Goal: Communication & Community: Answer question/provide support

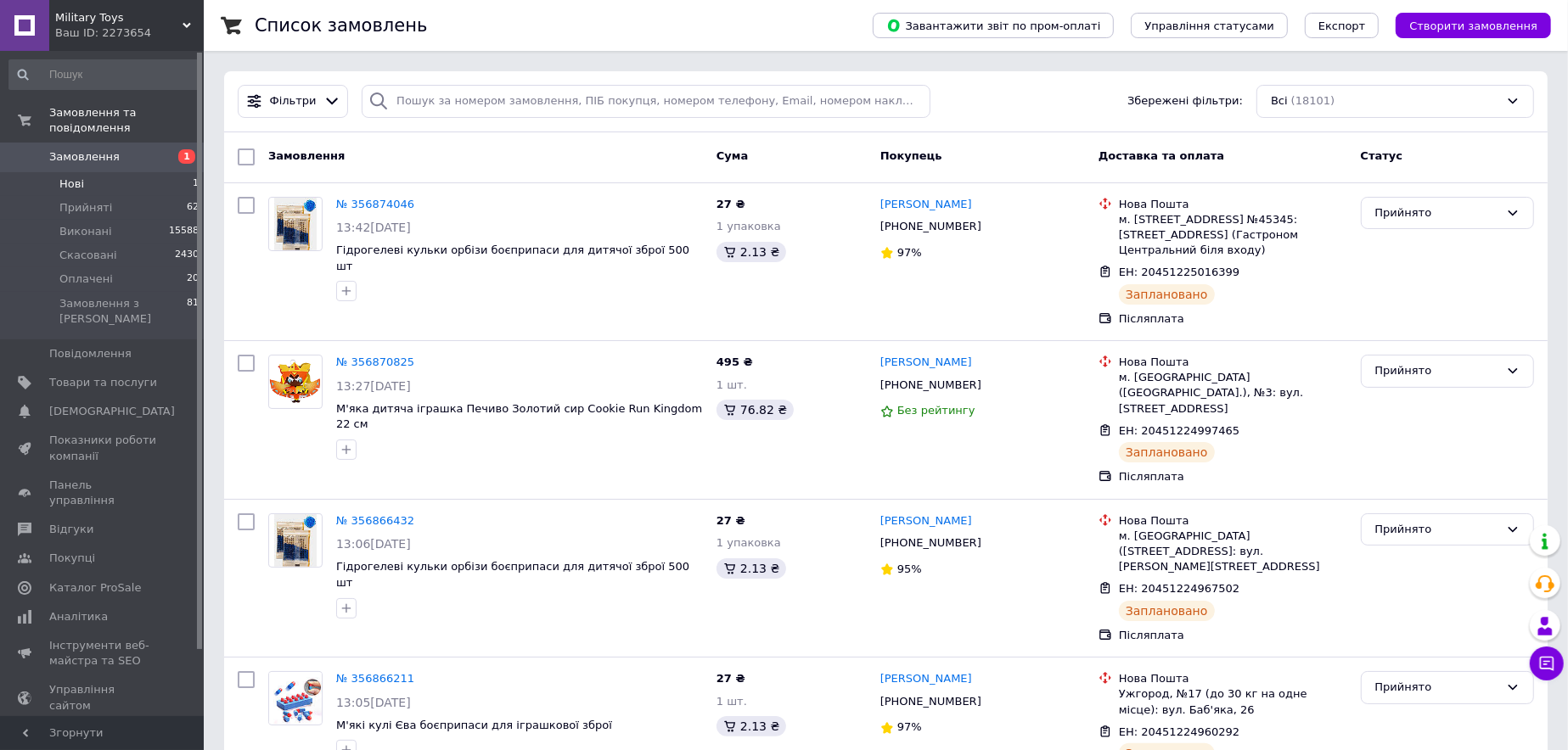
click at [151, 177] on li "Нові 1" at bounding box center [104, 183] width 209 height 24
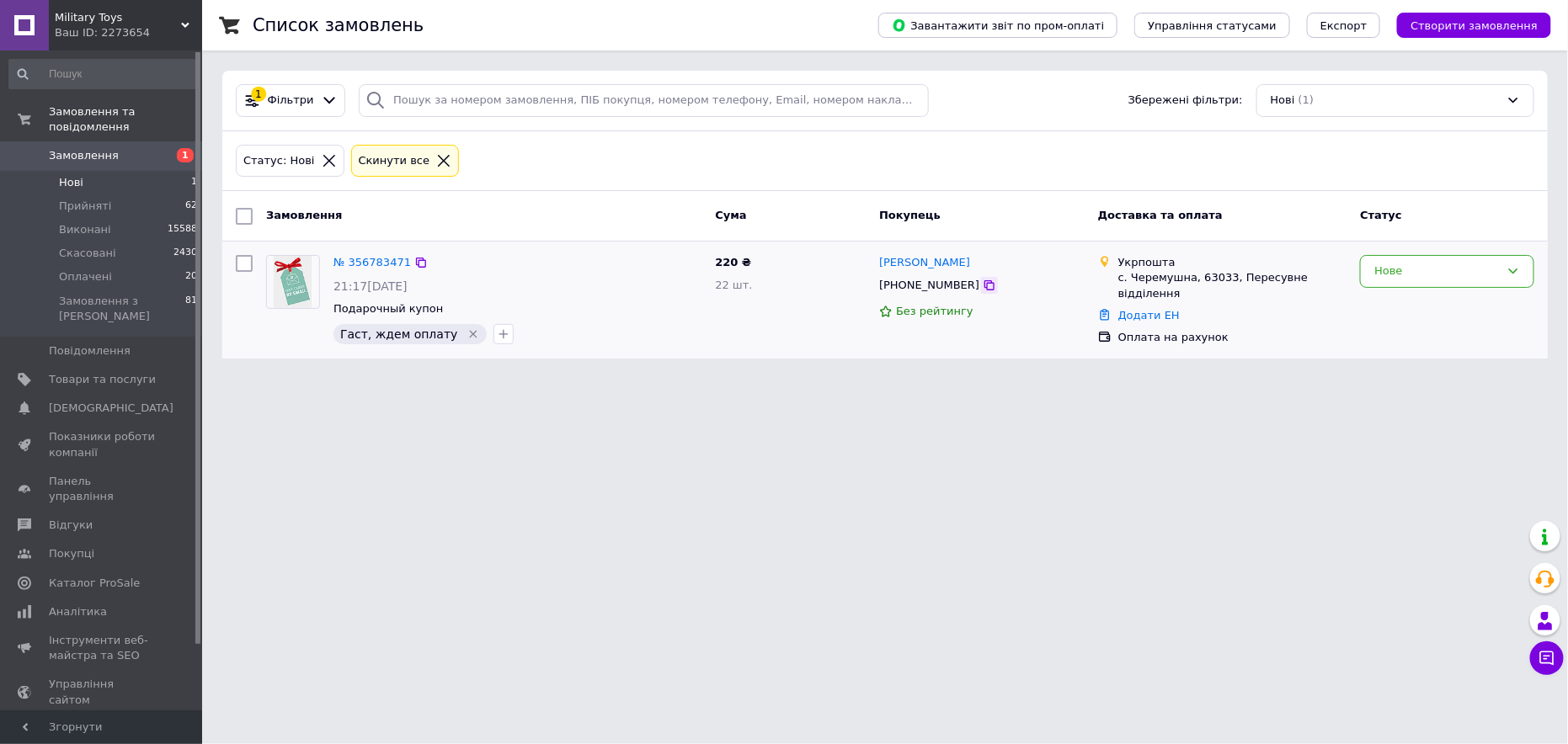
click at [982, 282] on icon at bounding box center [988, 285] width 13 height 13
click at [89, 372] on span "Товари та послуги" at bounding box center [102, 379] width 107 height 15
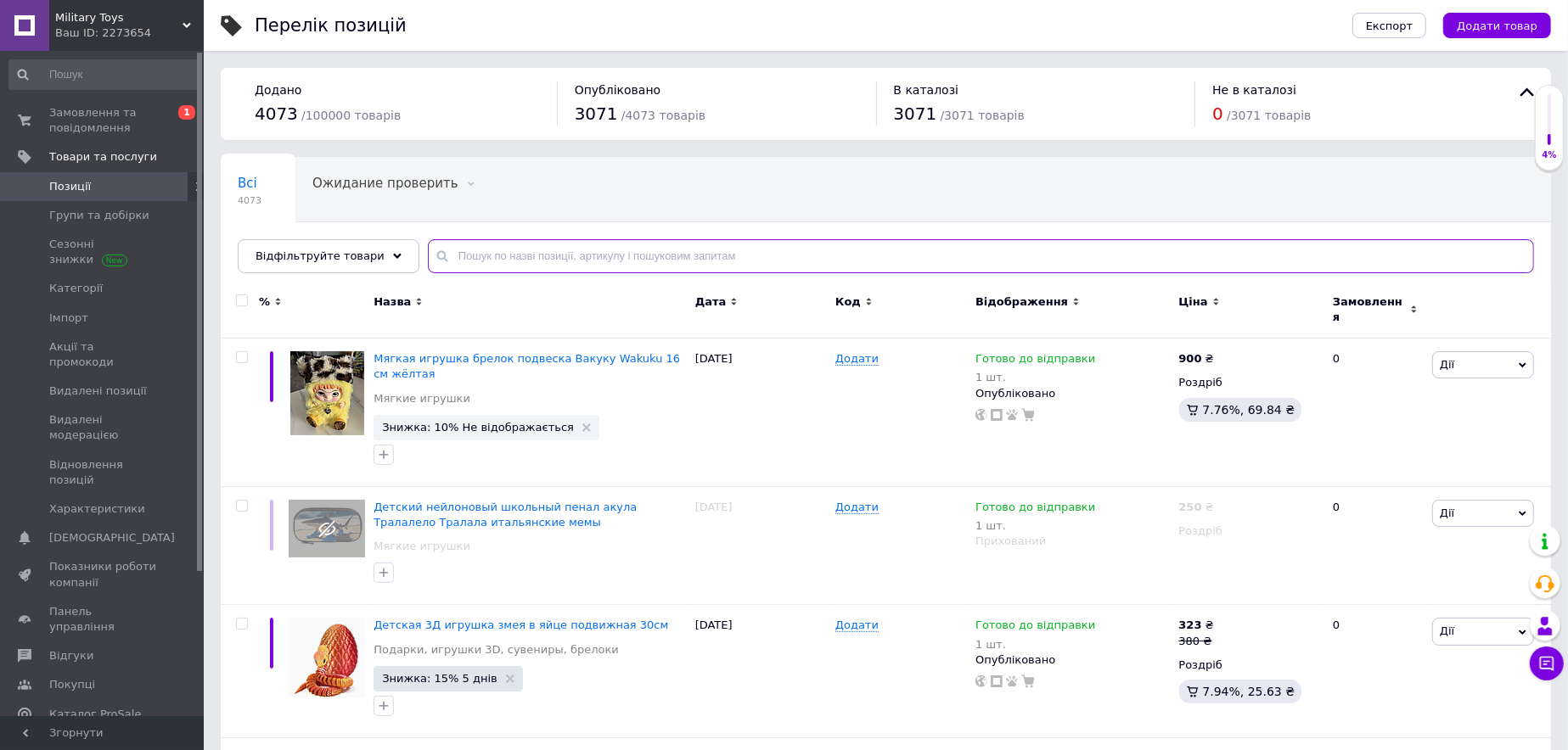
click at [501, 268] on input "text" at bounding box center [981, 256] width 1106 height 34
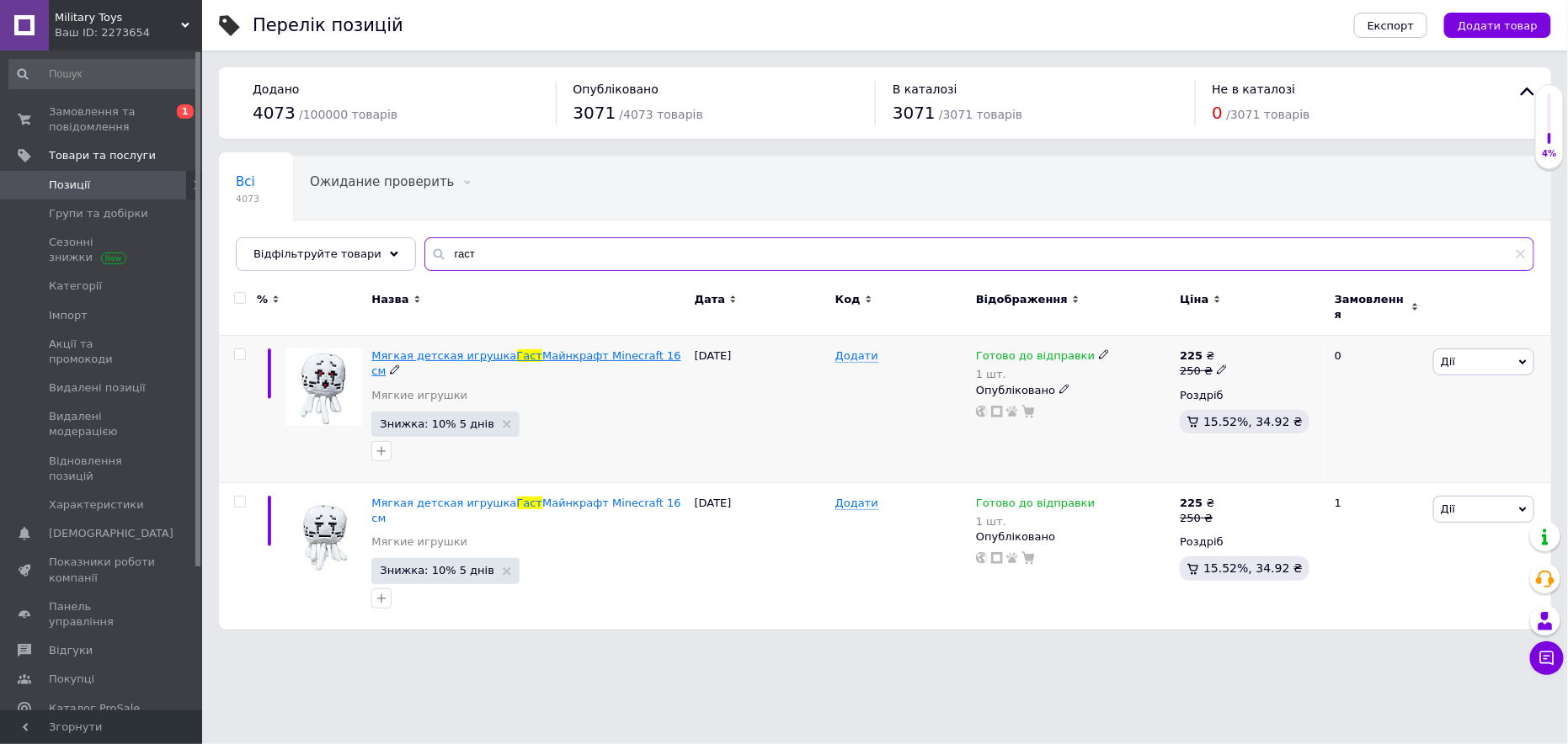
type input "гаст"
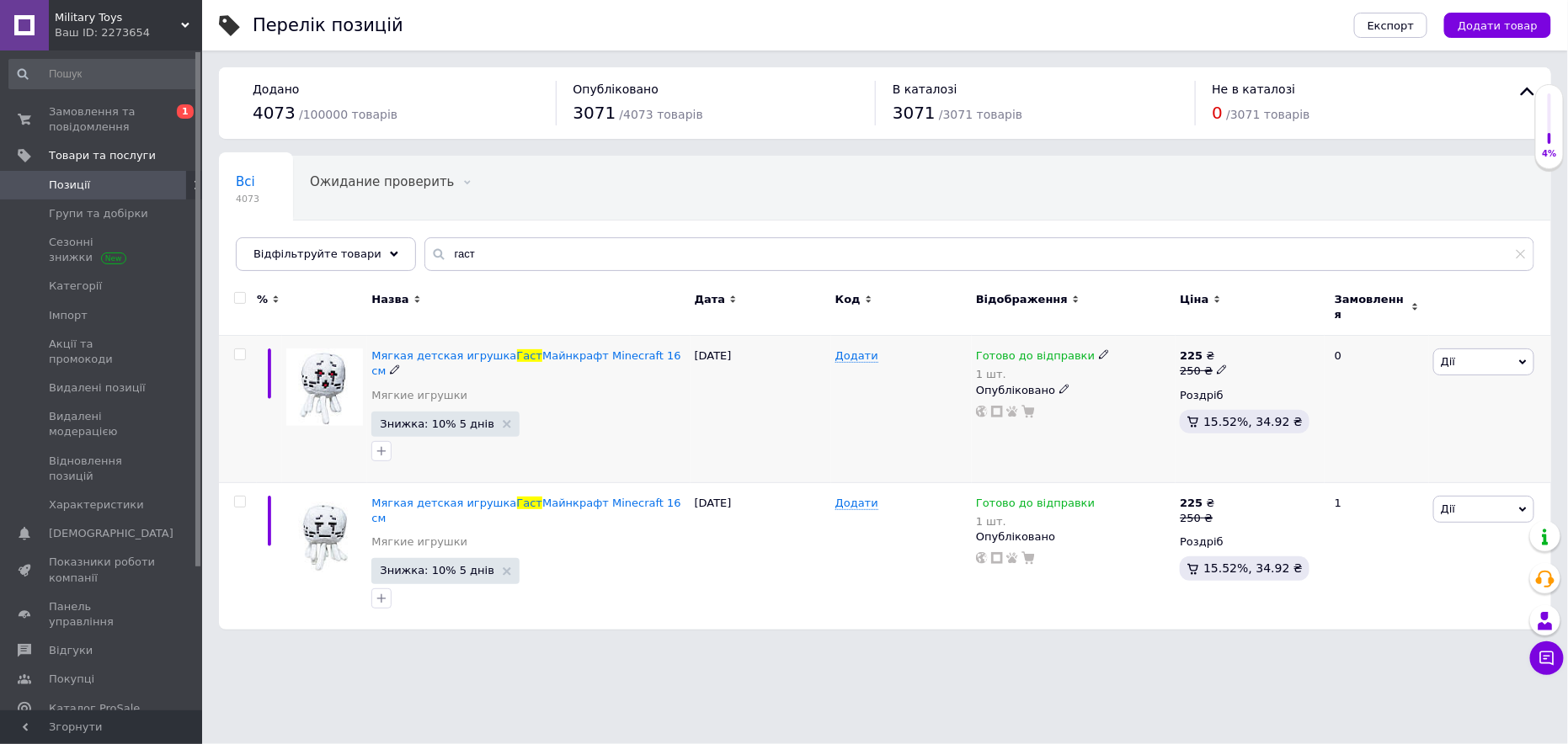
drag, startPoint x: 493, startPoint y: 343, endPoint x: 1084, endPoint y: 344, distance: 591.0
click at [1099, 350] on icon at bounding box center [1104, 355] width 10 height 10
click at [1147, 406] on li "Немає в наявності" at bounding box center [1190, 417] width 160 height 23
drag, startPoint x: 1142, startPoint y: 397, endPoint x: 1101, endPoint y: 401, distance: 41.2
click at [1116, 399] on input "1" at bounding box center [1174, 409] width 128 height 34
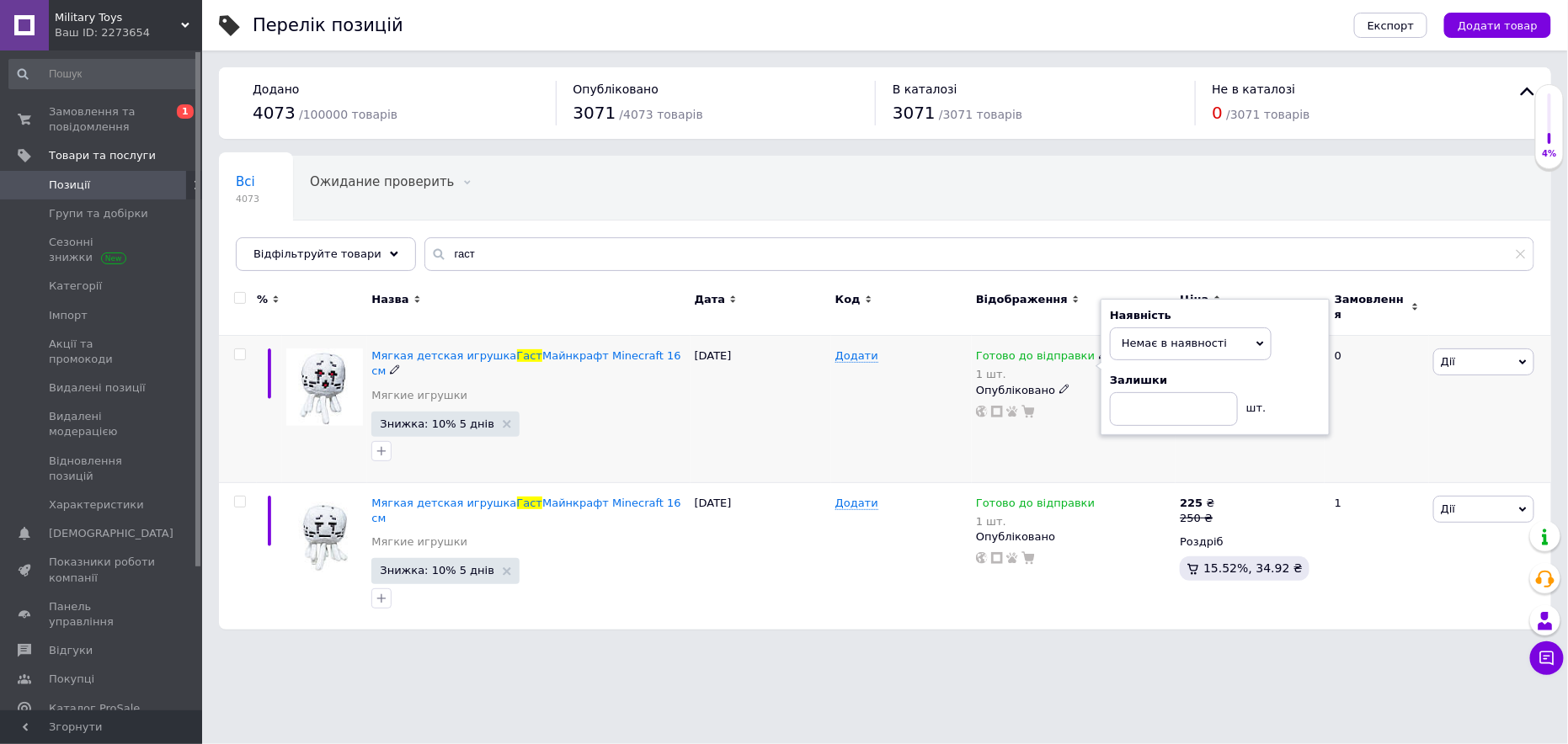
click at [907, 414] on div "Додати" at bounding box center [901, 409] width 141 height 147
drag, startPoint x: 1477, startPoint y: 347, endPoint x: 1476, endPoint y: 355, distance: 8.1
click at [1477, 349] on span "Дії" at bounding box center [1484, 362] width 101 height 27
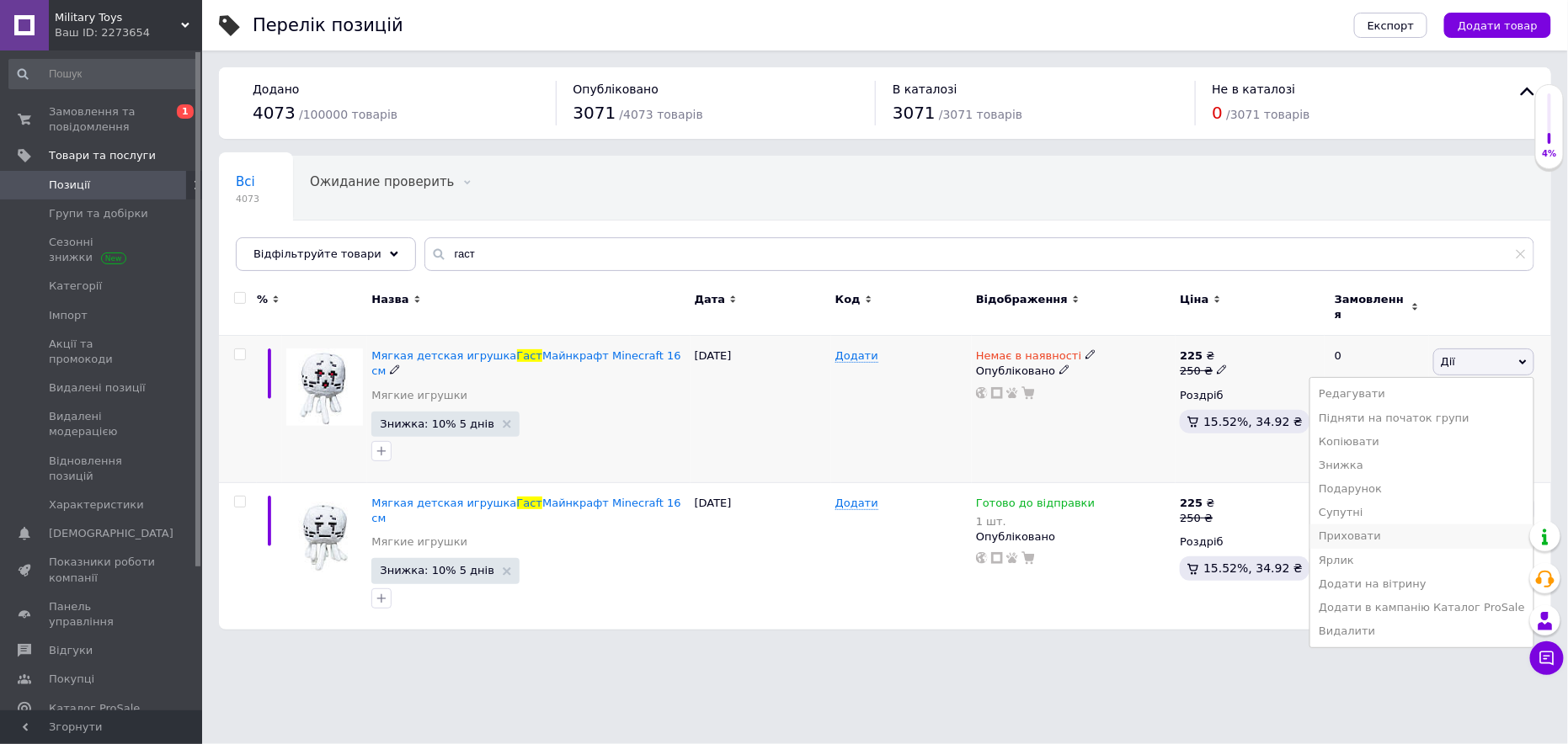
click at [1410, 525] on li "Приховати" at bounding box center [1422, 536] width 223 height 23
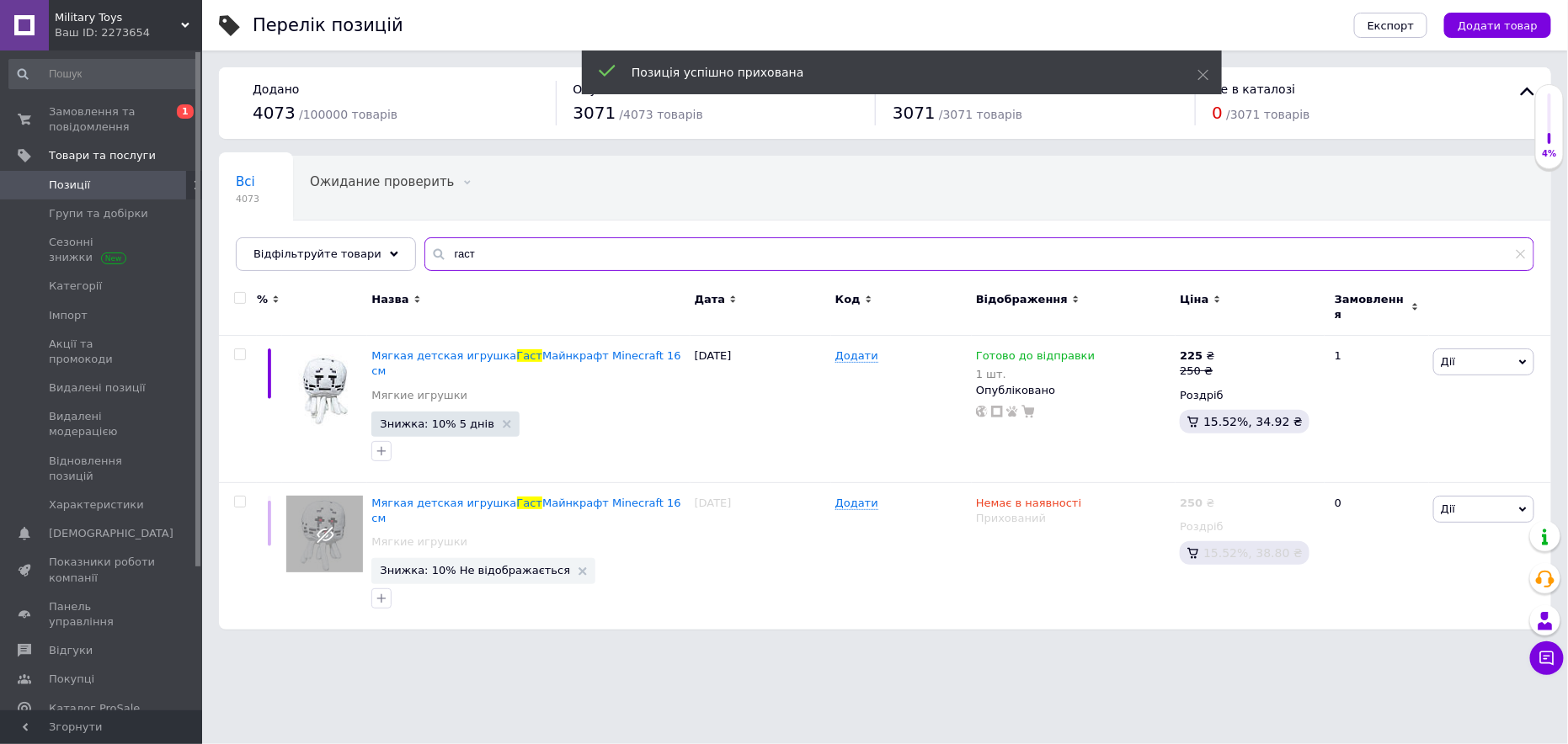
drag, startPoint x: 483, startPoint y: 251, endPoint x: 419, endPoint y: 257, distance: 64.3
click at [425, 257] on div "гаст" at bounding box center [980, 254] width 1110 height 34
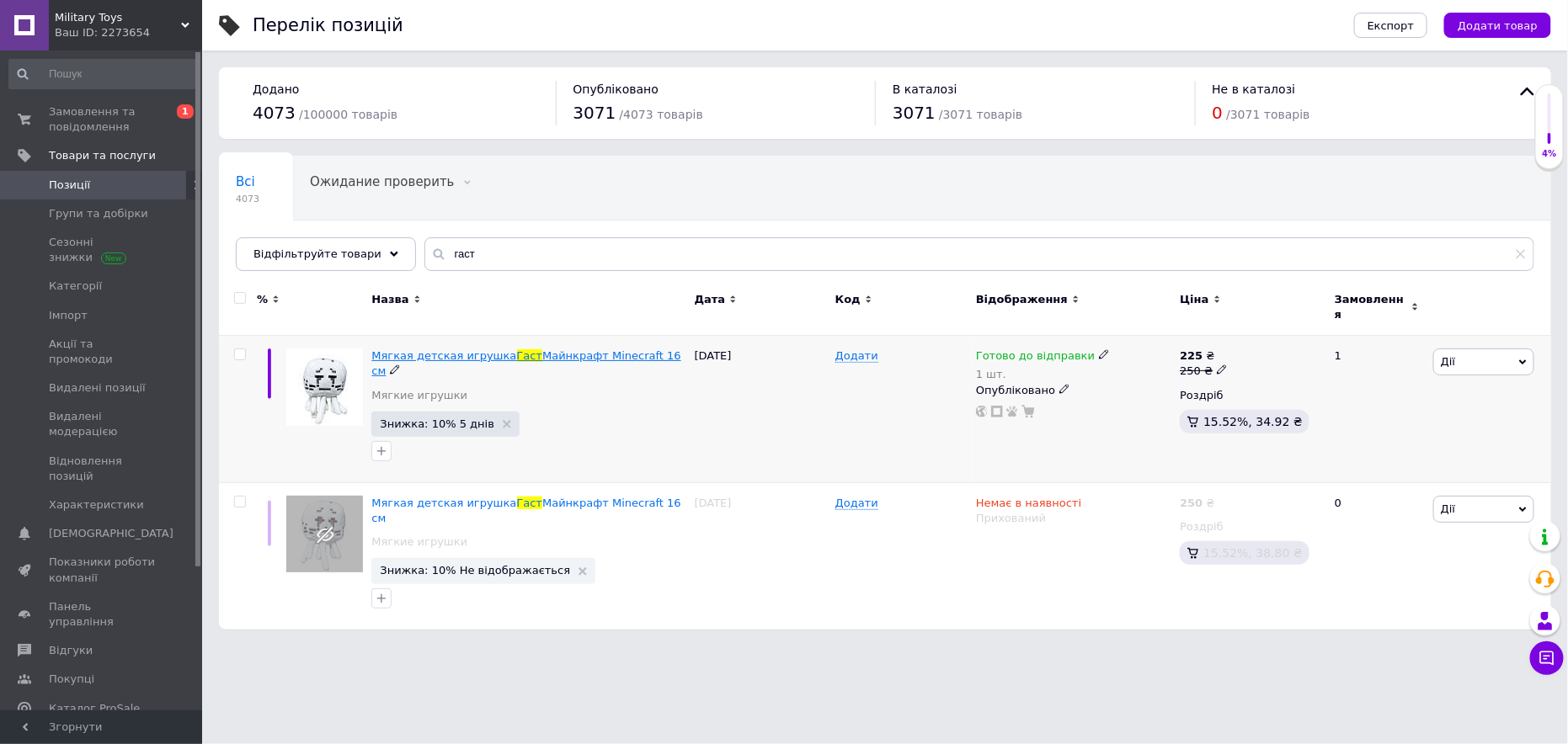
click at [520, 350] on span "Майнкрафт Minecraft 16 cм" at bounding box center [526, 364] width 309 height 28
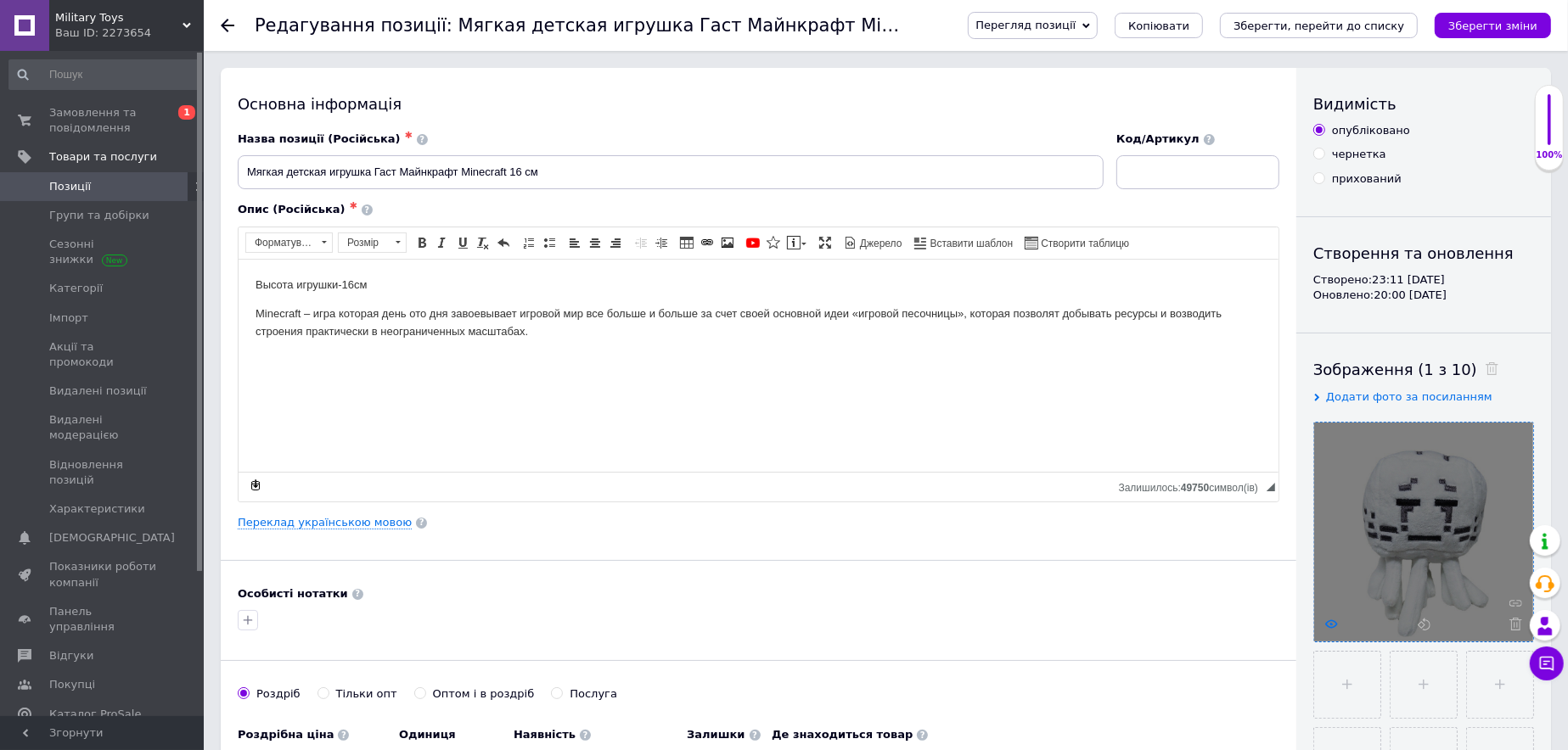
click at [1328, 618] on icon at bounding box center [1332, 625] width 13 height 13
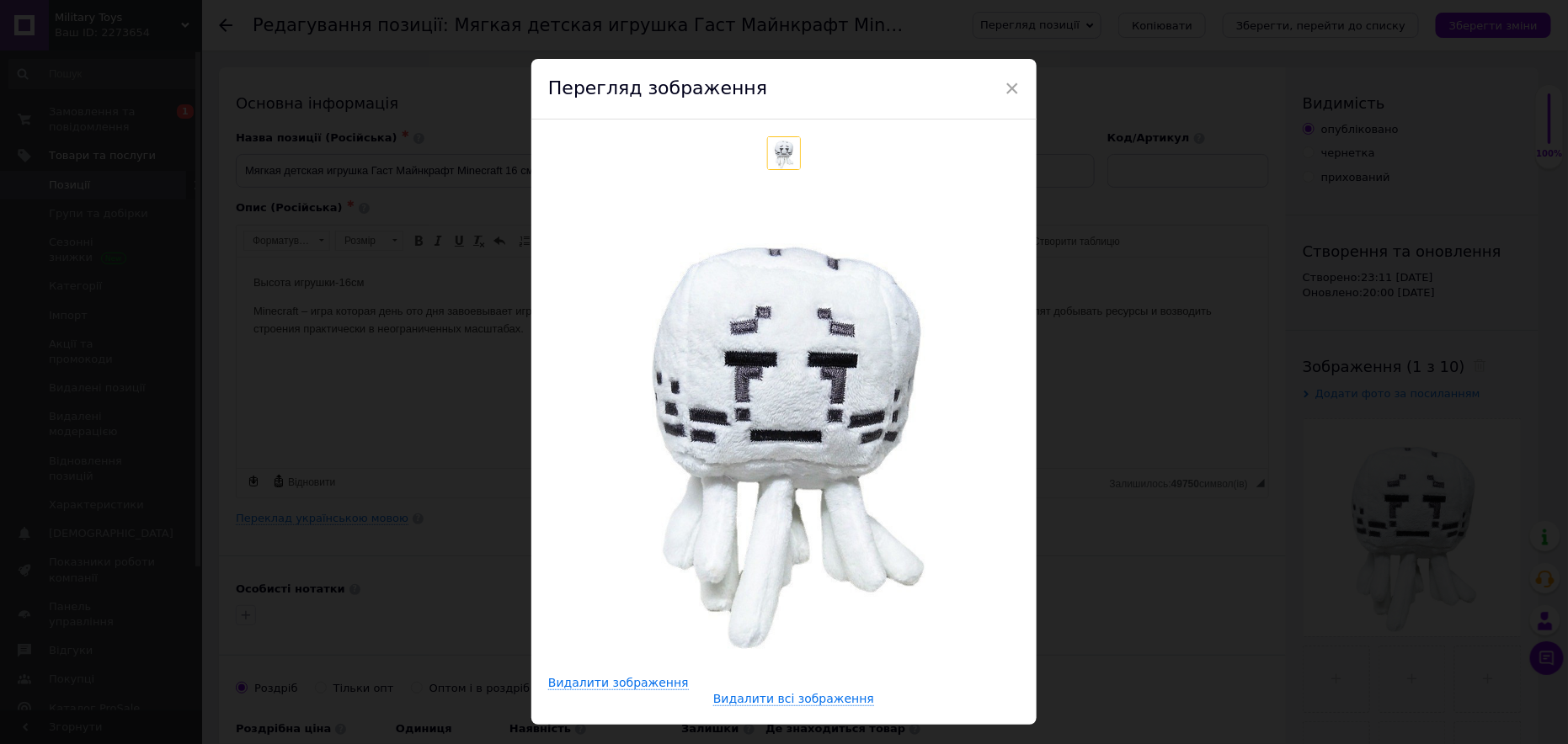
click at [162, 114] on div "× Перегляд зображення Видалити зображення Видалити всі зображення" at bounding box center [784, 372] width 1568 height 744
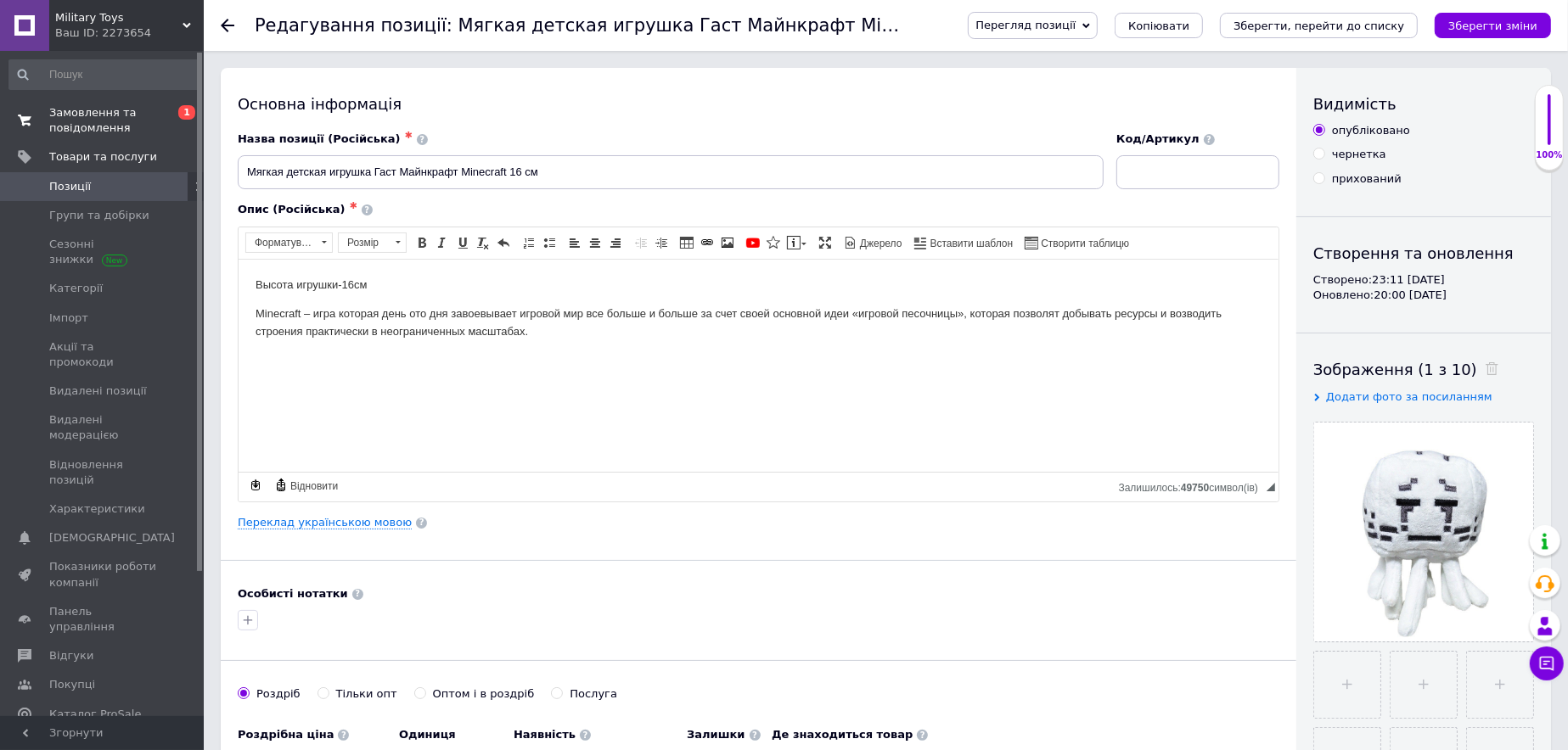
click at [113, 121] on span "Замовлення та повідомлення" at bounding box center [103, 120] width 108 height 31
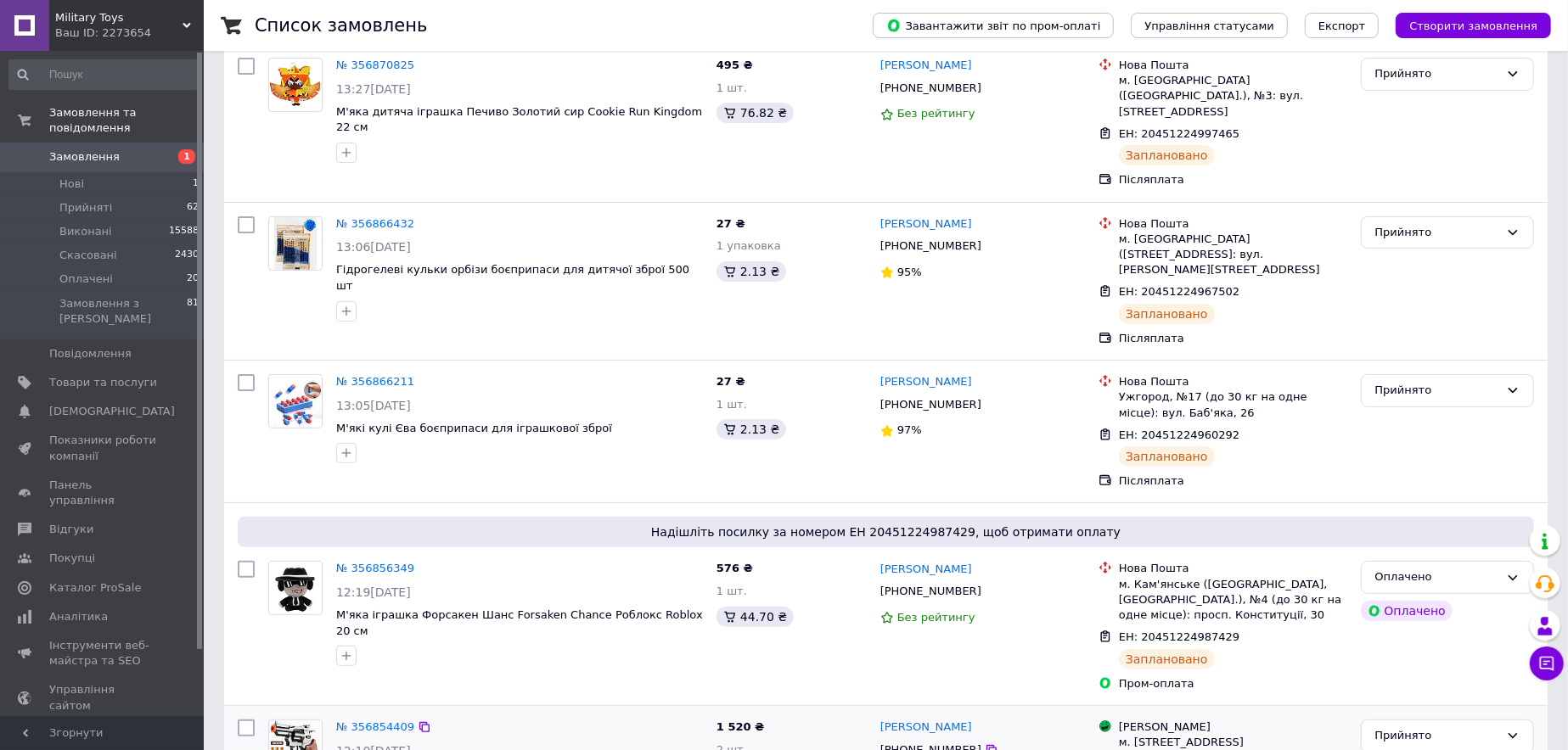
scroll to position [425, 0]
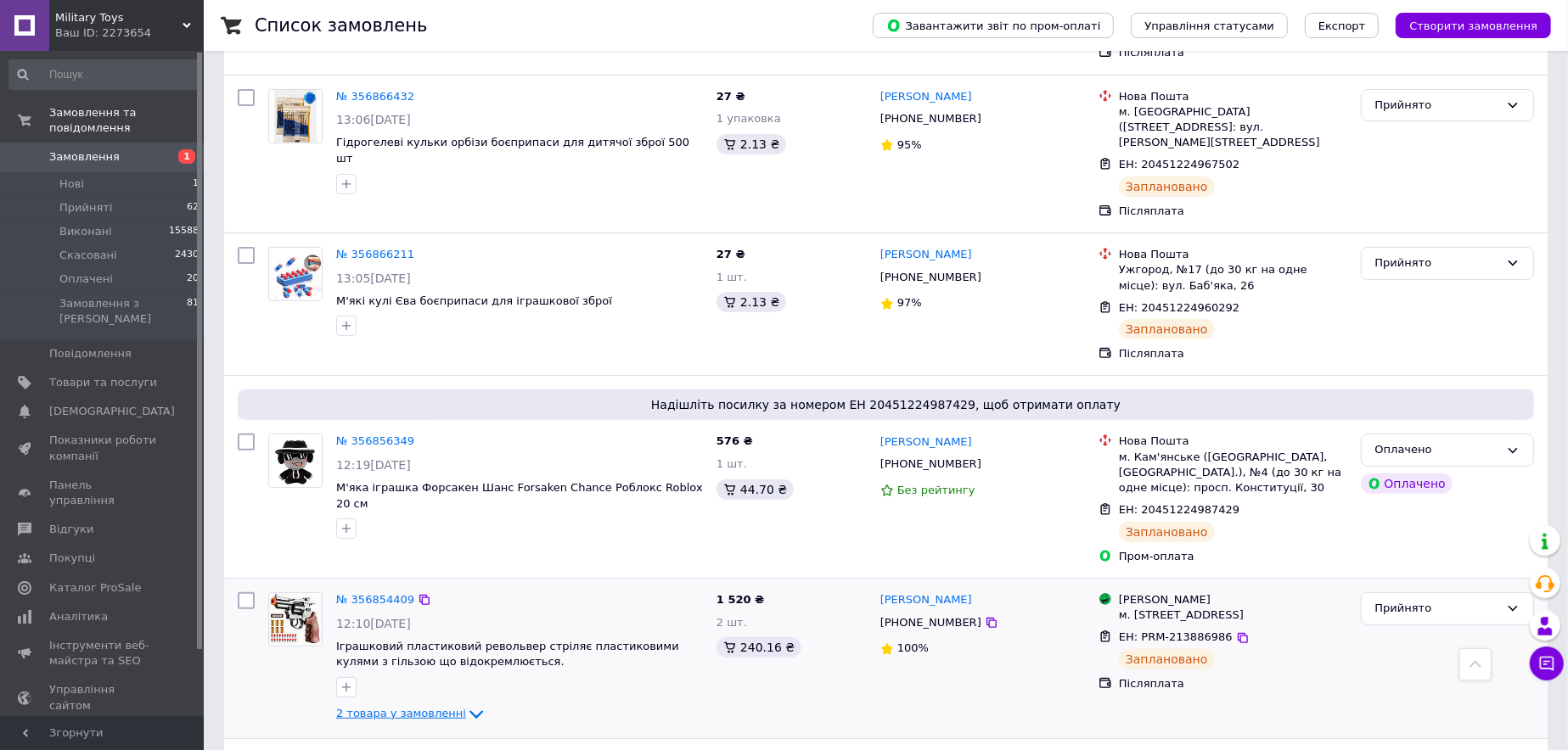
click at [403, 708] on span "2 товара у замовленні" at bounding box center [401, 714] width 130 height 13
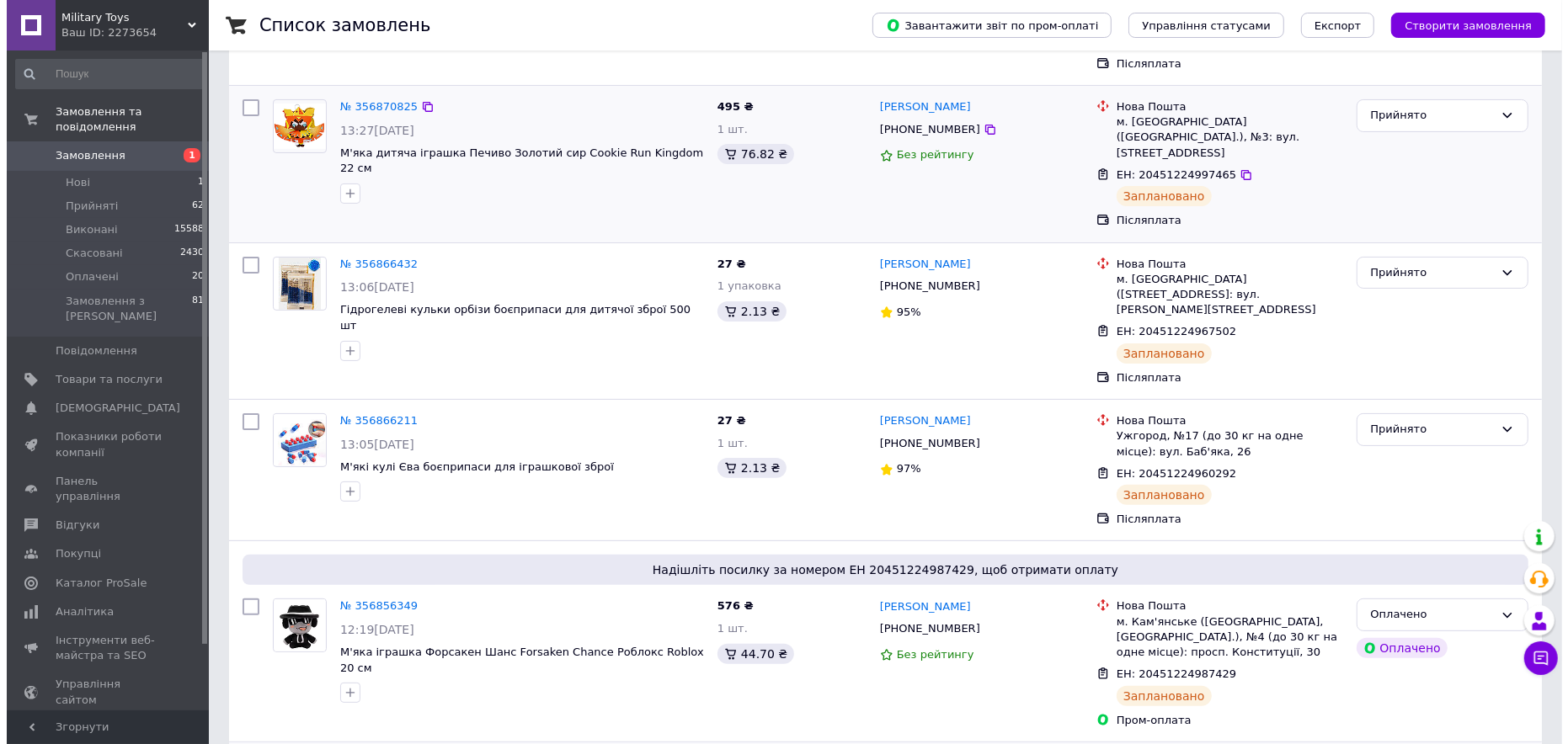
scroll to position [0, 0]
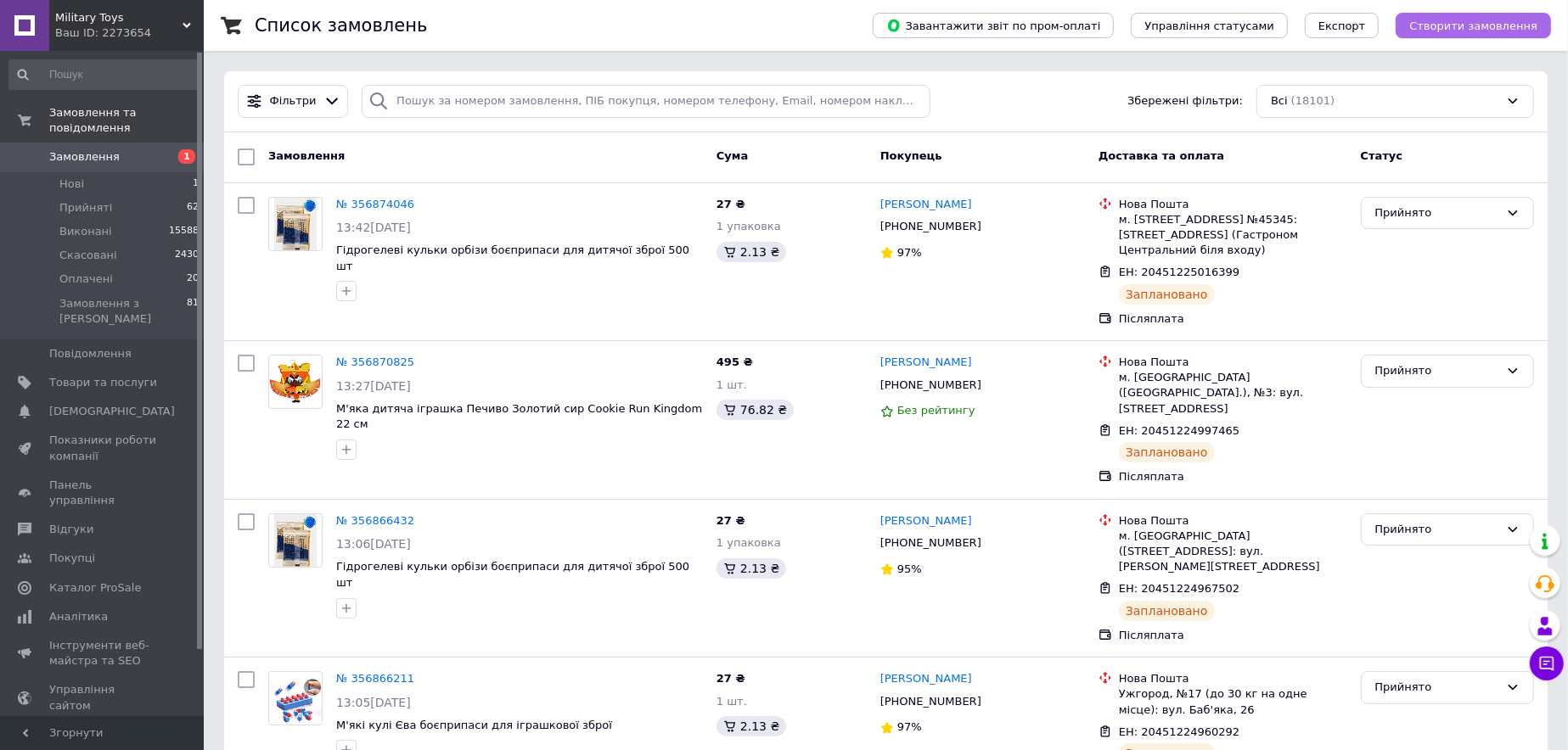
click at [1485, 25] on span "Створити замовлення" at bounding box center [1473, 25] width 128 height 13
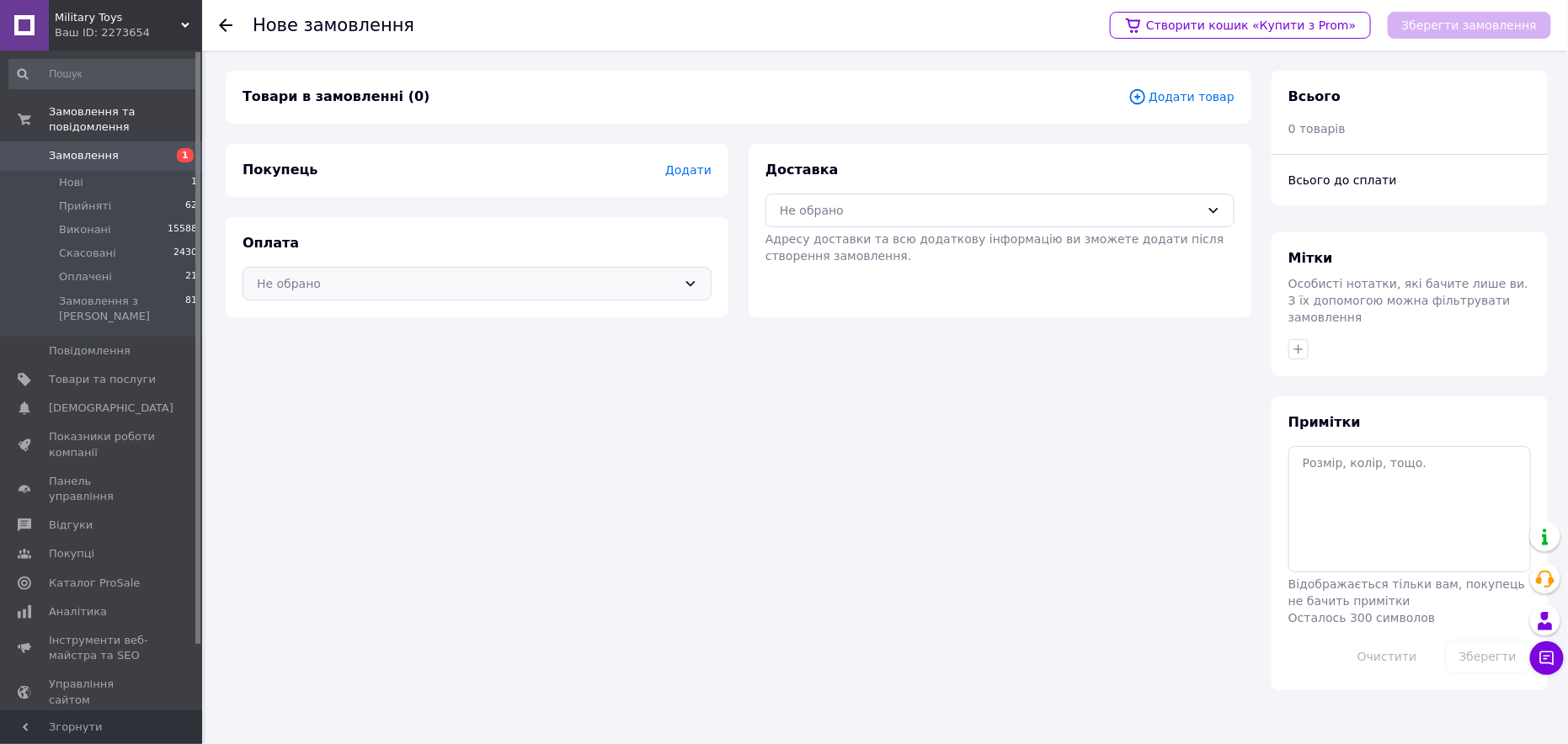
click at [617, 269] on div "Оплата Не обрано" at bounding box center [477, 267] width 503 height 100
drag, startPoint x: 473, startPoint y: 270, endPoint x: 466, endPoint y: 286, distance: 17.5
click at [473, 271] on div "Не обрано" at bounding box center [477, 284] width 469 height 34
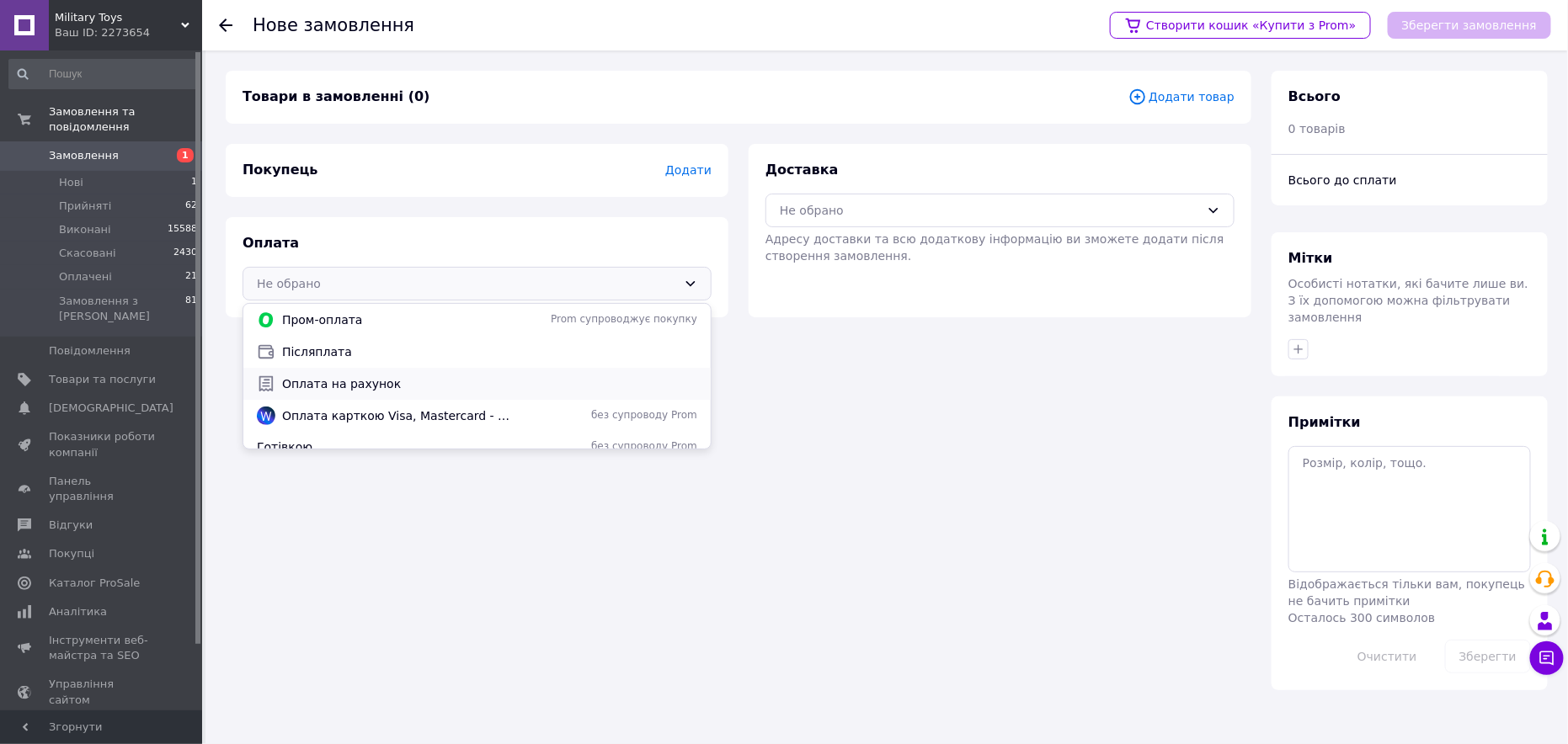
click at [321, 380] on span "Оплата на рахунок" at bounding box center [489, 384] width 415 height 17
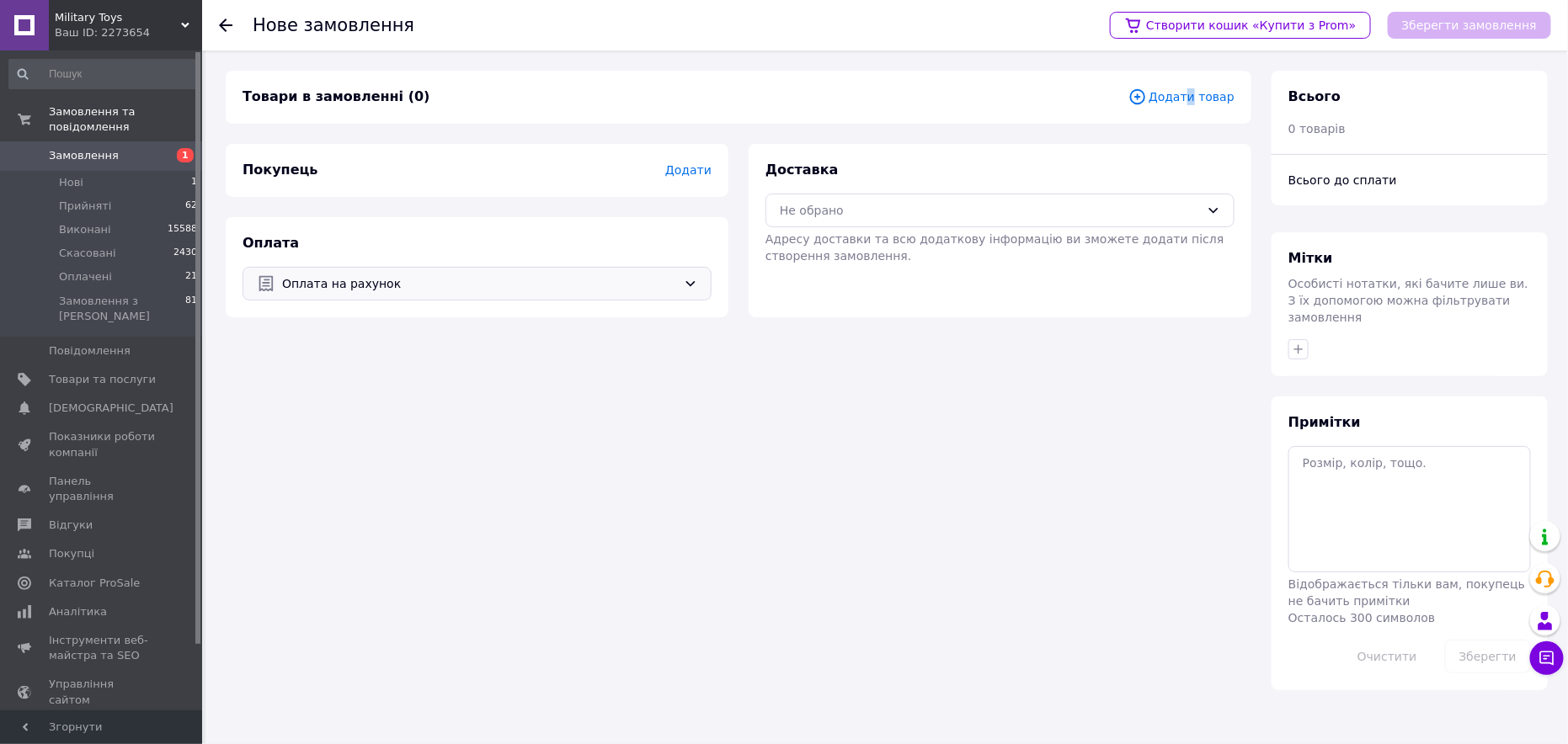
click at [1196, 97] on span "Додати товар" at bounding box center [1182, 97] width 106 height 18
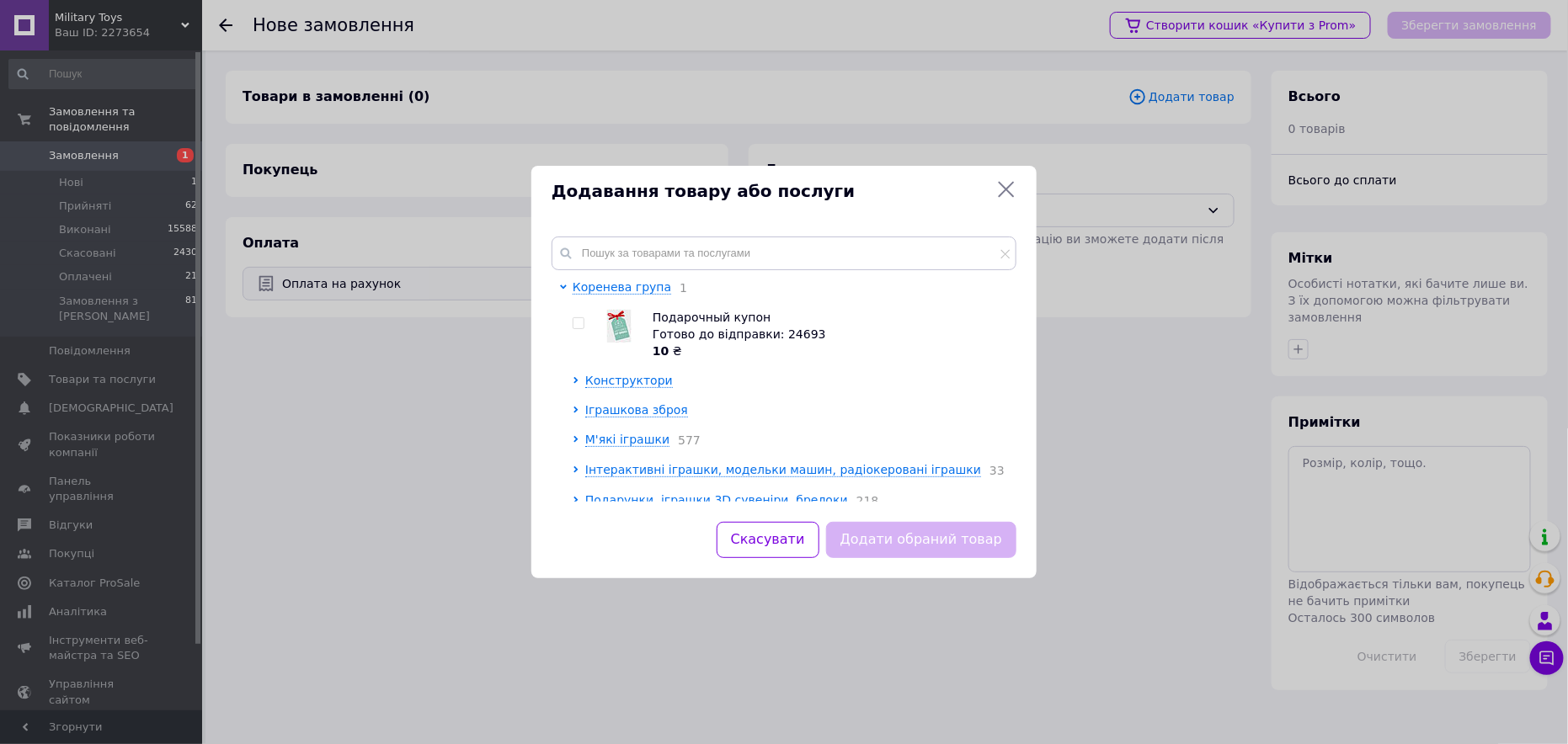
click at [568, 316] on div at bounding box center [566, 469] width 13 height 382
click at [580, 323] on input "checkbox" at bounding box center [578, 324] width 11 height 11
checkbox input "true"
click at [901, 543] on button "Додати обраний товар" at bounding box center [921, 540] width 191 height 37
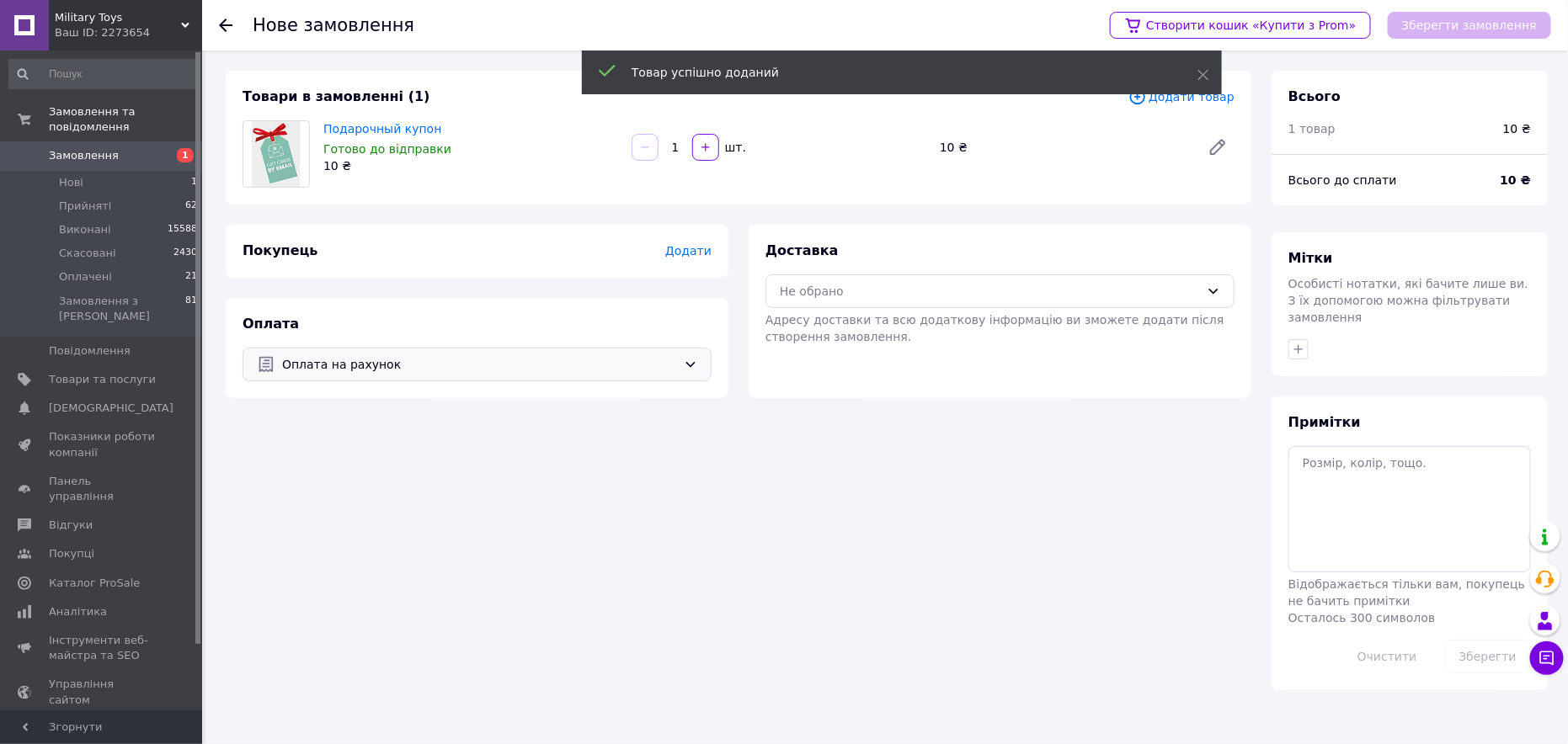
click at [678, 147] on input "1" at bounding box center [675, 148] width 27 height 13
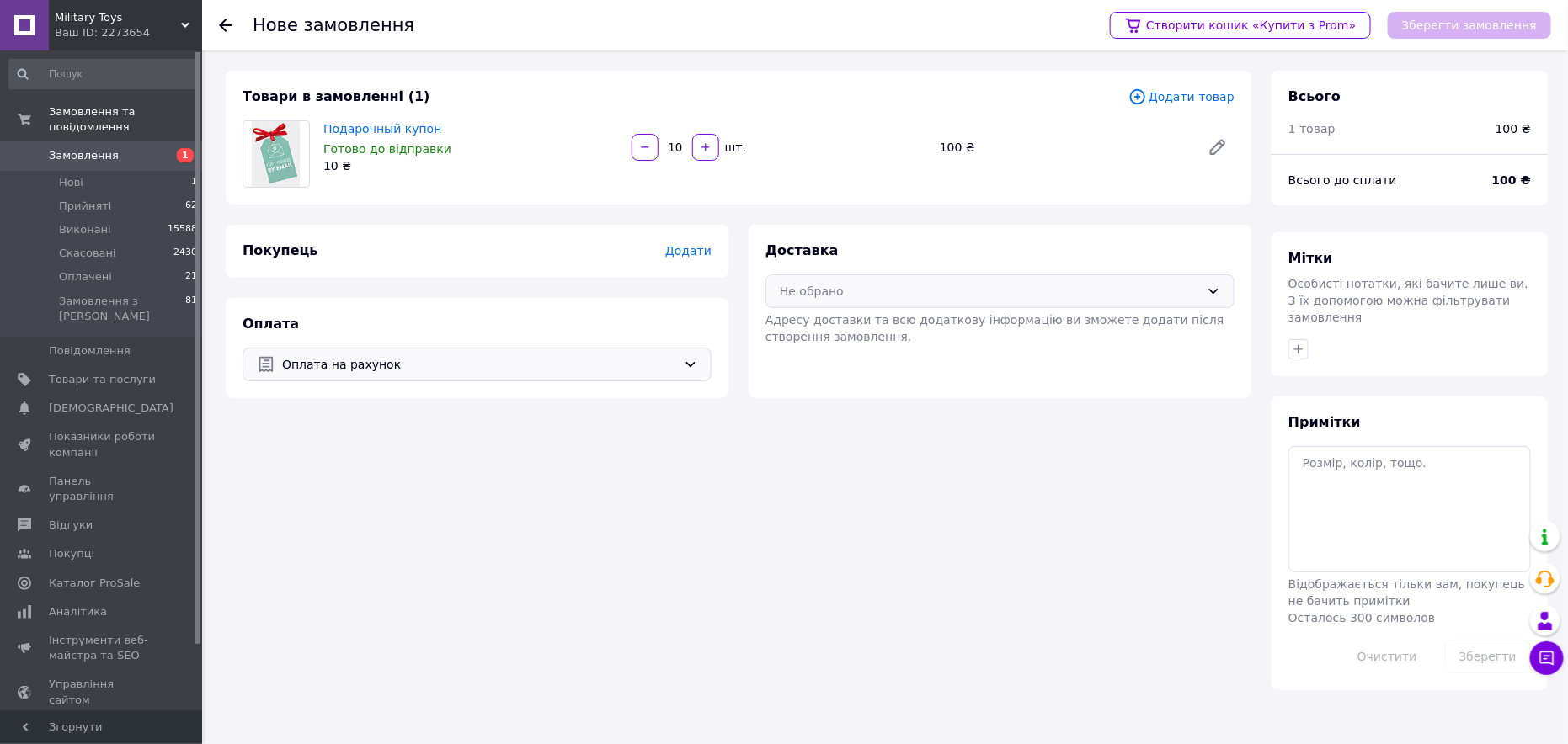
type input "10"
click at [875, 286] on div "Не обрано" at bounding box center [989, 291] width 420 height 18
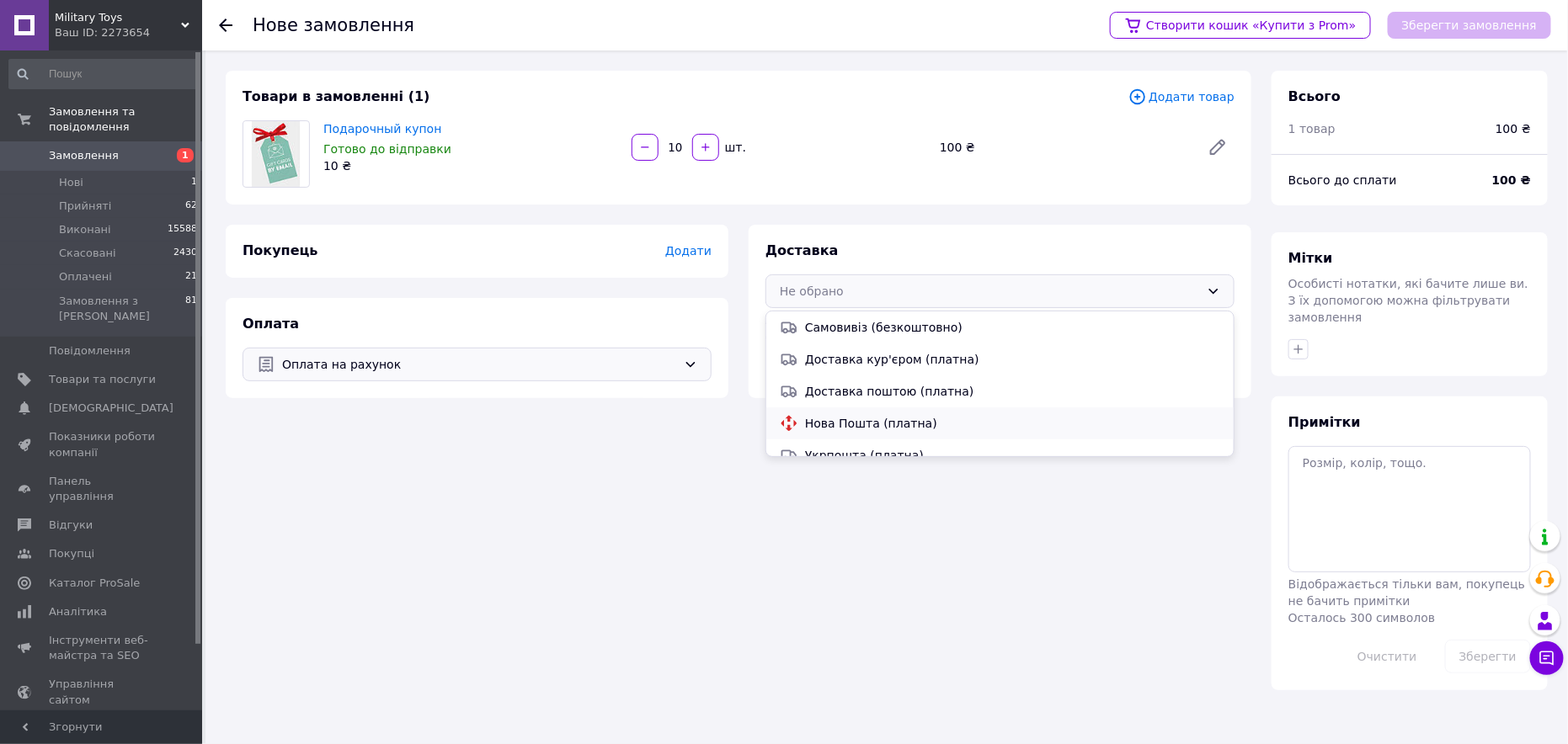
click at [826, 419] on span "Нова Пошта (платна)" at bounding box center [1012, 423] width 415 height 17
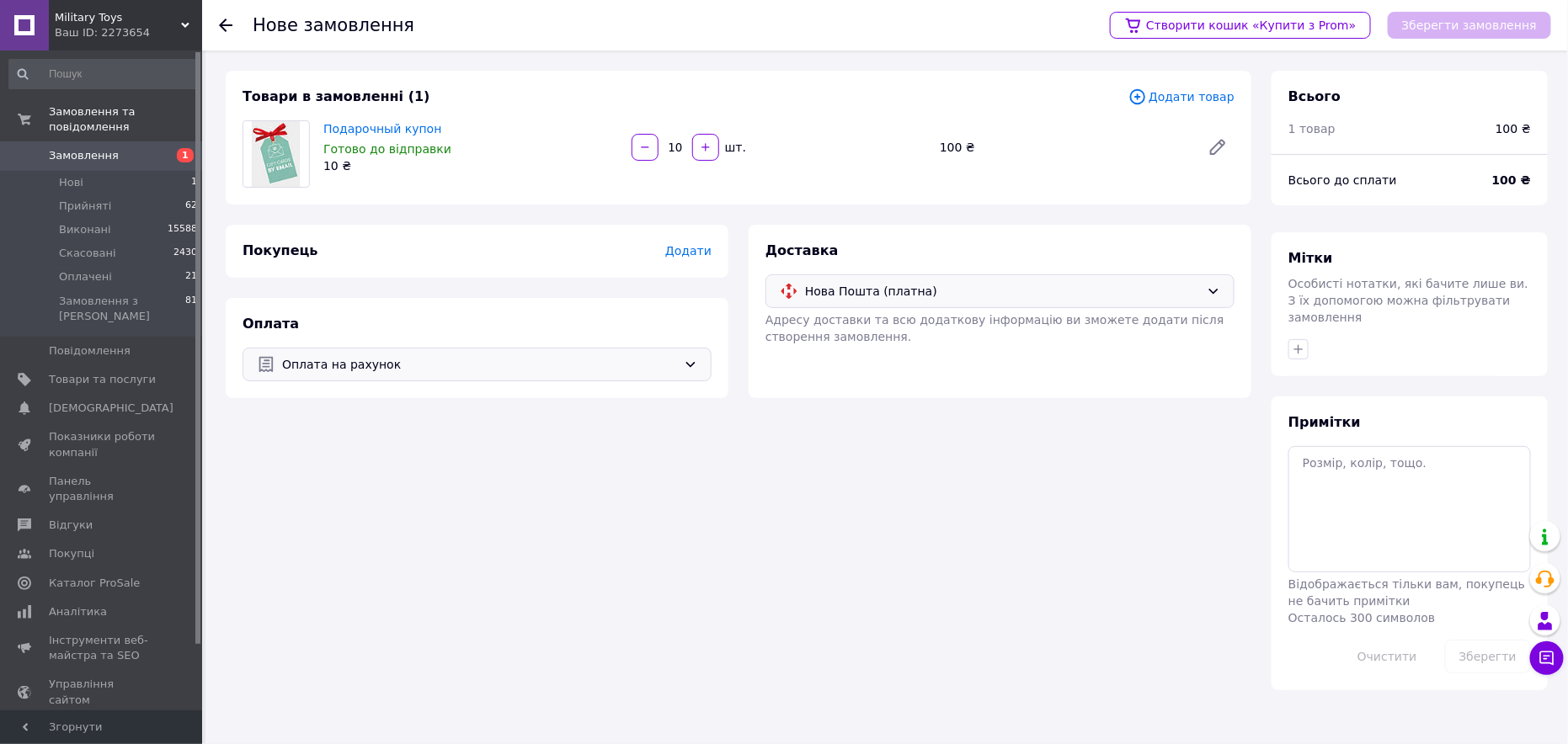
click at [698, 239] on div "Покупець Додати" at bounding box center [477, 251] width 503 height 53
click at [698, 245] on span "Додати" at bounding box center [688, 251] width 46 height 13
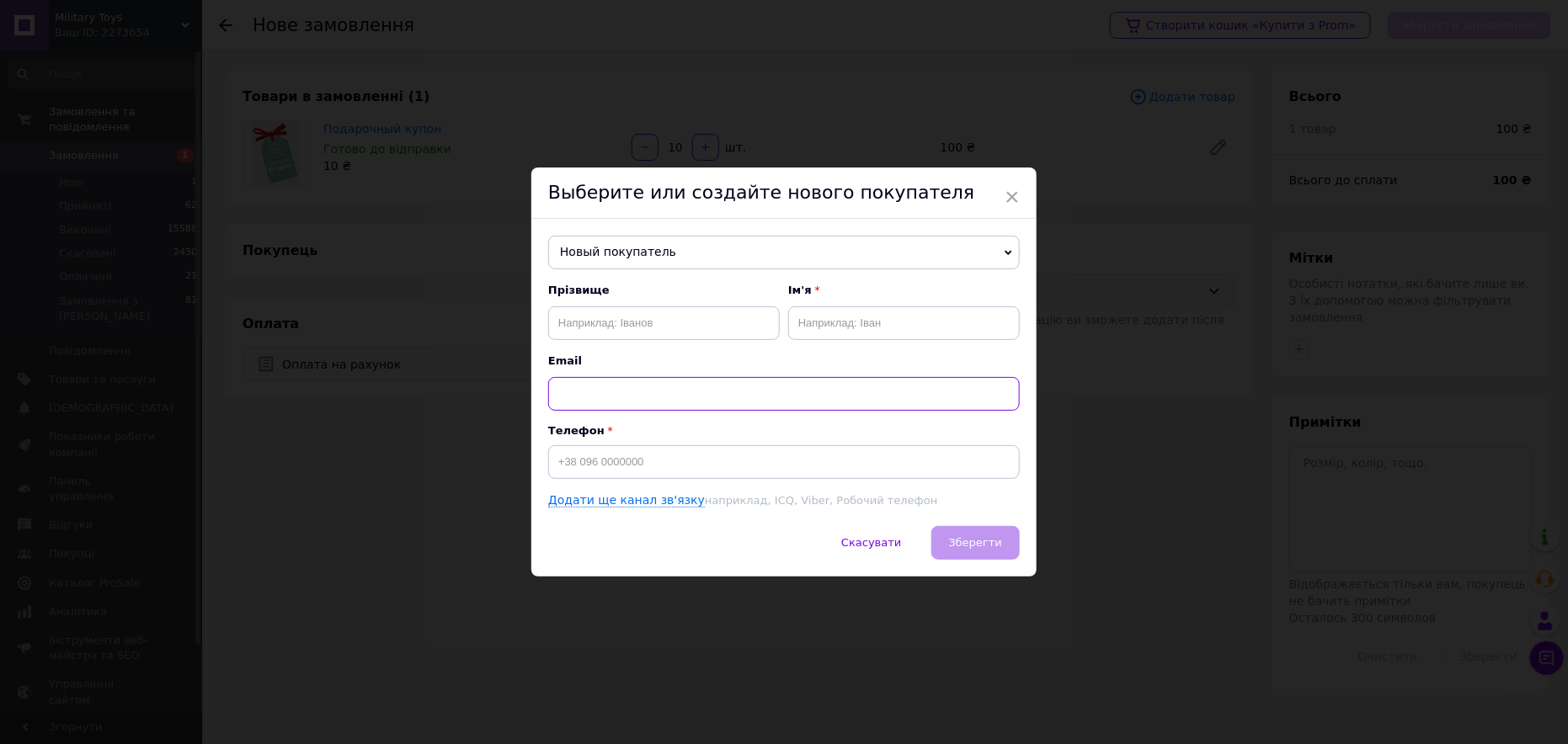
drag, startPoint x: 620, startPoint y: 404, endPoint x: 620, endPoint y: 392, distance: 12.0
click at [620, 399] on input "text" at bounding box center [784, 394] width 472 height 34
paste input "+38 (099) 216-85-37"
click at [638, 390] on input "+38 (099) 216-85-37" at bounding box center [784, 394] width 472 height 34
type input "[PHONE_NUMBER]"
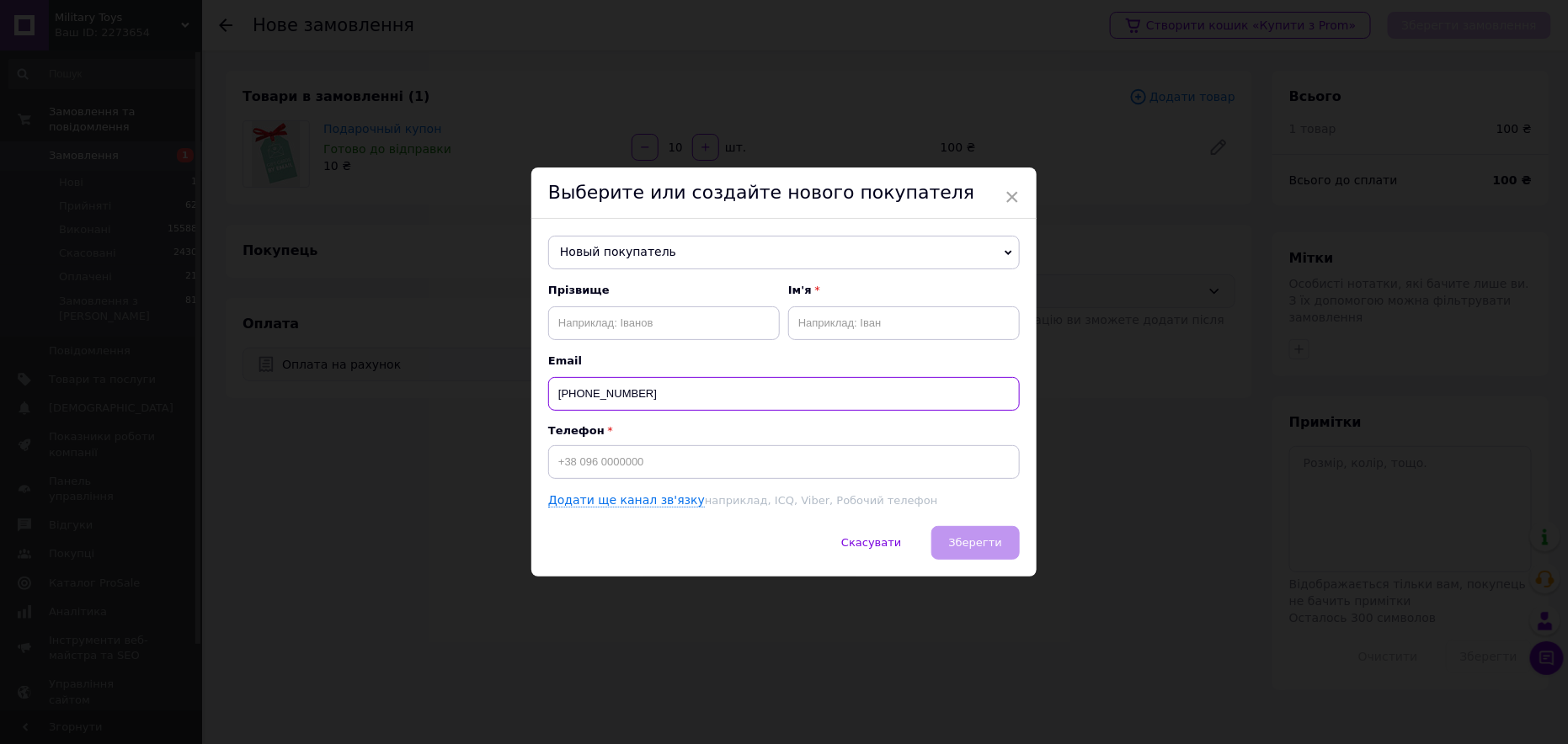
drag, startPoint x: 671, startPoint y: 391, endPoint x: 549, endPoint y: 403, distance: 122.6
click at [549, 403] on input "[PHONE_NUMBER]" at bounding box center [784, 394] width 472 height 34
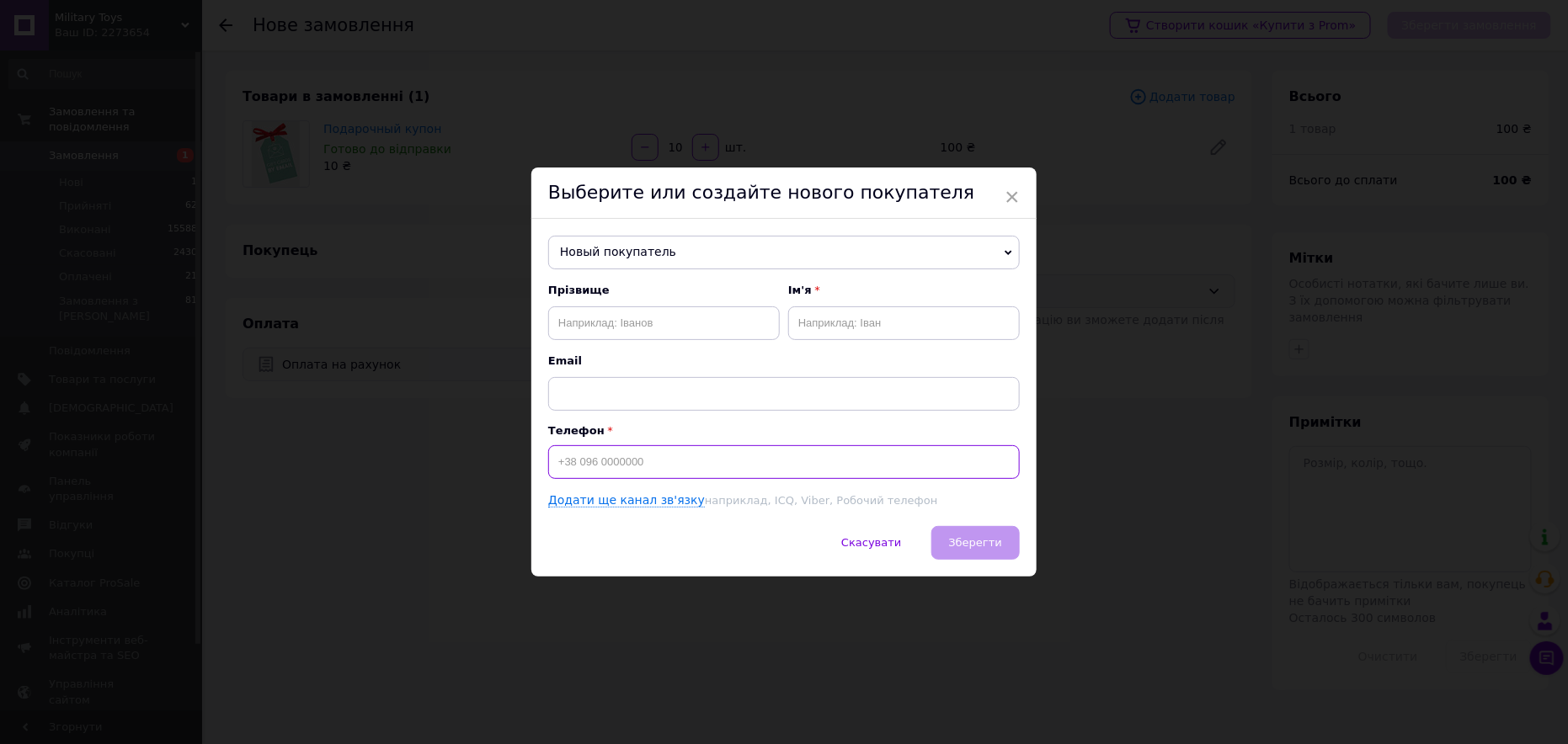
click at [588, 462] on input at bounding box center [784, 462] width 472 height 34
paste input "[PHONE_NUMBER]"
type input "[PHONE_NUMBER]"
click at [582, 326] on input "text" at bounding box center [664, 323] width 231 height 34
paste input "Височин Владислав"
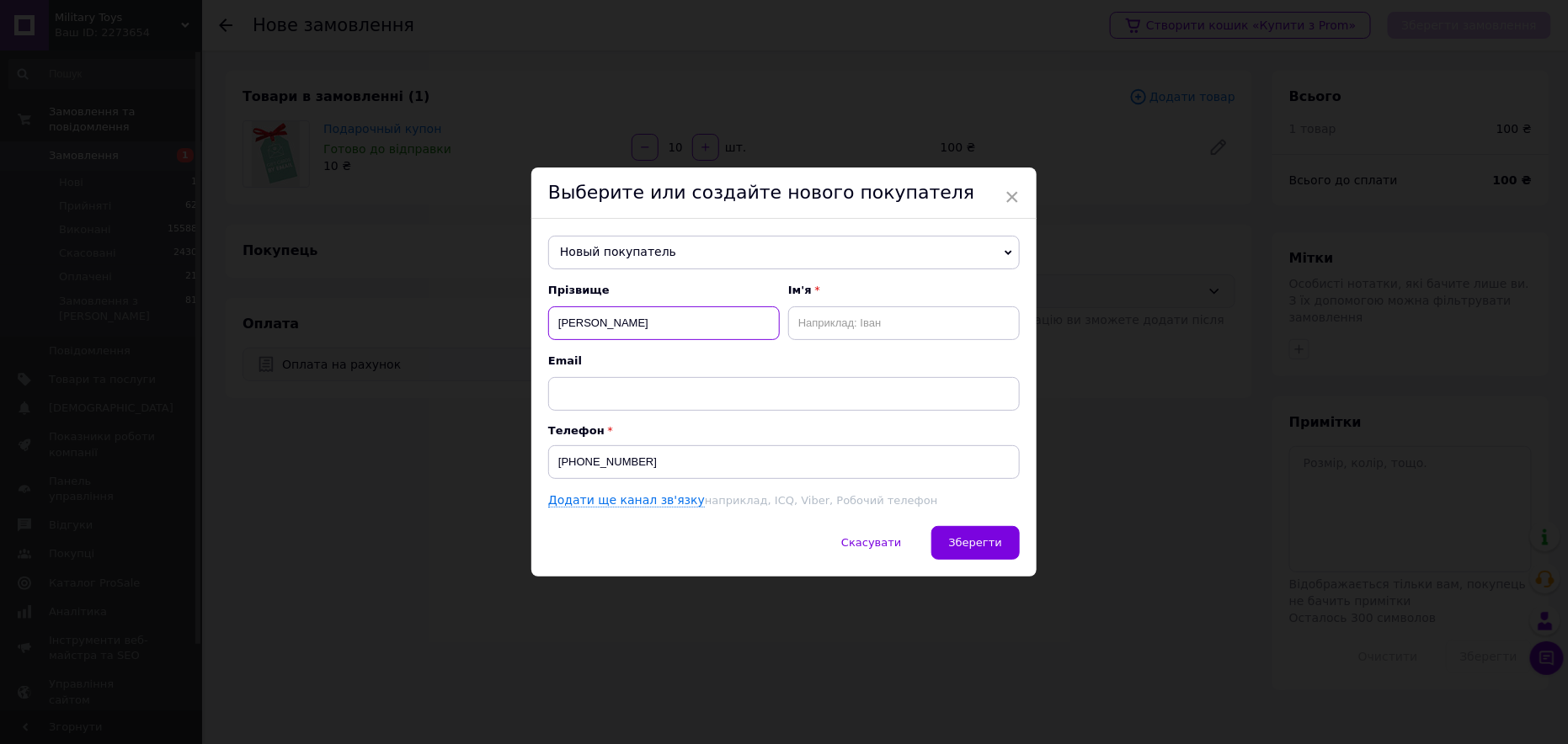
click at [620, 318] on input "Височин Владислав" at bounding box center [664, 323] width 231 height 34
type input "Височин"
click at [849, 325] on input "text" at bounding box center [904, 323] width 231 height 34
paste input "Владислав"
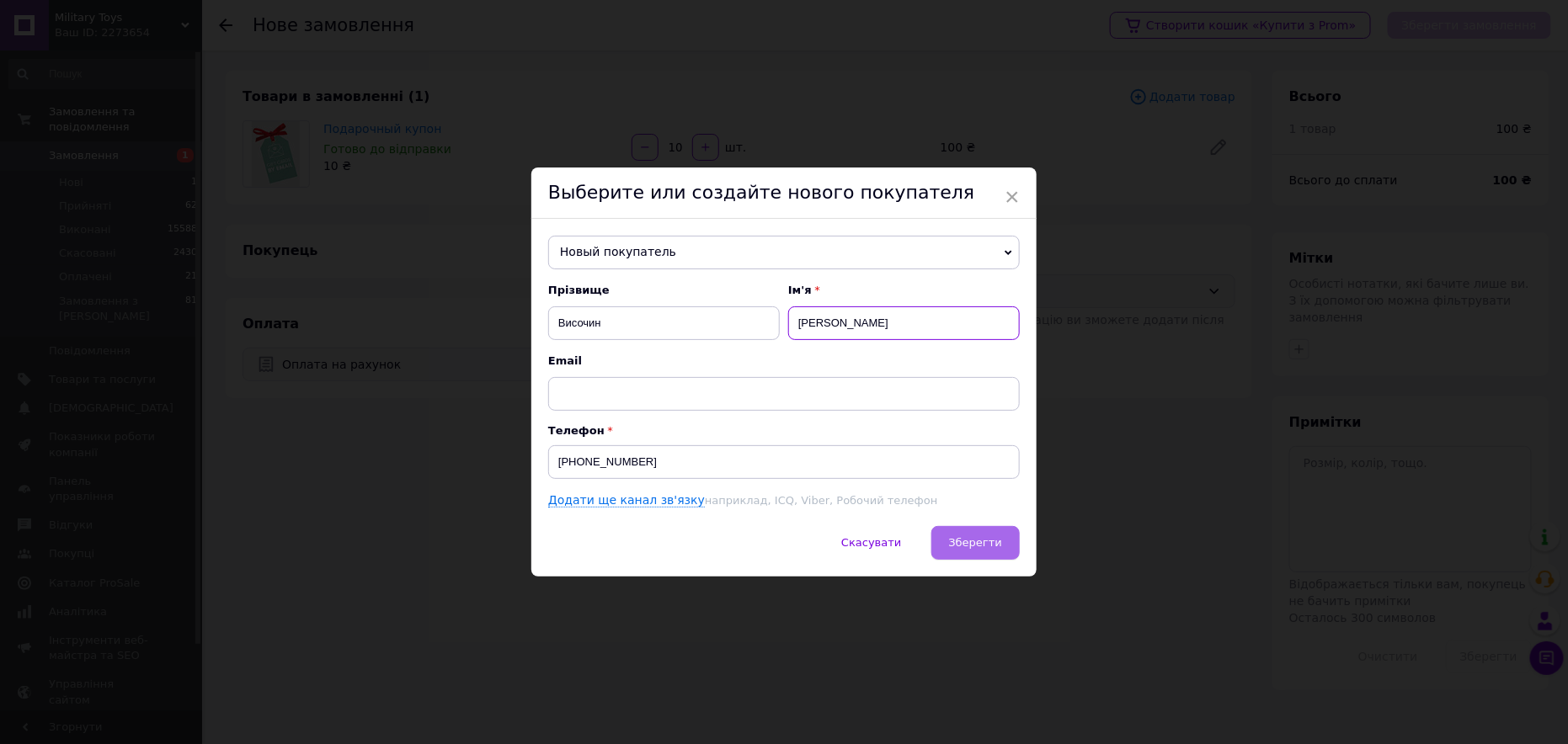
type input "Владислав"
click at [967, 540] on span "Зберегти" at bounding box center [975, 542] width 53 height 13
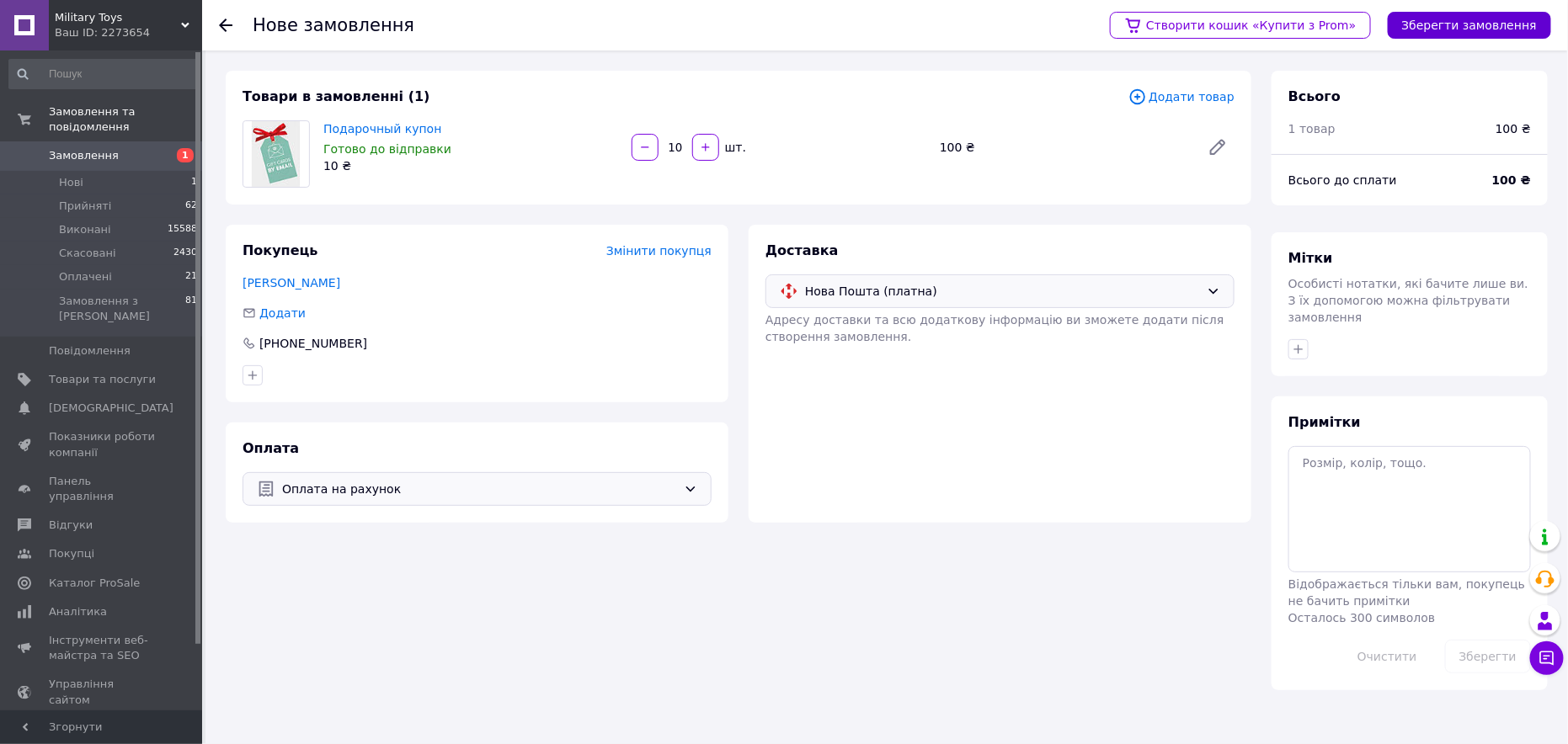
click at [1501, 37] on button "Зберегти замовлення" at bounding box center [1470, 25] width 164 height 27
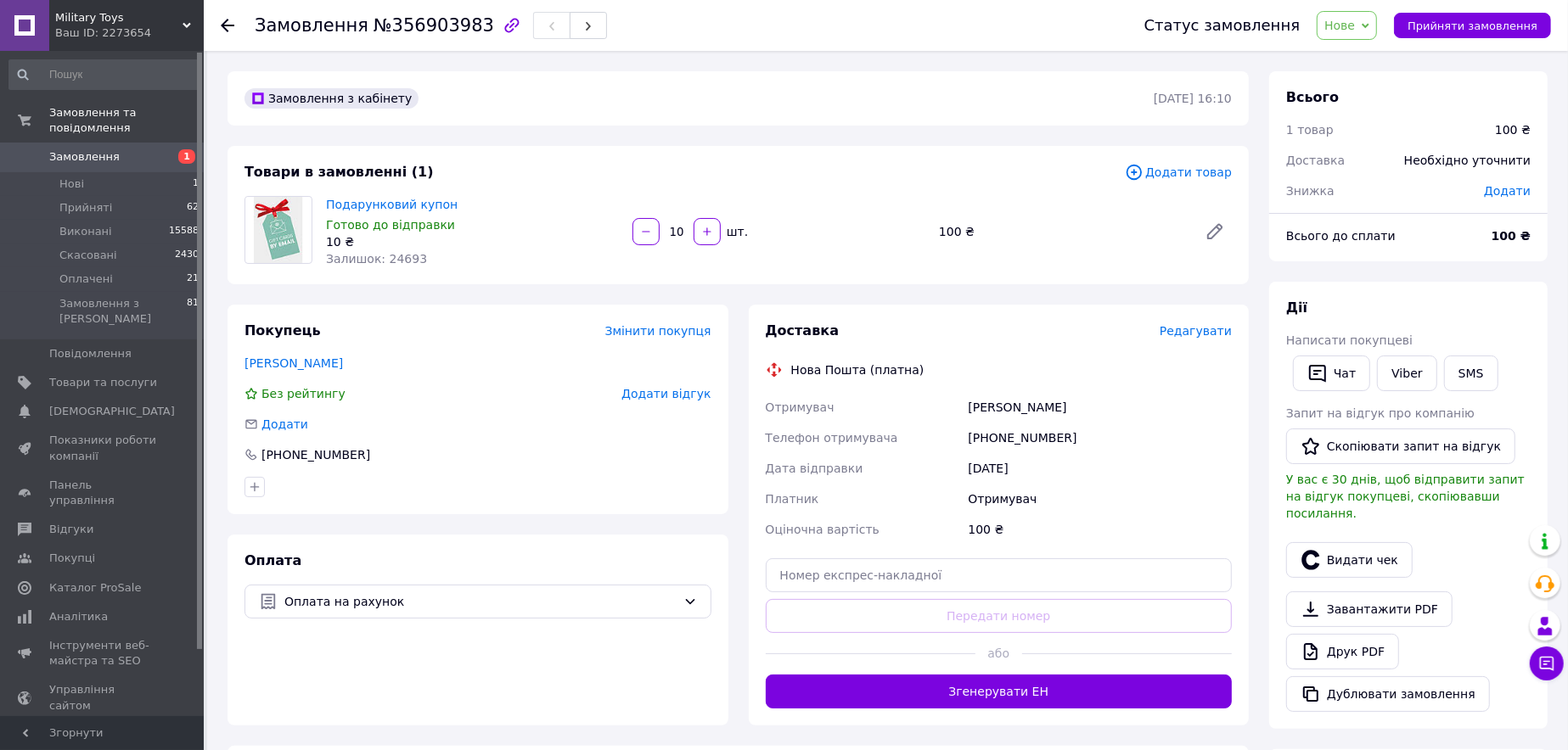
click at [1370, 39] on span "Нове" at bounding box center [1347, 25] width 61 height 29
click at [1374, 132] on li "Оплачено" at bounding box center [1357, 135] width 78 height 25
click at [1213, 327] on span "Редагувати" at bounding box center [1196, 331] width 72 height 13
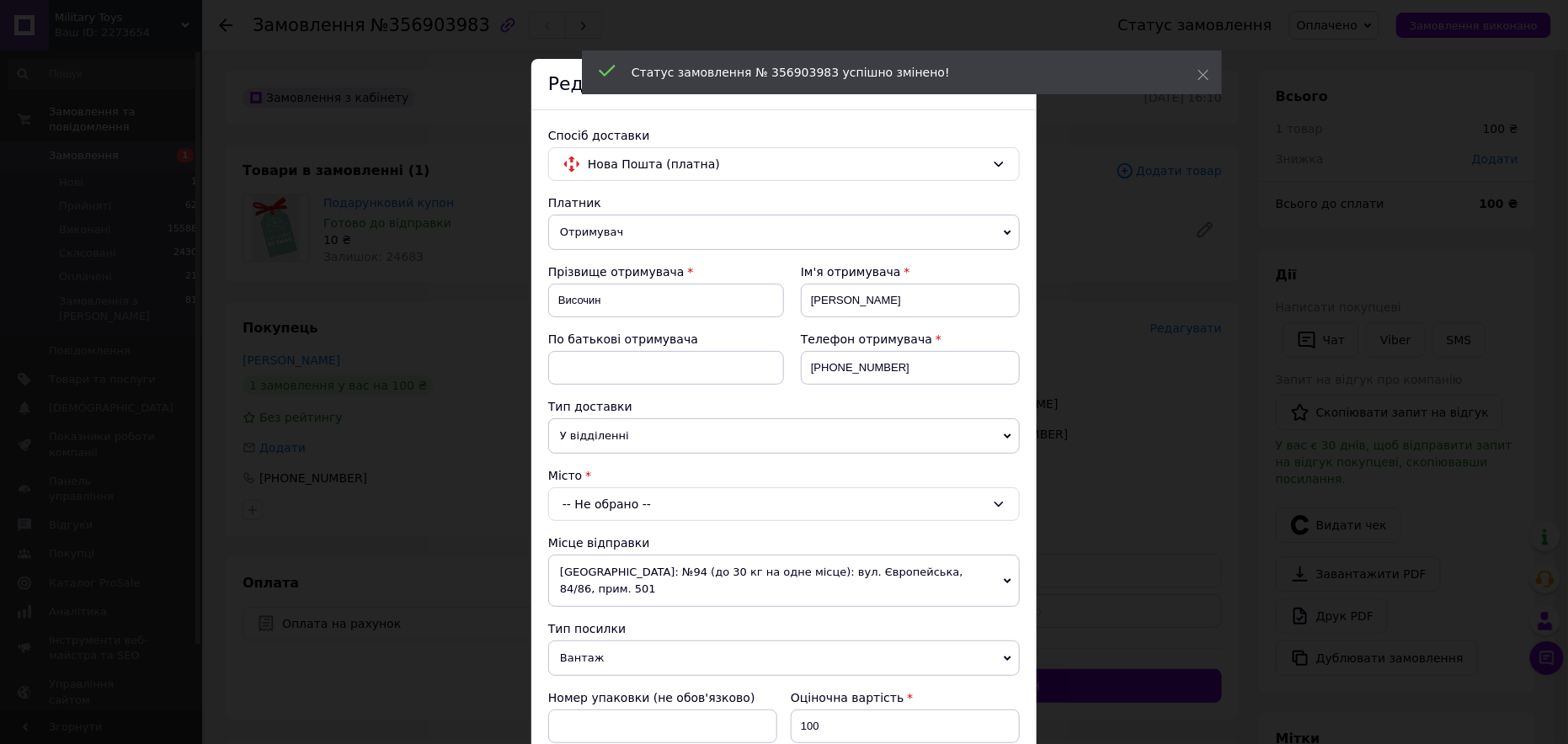
click at [600, 506] on div "-- Не обрано --" at bounding box center [784, 504] width 472 height 34
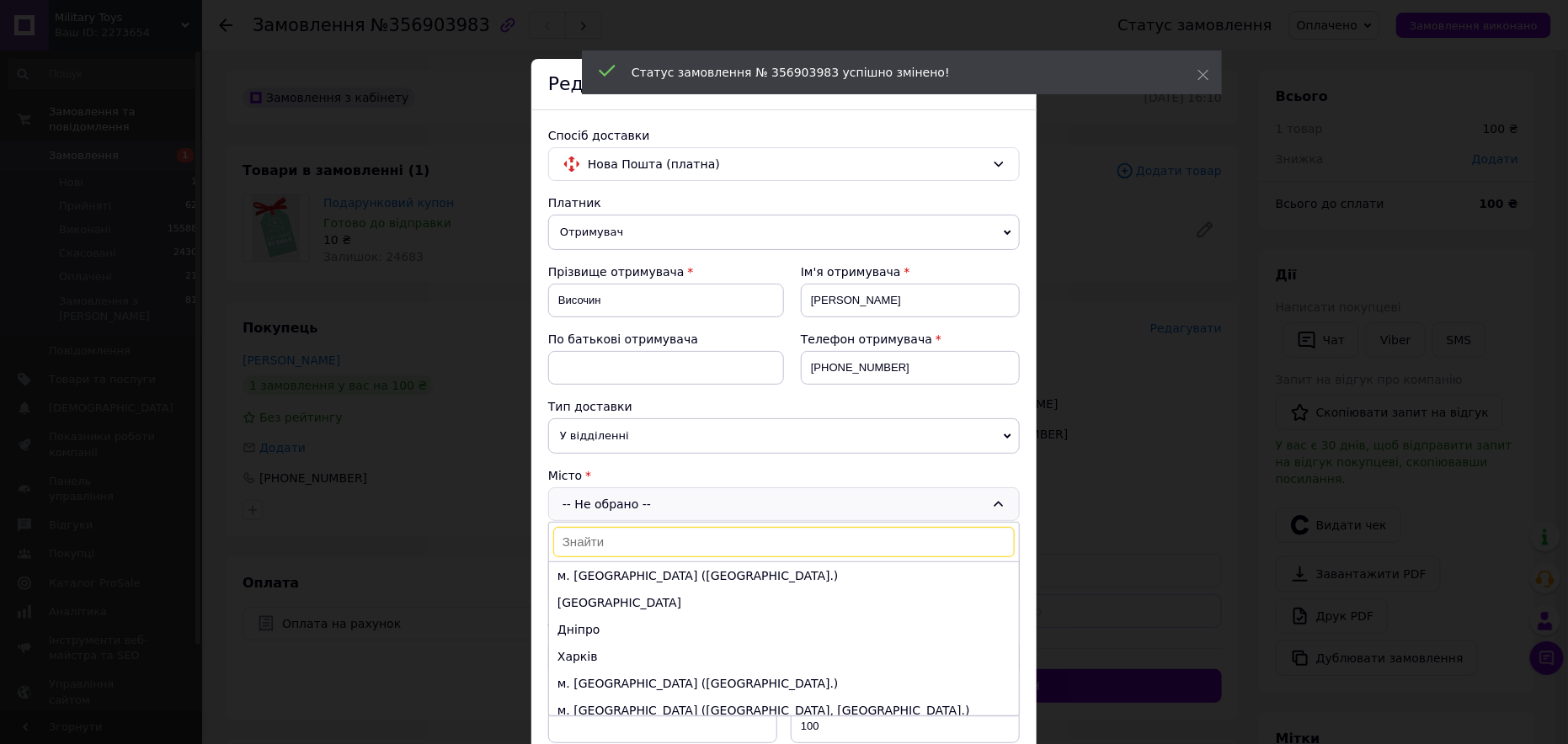
type input "5638"
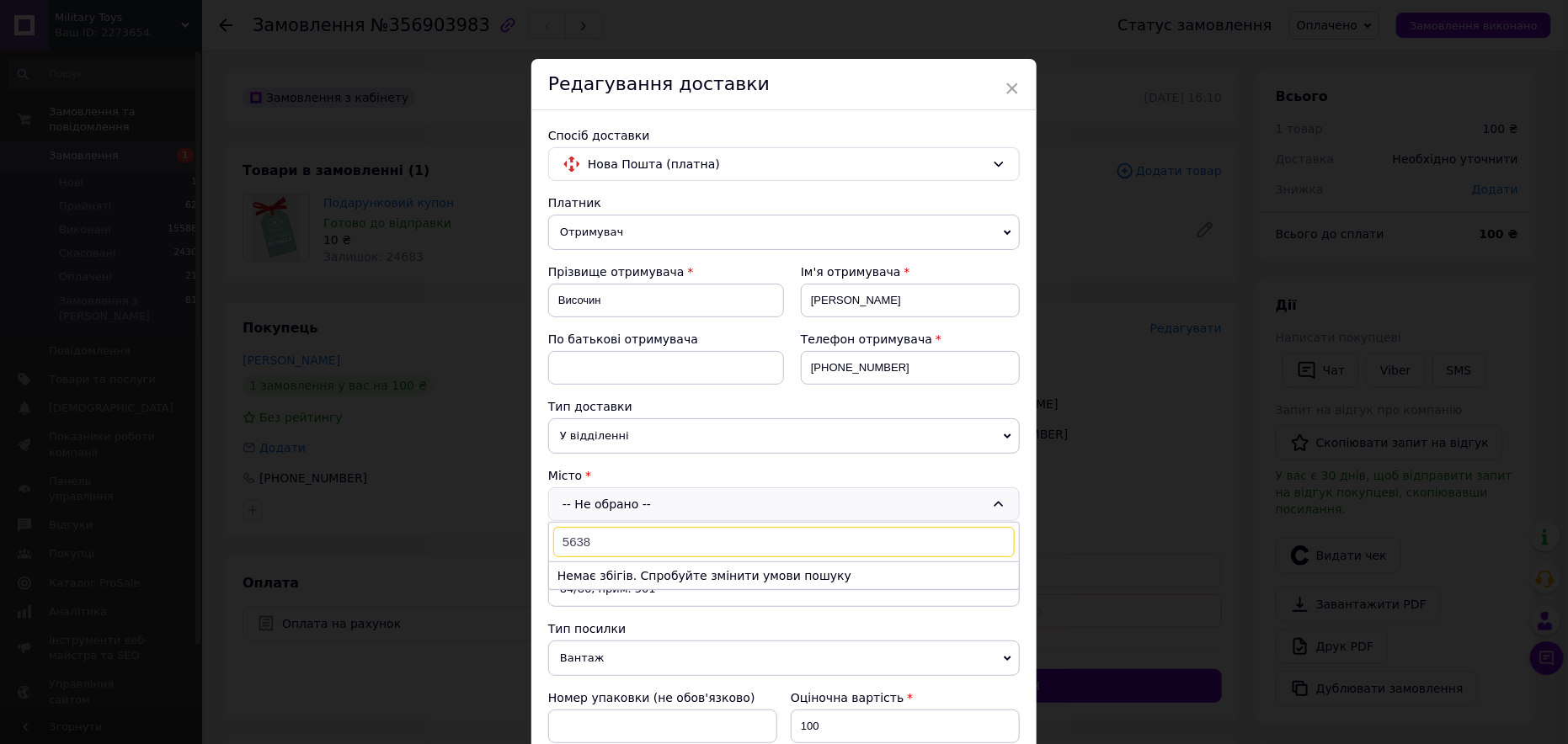
click at [603, 547] on input "5638" at bounding box center [784, 542] width 461 height 30
drag, startPoint x: 546, startPoint y: 546, endPoint x: 509, endPoint y: 548, distance: 37.1
click at [509, 548] on div "× Редагування доставки Спосіб доставки Нова Пошта (платна) Платник Отримувач Ві…" at bounding box center [784, 372] width 1568 height 744
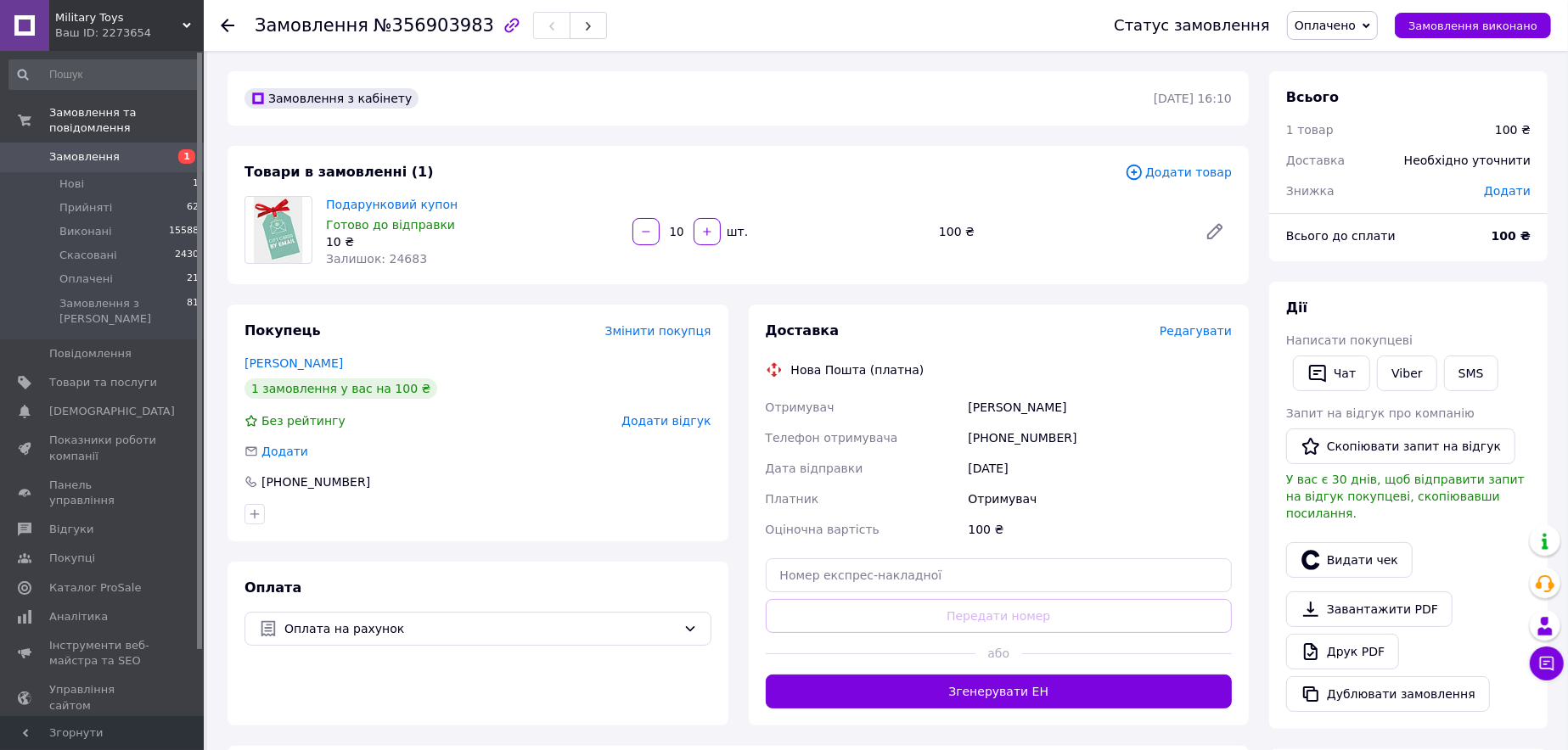
click at [1214, 332] on span "Редагувати" at bounding box center [1196, 331] width 72 height 13
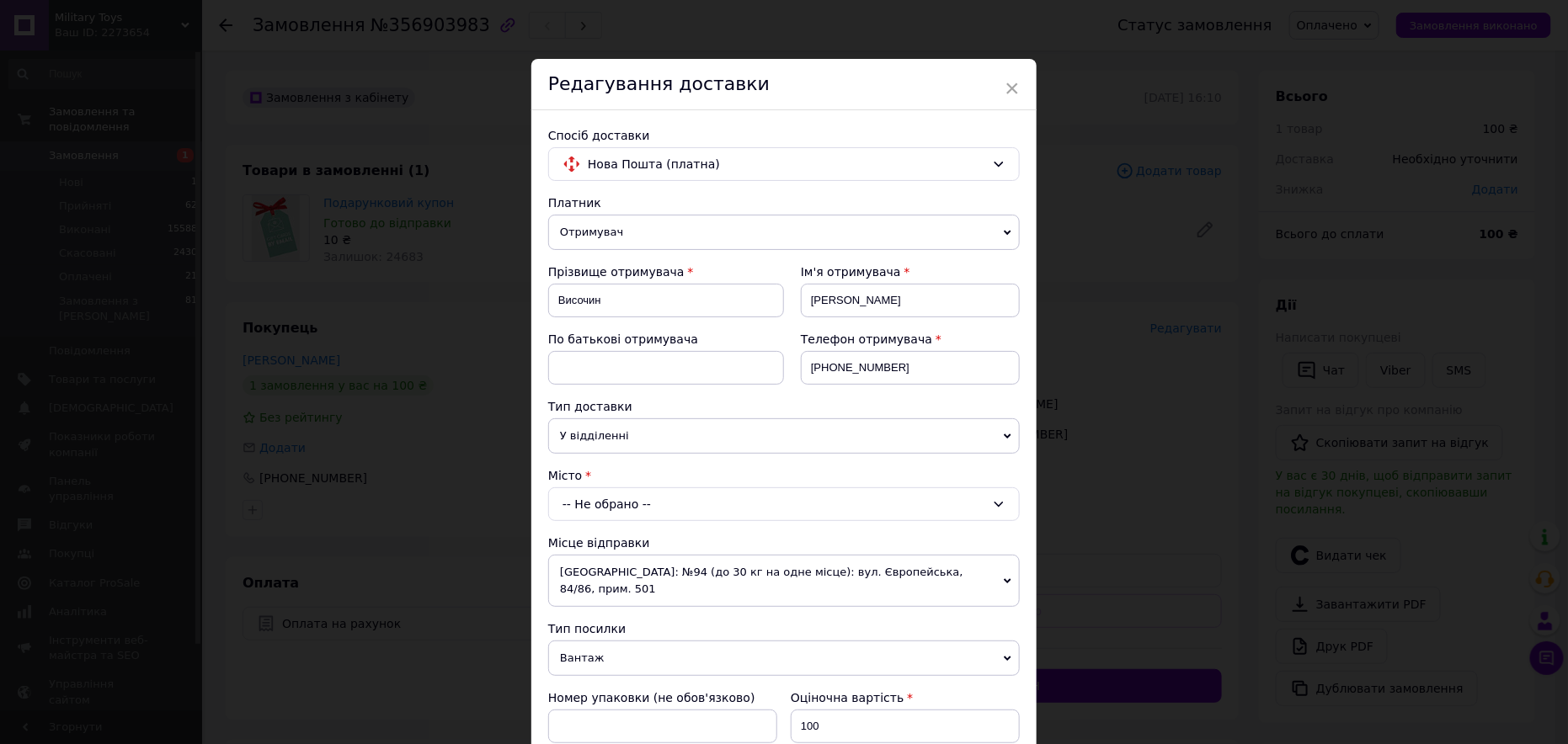
click at [645, 492] on div "-- Не обрано --" at bounding box center [784, 504] width 472 height 34
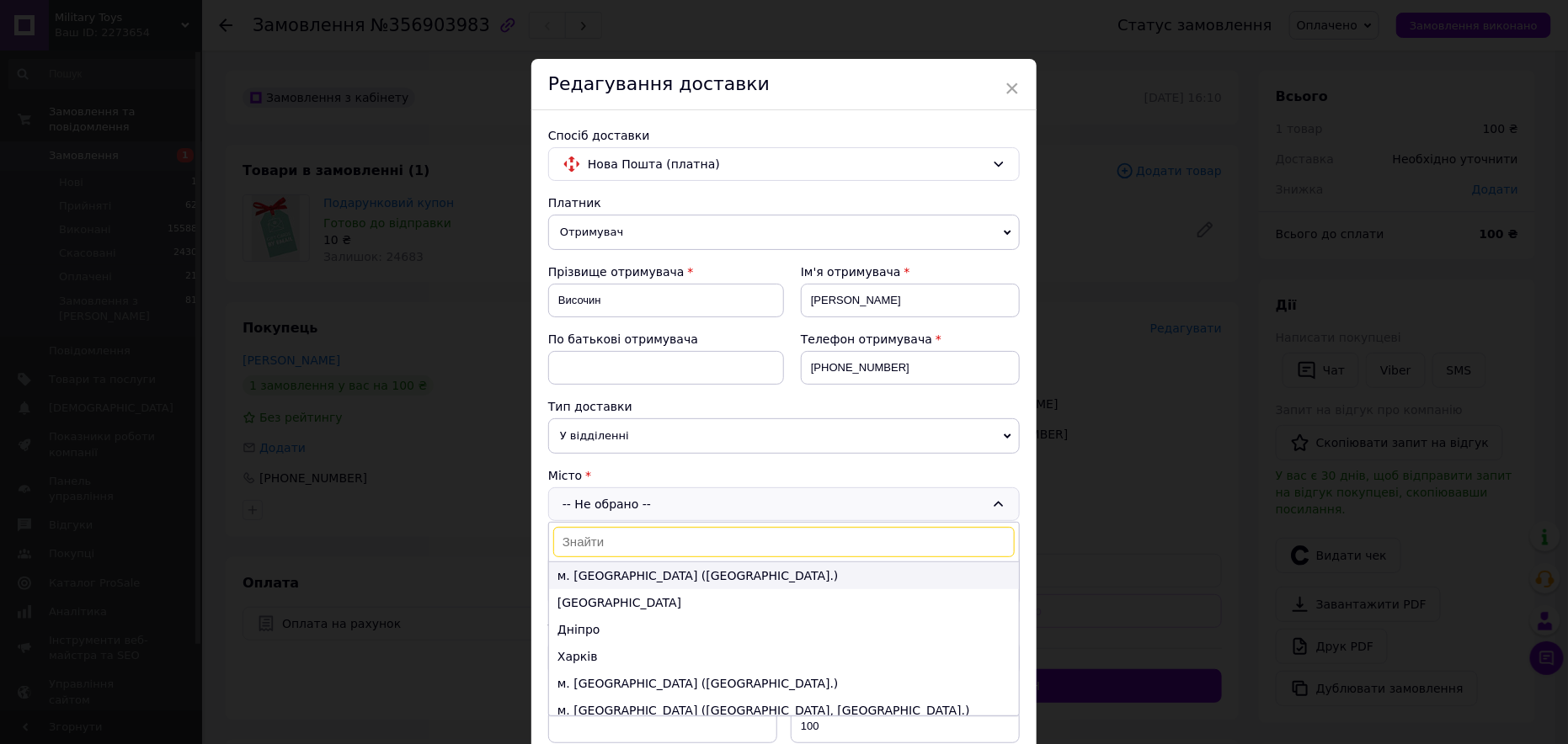
click at [586, 576] on li "м. Київ (Київська обл.)" at bounding box center [784, 575] width 470 height 27
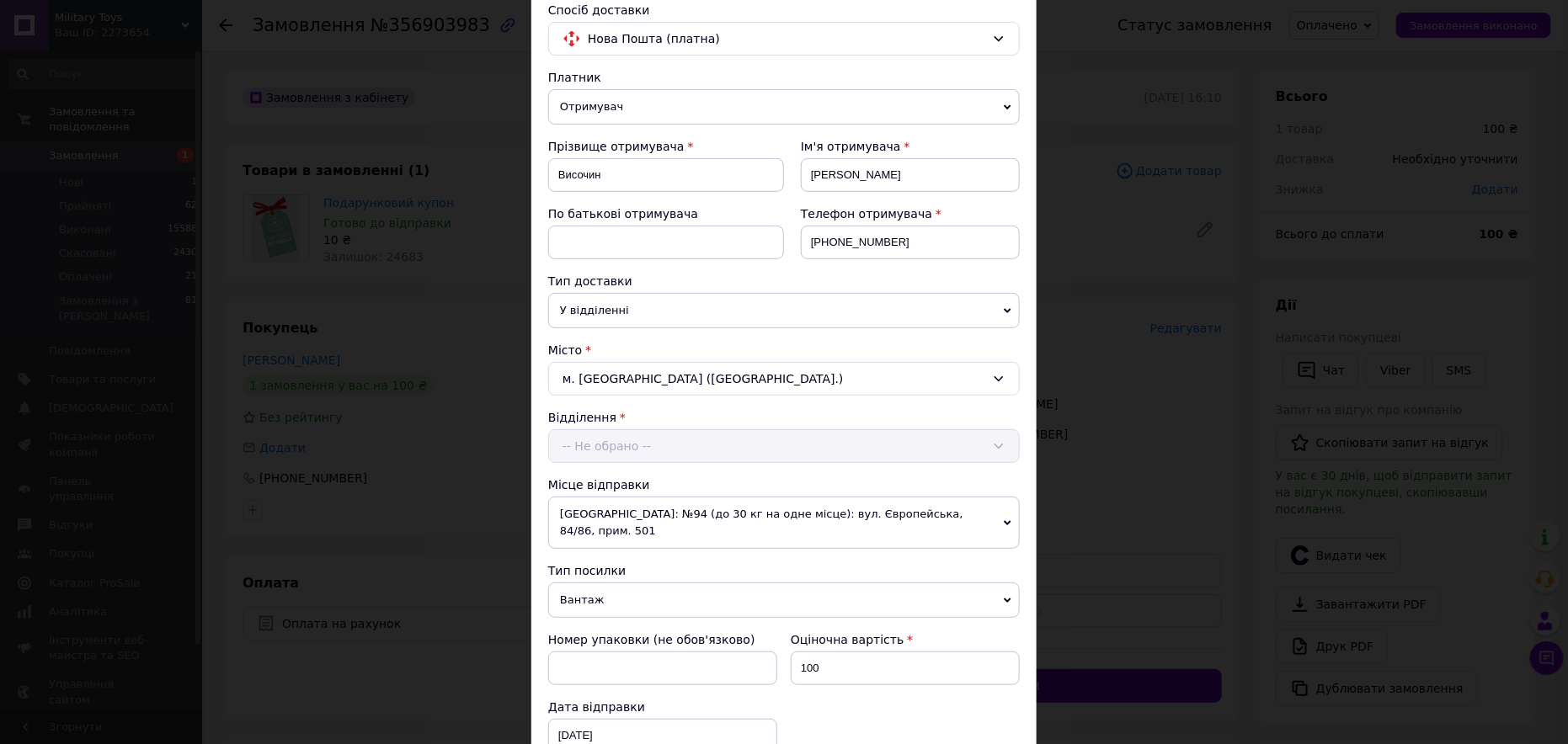
scroll to position [169, 0]
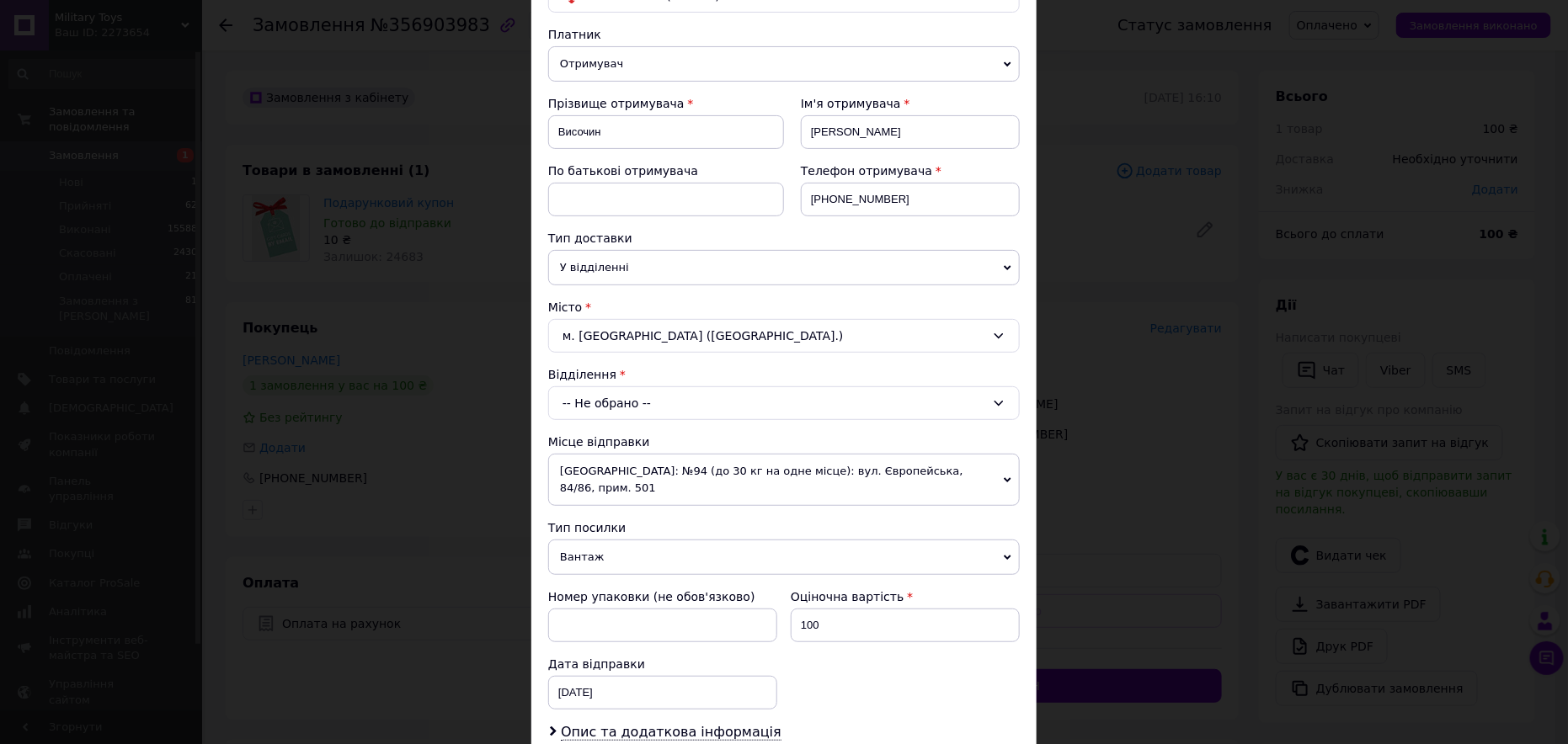
click at [640, 400] on div "-- Не обрано --" at bounding box center [784, 403] width 472 height 34
click at [665, 431] on input "5638" at bounding box center [784, 441] width 461 height 30
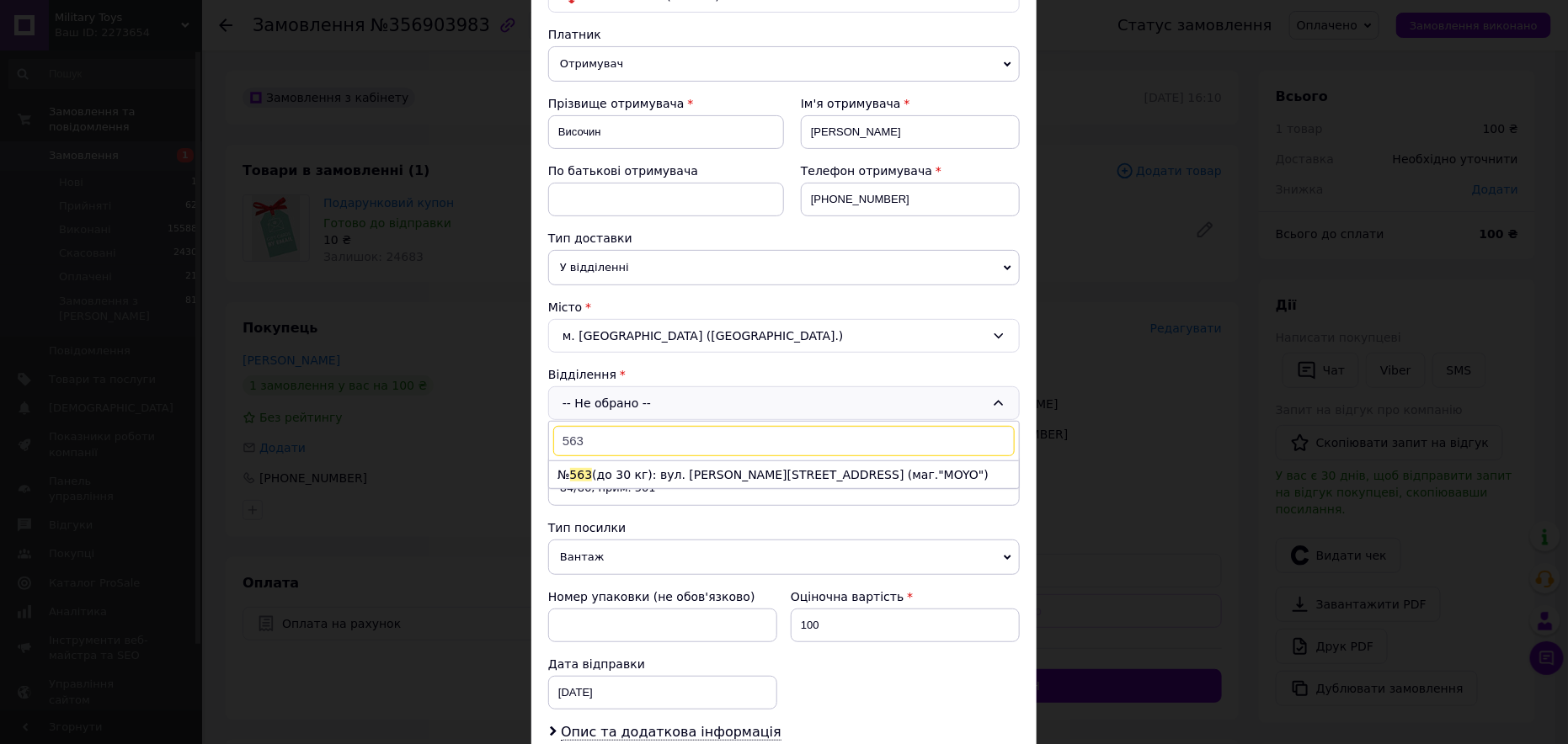
type input "5638"
click at [597, 271] on span "У відділенні" at bounding box center [784, 267] width 472 height 36
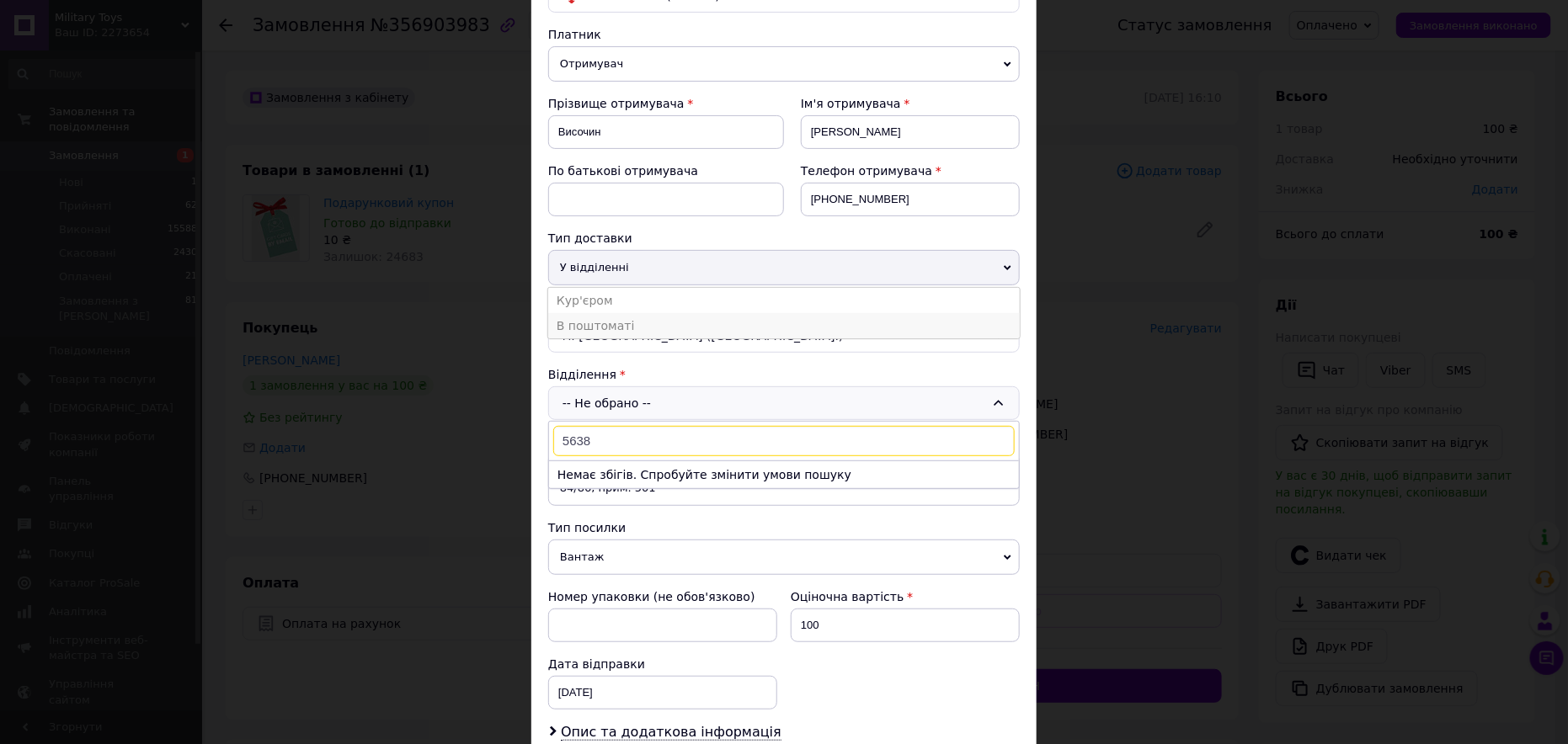
click at [594, 319] on li "В поштоматі" at bounding box center [784, 325] width 472 height 25
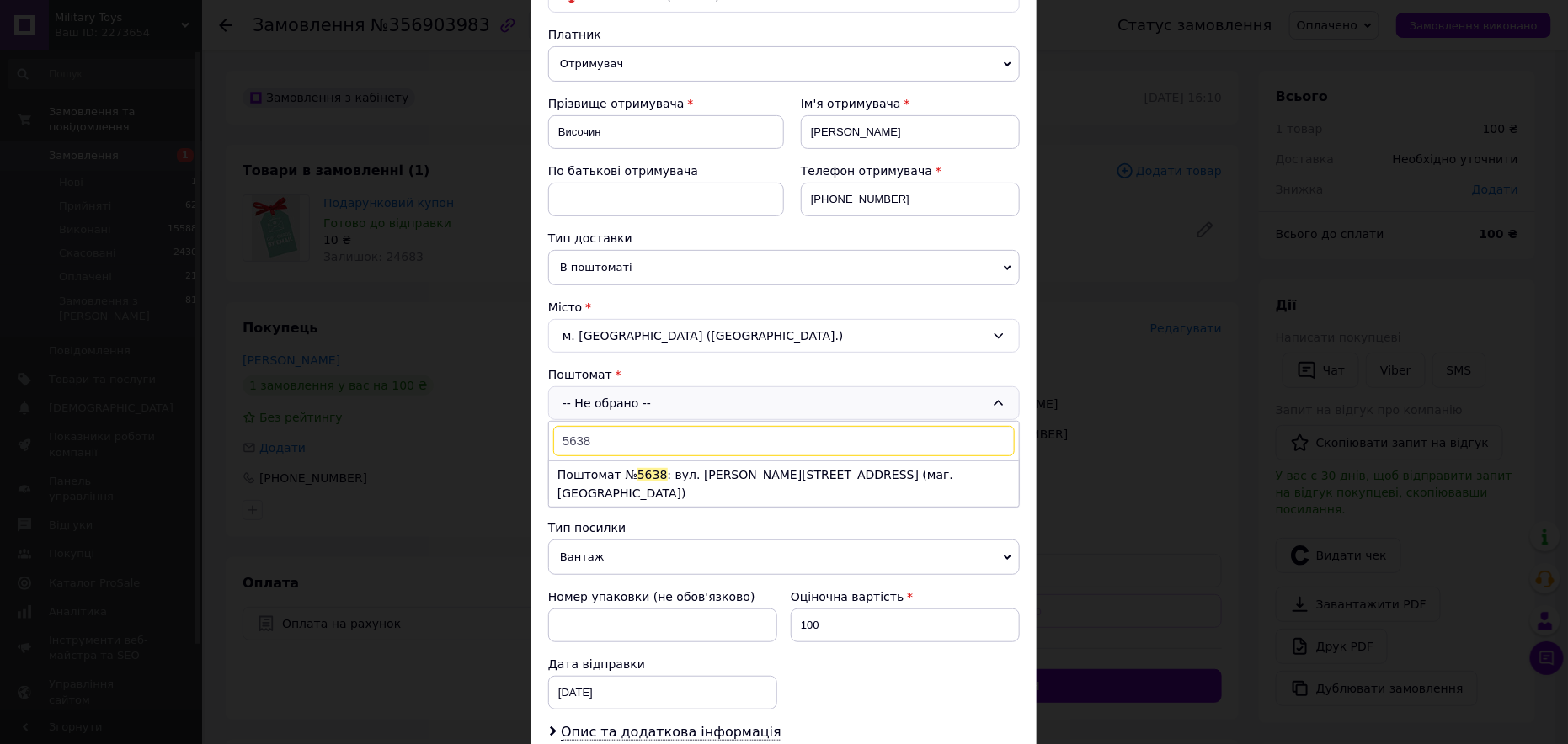
drag, startPoint x: 604, startPoint y: 440, endPoint x: 566, endPoint y: 446, distance: 38.5
click at [566, 446] on input "5638" at bounding box center [784, 441] width 461 height 30
click at [653, 471] on li "Поштомат № 5638 : вул. Івана Дзюби, 14б (маг. АТБ)" at bounding box center [784, 484] width 470 height 45
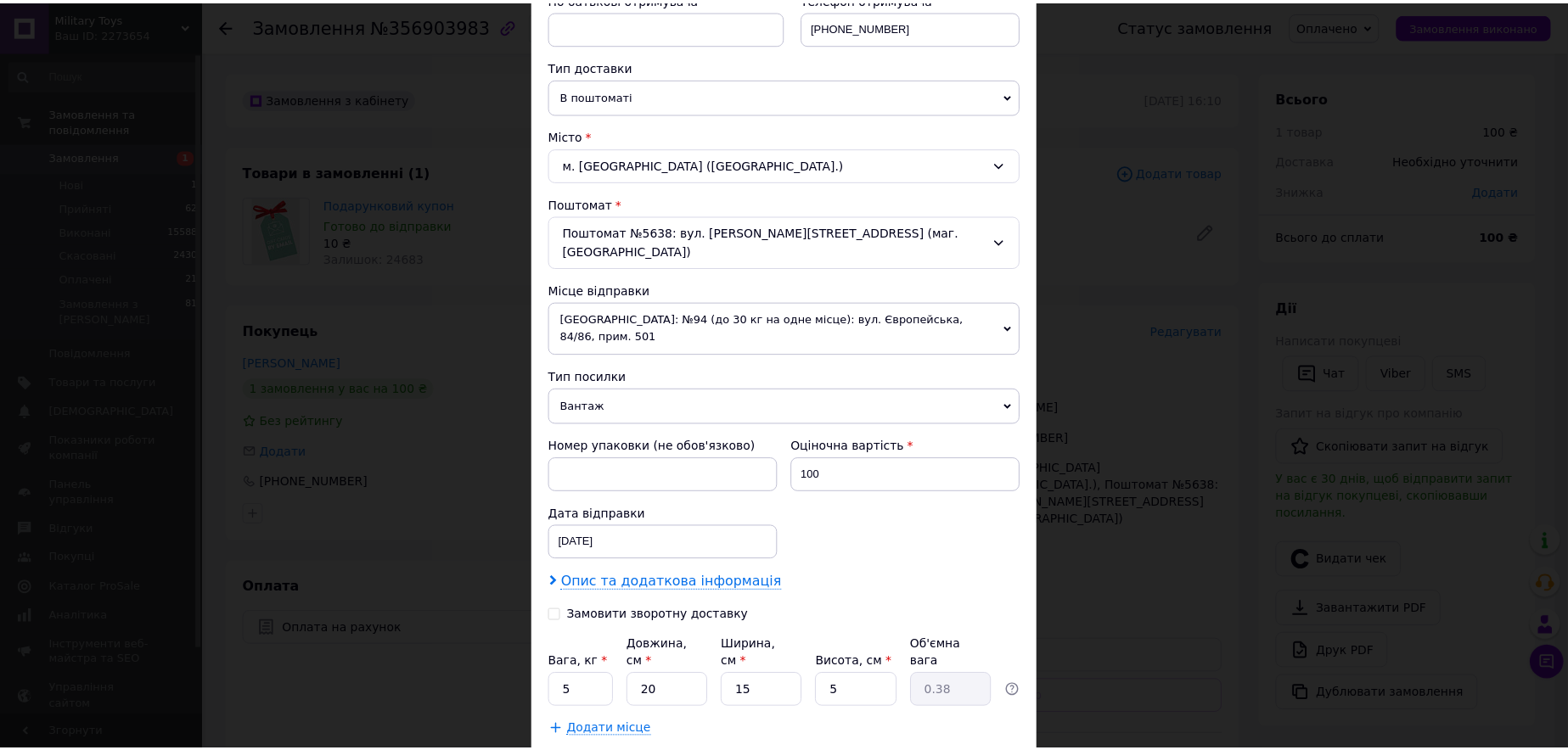
scroll to position [402, 0]
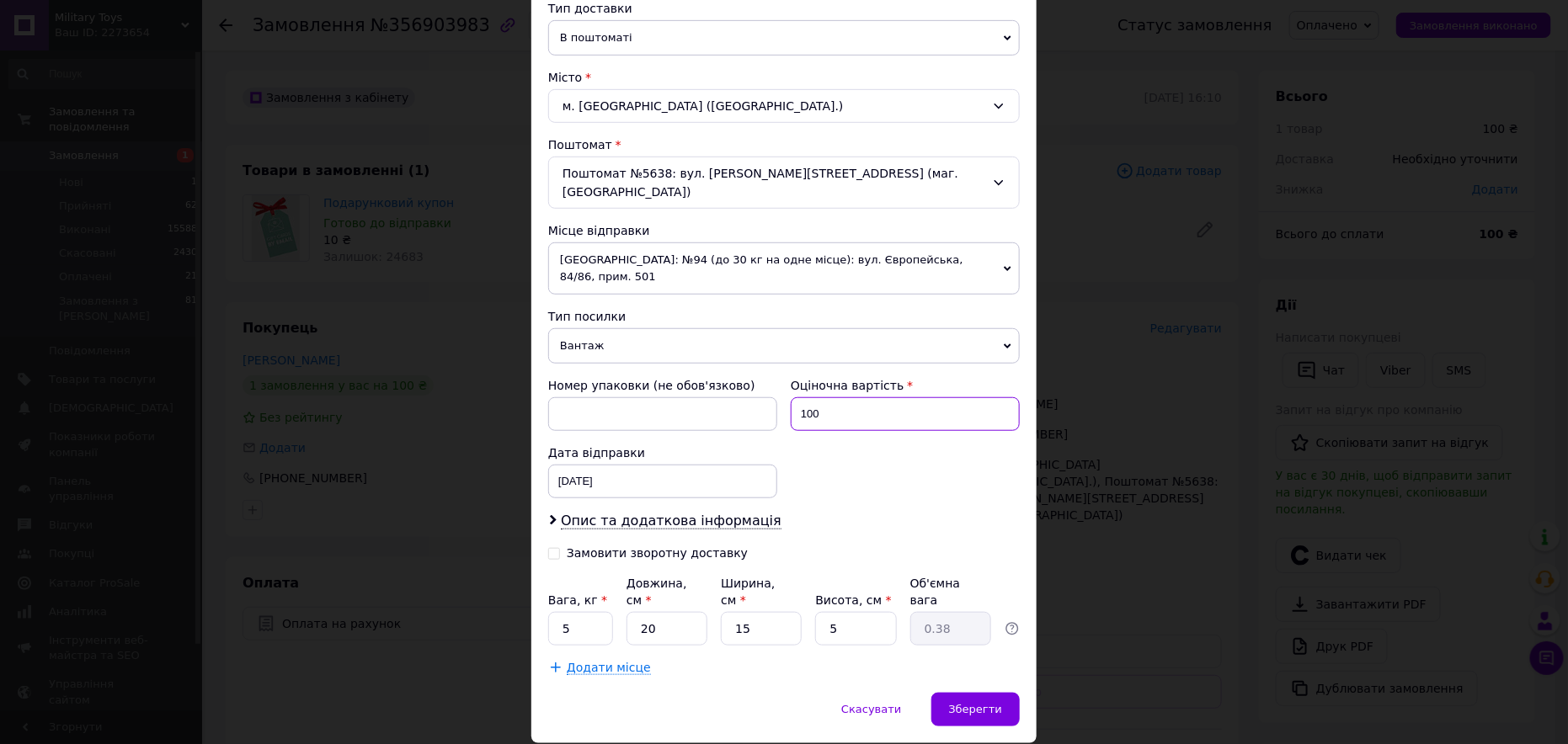
drag, startPoint x: 807, startPoint y: 373, endPoint x: 822, endPoint y: 376, distance: 15.3
click at [822, 398] on input "100" at bounding box center [905, 414] width 229 height 34
click at [823, 398] on input "100" at bounding box center [905, 414] width 229 height 34
click at [810, 398] on input "100" at bounding box center [905, 414] width 229 height 34
click at [833, 398] on input "100" at bounding box center [905, 414] width 229 height 34
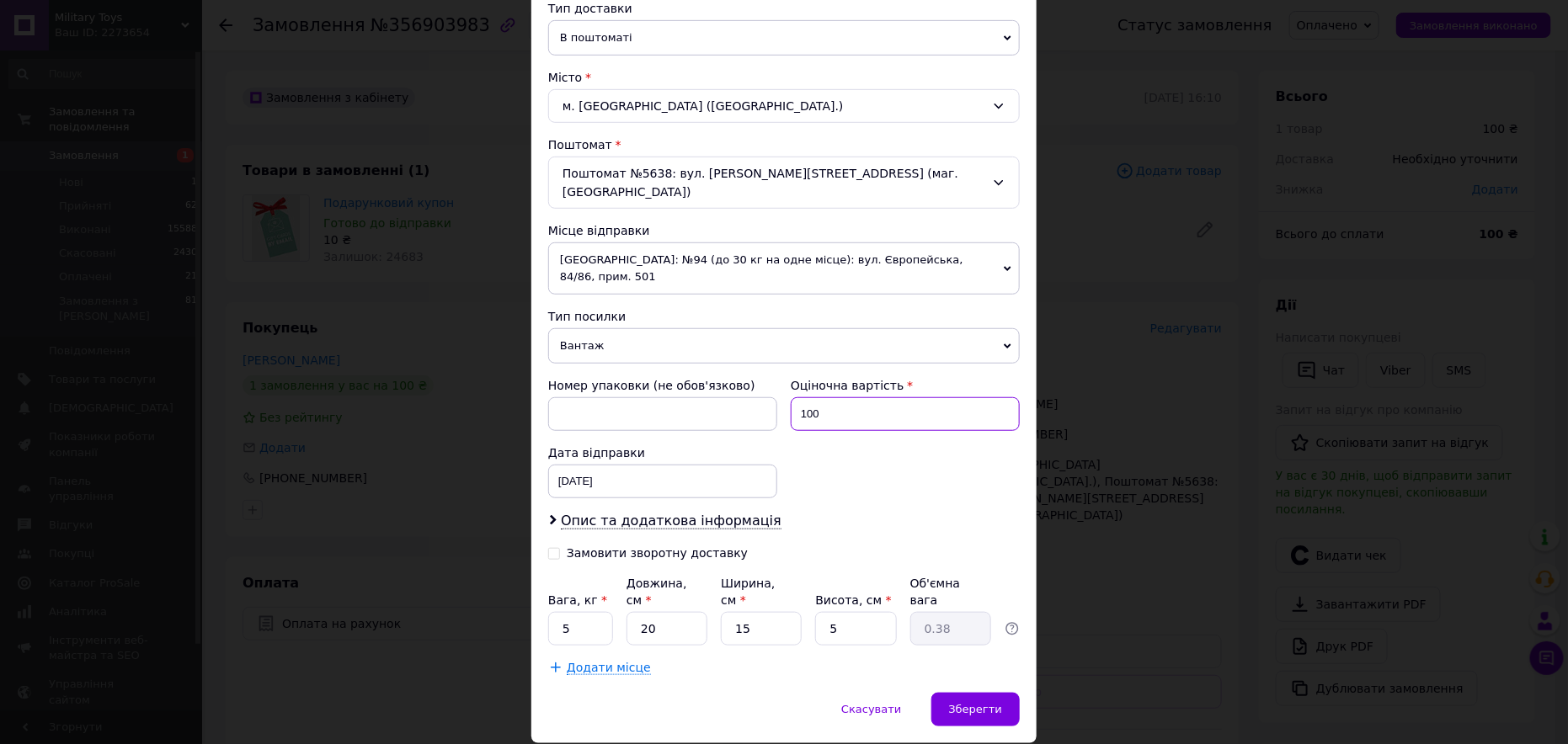
drag, startPoint x: 821, startPoint y: 372, endPoint x: 792, endPoint y: 374, distance: 29.1
click at [792, 398] on input "100" at bounding box center [905, 414] width 229 height 34
type input "500"
drag, startPoint x: 567, startPoint y: 572, endPoint x: 559, endPoint y: 572, distance: 8.0
click at [559, 613] on input "5" at bounding box center [580, 629] width 65 height 34
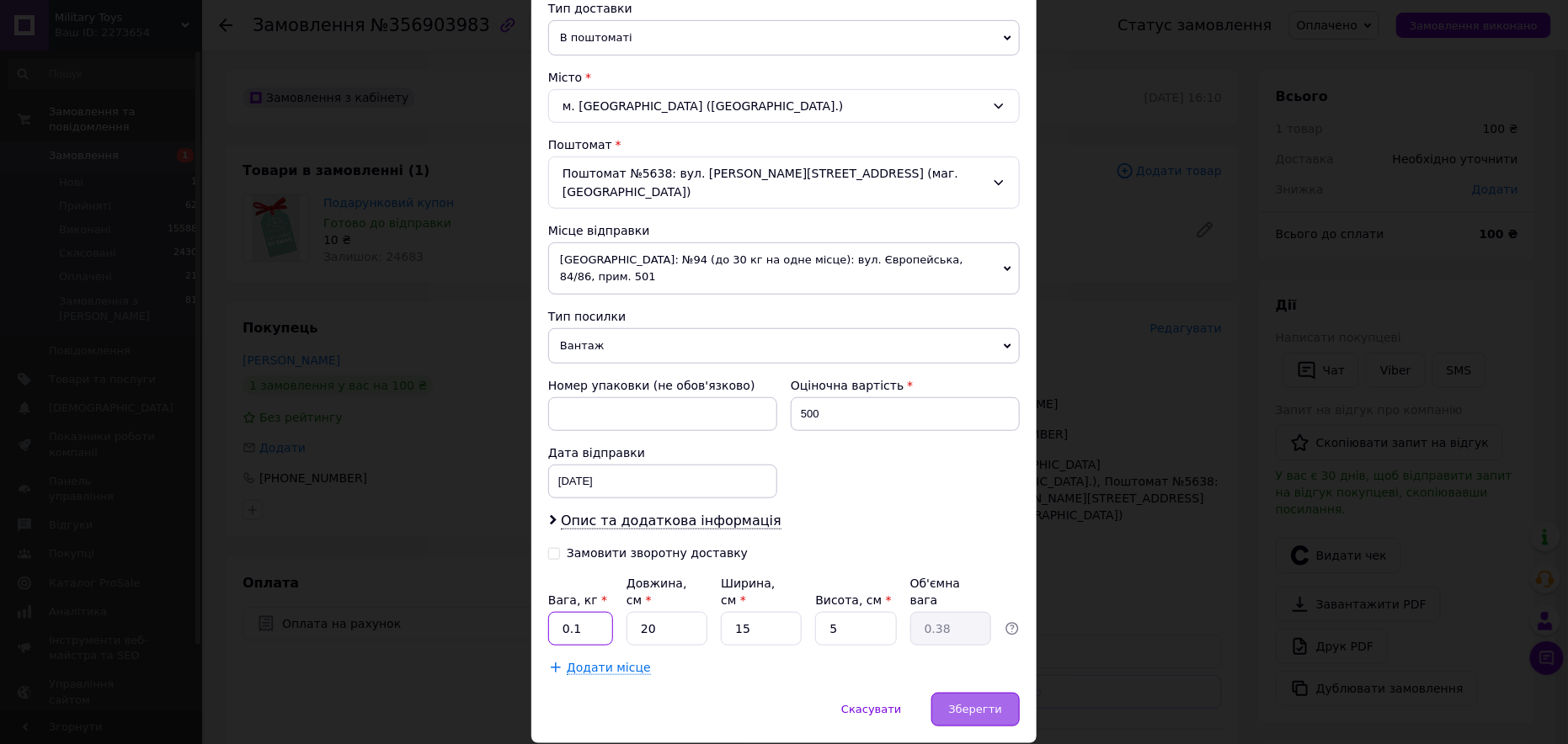
type input "0.1"
click at [992, 693] on div "Зберегти" at bounding box center [975, 709] width 89 height 34
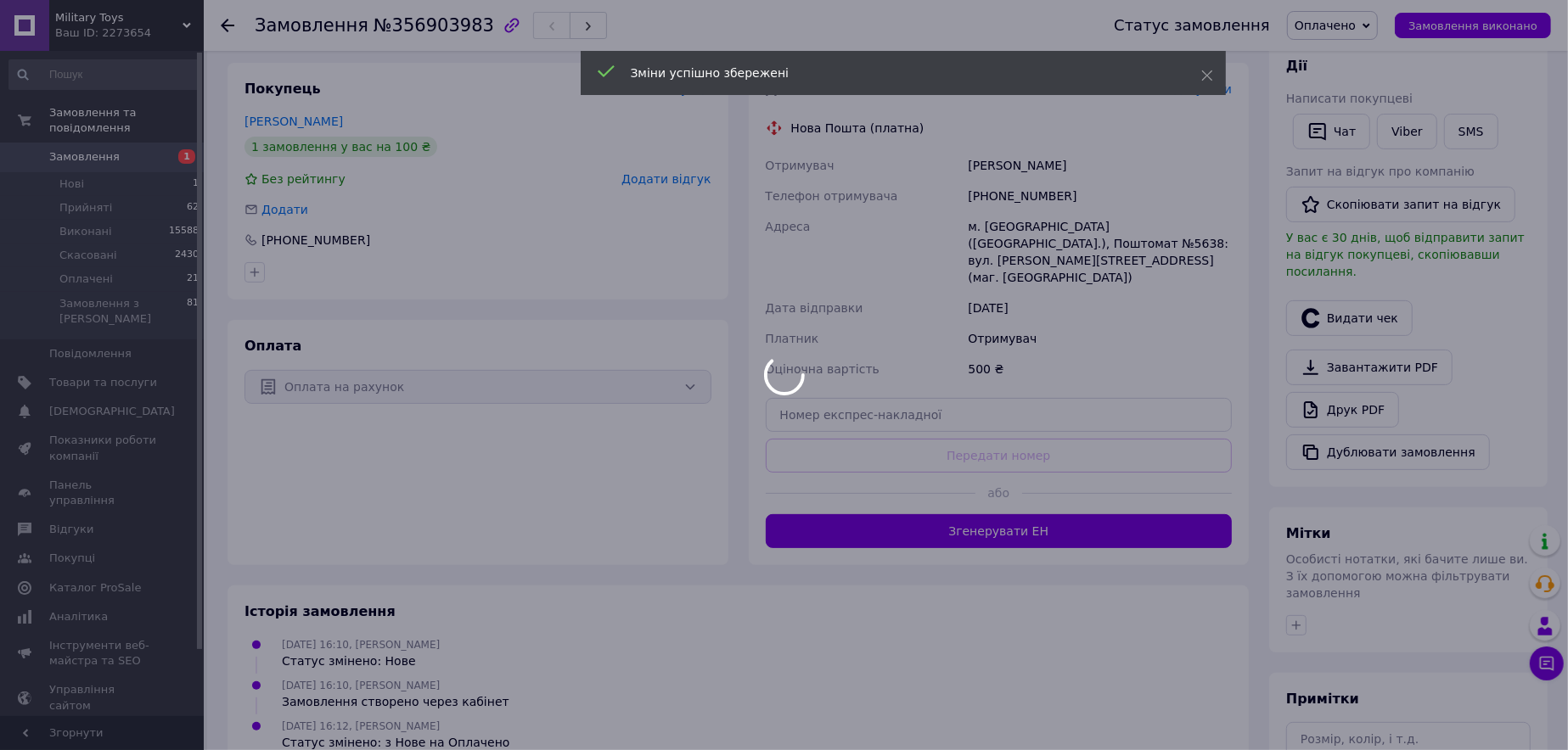
scroll to position [254, 0]
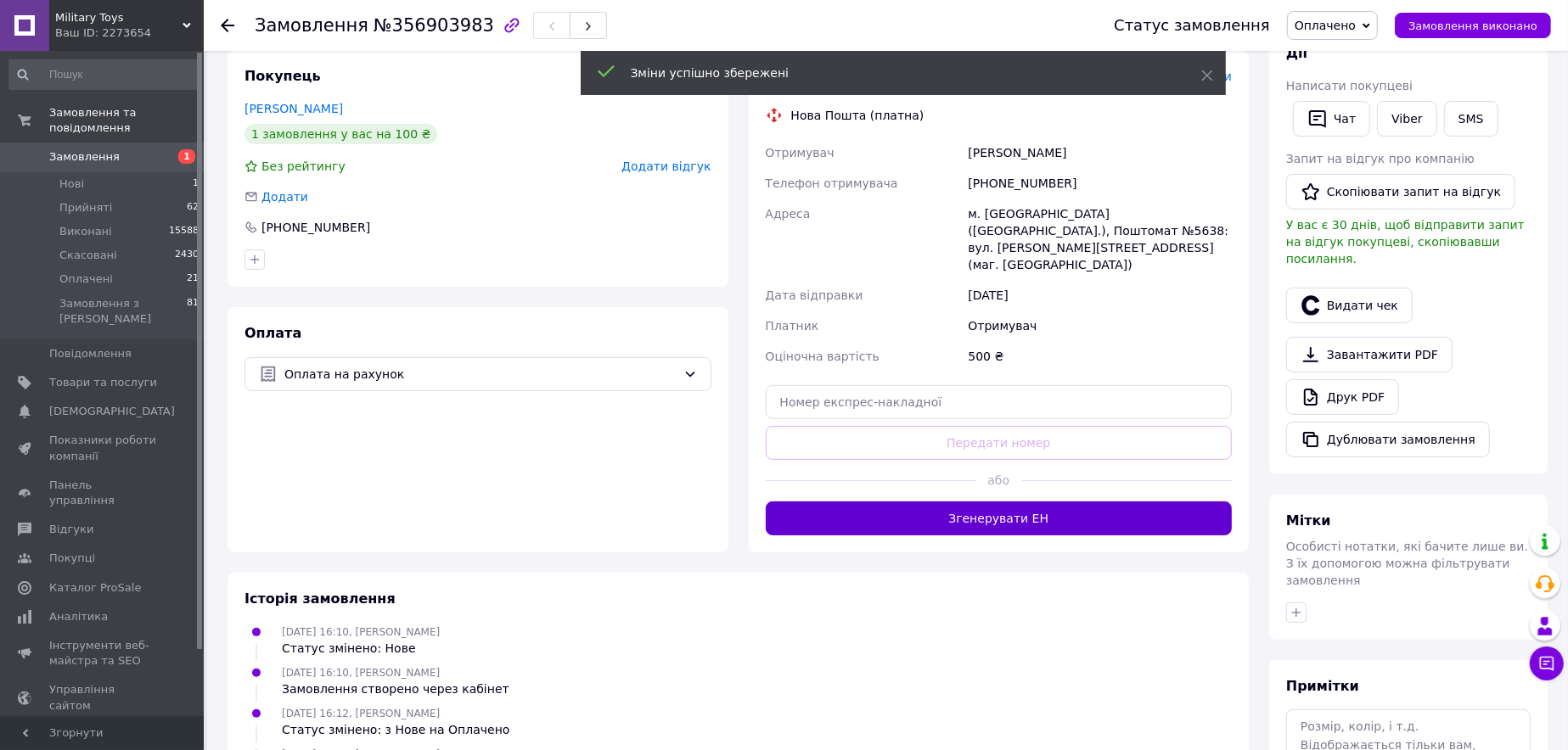
click at [1075, 502] on button "Згенерувати ЕН" at bounding box center [999, 518] width 467 height 34
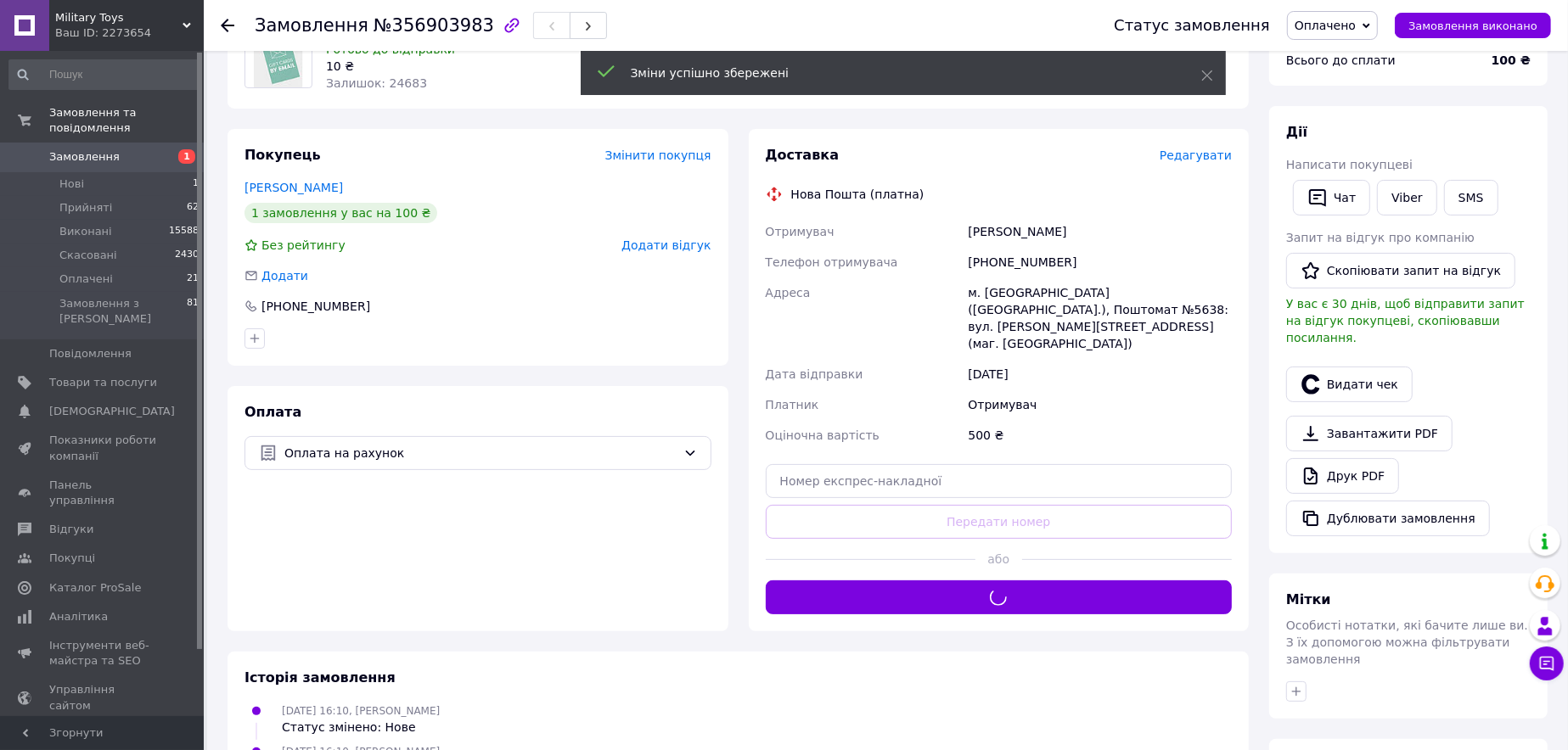
scroll to position [170, 0]
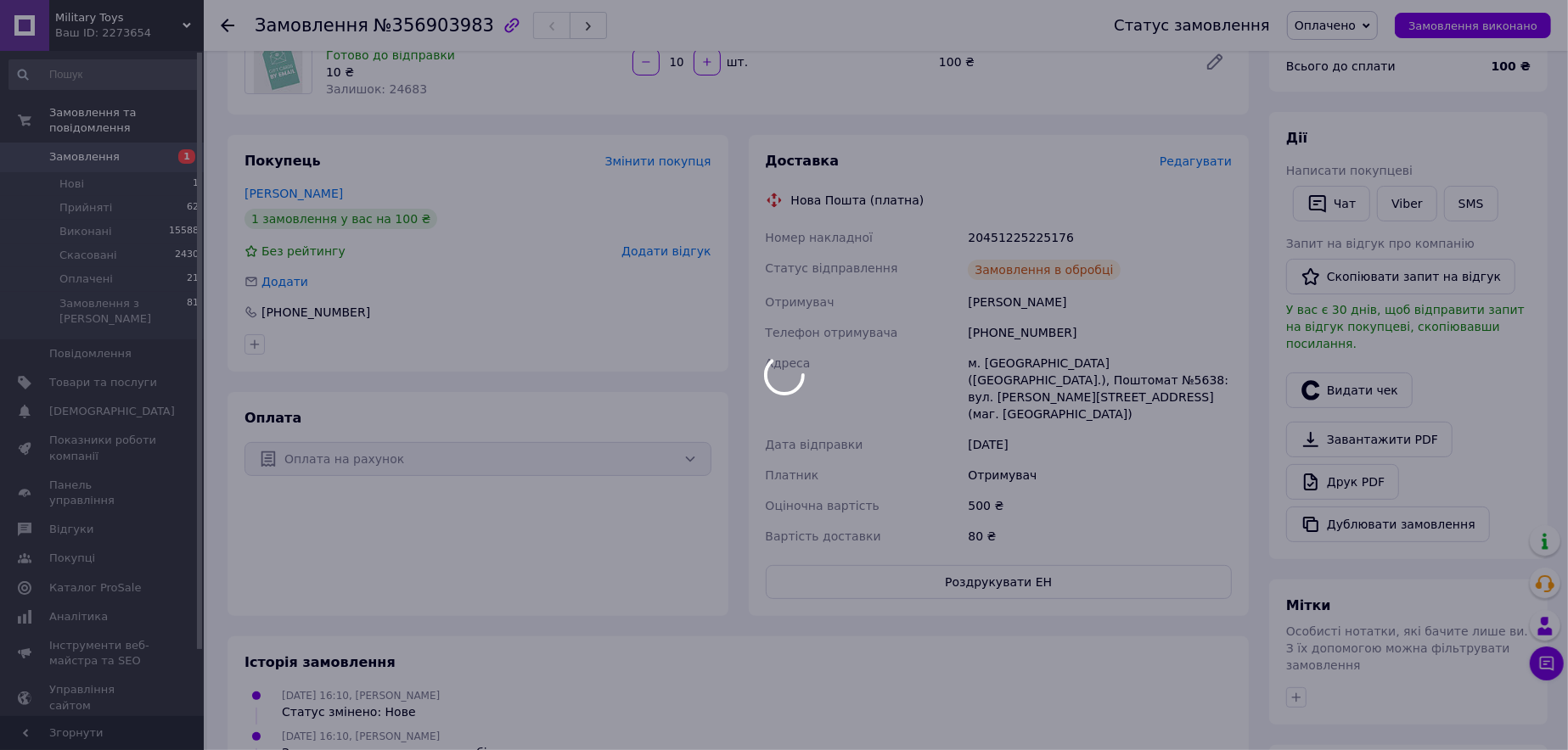
click at [1031, 238] on div "20451225225176" at bounding box center [1099, 238] width 271 height 31
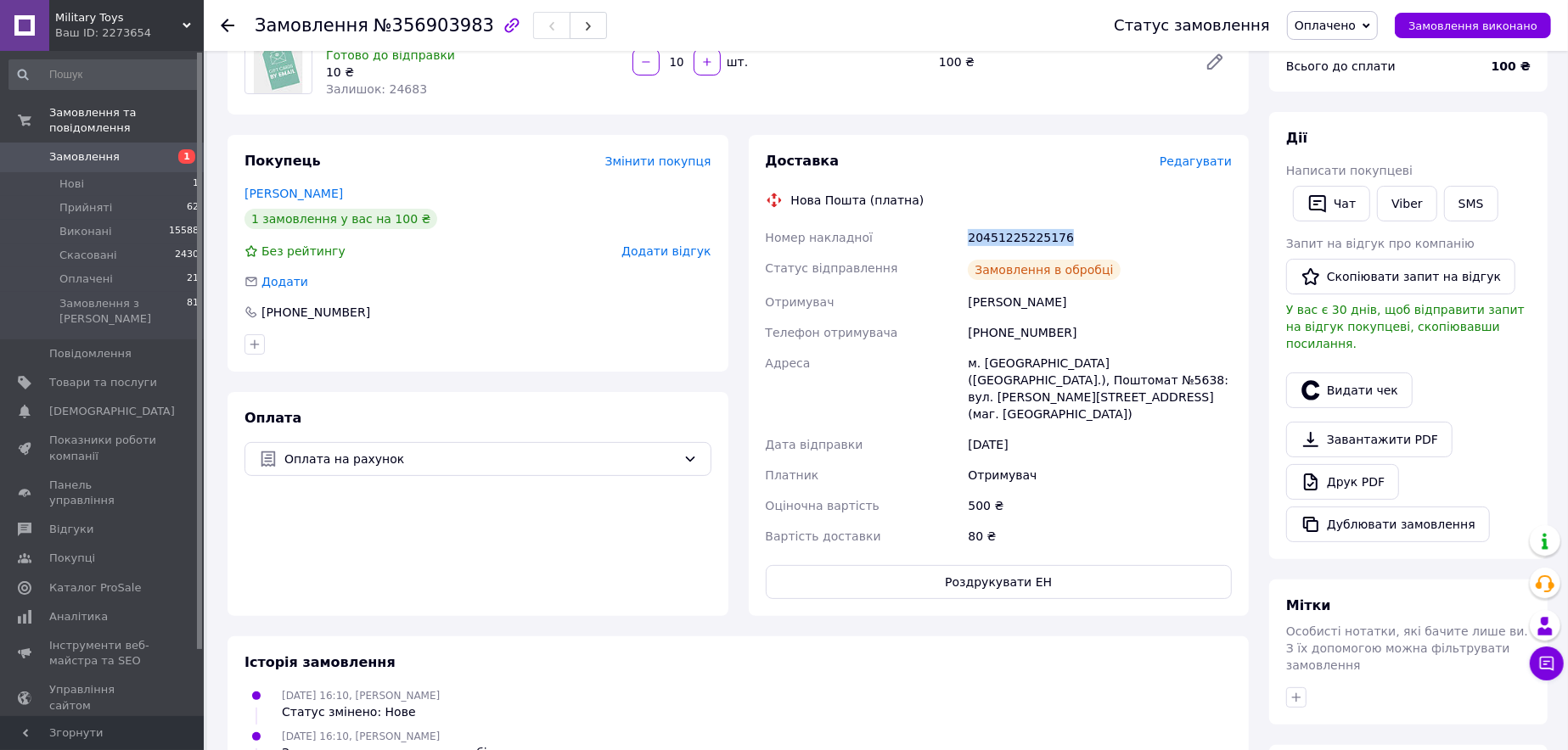
click at [1031, 238] on div "20451225225176" at bounding box center [1099, 238] width 271 height 31
copy div "20451225225176"
click at [952, 566] on button "Роздрукувати ЕН" at bounding box center [999, 582] width 467 height 34
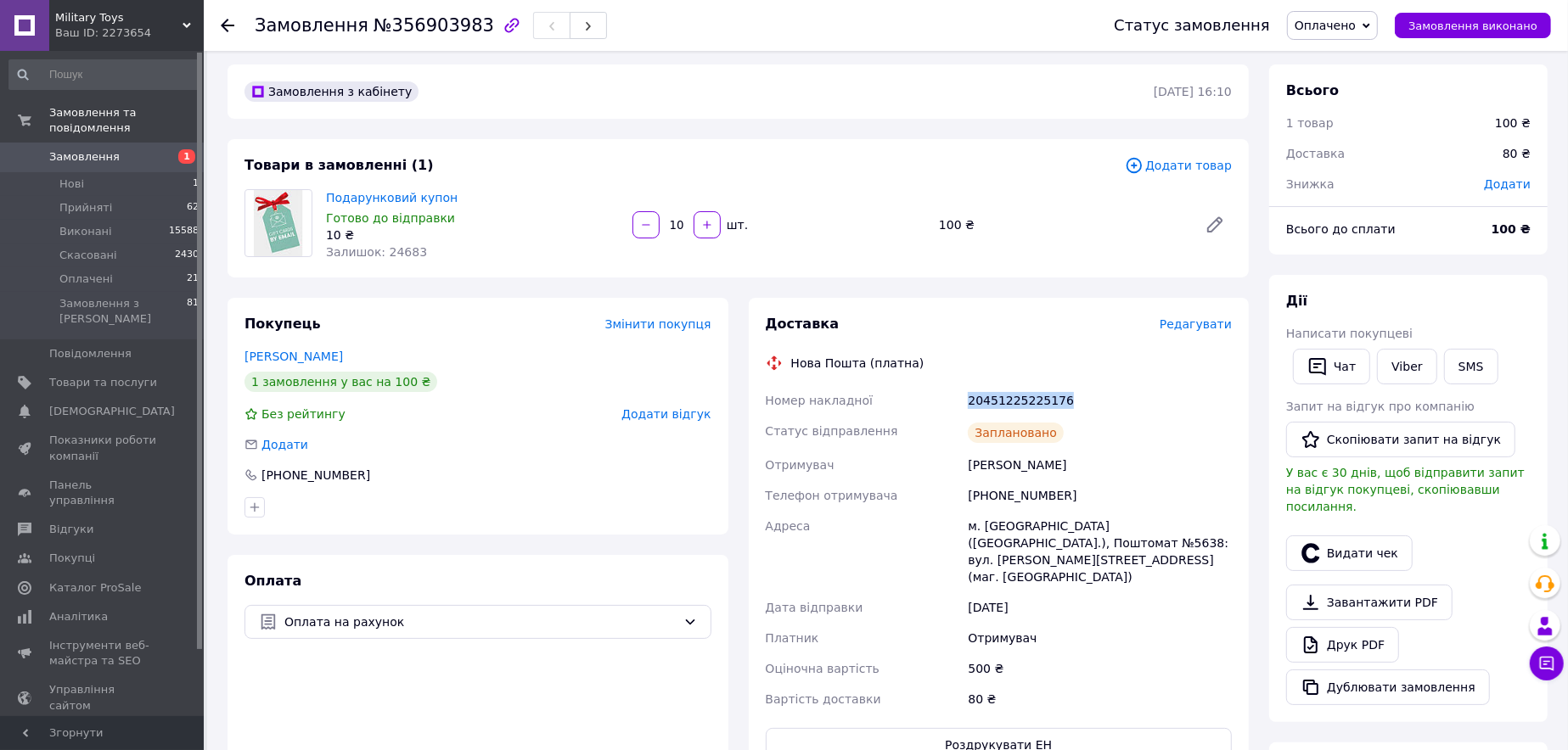
scroll to position [0, 0]
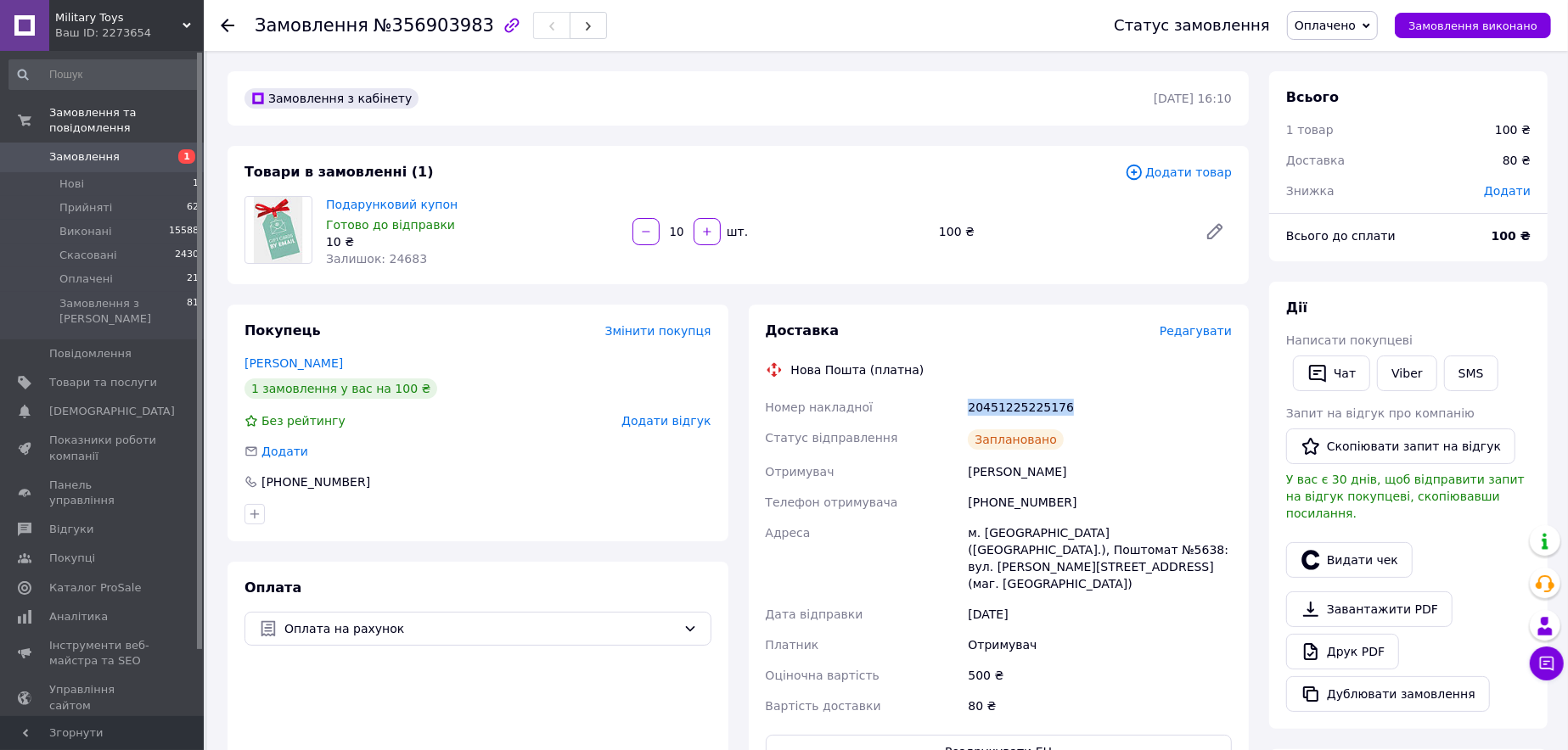
click at [155, 149] on span "Замовлення" at bounding box center [103, 156] width 108 height 15
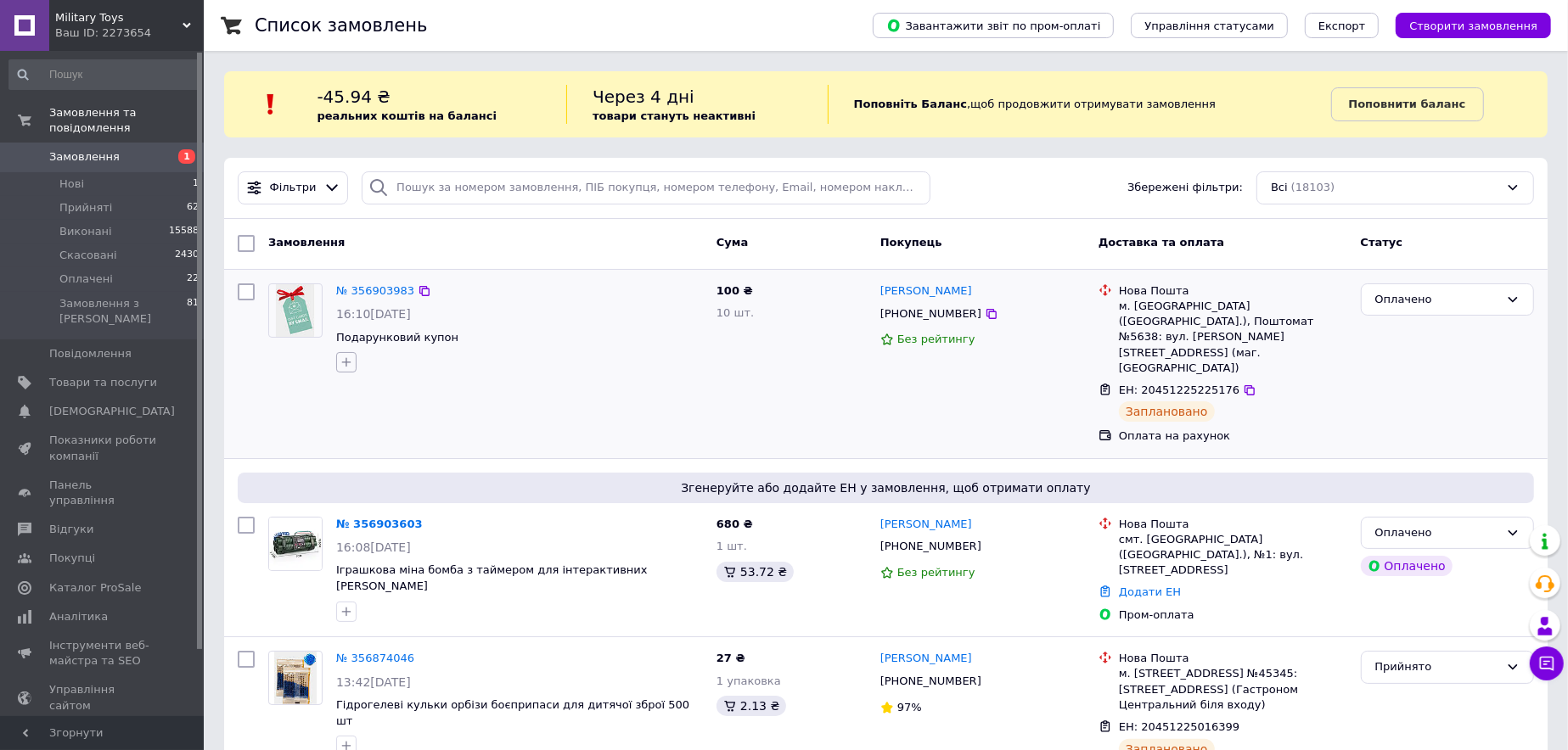
click at [348, 362] on icon "button" at bounding box center [346, 361] width 13 height 13
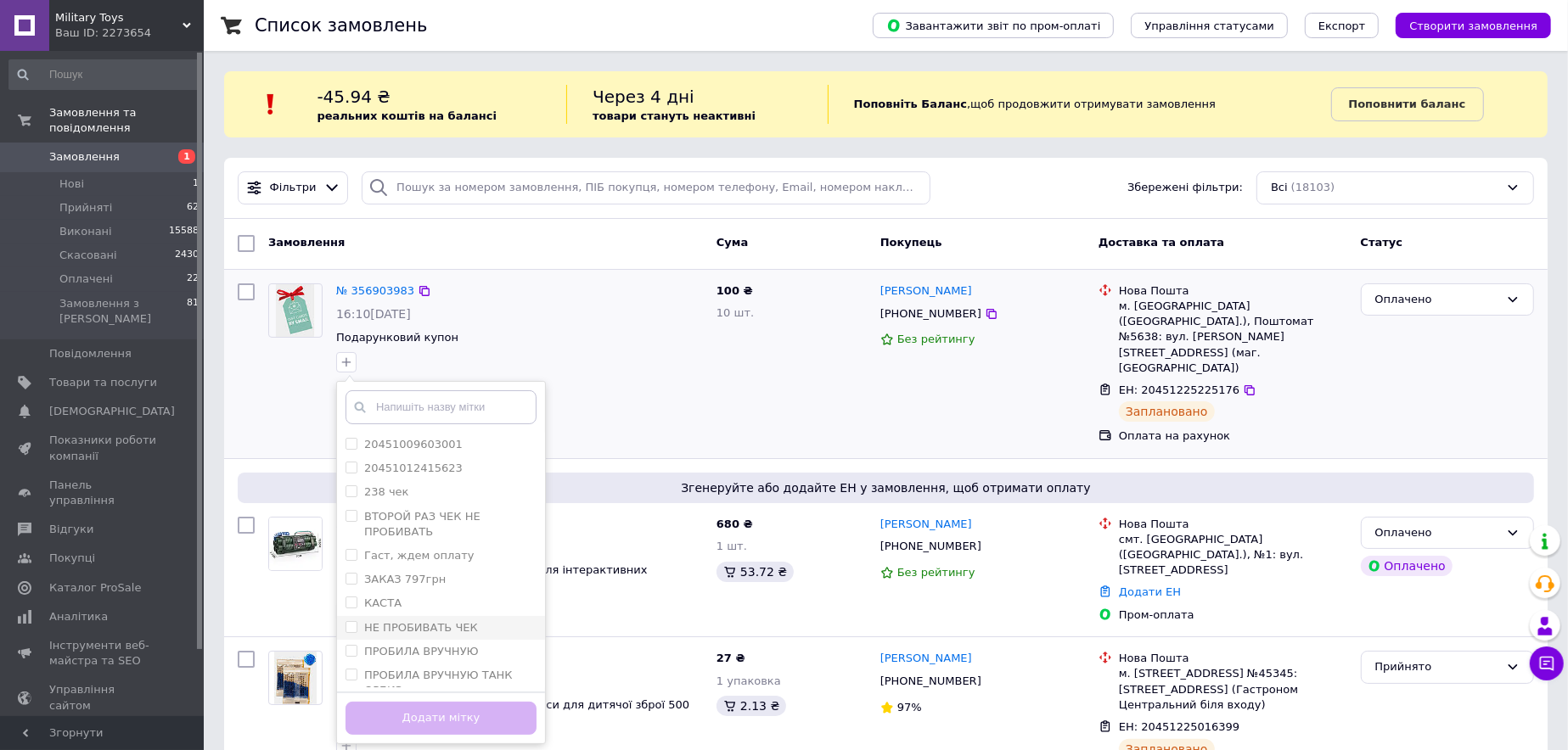
click at [346, 625] on input "НЕ ПРОБИВАТЬ ЧЕК" at bounding box center [351, 626] width 11 height 11
checkbox input "true"
click at [441, 721] on button "Додати мітку" at bounding box center [441, 718] width 191 height 33
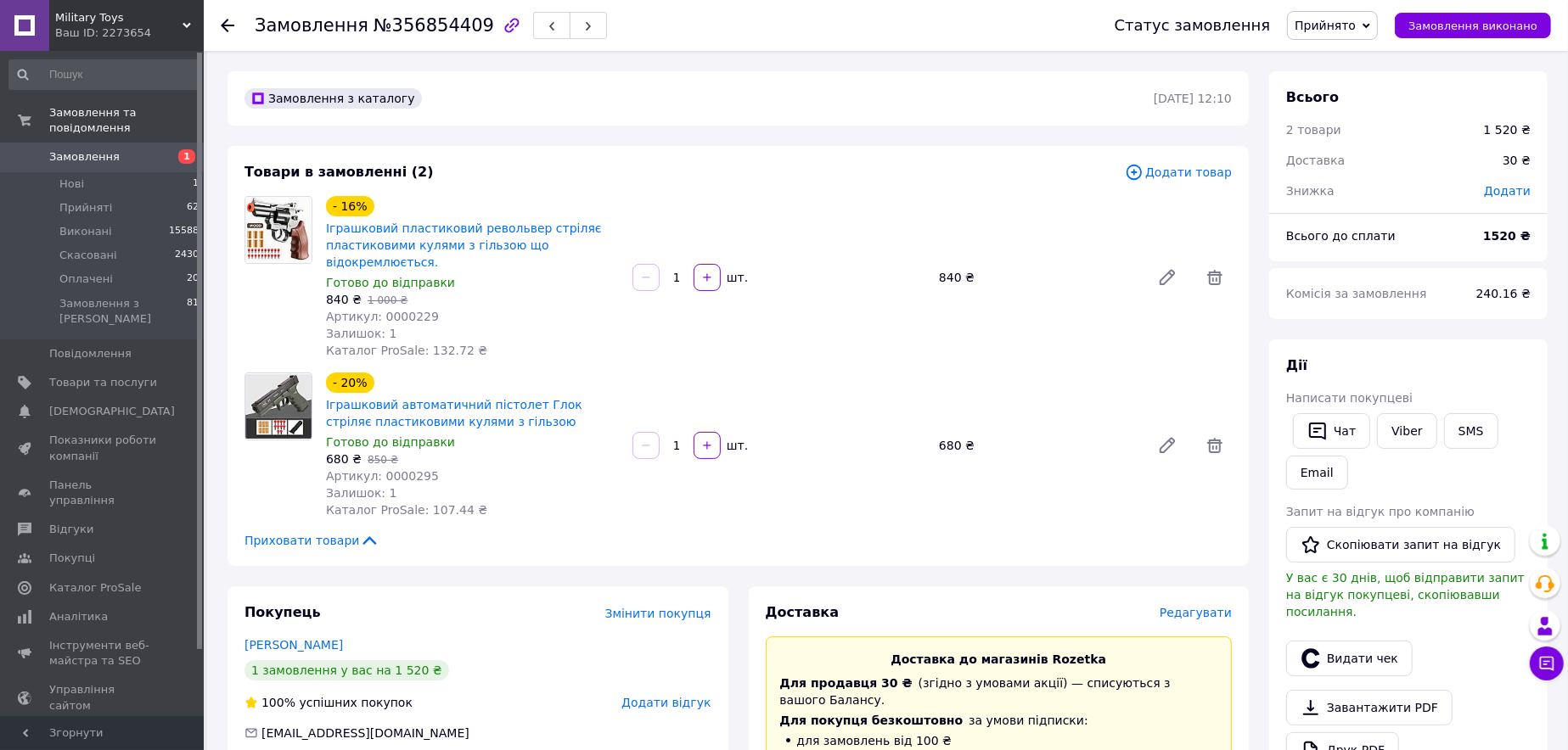
click at [410, 310] on span "Артикул: 0000229" at bounding box center [383, 316] width 113 height 13
click at [410, 311] on span "Артикул: 0000229" at bounding box center [383, 316] width 113 height 13
copy span "0000229"
click at [104, 375] on span "Товари та послуги" at bounding box center [103, 382] width 108 height 15
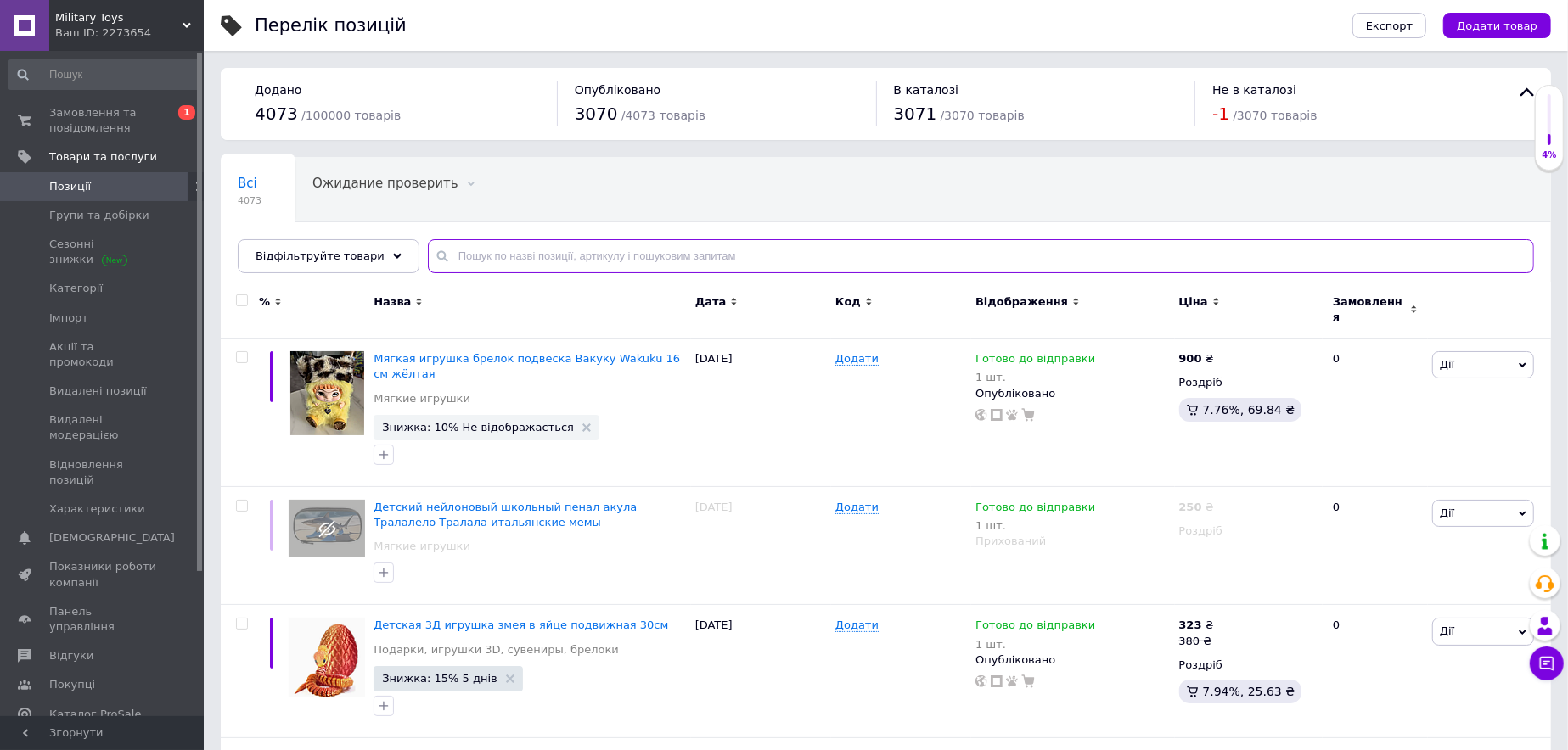
click at [507, 254] on input "text" at bounding box center [981, 256] width 1106 height 34
paste input "0000229"
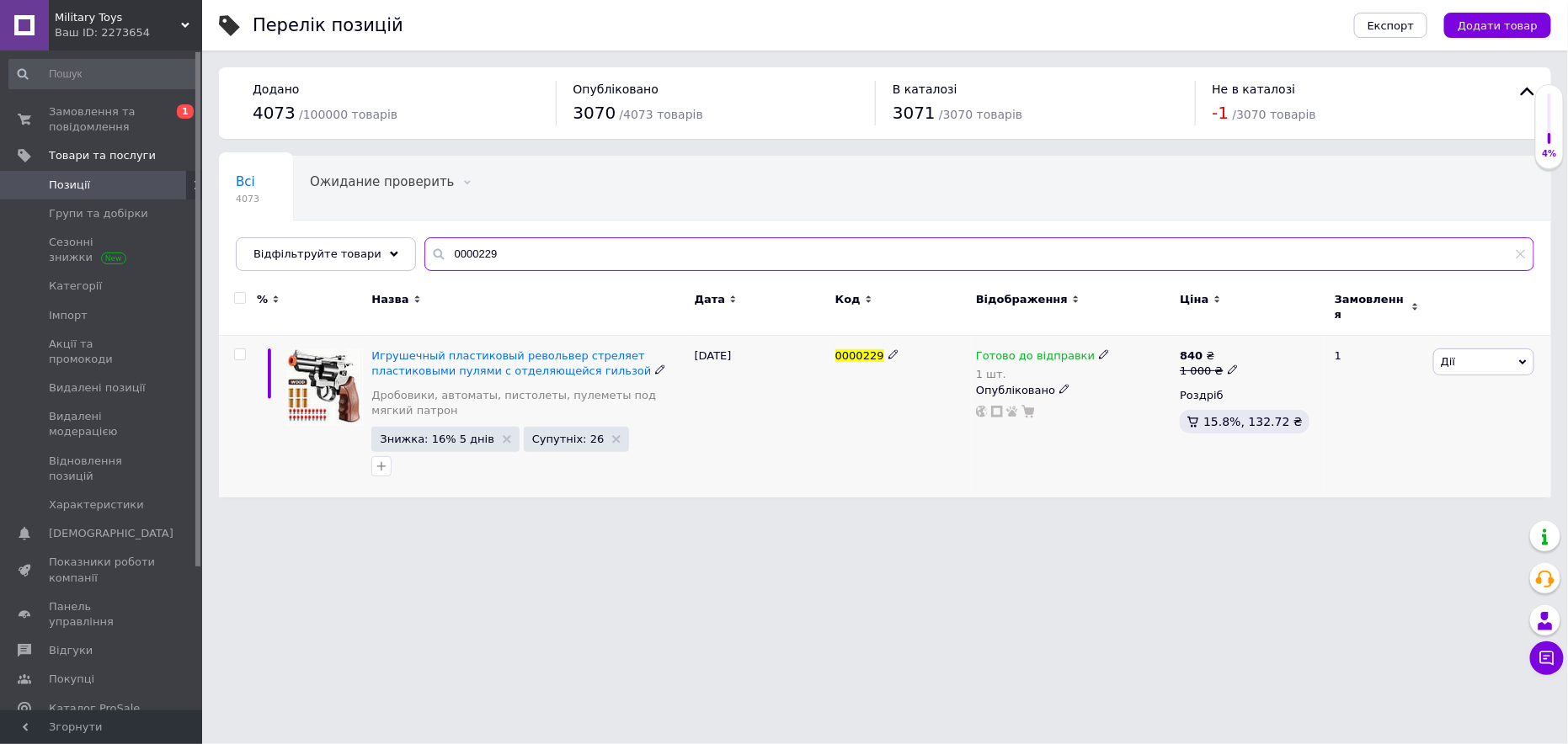
type input "0000229"
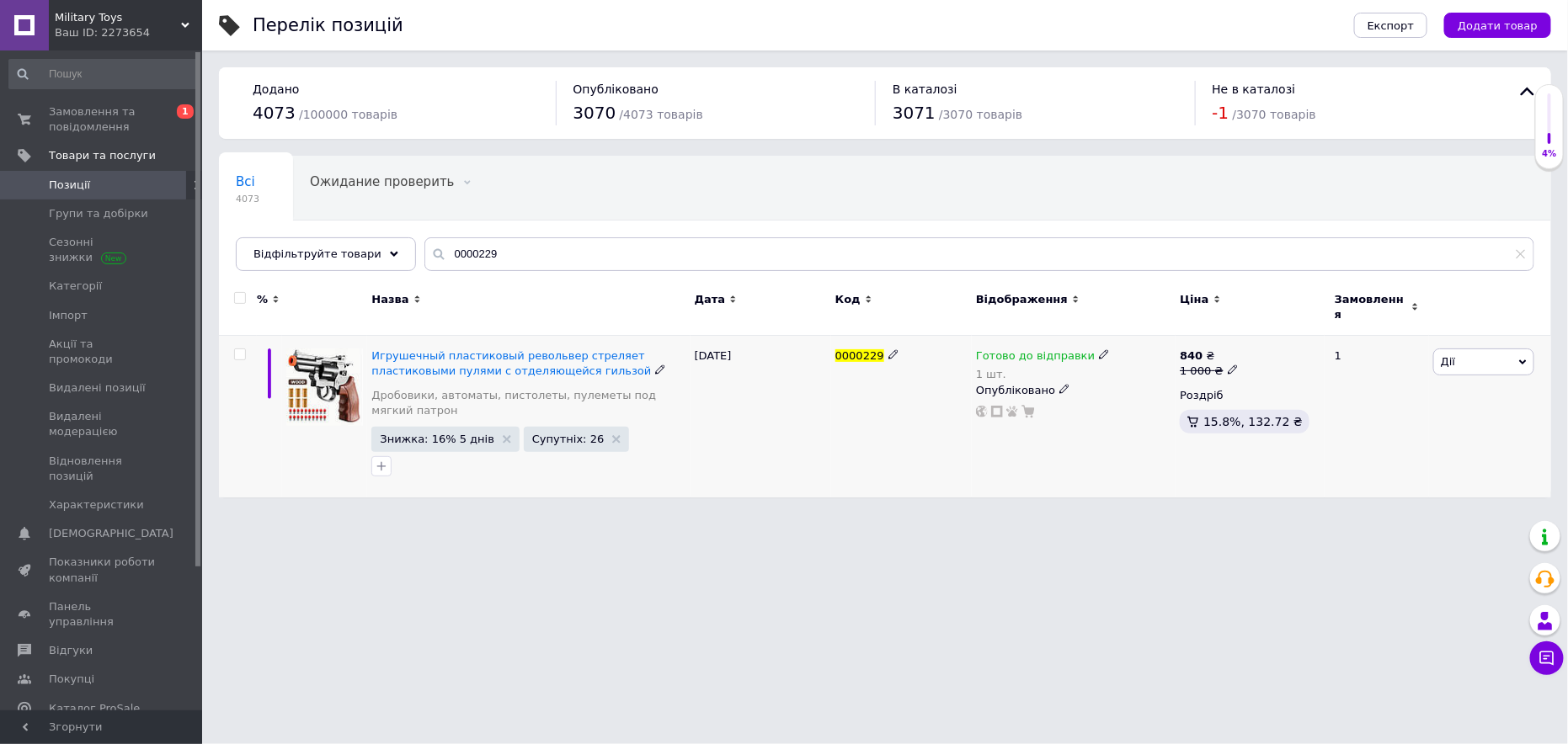
click at [1082, 349] on div "Готово до відправки" at bounding box center [1043, 356] width 134 height 15
click at [1137, 406] on li "Немає в наявності" at bounding box center [1190, 417] width 160 height 23
click at [1112, 392] on input "1" at bounding box center [1174, 409] width 128 height 34
click at [1476, 352] on span "Дії" at bounding box center [1484, 362] width 101 height 27
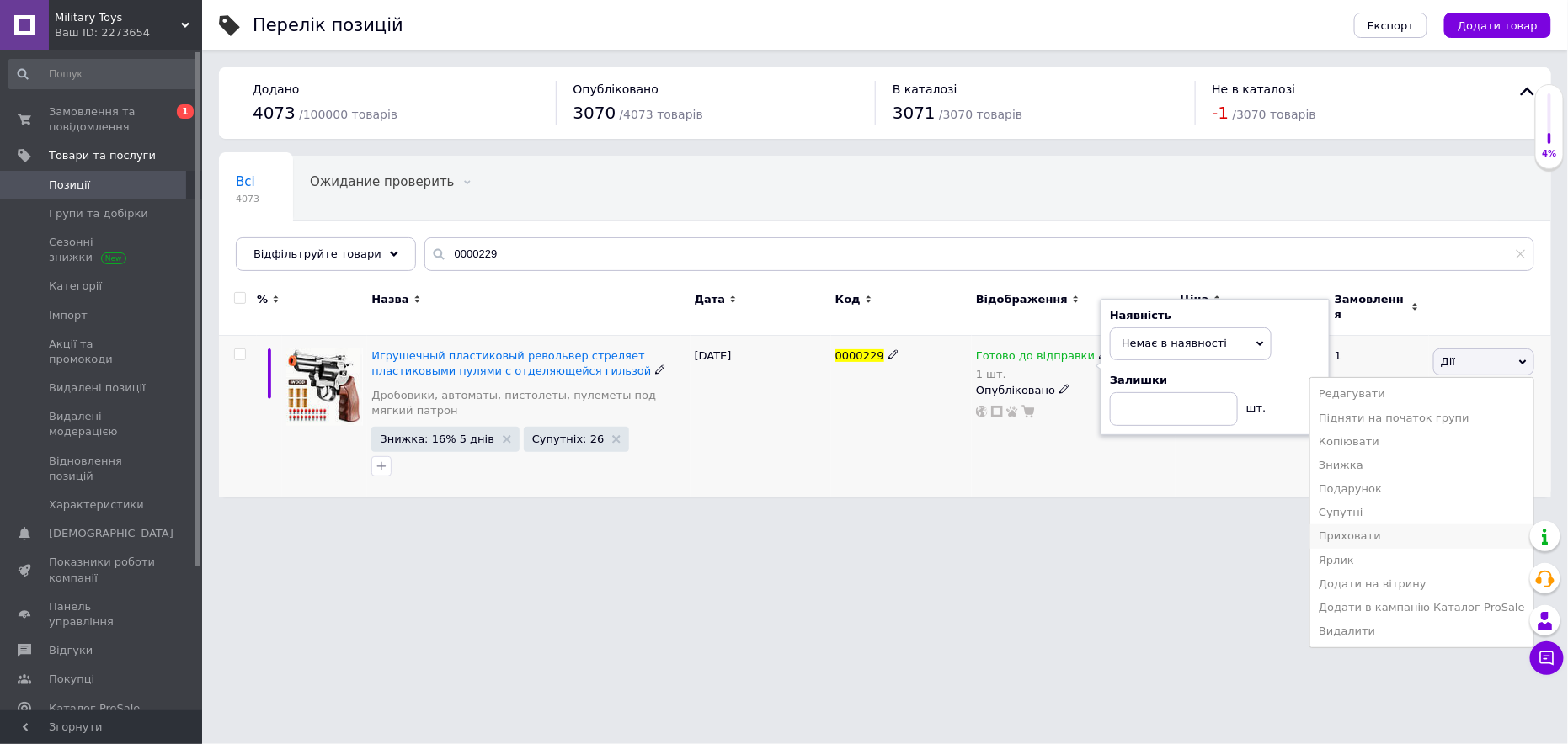
click at [1393, 531] on li "Приховати" at bounding box center [1422, 536] width 223 height 23
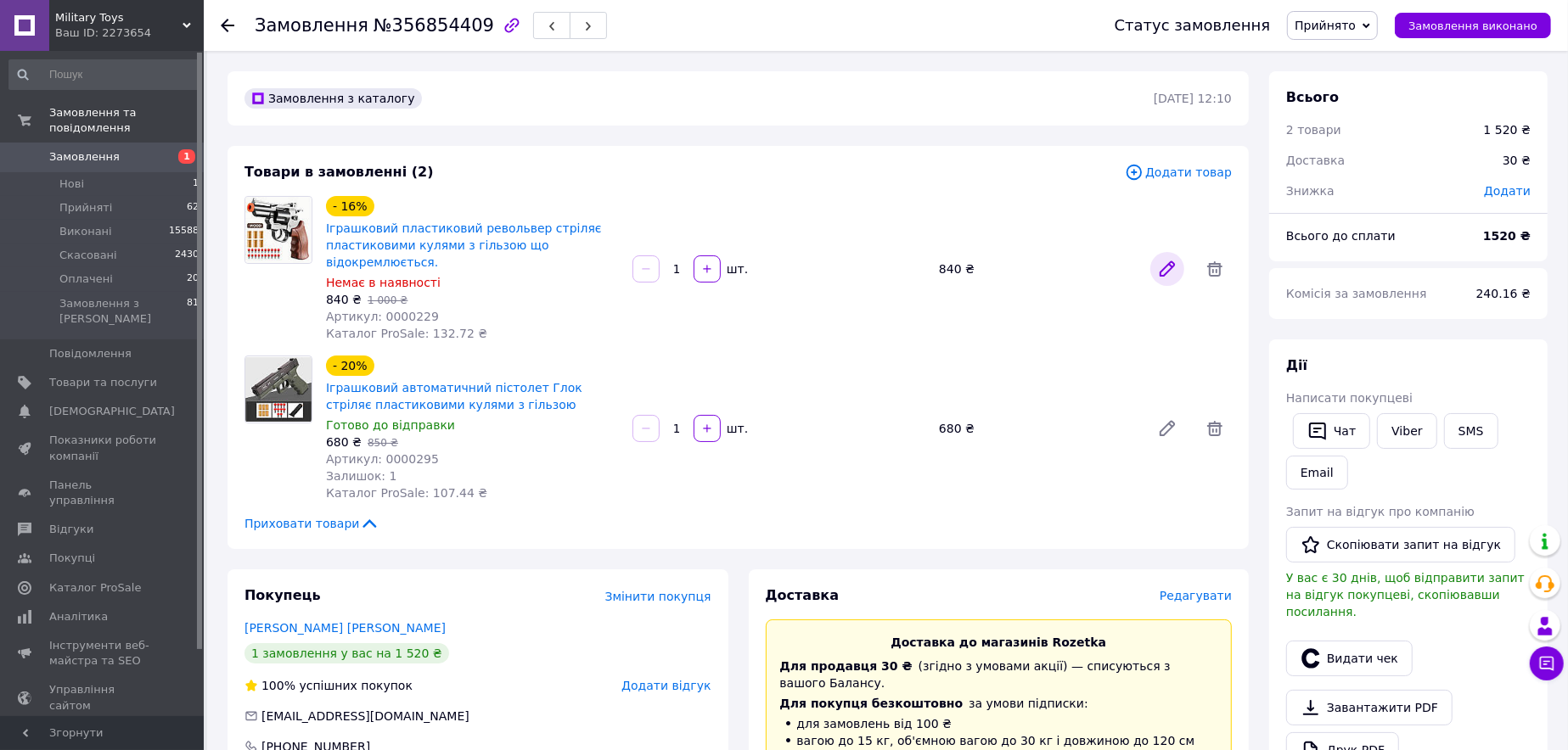
click at [1173, 268] on icon at bounding box center [1167, 268] width 20 height 20
click at [168, 149] on span "1" at bounding box center [180, 156] width 47 height 15
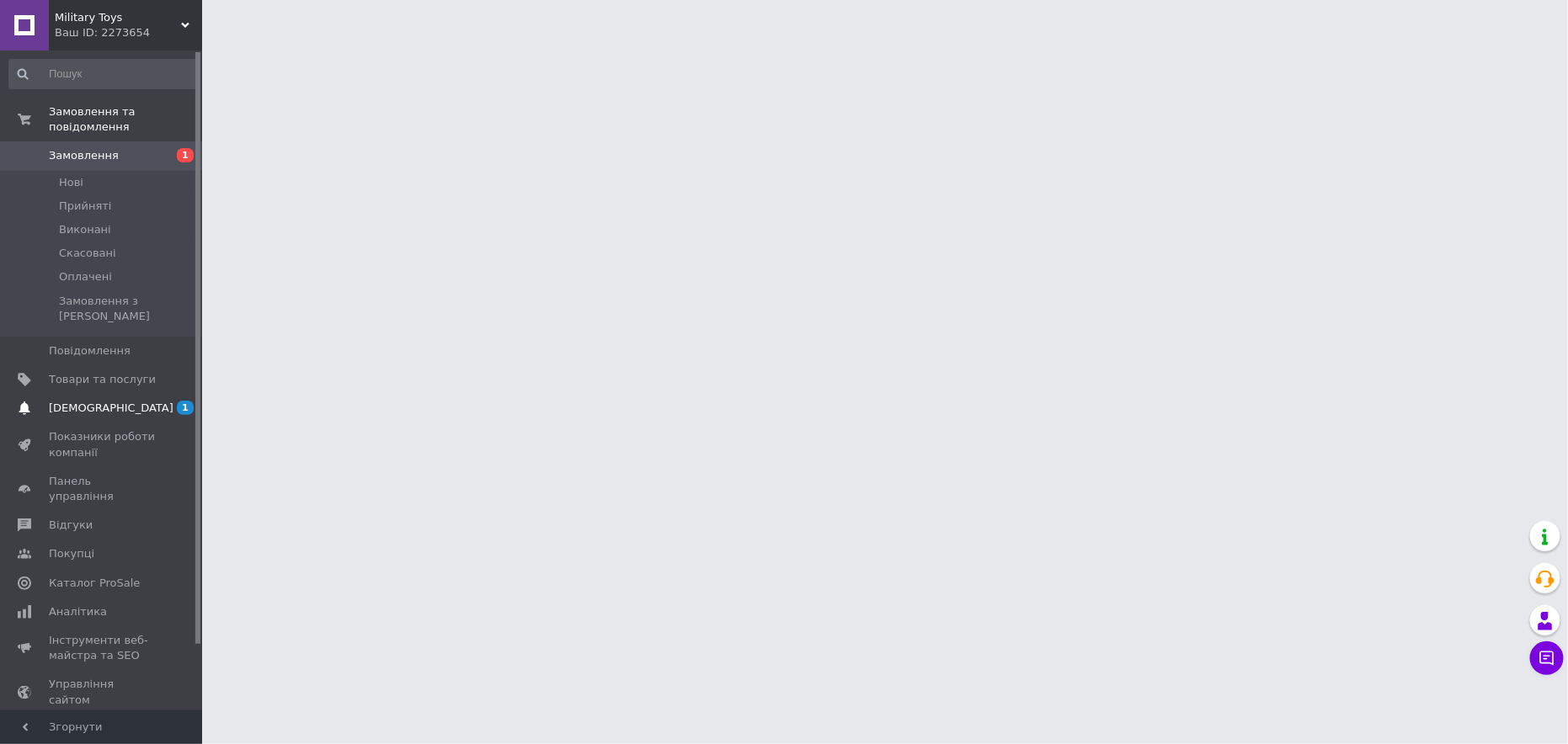
click at [144, 394] on link "Сповіщення 1 0" at bounding box center [104, 408] width 207 height 29
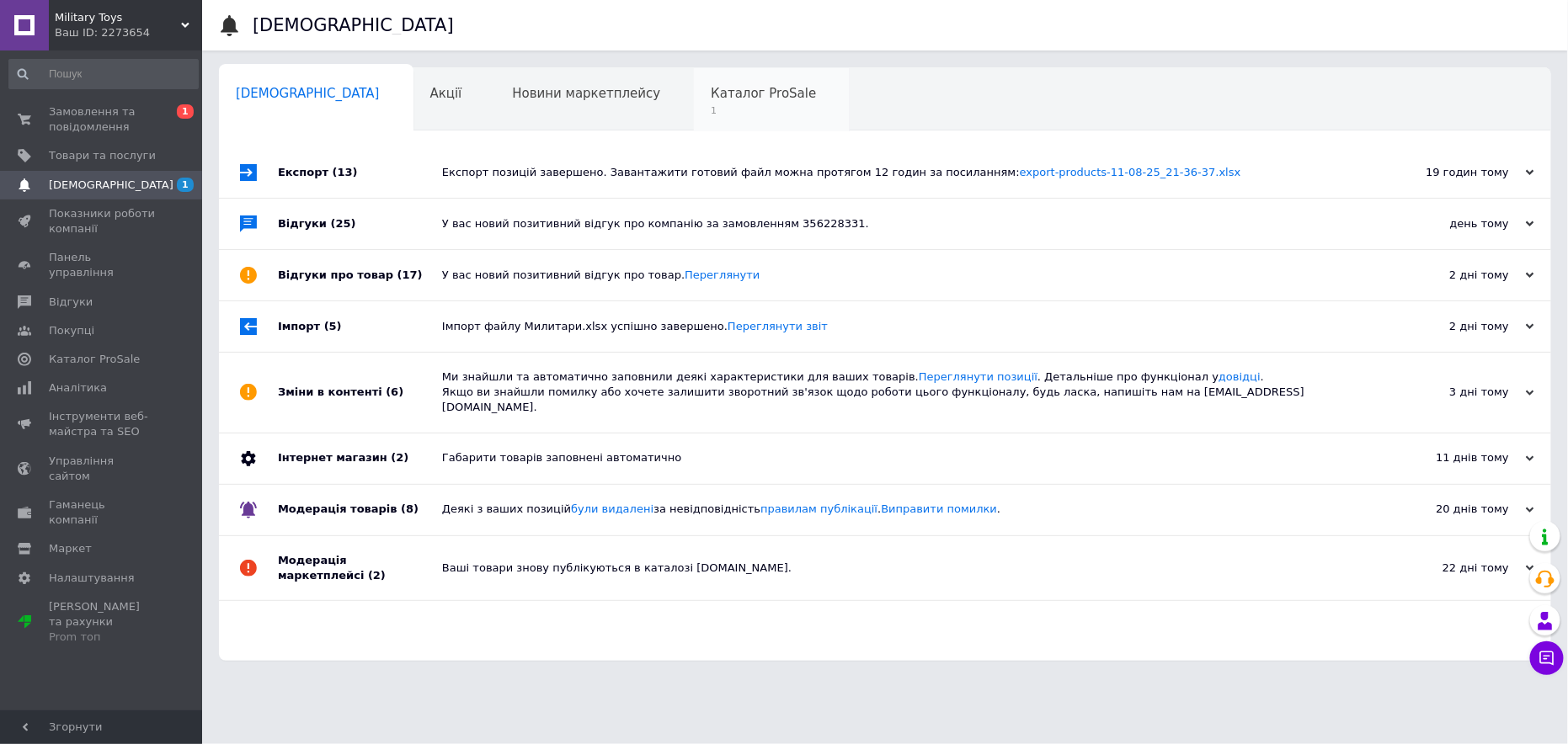
click at [711, 91] on span "Каталог ProSale" at bounding box center [763, 93] width 105 height 15
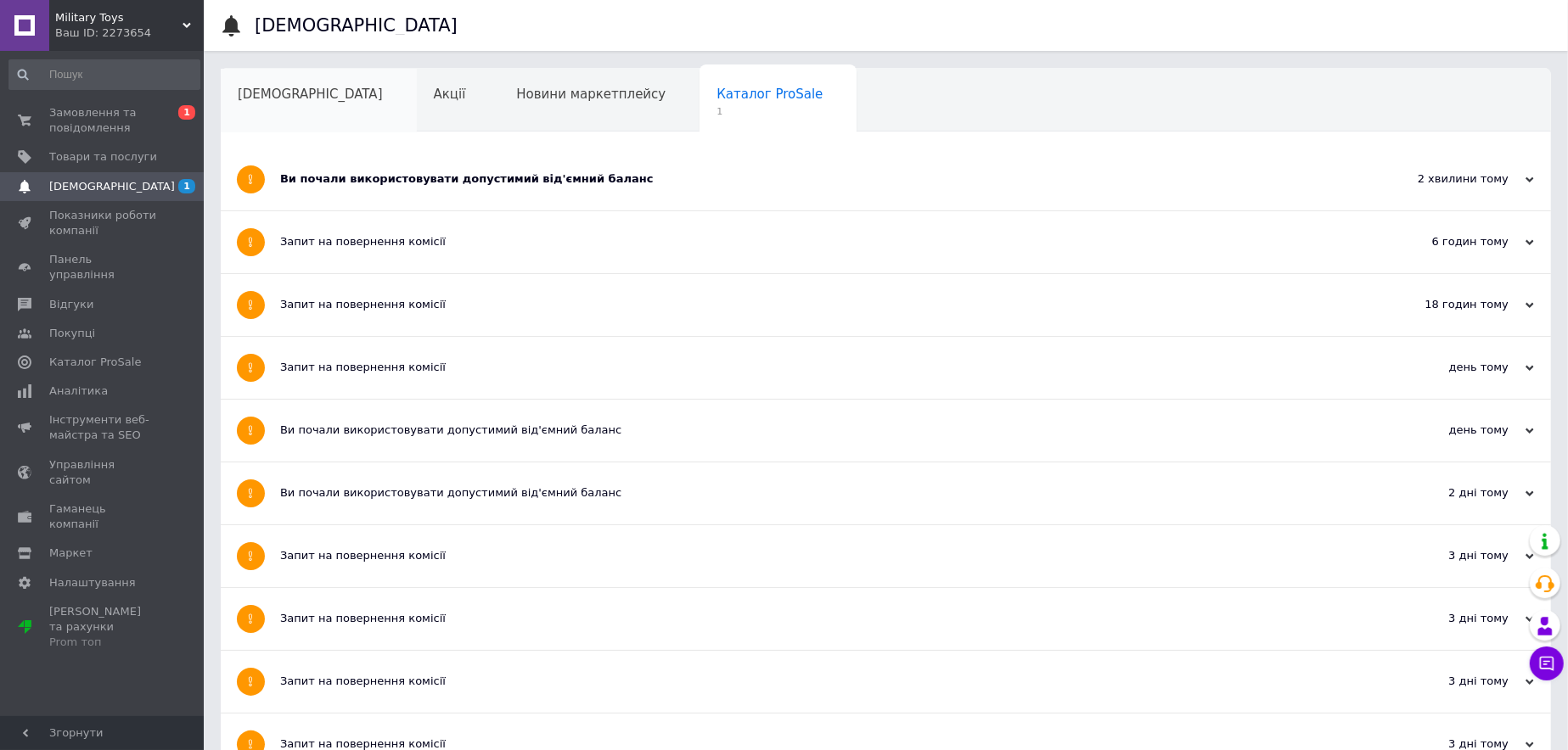
click at [290, 98] on span "[DEMOGRAPHIC_DATA]" at bounding box center [310, 94] width 145 height 15
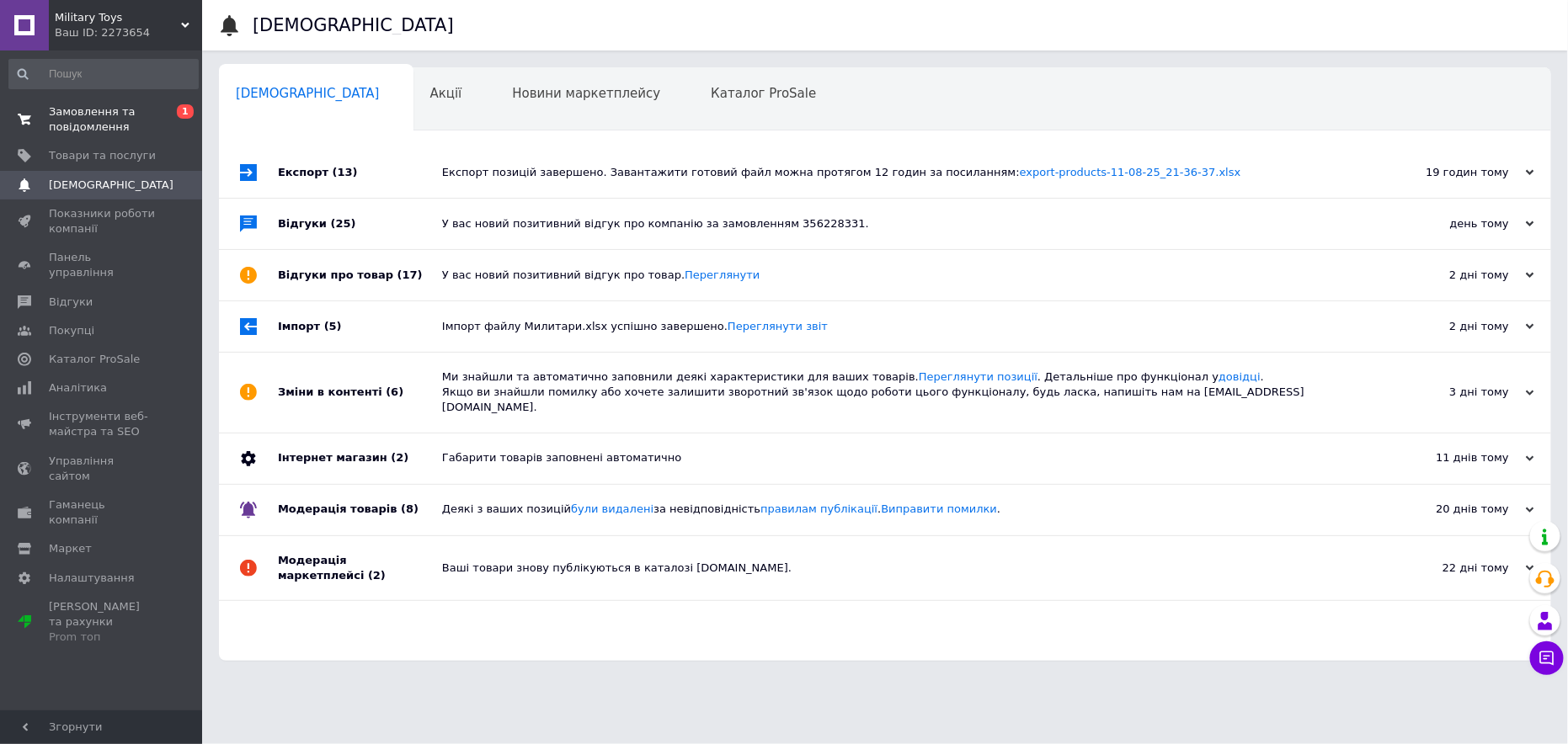
click at [137, 116] on span "Замовлення та повідомлення" at bounding box center [102, 119] width 107 height 30
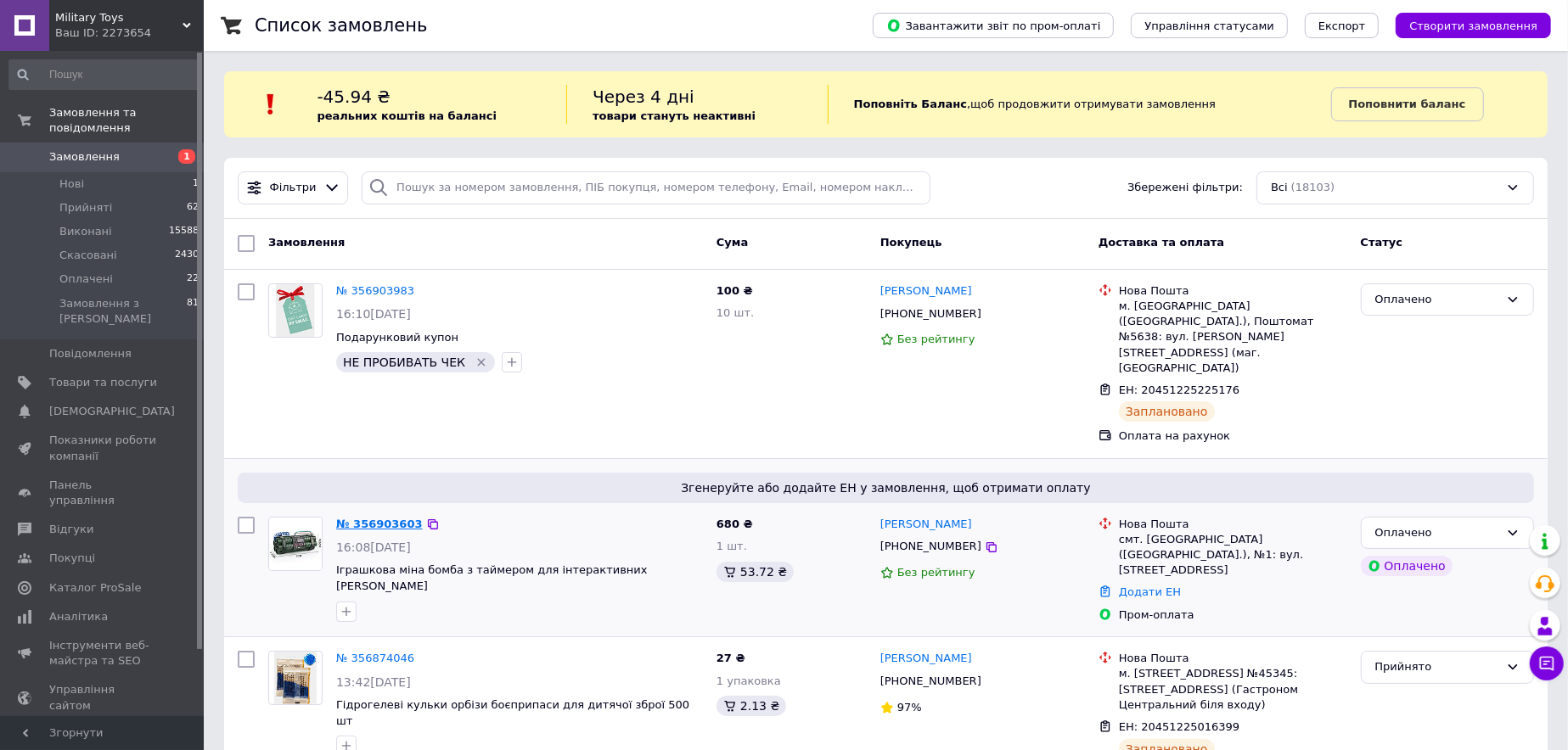
click at [396, 518] on link "№ 356903603" at bounding box center [379, 524] width 87 height 13
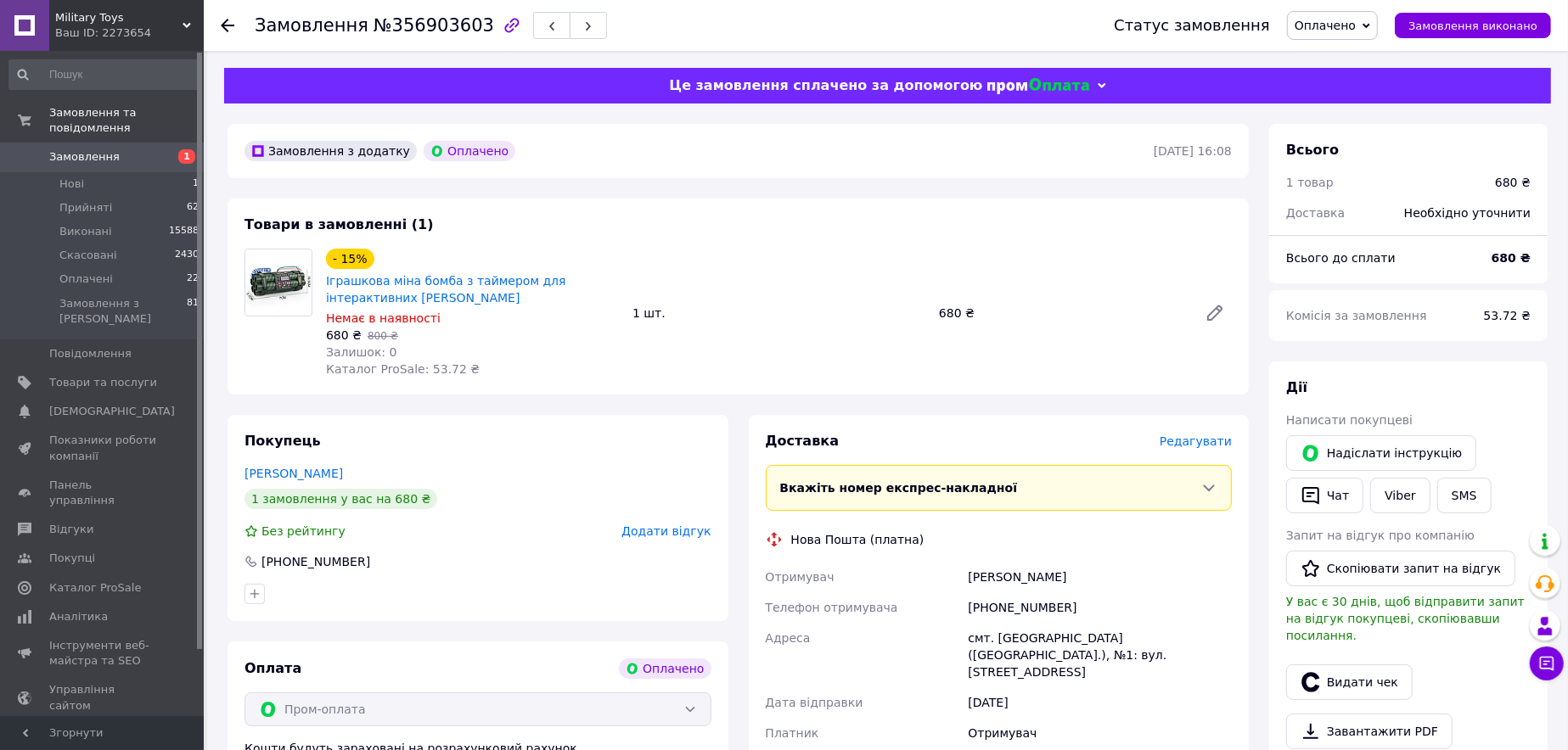
click at [1206, 440] on span "Редагувати" at bounding box center [1196, 440] width 72 height 13
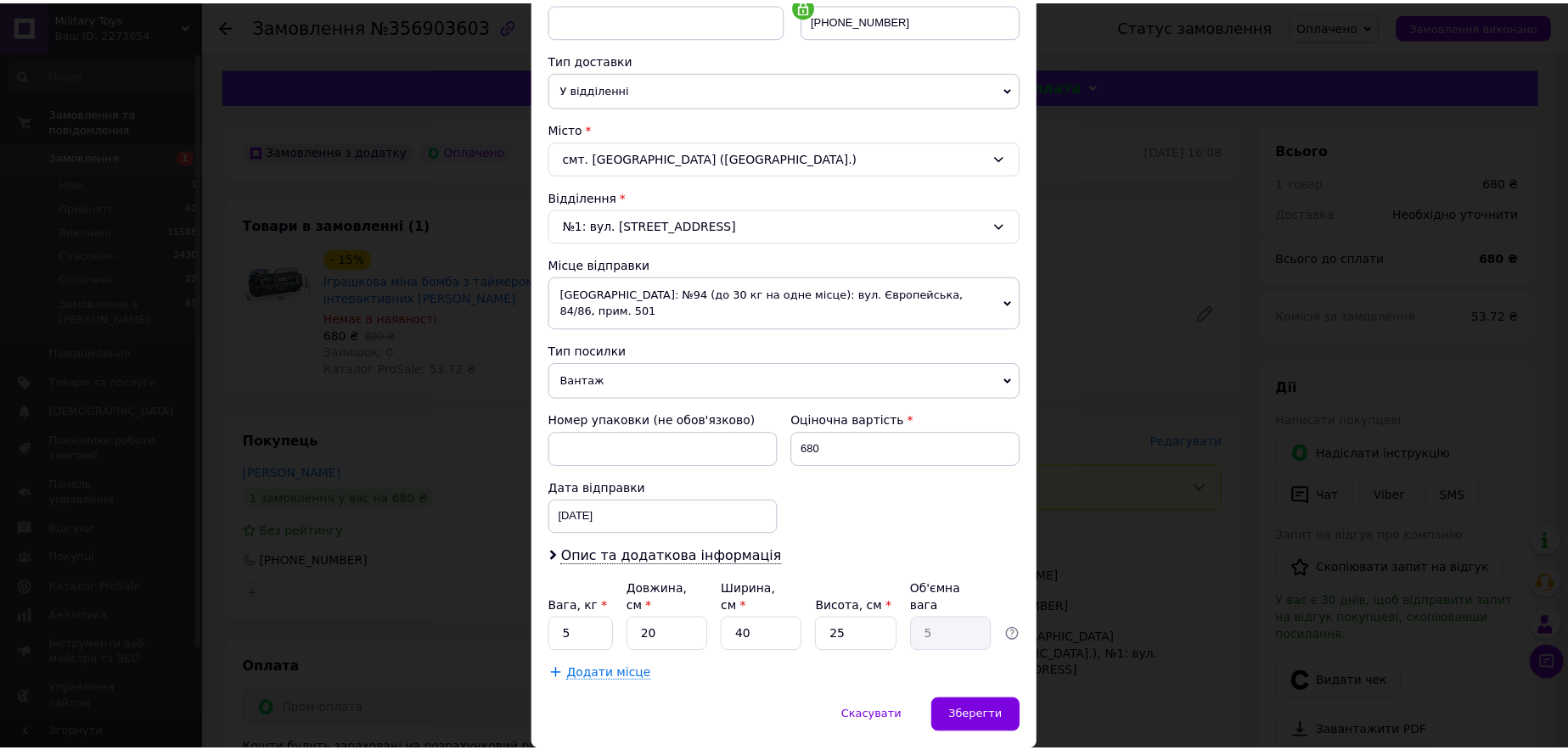
scroll to position [371, 0]
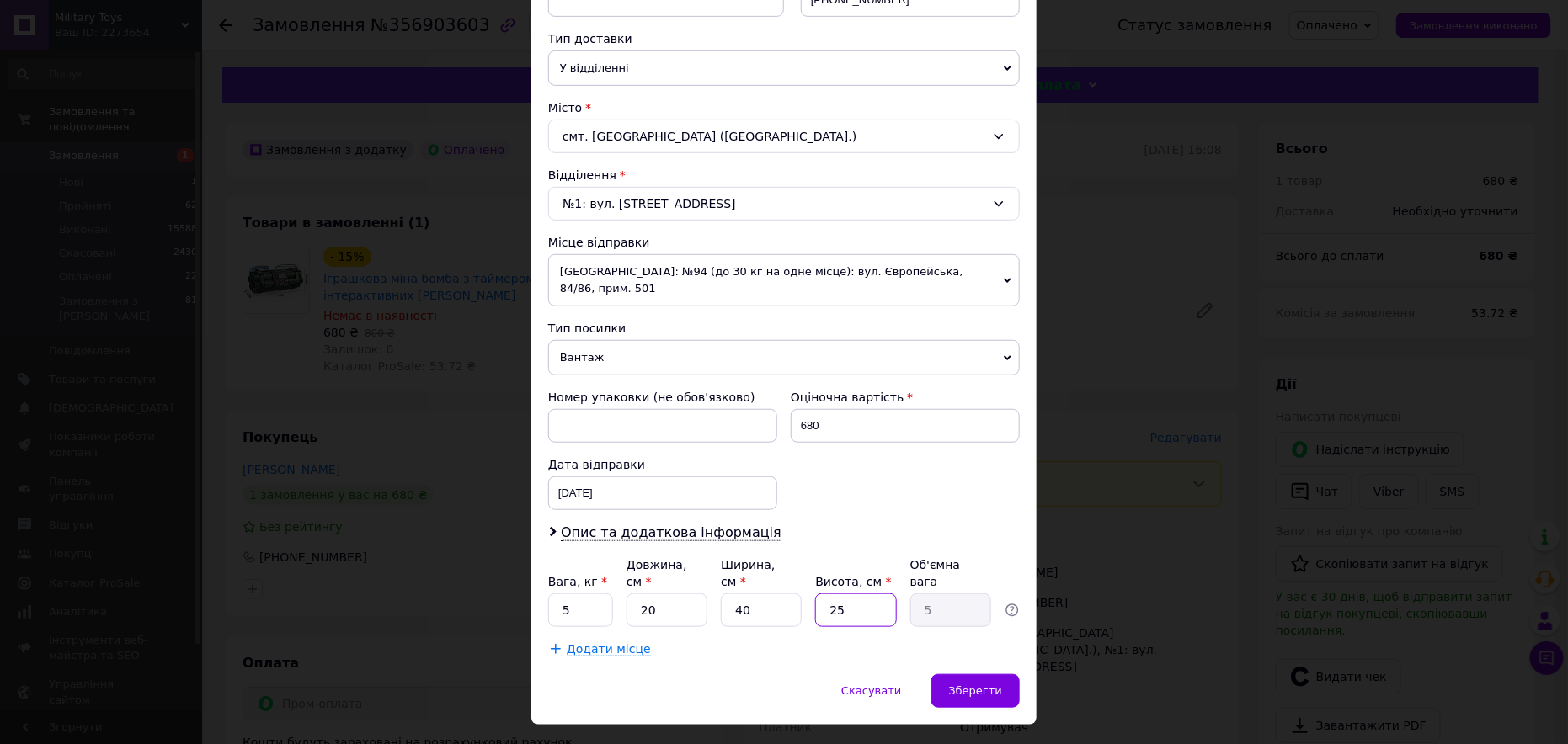
drag, startPoint x: 841, startPoint y: 572, endPoint x: 823, endPoint y: 572, distance: 18.0
click at [823, 593] on input "25" at bounding box center [855, 610] width 81 height 34
type input "5"
type input "1"
type input "5"
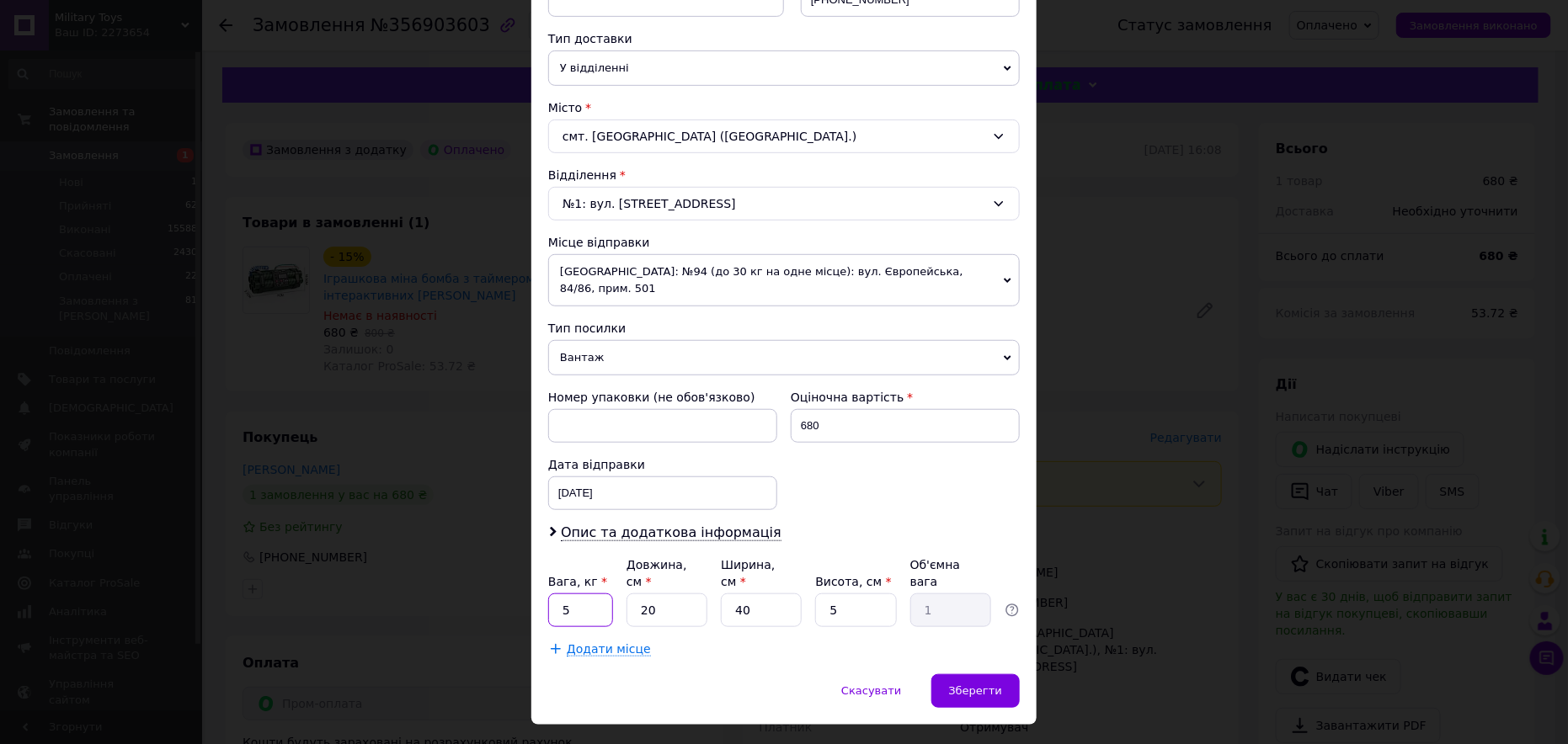
drag, startPoint x: 568, startPoint y: 577, endPoint x: 559, endPoint y: 578, distance: 9.1
click at [559, 593] on input "5" at bounding box center [580, 610] width 65 height 34
type input "1"
click at [970, 674] on div "Зберегти" at bounding box center [975, 691] width 89 height 34
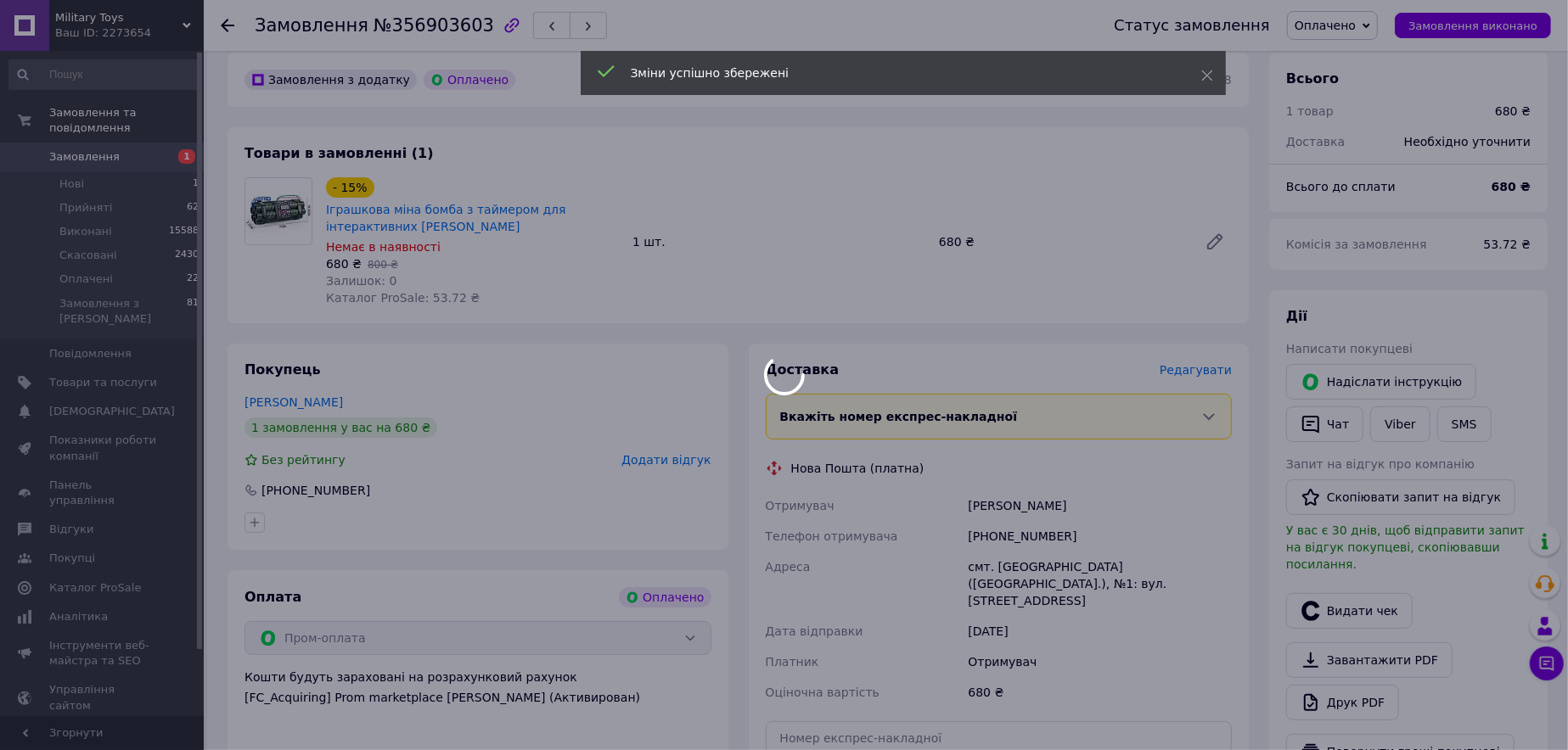
scroll to position [339, 0]
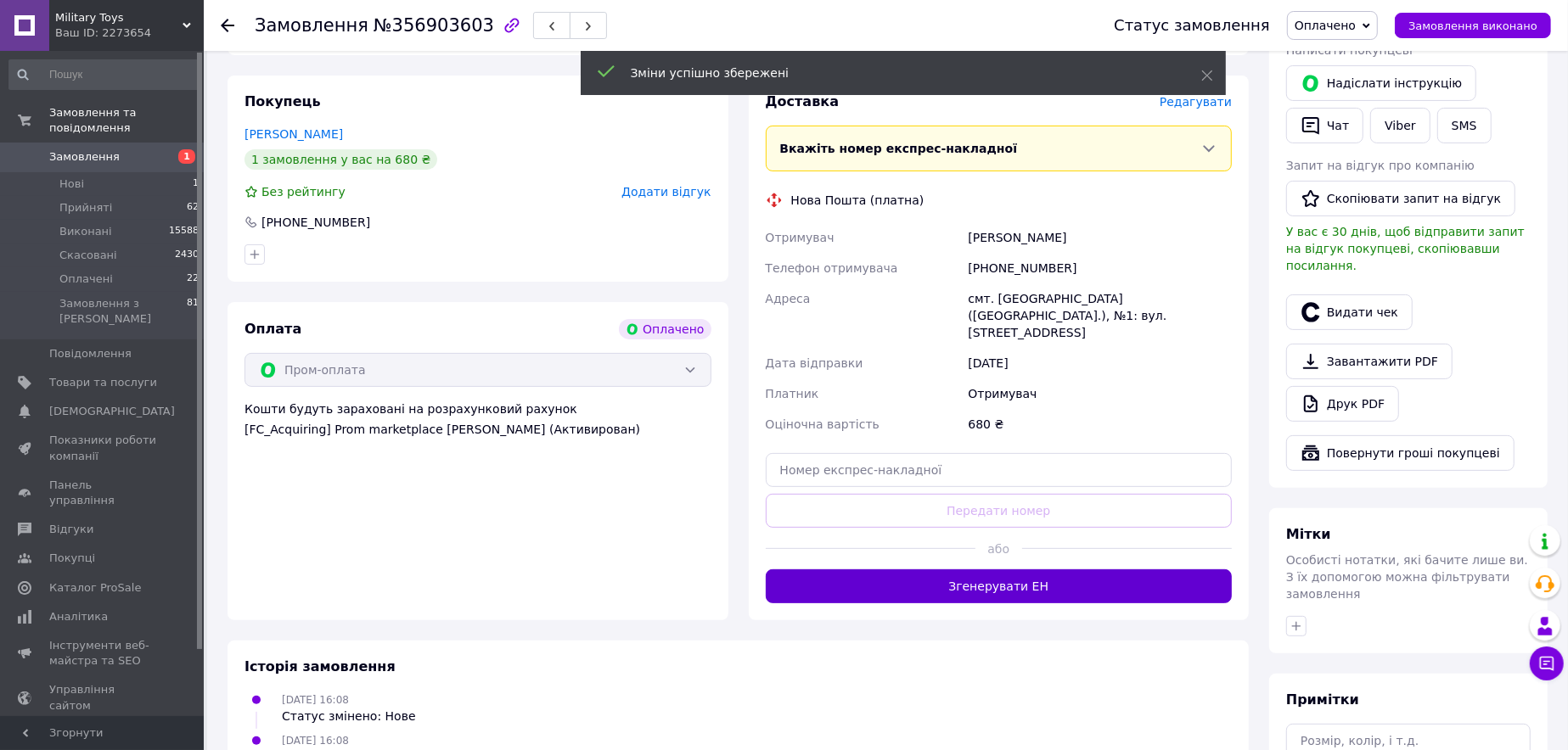
click at [996, 569] on button "Згенерувати ЕН" at bounding box center [999, 586] width 467 height 34
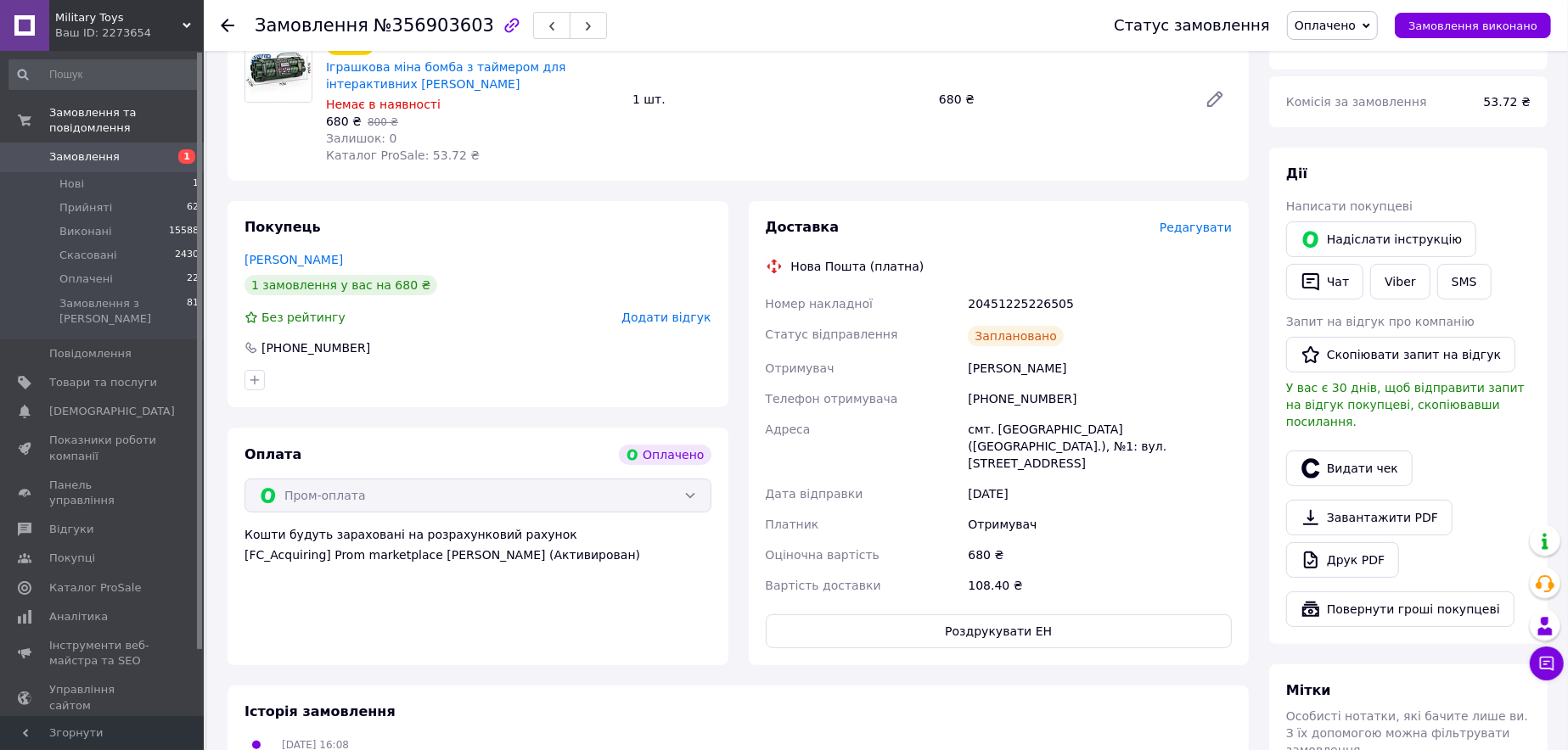
scroll to position [0, 0]
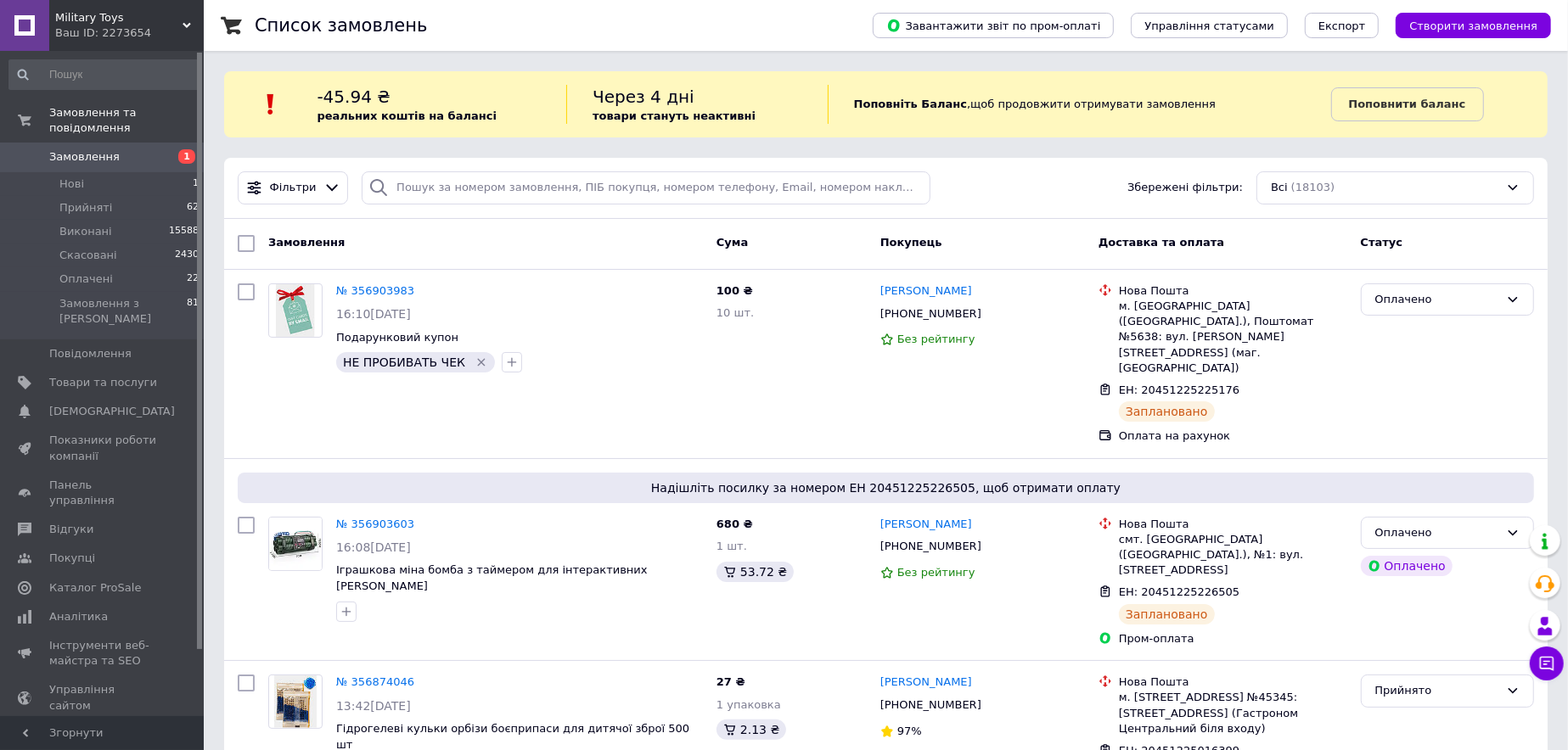
drag, startPoint x: 87, startPoint y: 194, endPoint x: 152, endPoint y: 137, distance: 86.5
click at [151, 149] on span "Замовлення" at bounding box center [103, 156] width 108 height 15
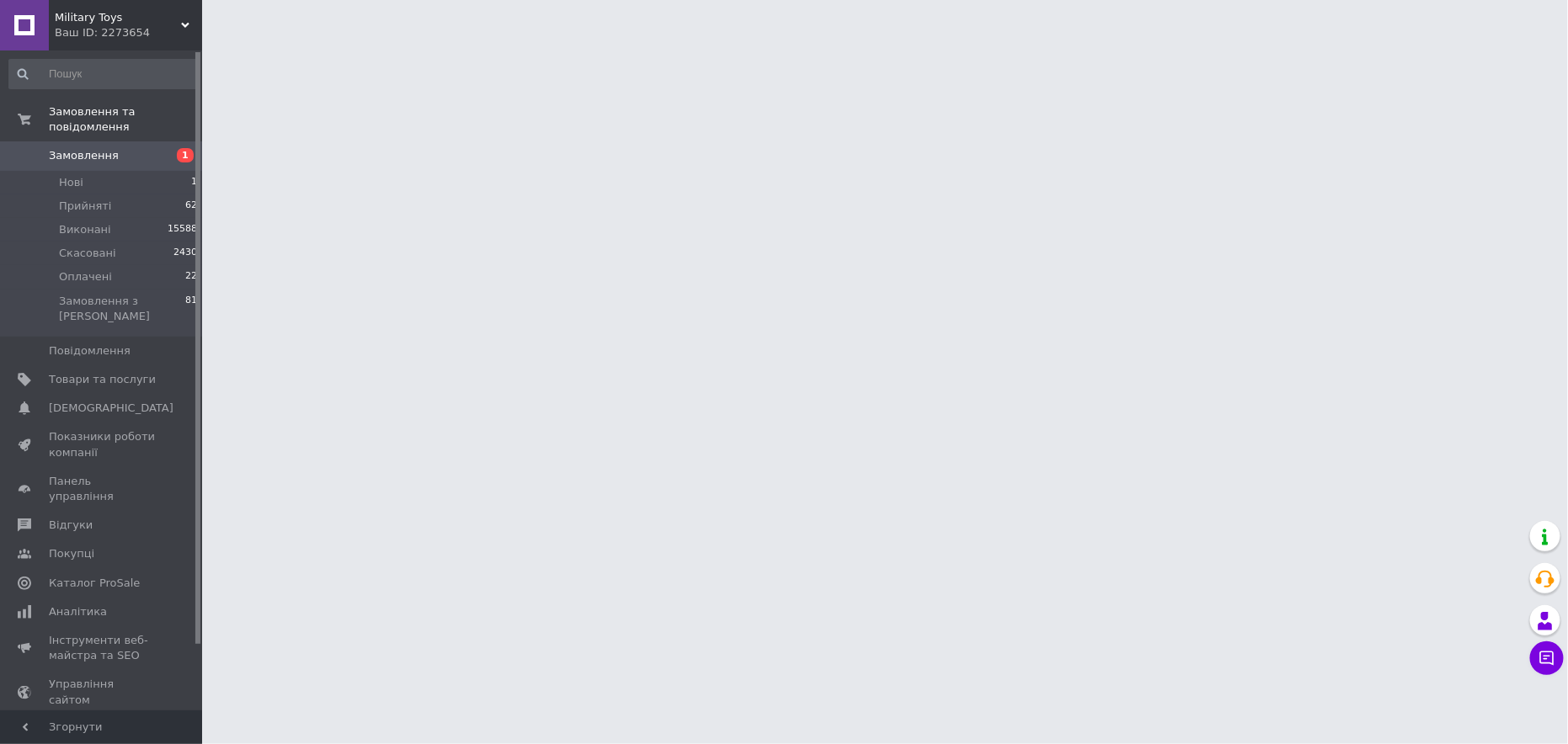
click at [151, 148] on span "Замовлення" at bounding box center [102, 155] width 107 height 15
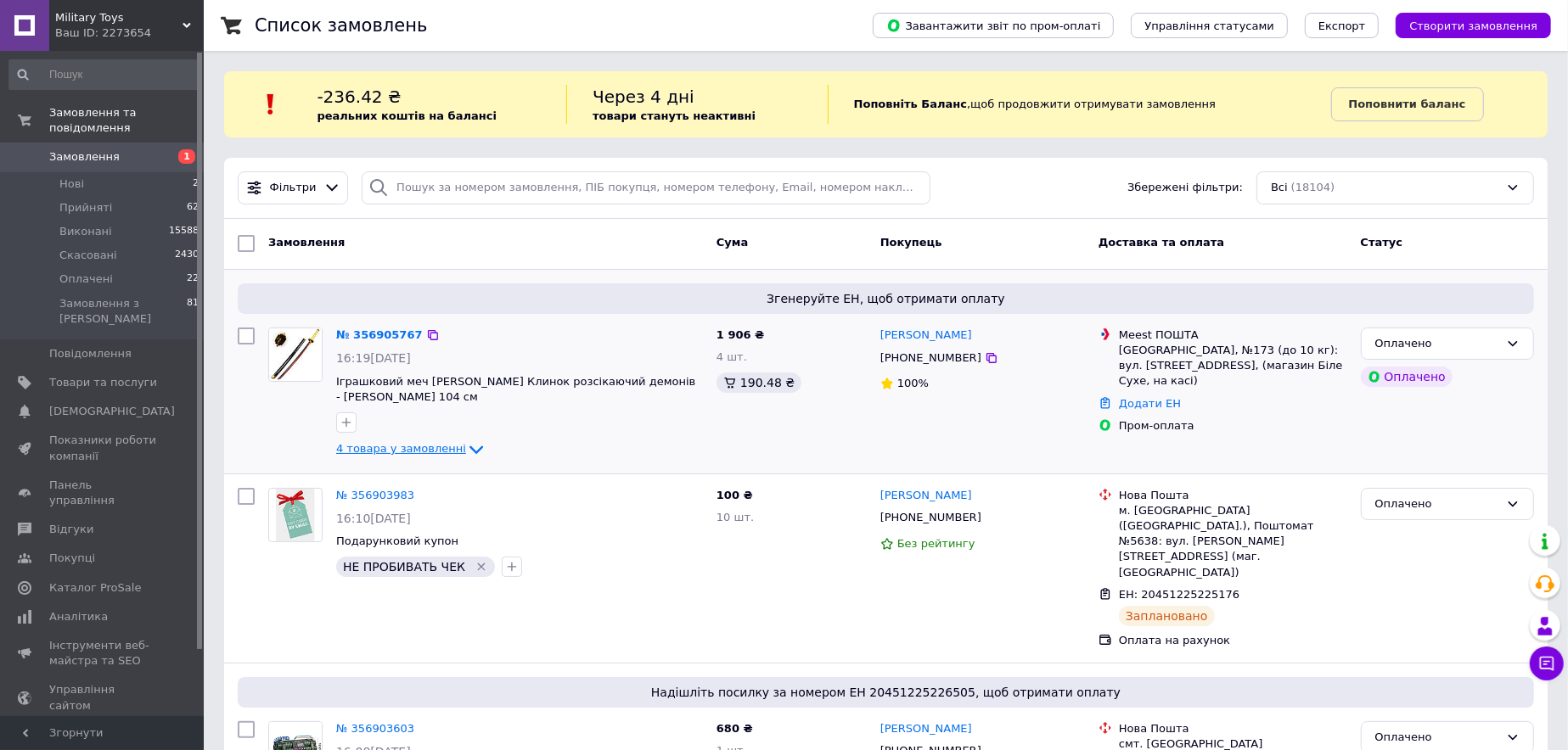
click at [426, 442] on span "4 товара у замовленні" at bounding box center [401, 448] width 130 height 13
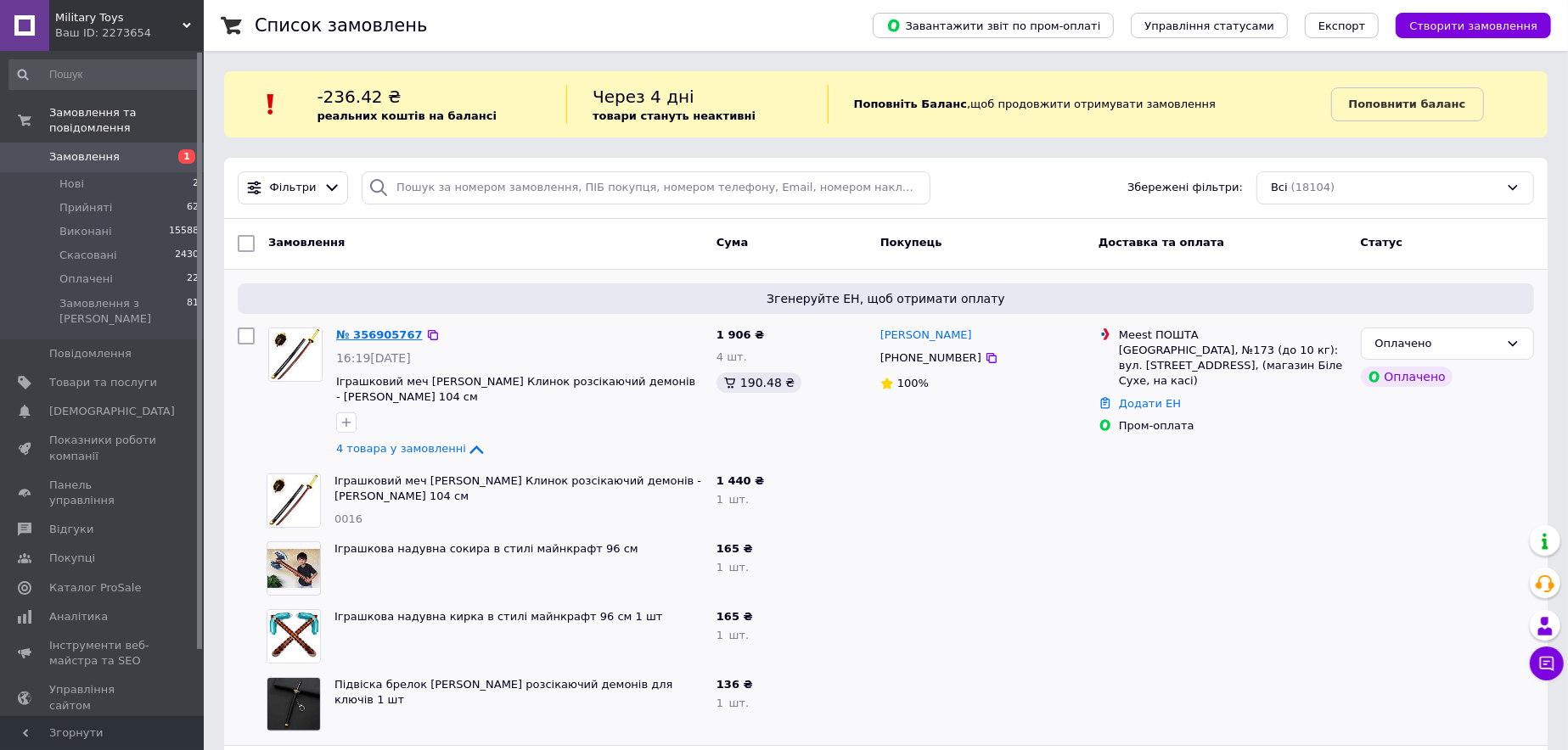
click at [382, 336] on link "№ 356905767" at bounding box center [379, 335] width 87 height 13
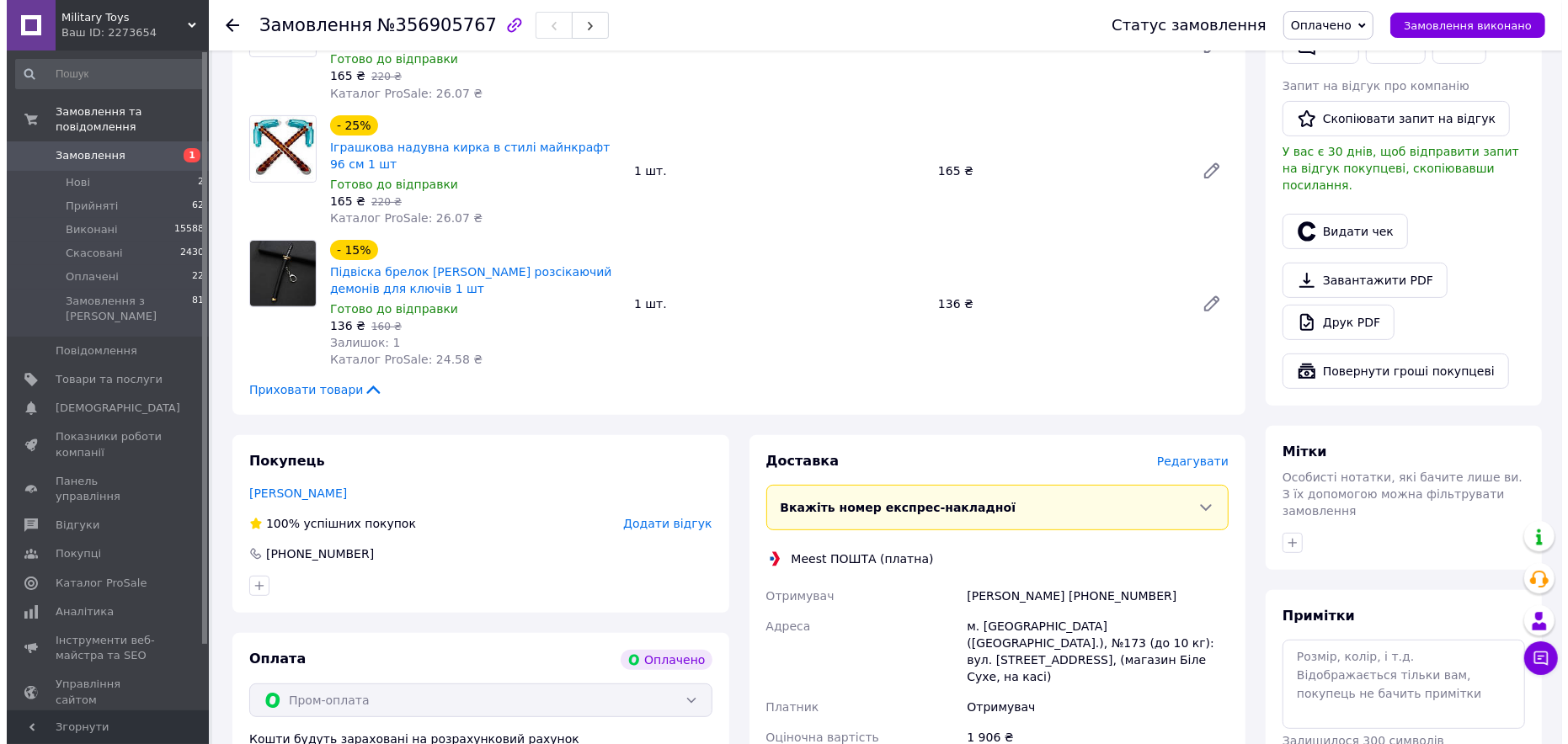
scroll to position [421, 0]
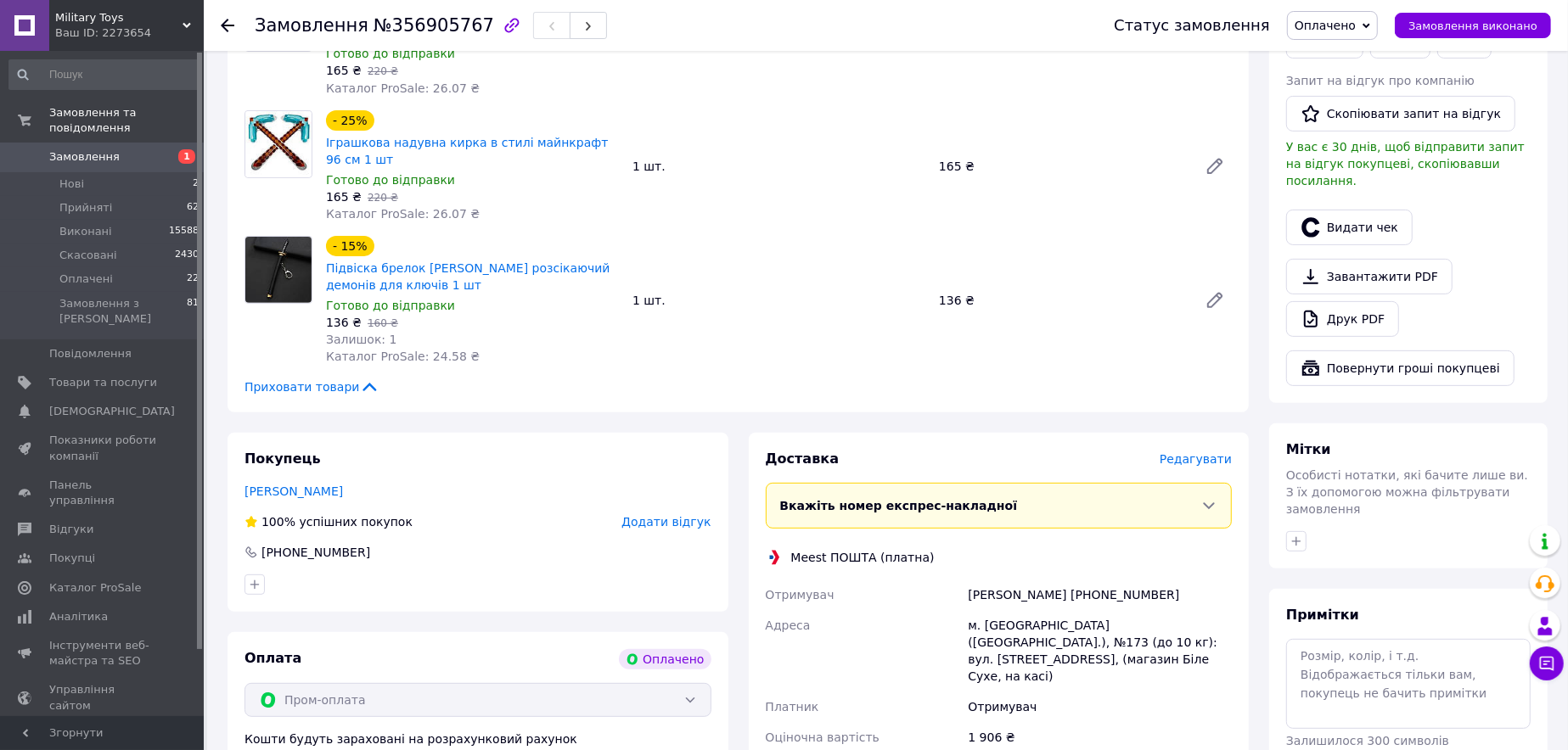
click at [1204, 453] on span "Редагувати" at bounding box center [1196, 459] width 72 height 13
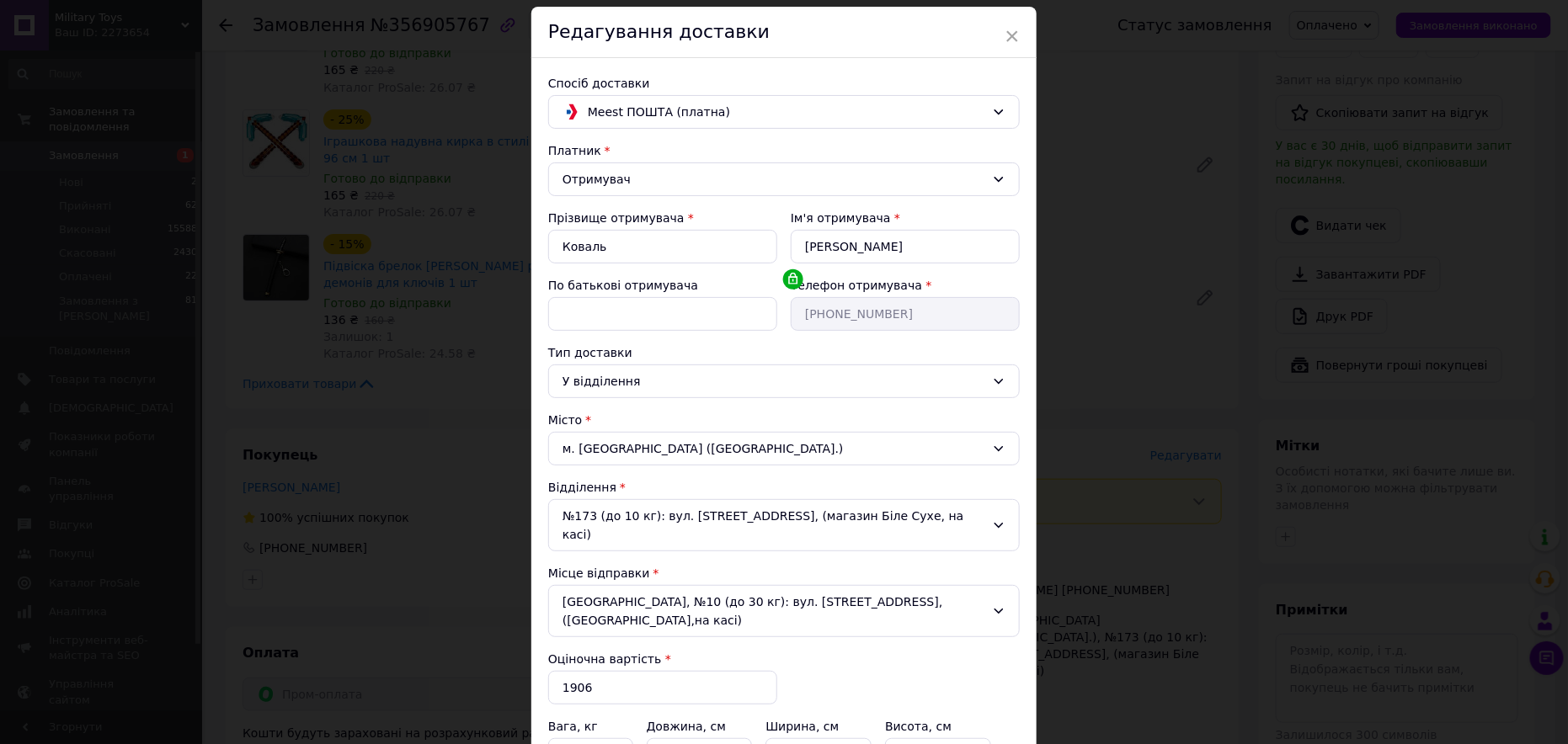
scroll to position [213, 0]
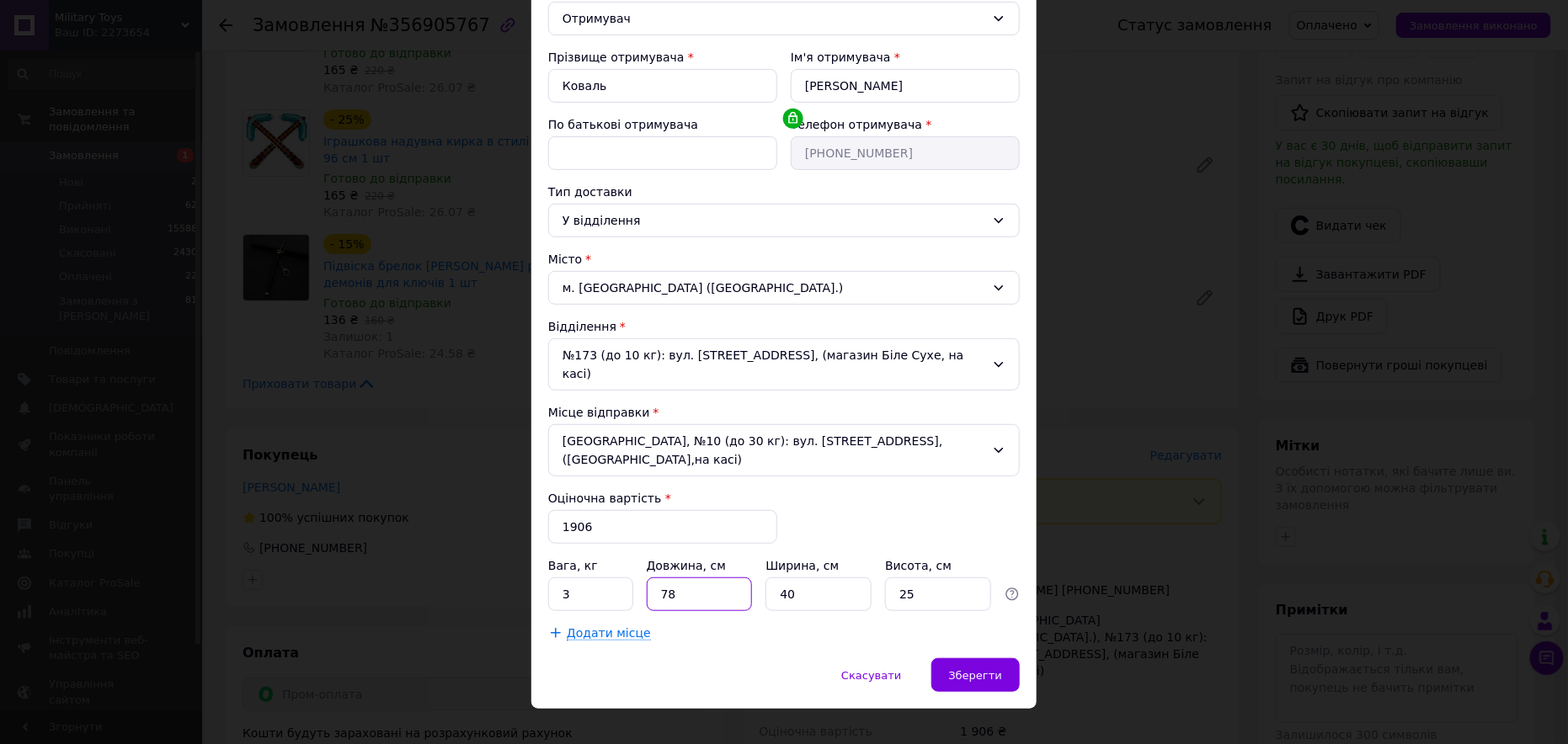
drag, startPoint x: 687, startPoint y: 573, endPoint x: 651, endPoint y: 573, distance: 36.0
click at [651, 578] on input "78" at bounding box center [700, 594] width 106 height 34
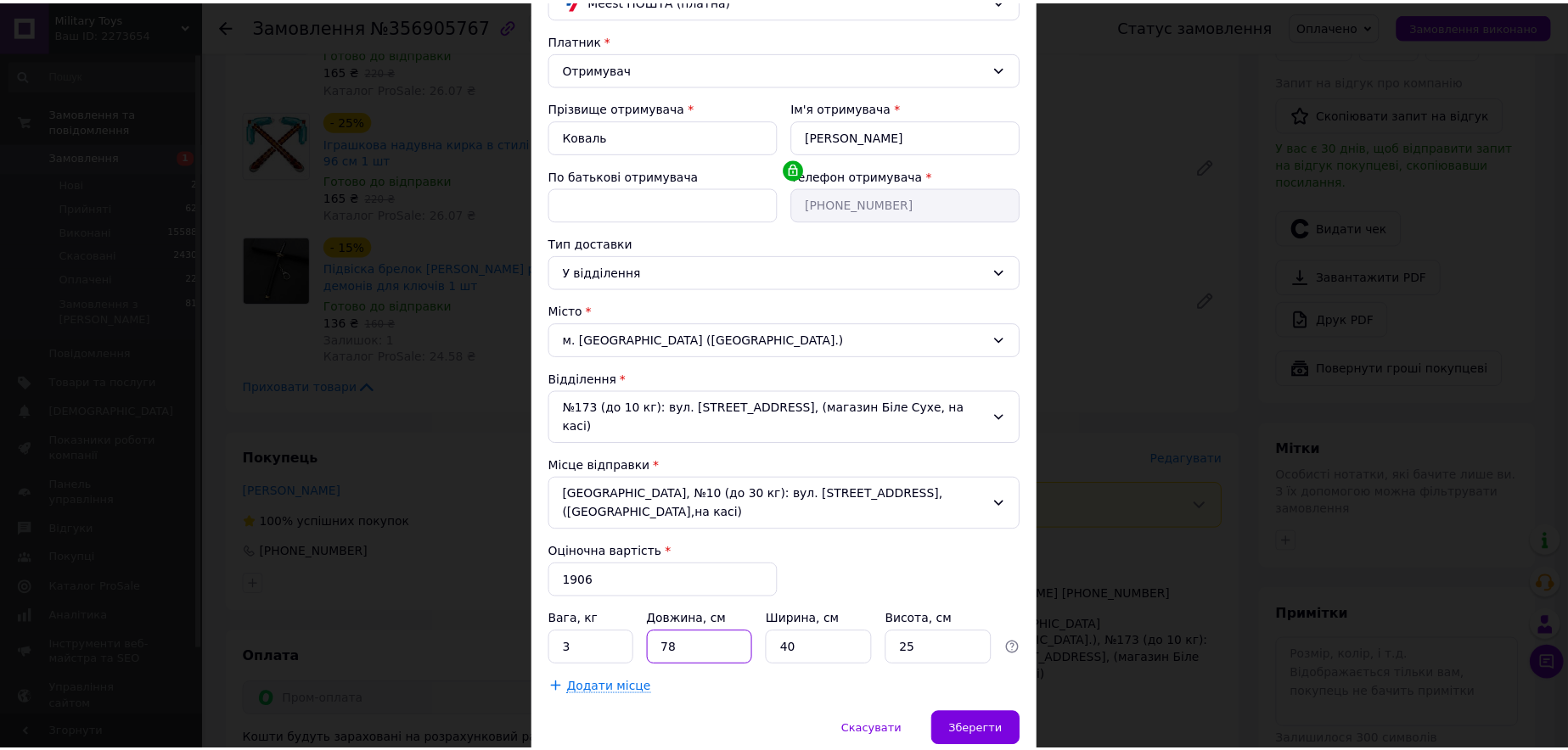
scroll to position [170, 0]
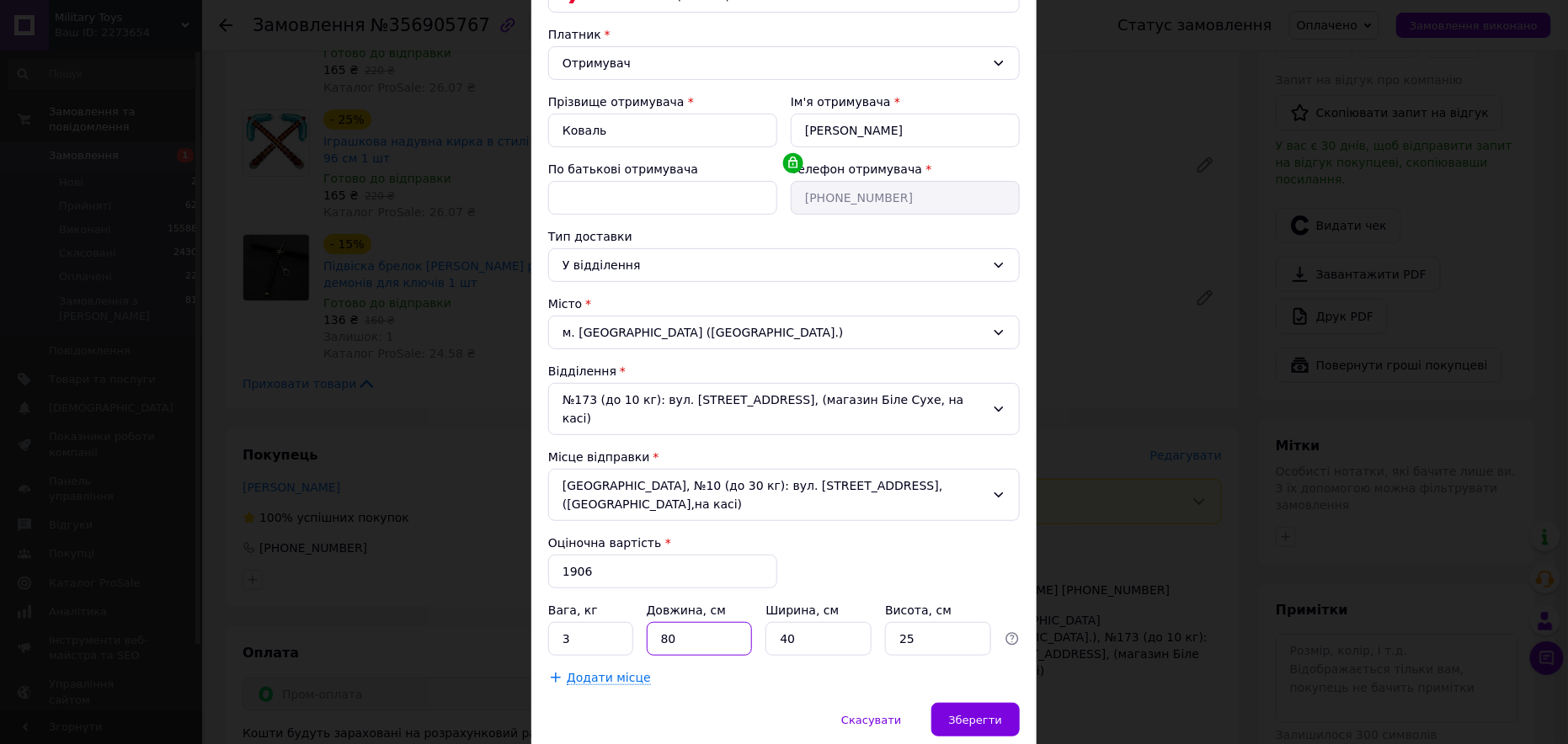
type input "80"
type input "10"
type input "5"
drag, startPoint x: 576, startPoint y: 616, endPoint x: 553, endPoint y: 620, distance: 23.3
click at [553, 622] on input "3" at bounding box center [591, 639] width 85 height 34
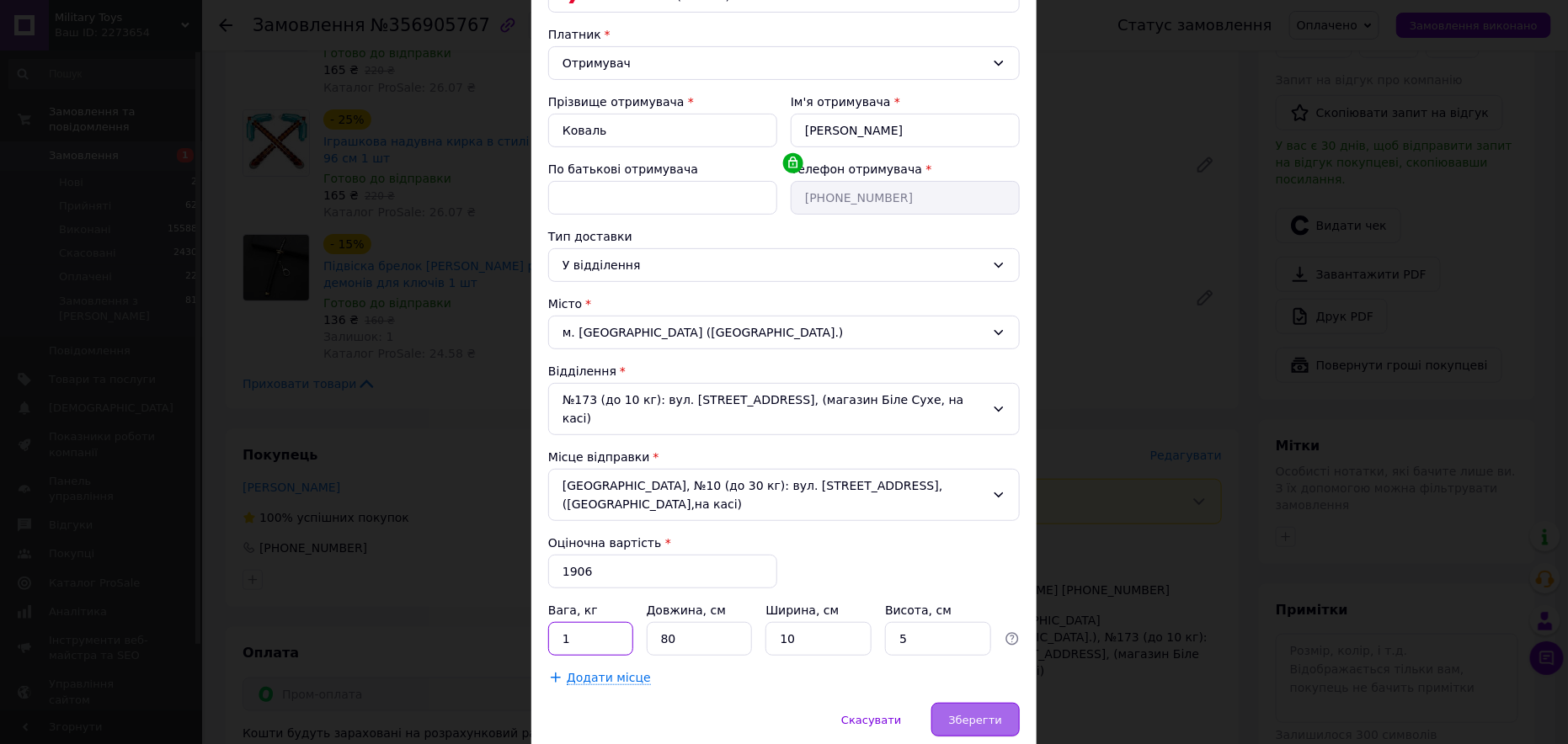
type input "1"
click at [983, 709] on div "Зберегти" at bounding box center [975, 720] width 89 height 34
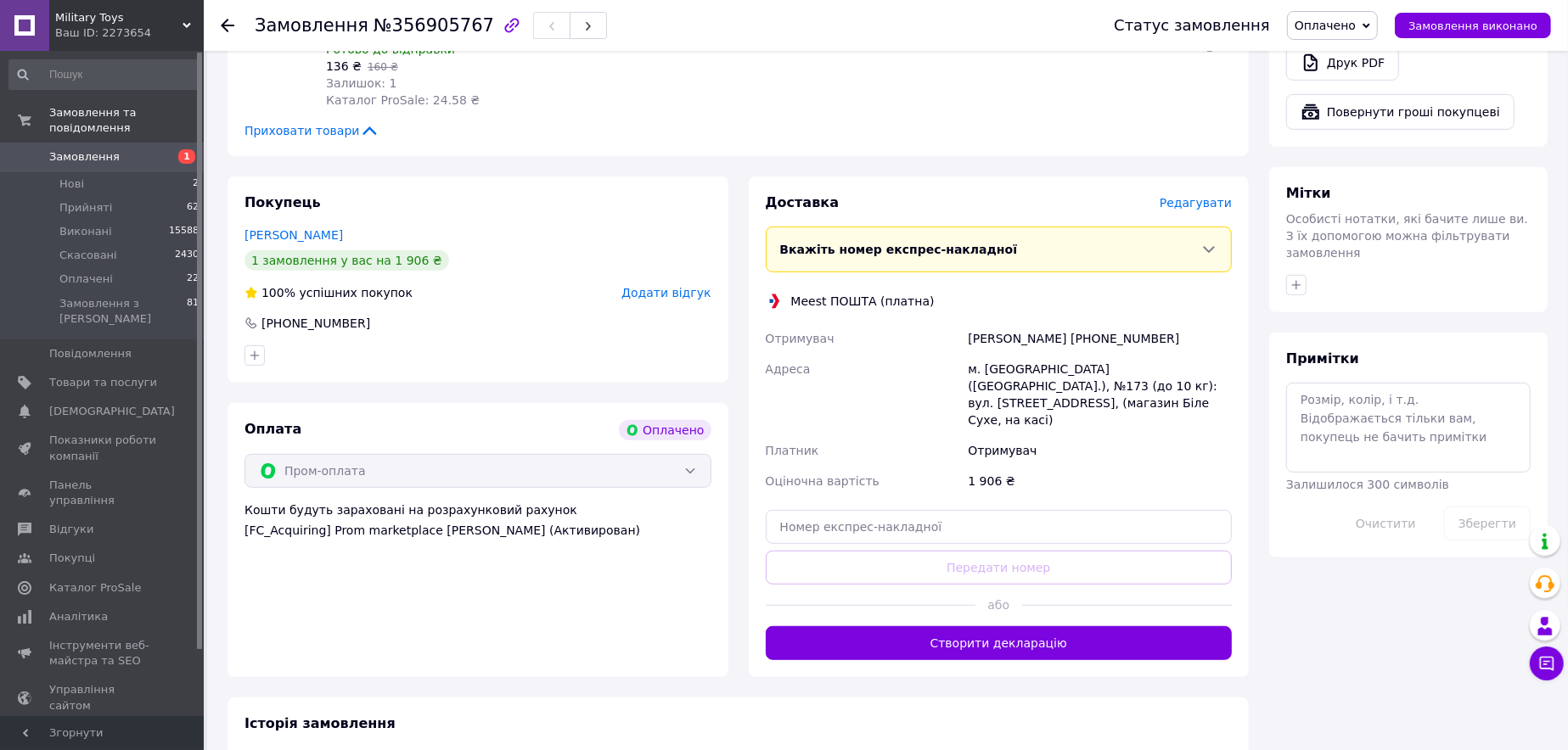
scroll to position [764, 0]
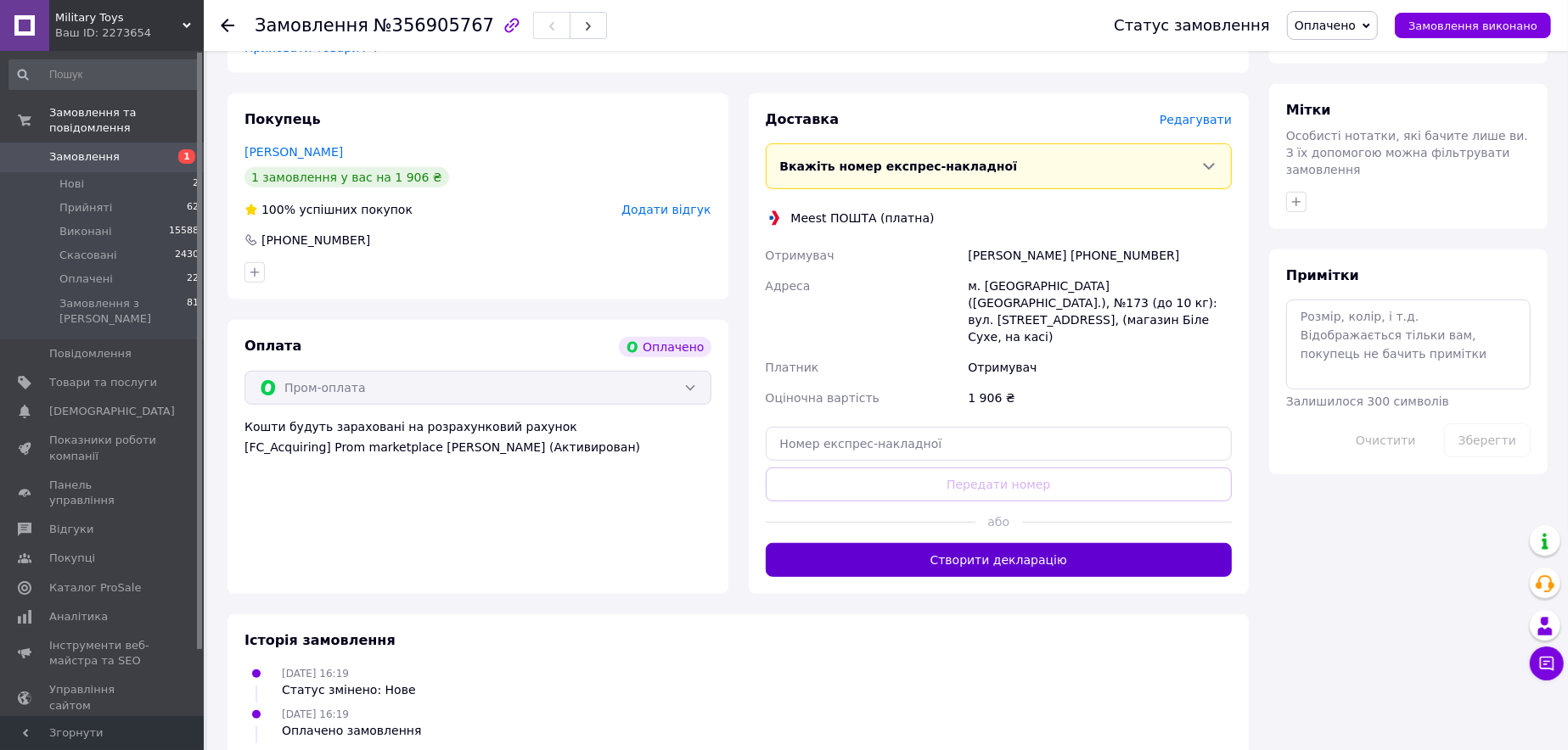
click at [1014, 543] on button "Створити декларацію" at bounding box center [999, 560] width 467 height 34
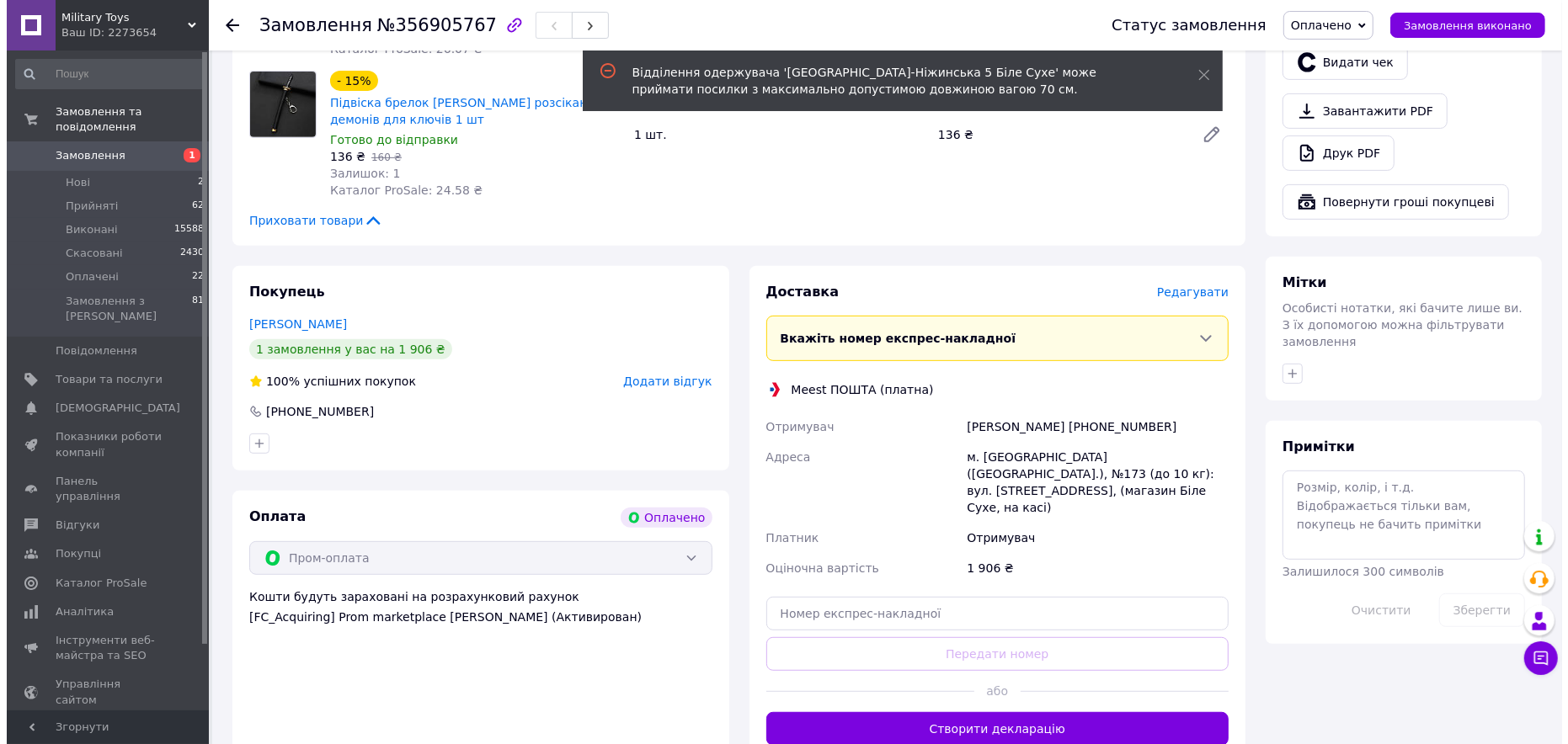
scroll to position [506, 0]
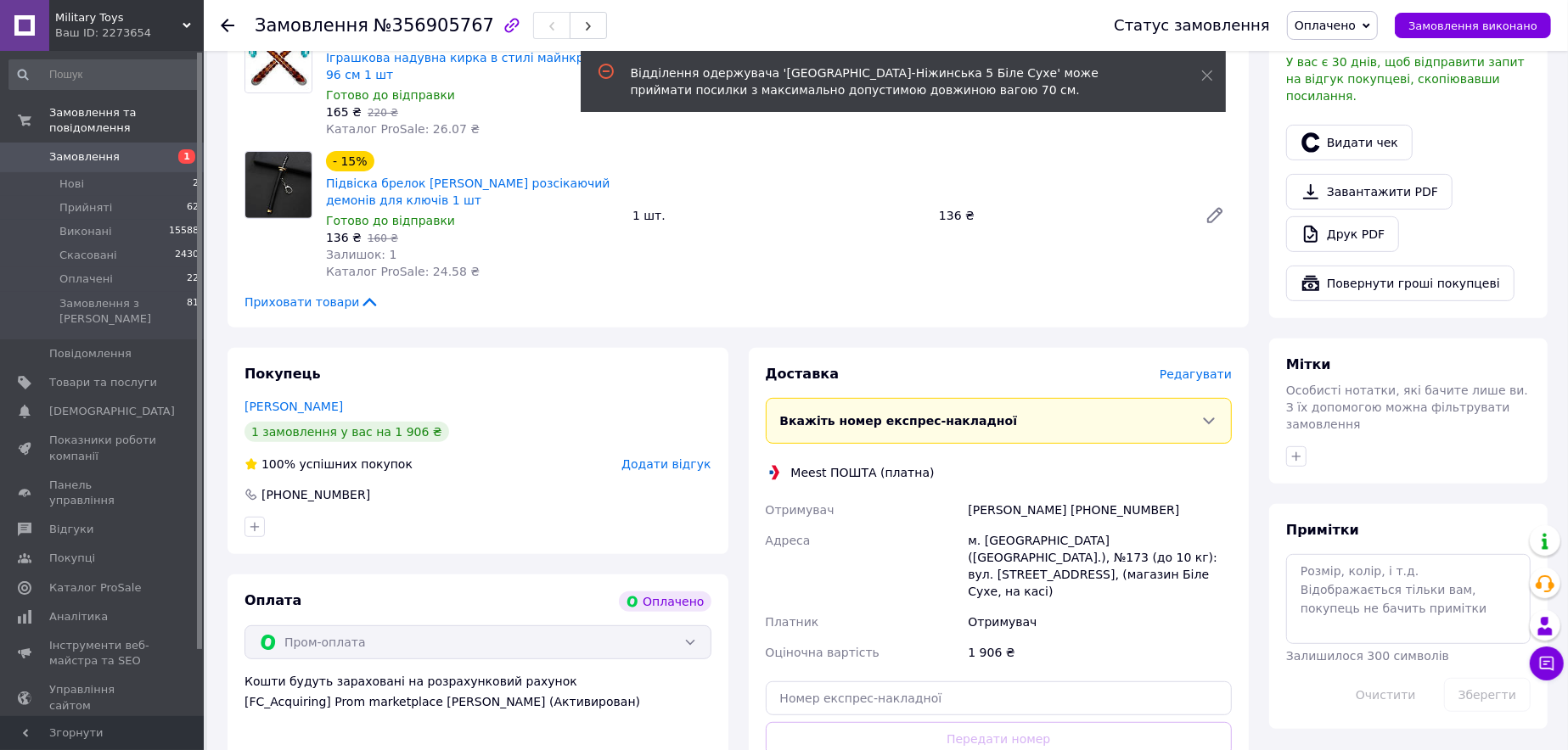
click at [1198, 368] on span "Редагувати" at bounding box center [1196, 374] width 72 height 13
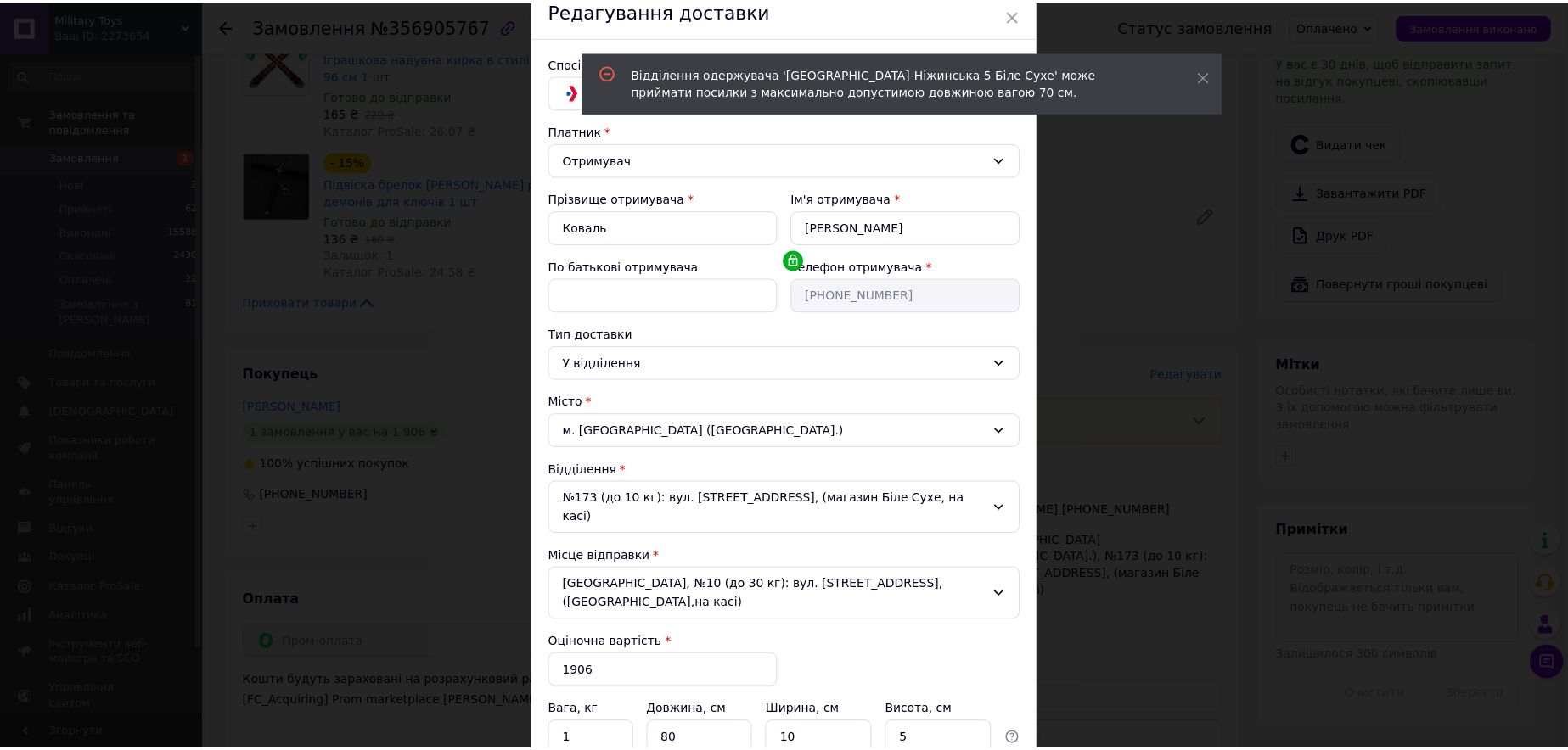
scroll to position [215, 0]
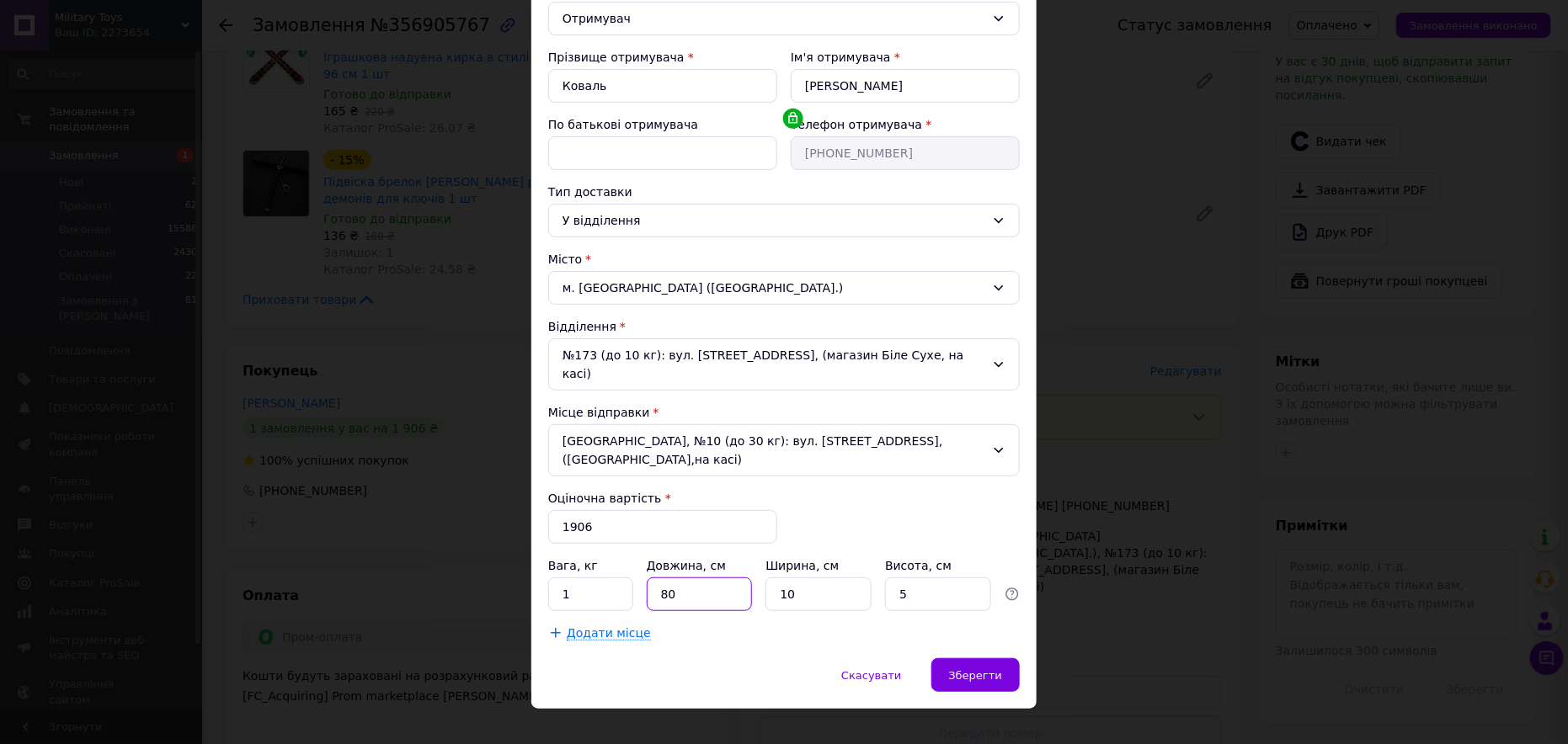
click at [658, 579] on input "80" at bounding box center [700, 594] width 106 height 34
type input "70"
click at [987, 669] on span "Зберегти" at bounding box center [975, 675] width 53 height 13
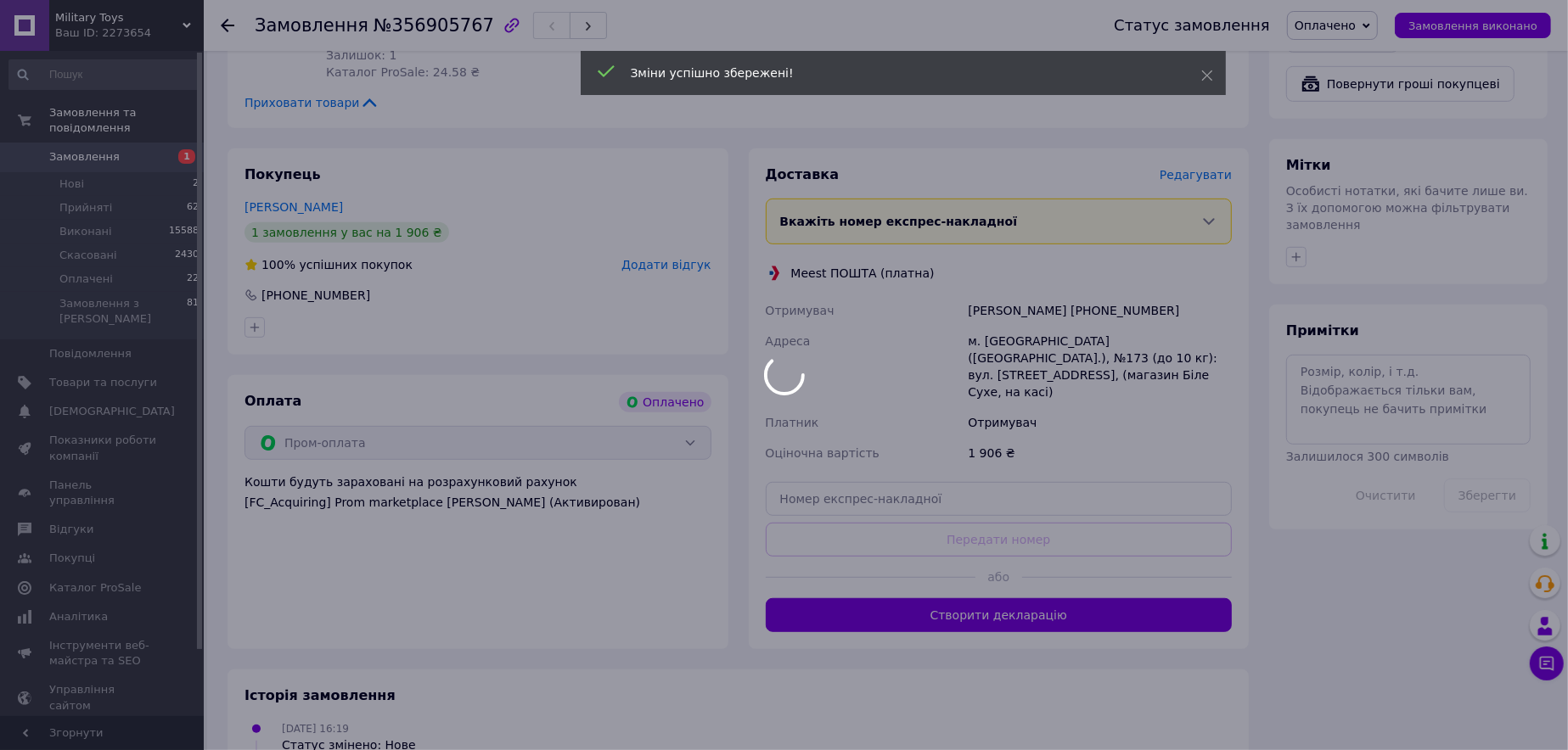
scroll to position [764, 0]
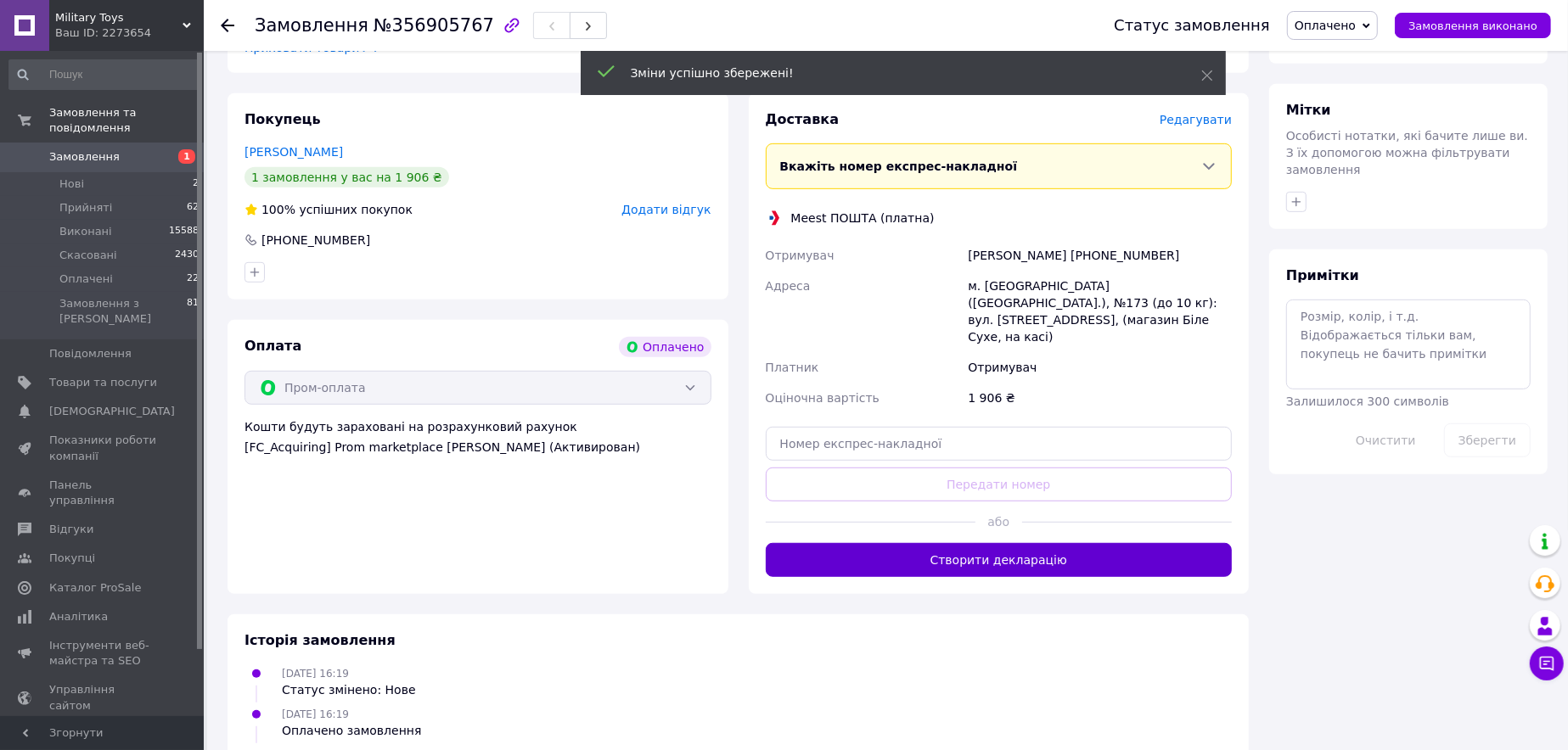
click at [1041, 543] on button "Створити декларацію" at bounding box center [999, 560] width 467 height 34
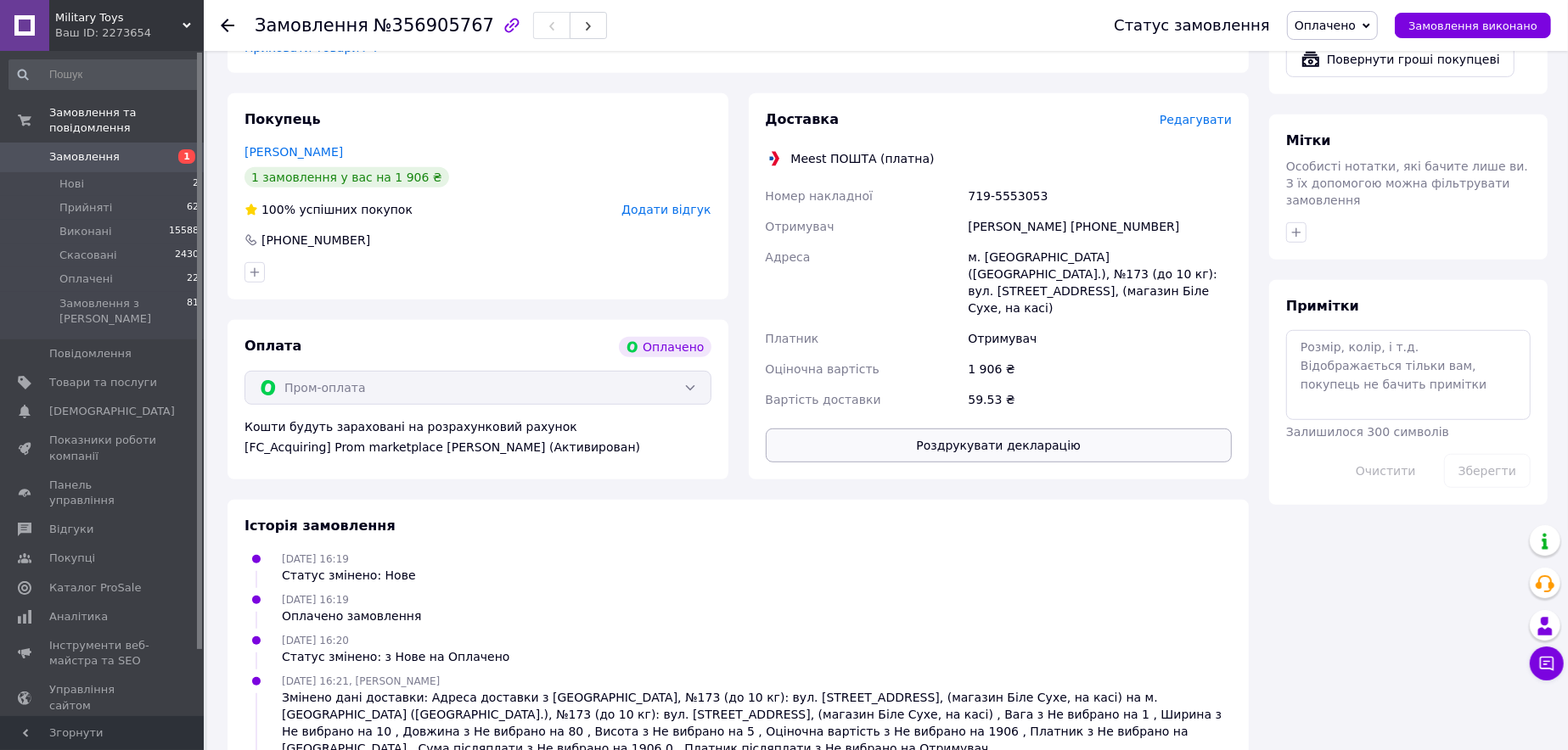
click at [1006, 429] on button "Роздрукувати декларацію" at bounding box center [999, 446] width 467 height 34
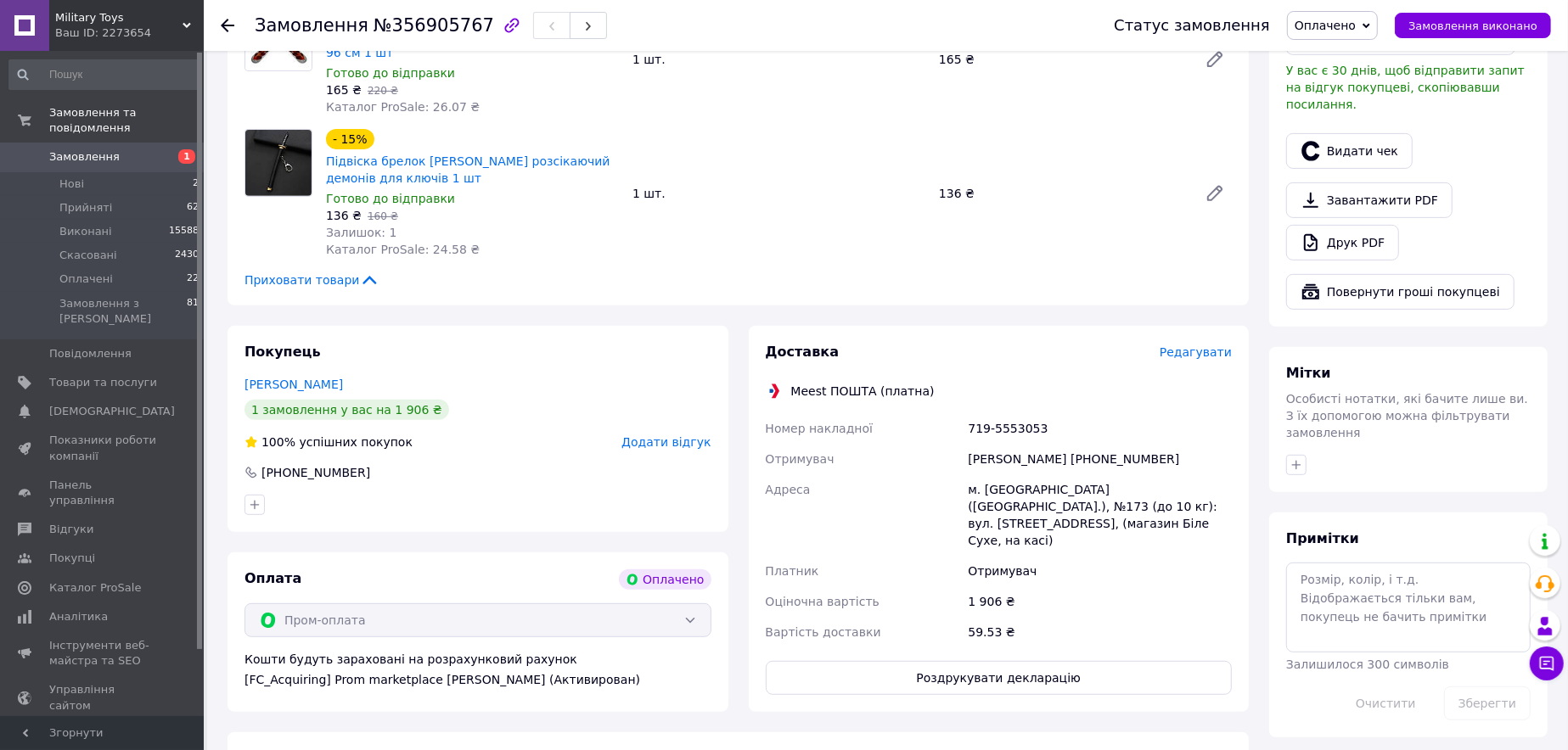
scroll to position [510, 0]
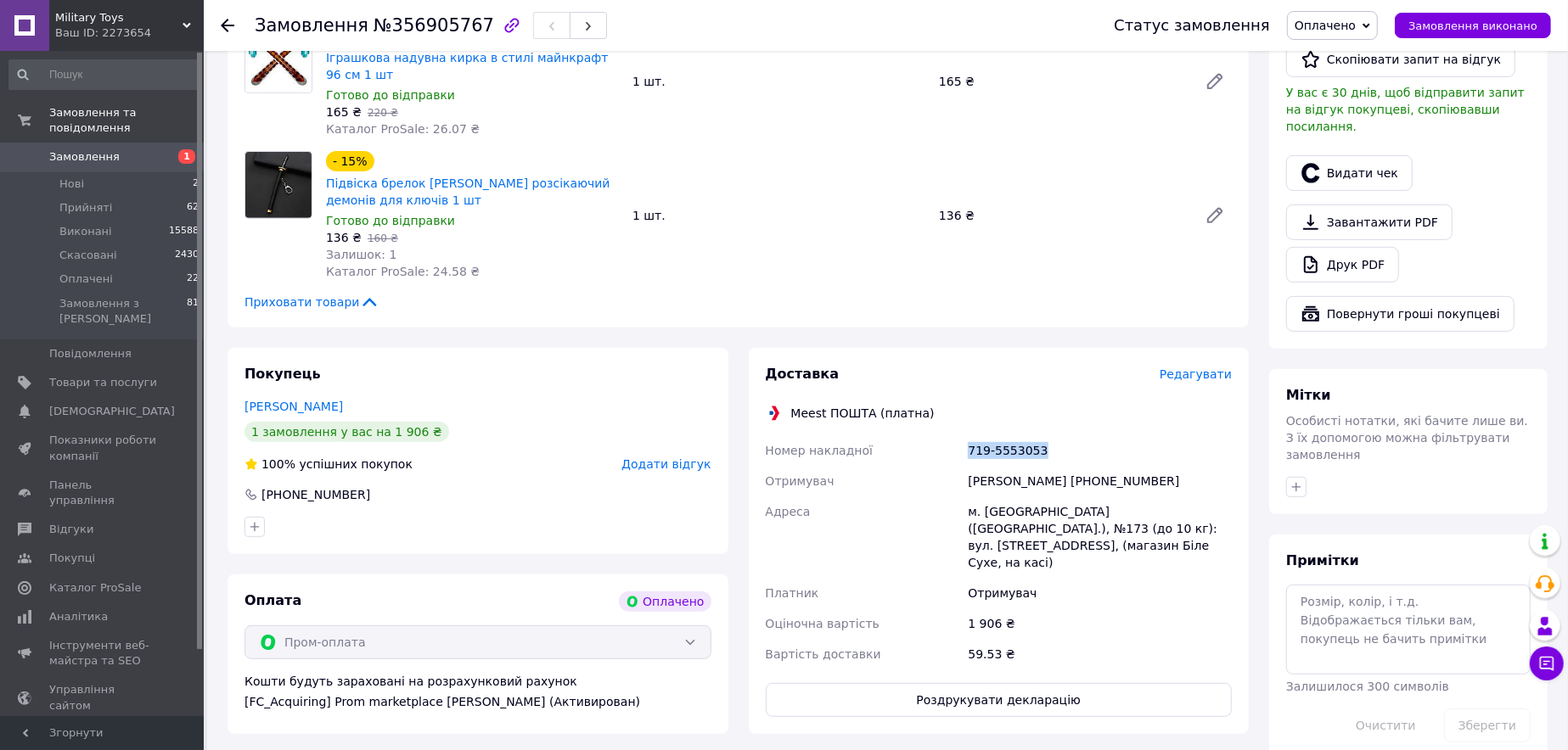
drag, startPoint x: 1035, startPoint y: 433, endPoint x: 962, endPoint y: 431, distance: 73.0
click at [962, 435] on div "Номер накладної 719-5553053 Отримувач Надія Коваль +380933716705 Адреса м. Київ…" at bounding box center [999, 552] width 474 height 234
copy div "Номер накладної 719-5553053"
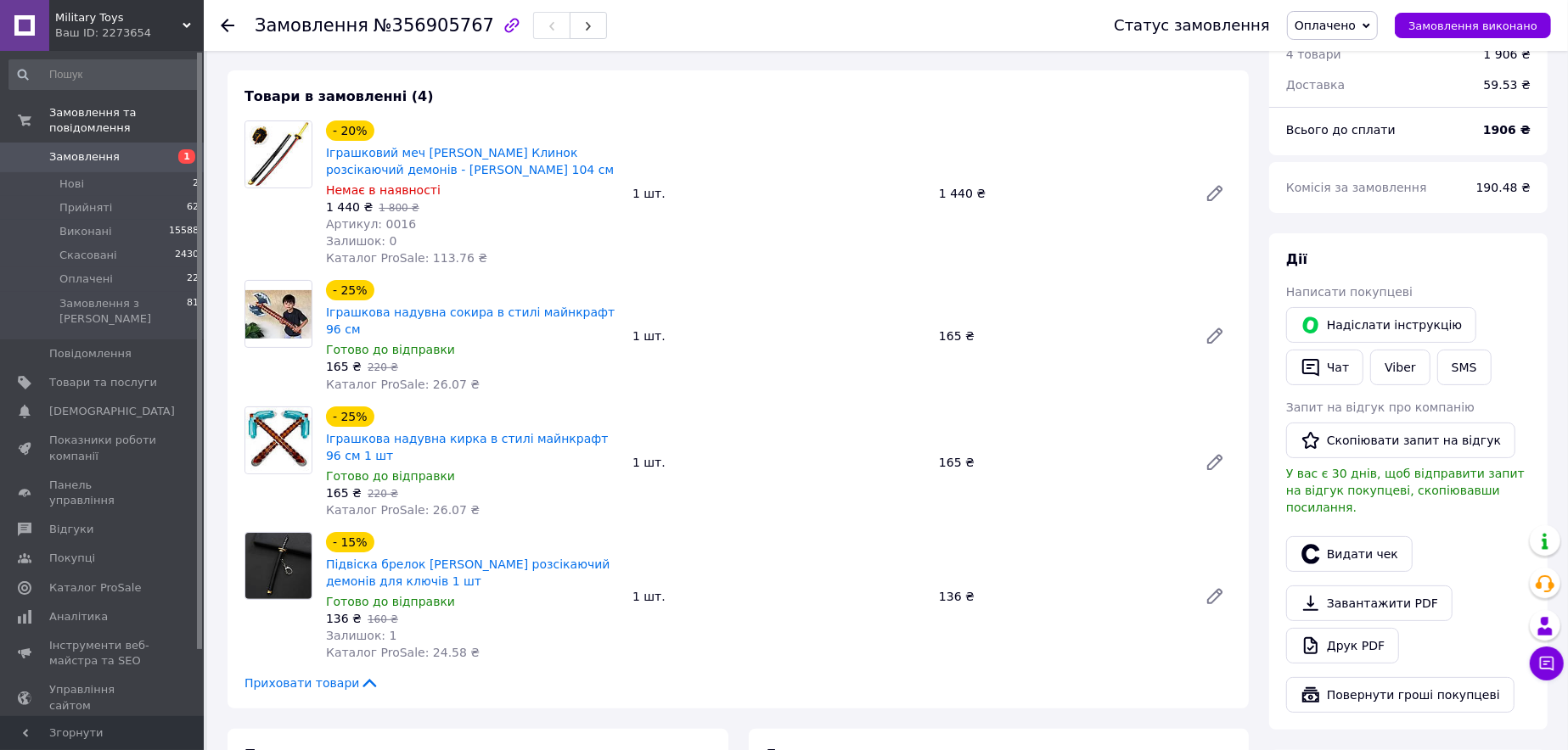
scroll to position [0, 0]
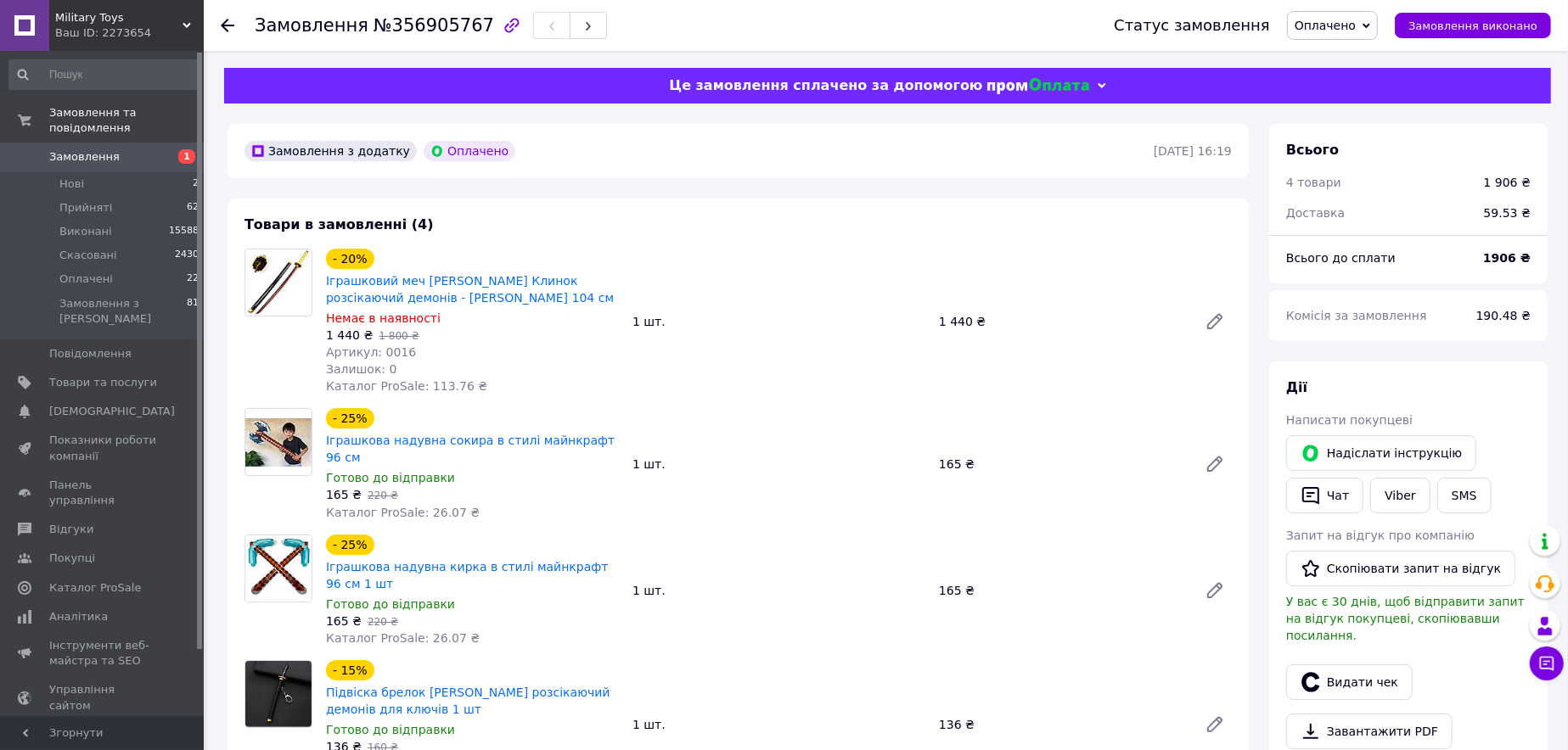
click at [385, 346] on span "Артикул: 0016" at bounding box center [371, 352] width 90 height 13
drag, startPoint x: 385, startPoint y: 345, endPoint x: 394, endPoint y: 347, distance: 9.2
click at [385, 346] on span "Артикул: 0016" at bounding box center [371, 352] width 90 height 13
copy span "0016"
click at [147, 149] on span "Замовлення" at bounding box center [103, 156] width 108 height 15
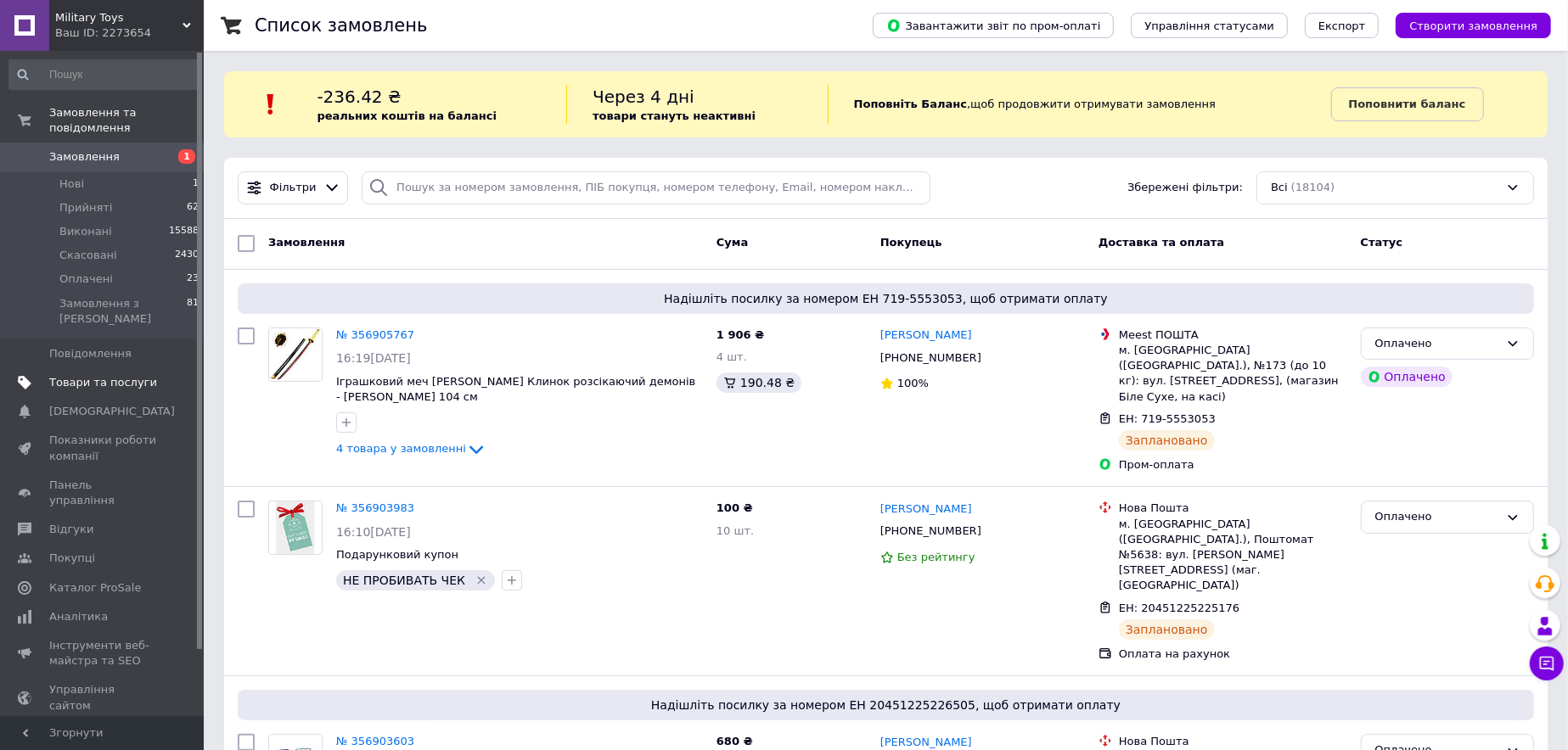
click at [102, 375] on span "Товари та послуги" at bounding box center [103, 382] width 108 height 15
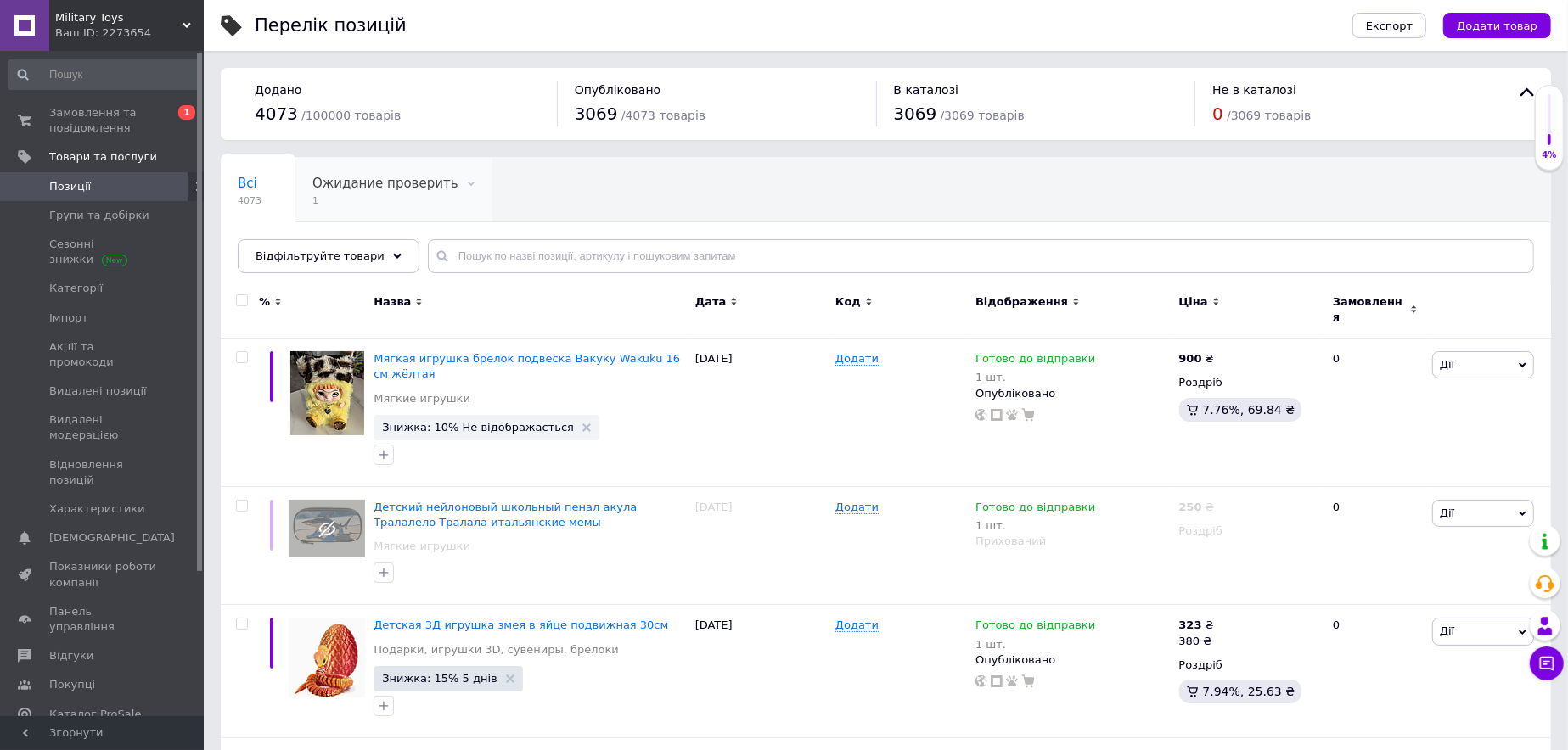
click at [354, 193] on div "Ожидание проверить 1" at bounding box center [394, 190] width 197 height 65
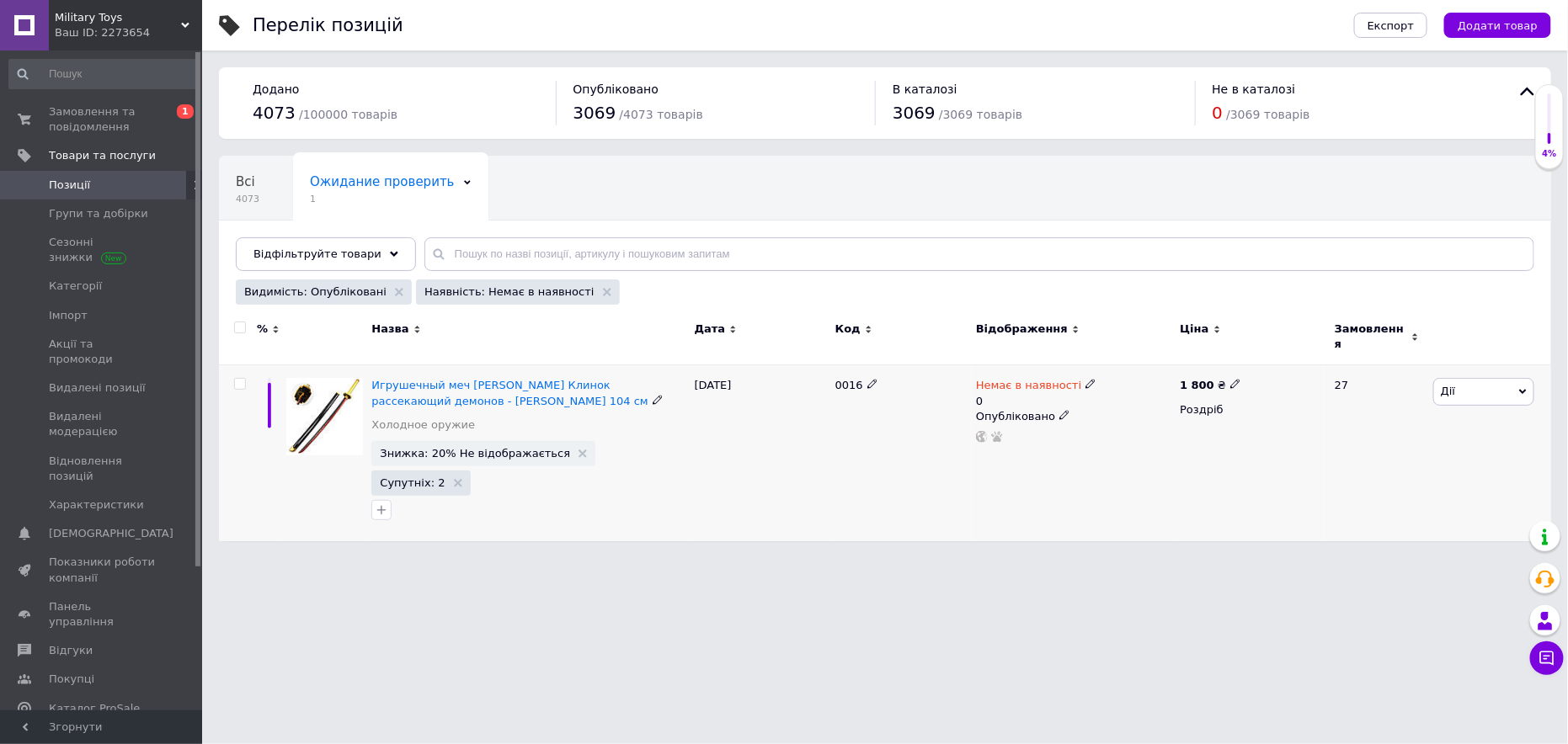
click at [1085, 379] on icon at bounding box center [1090, 384] width 10 height 10
click at [1125, 444] on li "Готово до відправки" at bounding box center [1179, 453] width 160 height 23
drag, startPoint x: 1116, startPoint y: 426, endPoint x: 1087, endPoint y: 426, distance: 29.0
click at [1102, 435] on input "0" at bounding box center [1162, 452] width 128 height 34
type input "1"
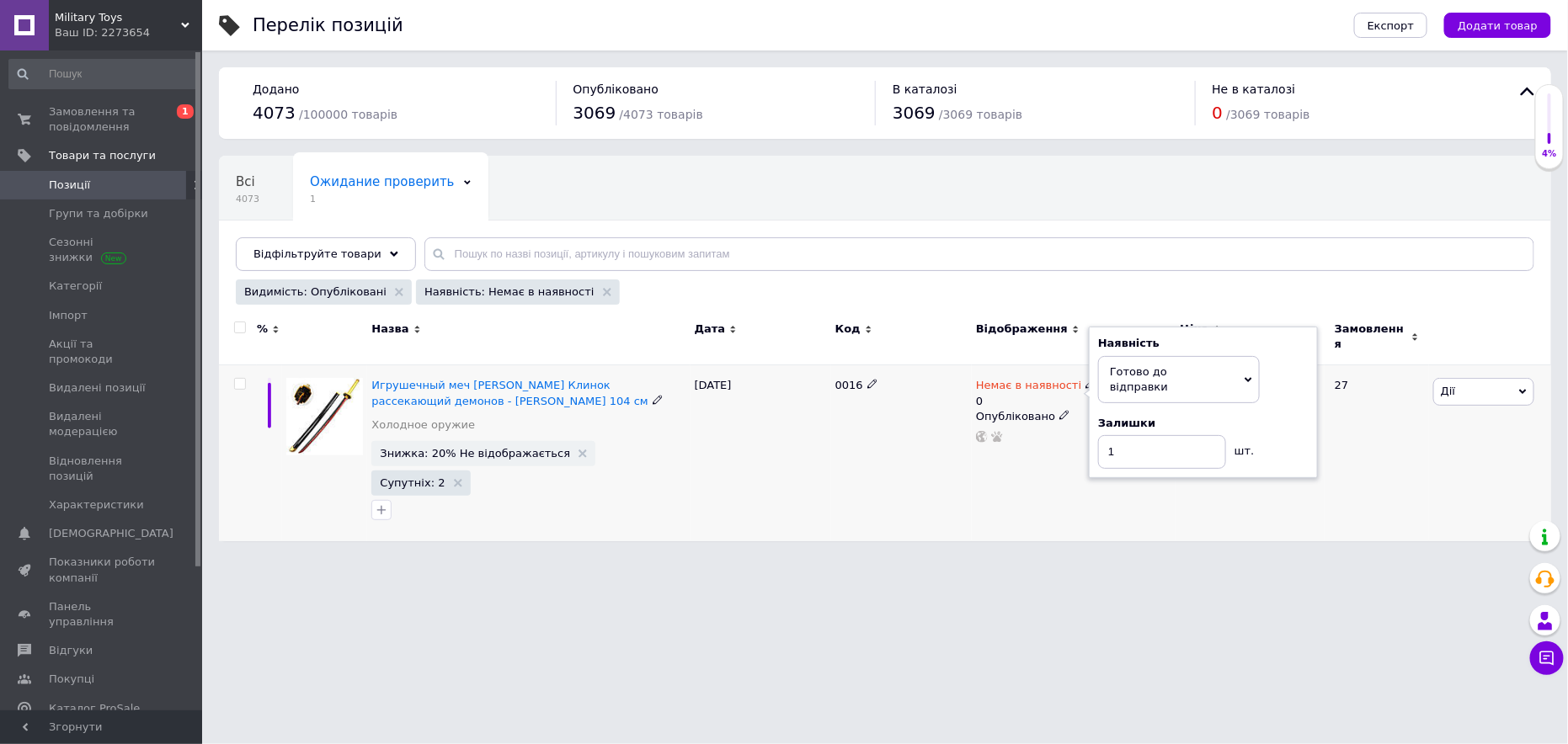
click at [945, 479] on div "0016" at bounding box center [901, 453] width 141 height 176
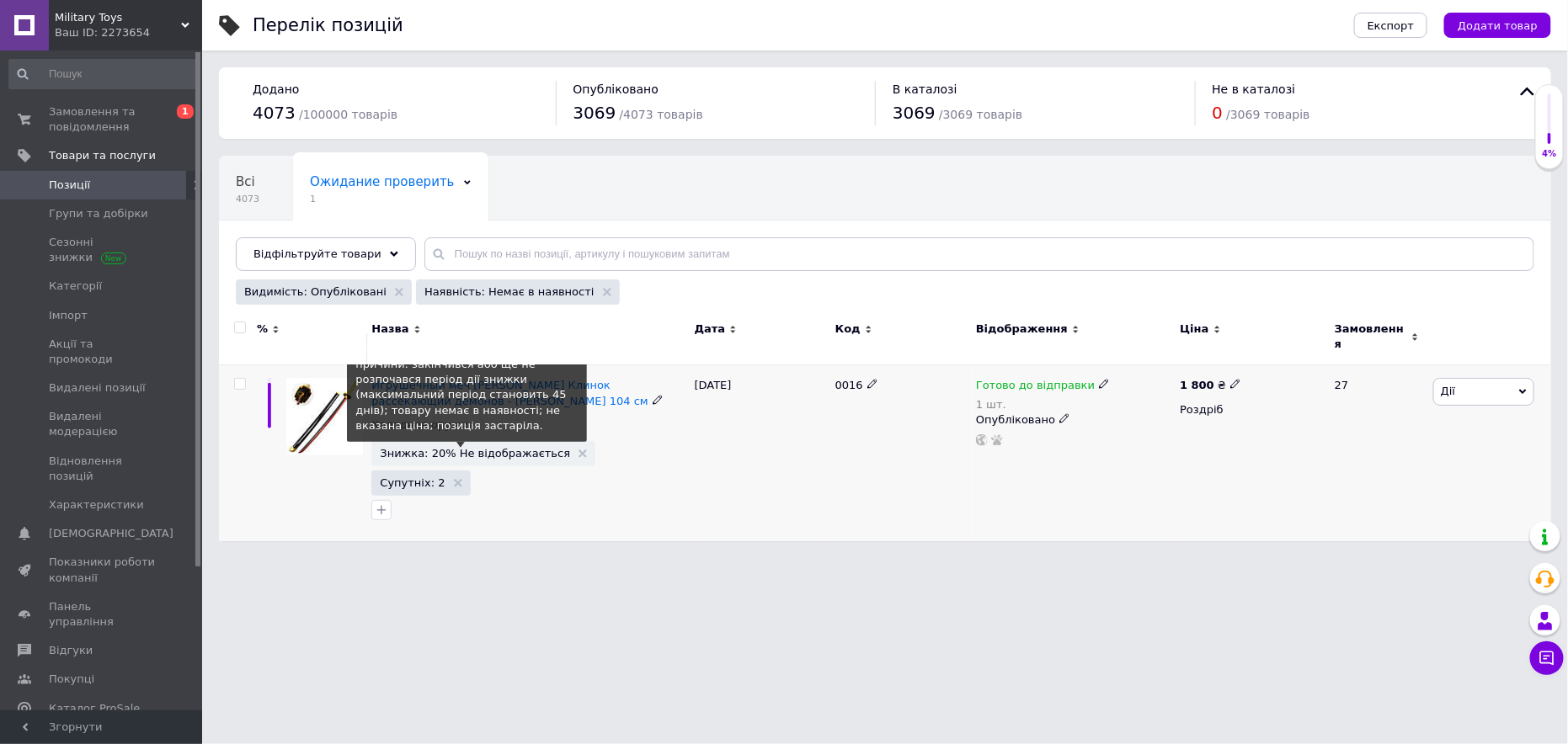
click at [463, 448] on span "Знижка: 20% Не відображається" at bounding box center [474, 453] width 191 height 11
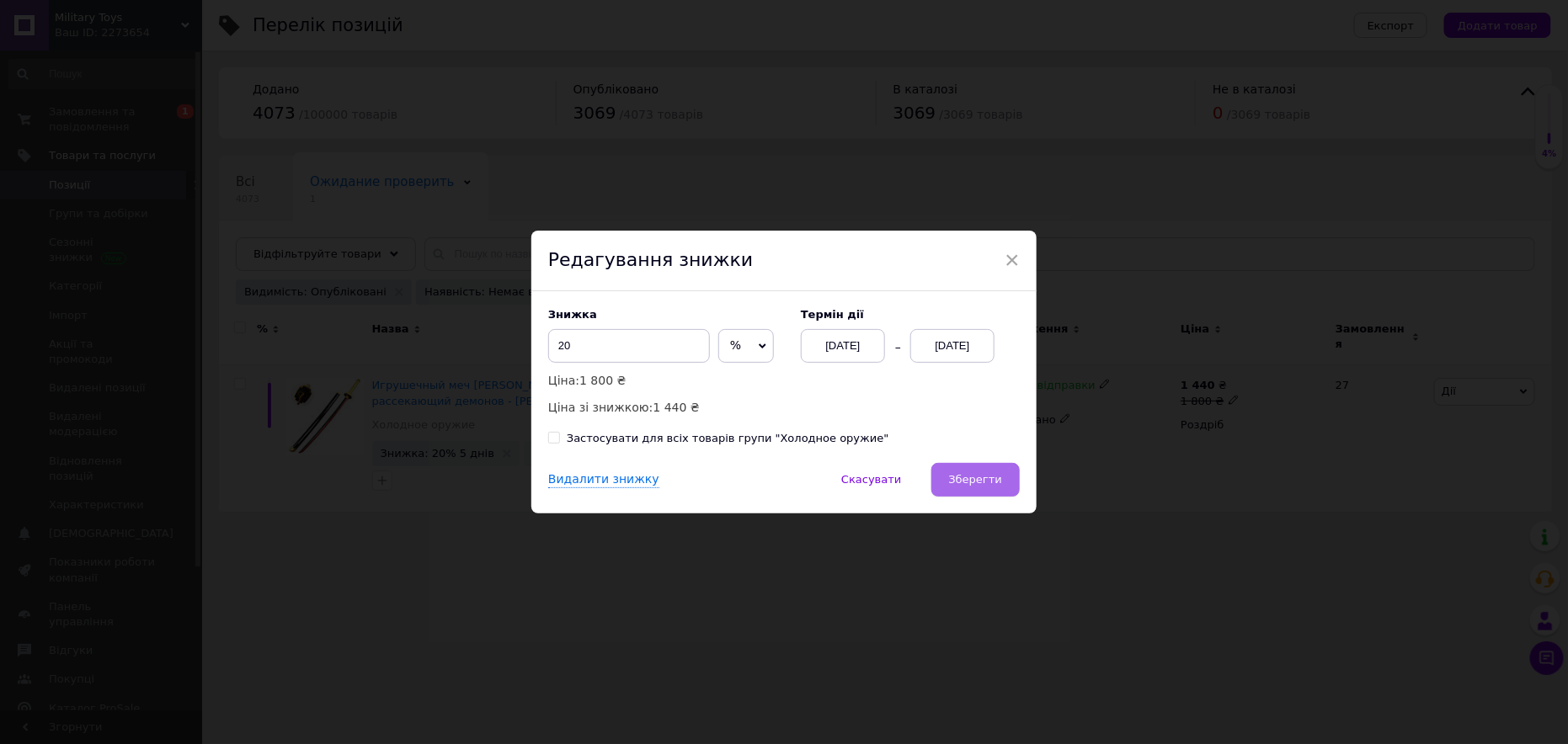
click at [980, 487] on button "Зберегти" at bounding box center [975, 479] width 89 height 34
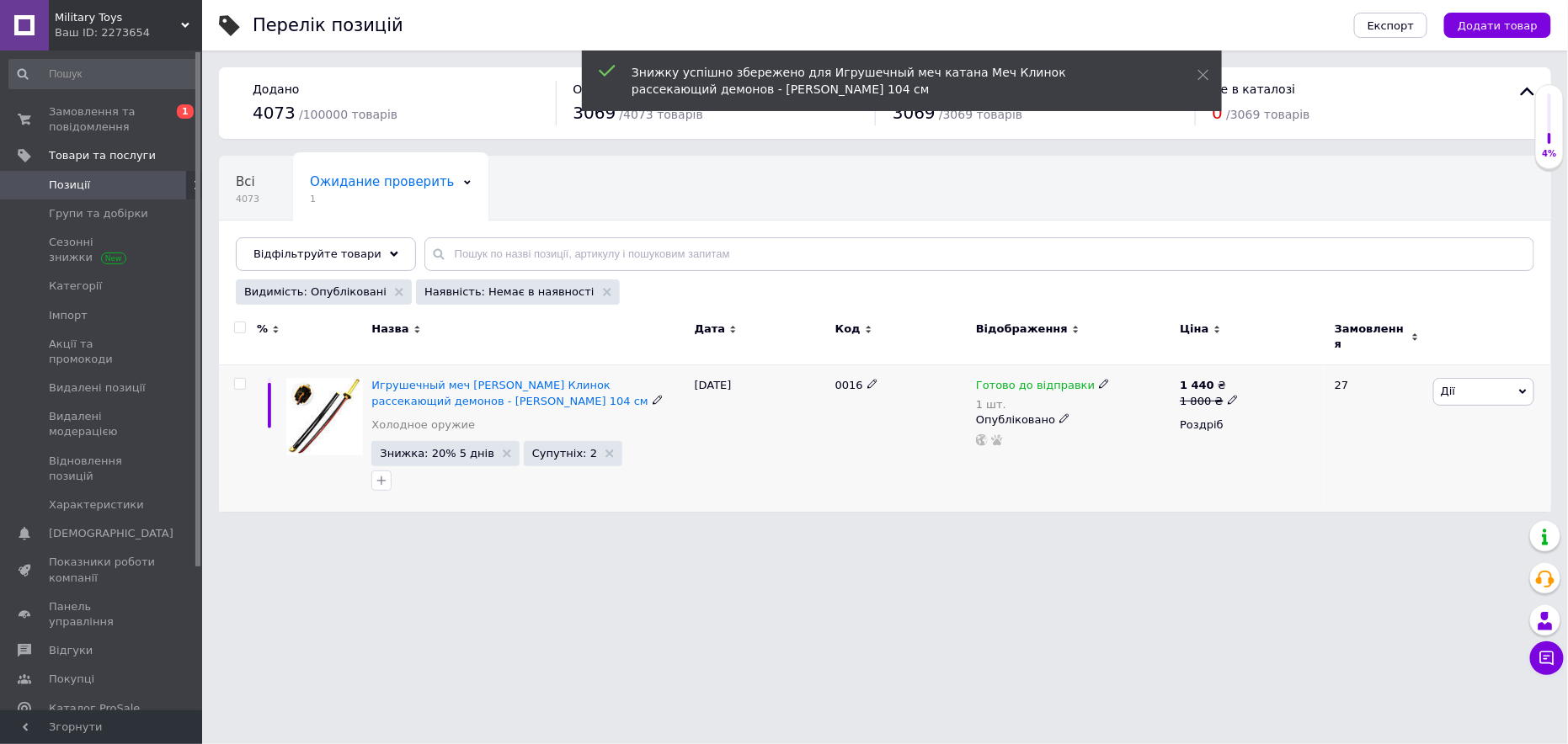
click at [146, 178] on span "Позиції" at bounding box center [102, 184] width 107 height 15
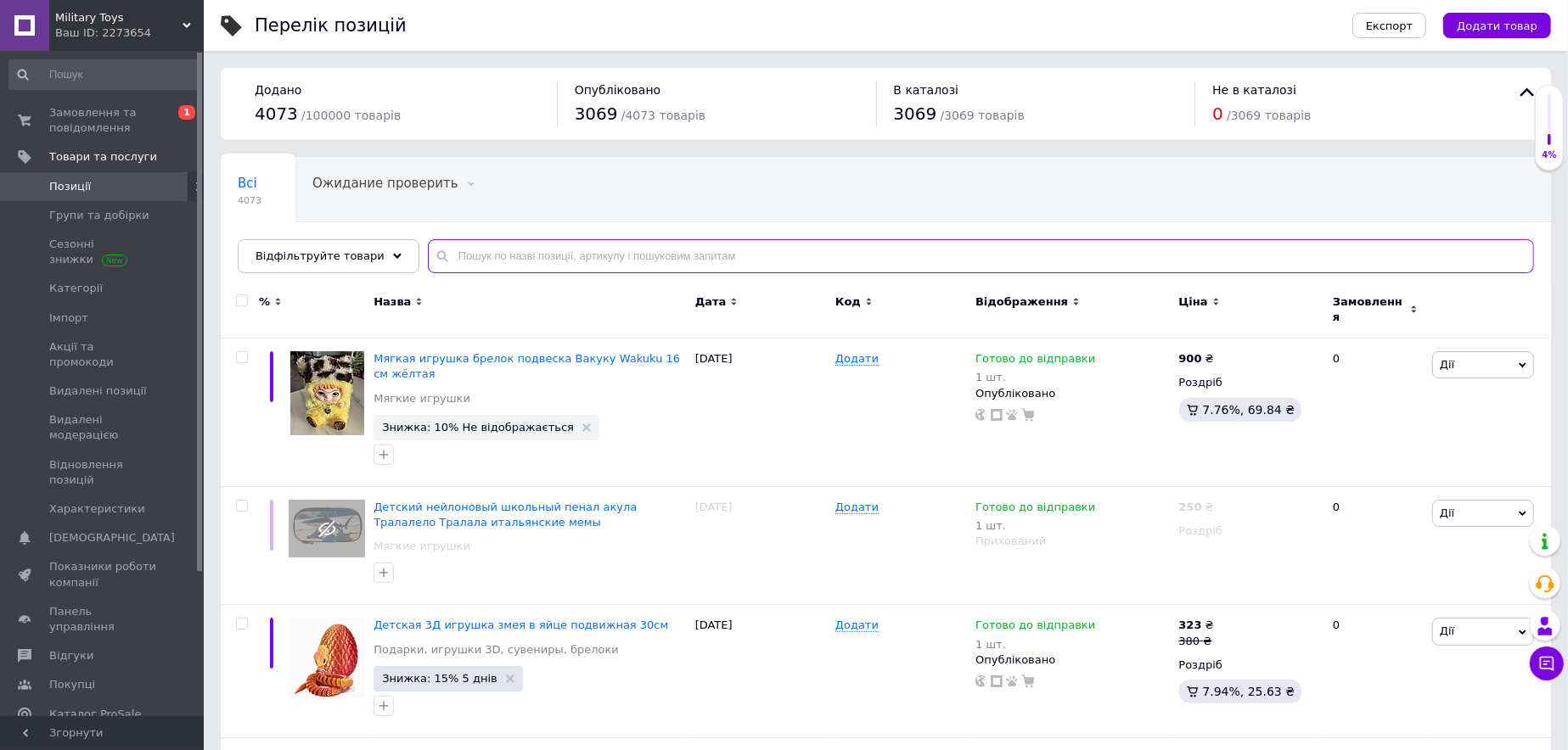
click at [494, 243] on input "text" at bounding box center [981, 256] width 1106 height 34
paste input "3035"
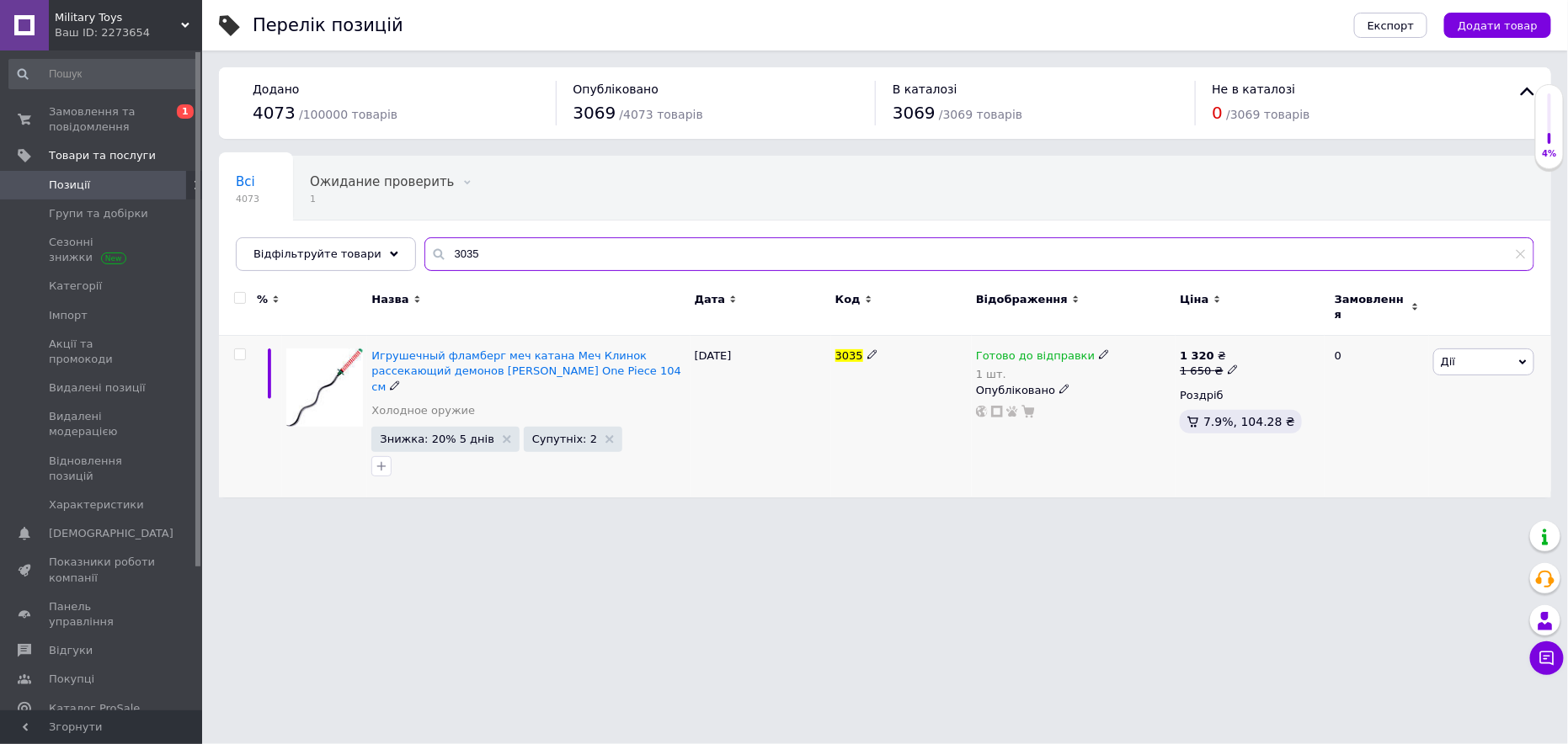
type input "3035"
click at [1099, 350] on icon at bounding box center [1104, 355] width 10 height 10
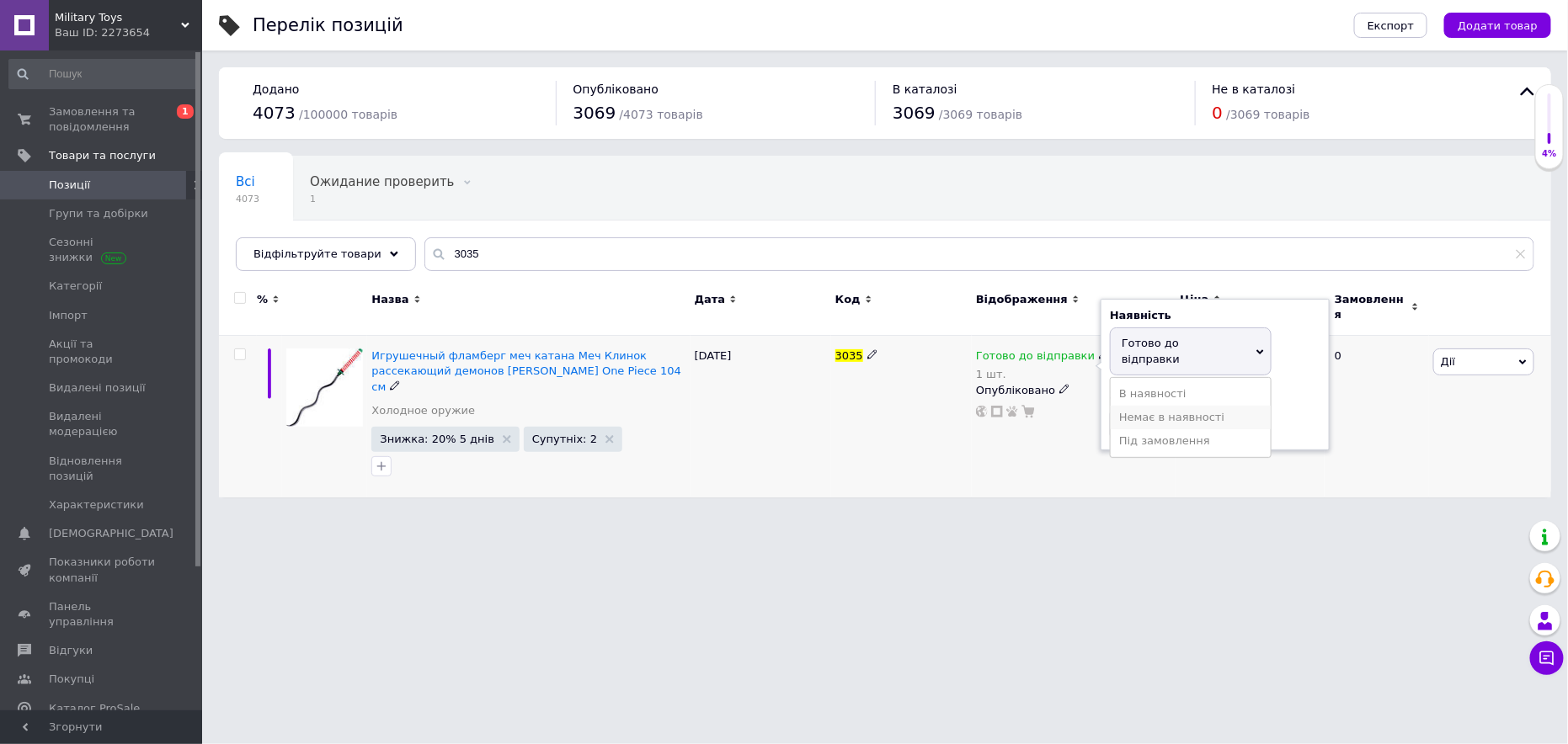
click at [1158, 406] on li "Немає в наявності" at bounding box center [1190, 417] width 160 height 23
drag, startPoint x: 1145, startPoint y: 395, endPoint x: 1109, endPoint y: 401, distance: 36.5
click at [1116, 399] on input "1" at bounding box center [1174, 409] width 128 height 34
click at [1477, 358] on span "Дії" at bounding box center [1484, 362] width 101 height 27
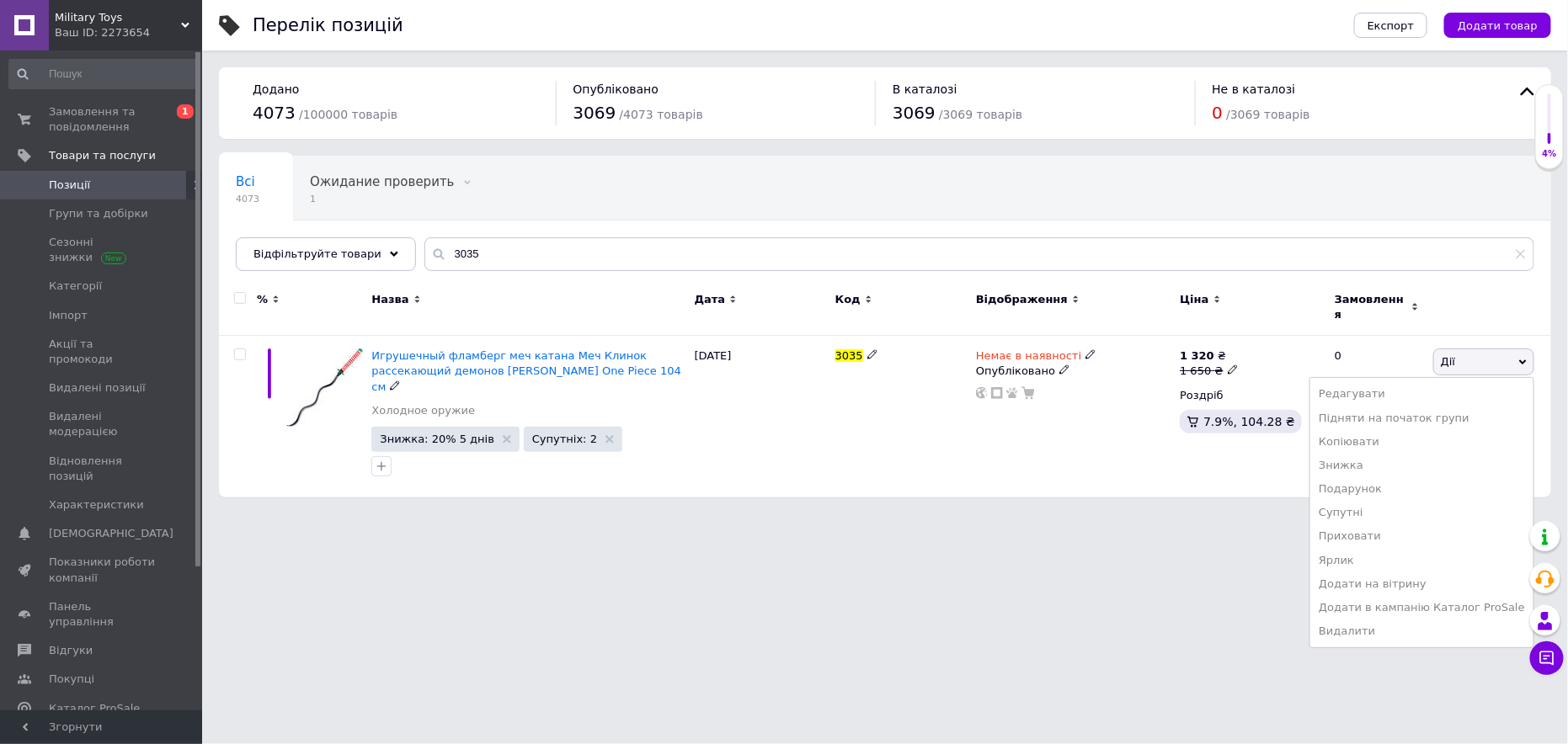
click at [1381, 525] on li "Приховати" at bounding box center [1422, 536] width 223 height 23
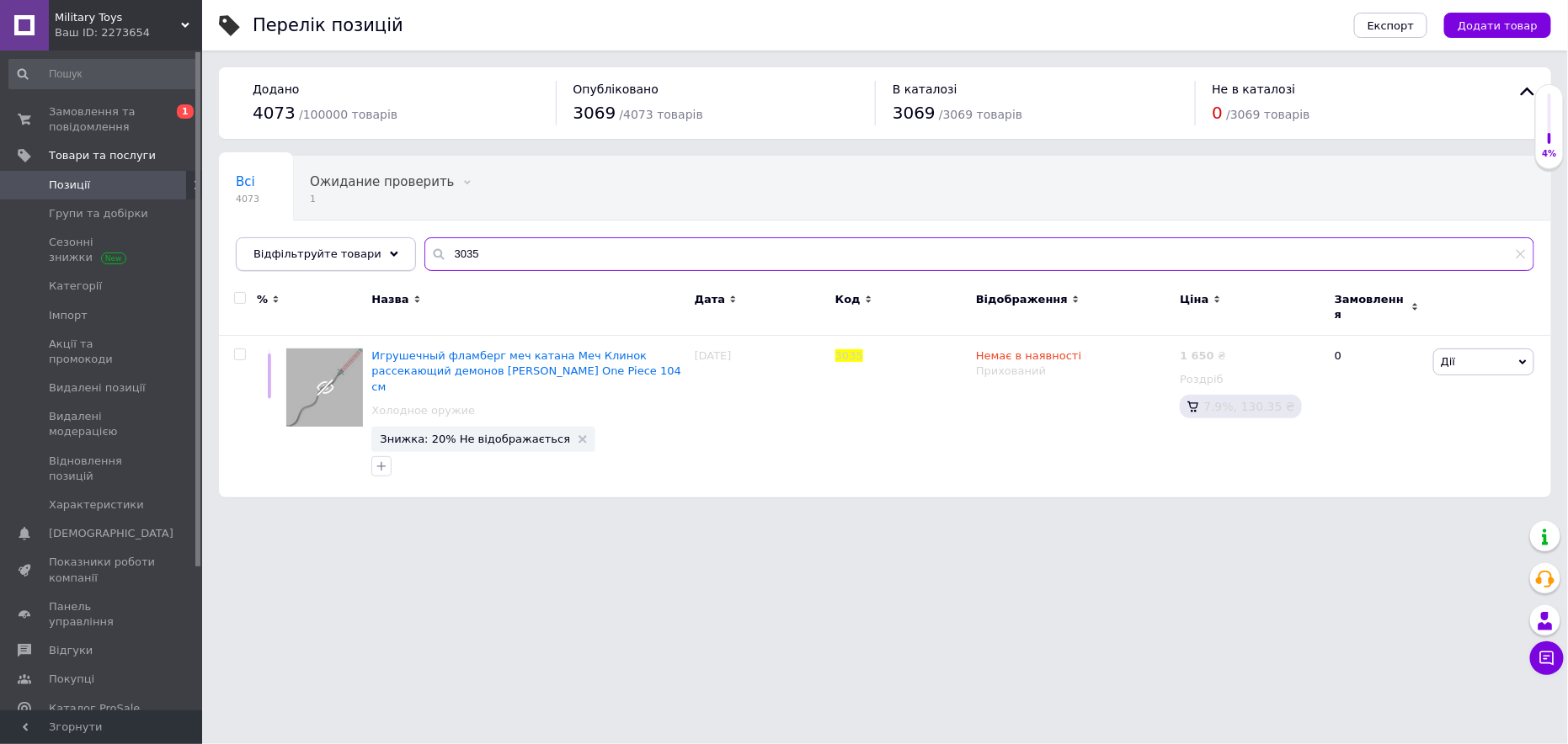
drag, startPoint x: 384, startPoint y: 260, endPoint x: 371, endPoint y: 259, distance: 13.0
click at [365, 260] on div "Відфільтруйте товари 3035" at bounding box center [885, 254] width 1298 height 34
paste input "0000181"
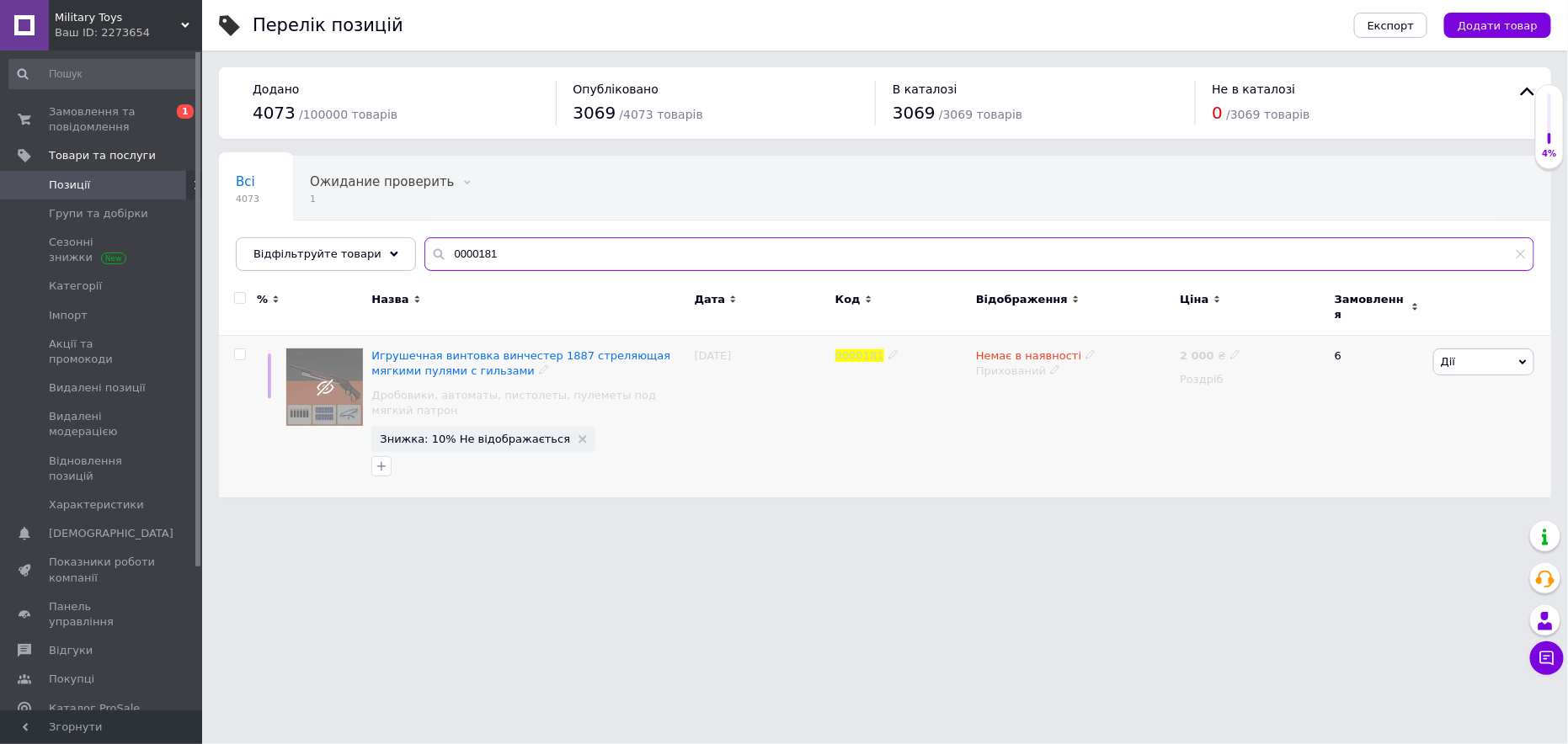
type input "0000181"
click at [1085, 349] on span at bounding box center [1090, 355] width 10 height 12
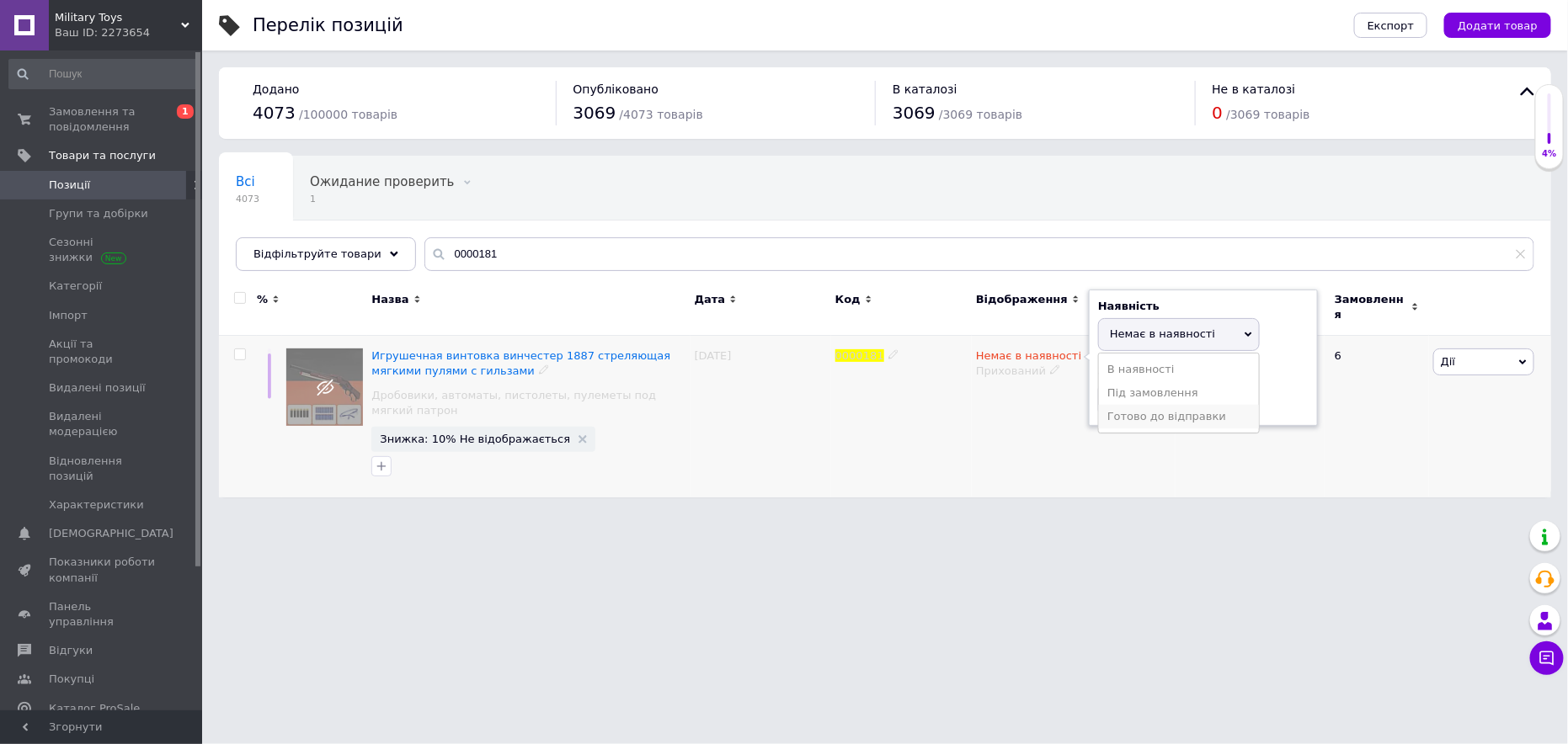
click at [1109, 405] on li "Готово до відправки" at bounding box center [1179, 416] width 160 height 23
click at [1114, 399] on input at bounding box center [1162, 415] width 128 height 34
type input "1"
click at [1045, 419] on div "Немає в наявності Наявність Готово до відправки В наявності Немає в наявності П…" at bounding box center [1074, 417] width 204 height 162
click at [1050, 384] on icon at bounding box center [1055, 389] width 10 height 10
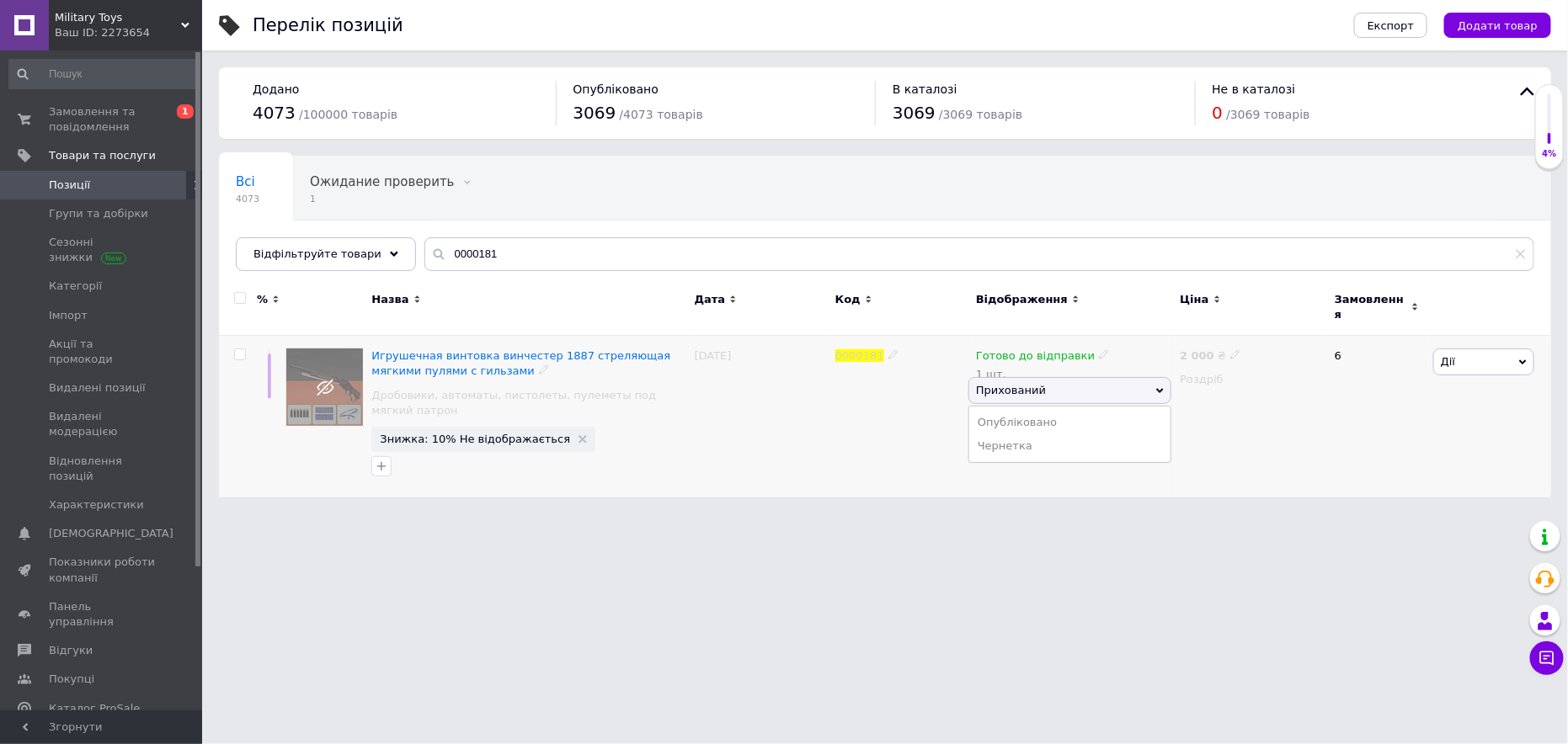
click at [997, 420] on li "Опубліковано" at bounding box center [1069, 422] width 201 height 23
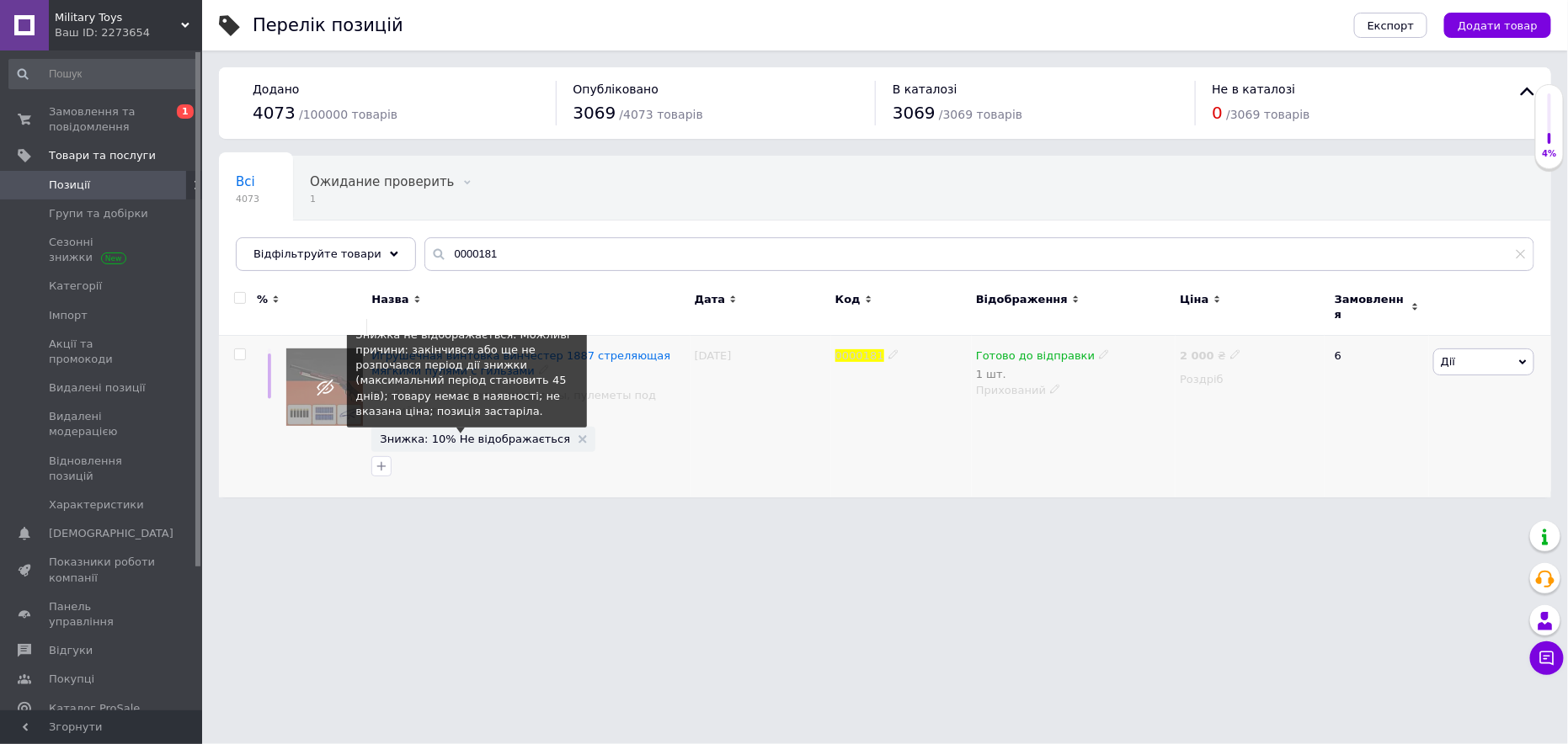
click at [446, 433] on span "Знижка: 10% Не відображається" at bounding box center [474, 439] width 191 height 11
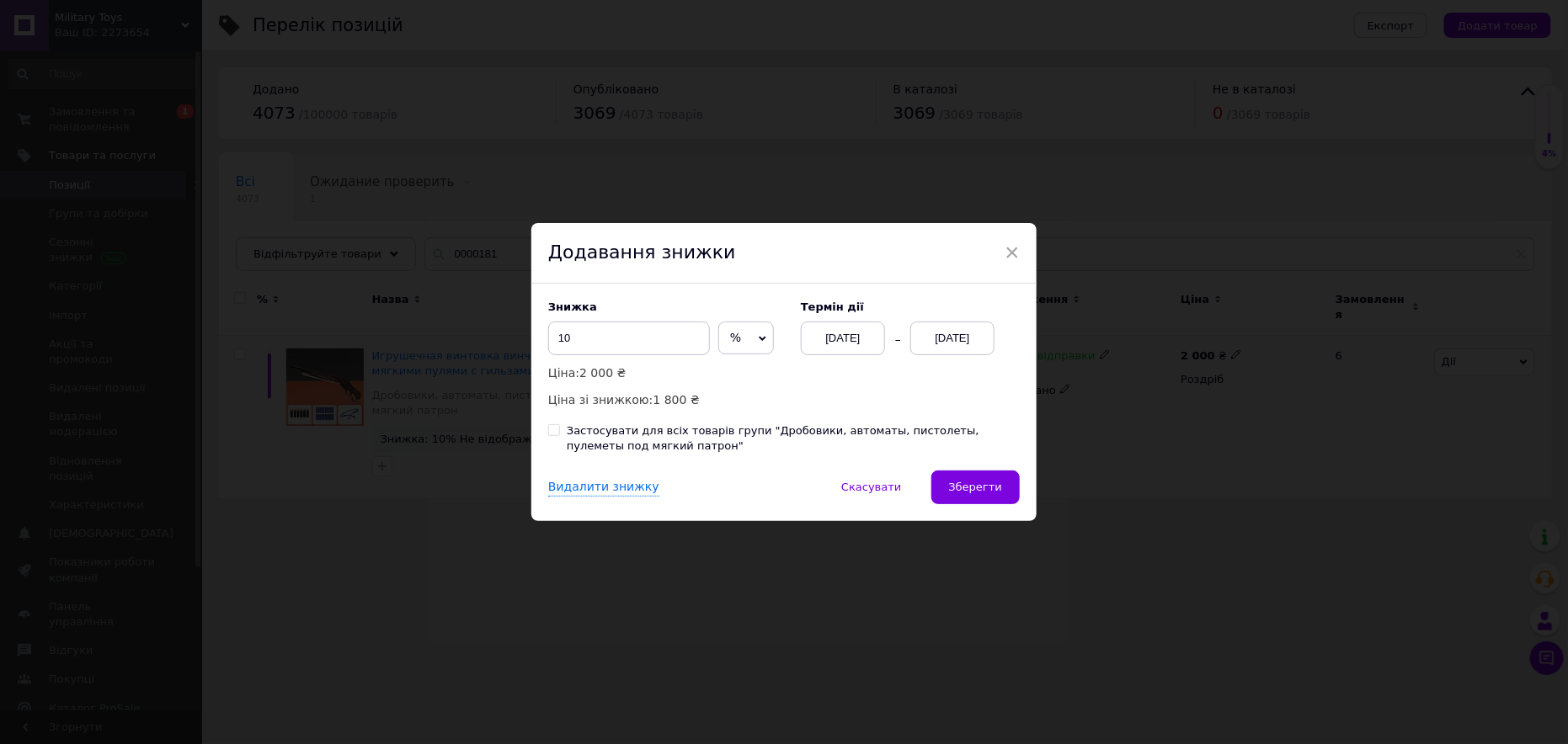
click at [990, 331] on div "12.08.2025" at bounding box center [952, 338] width 84 height 34
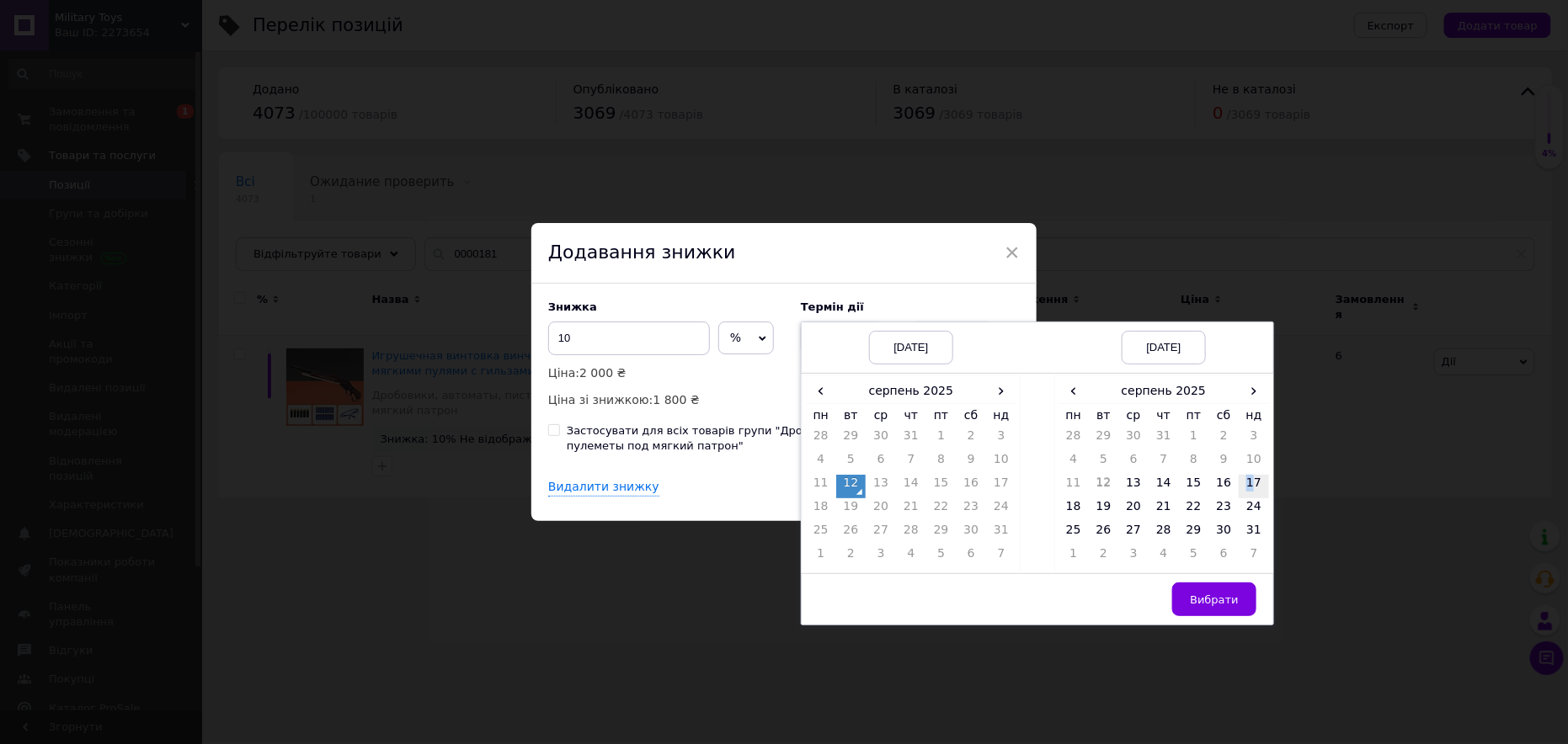
click at [1247, 485] on td "17" at bounding box center [1254, 486] width 30 height 23
click at [1220, 596] on span "Вибрати" at bounding box center [1214, 600] width 49 height 13
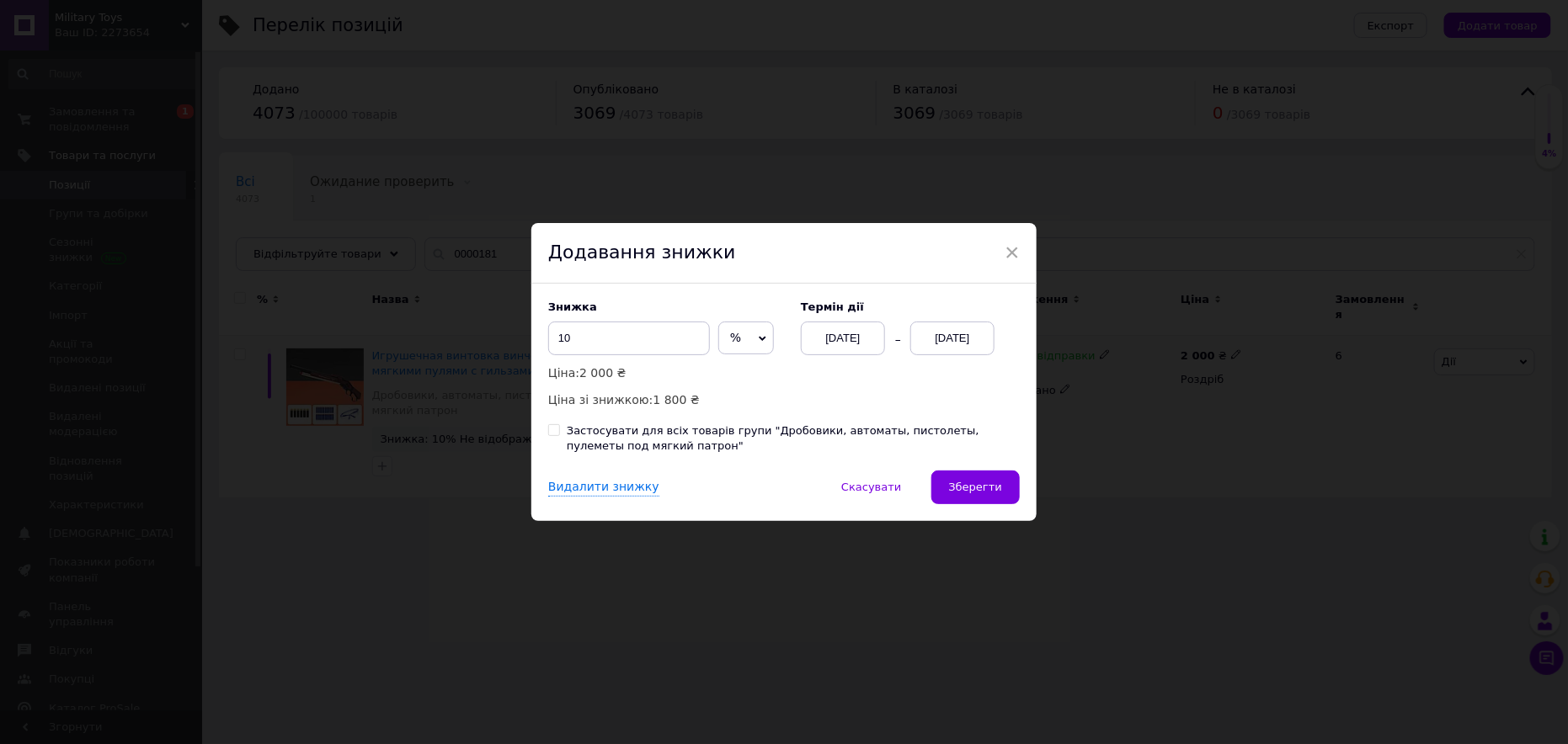
click at [1006, 493] on button "Зберегти" at bounding box center [975, 487] width 89 height 34
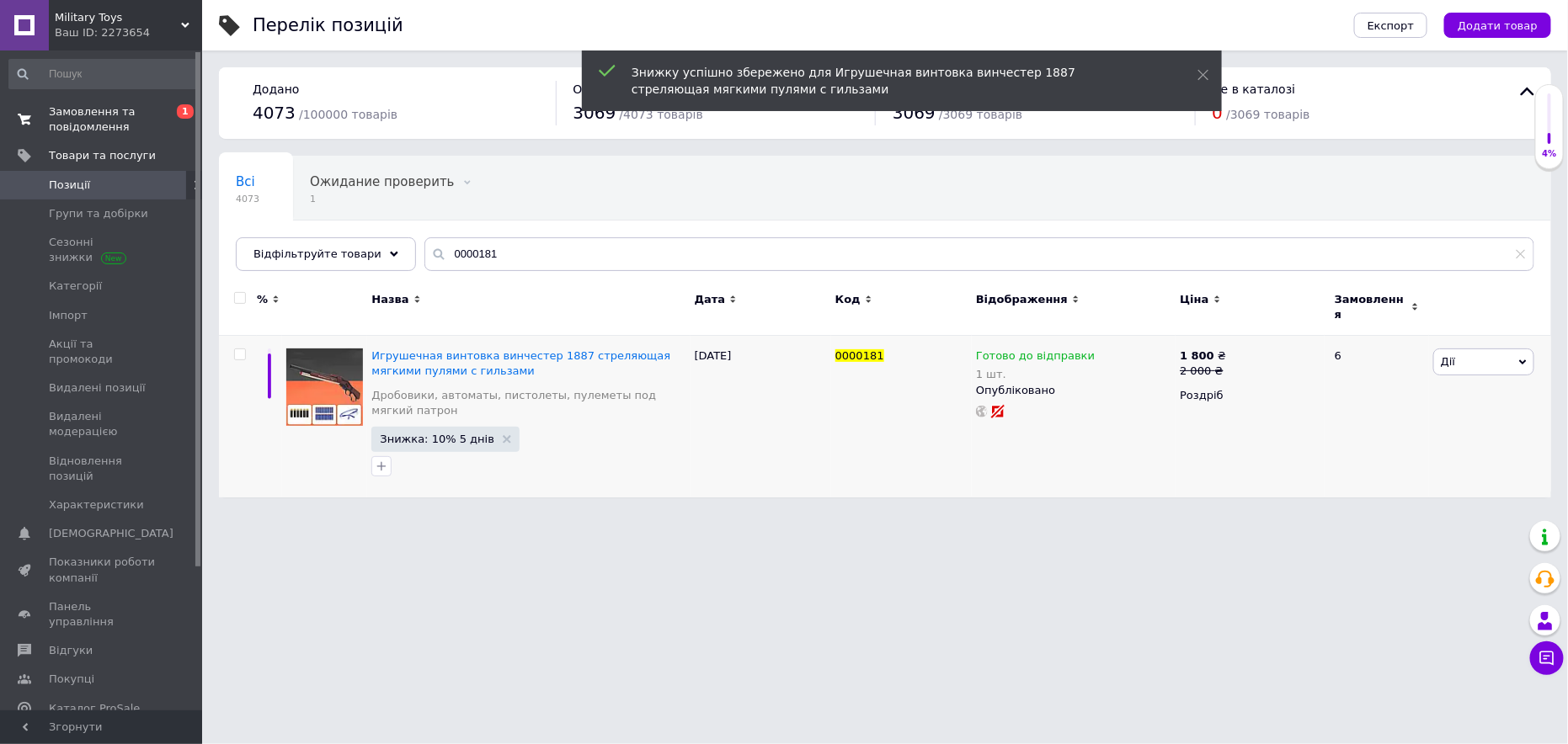
click at [129, 117] on span "Замовлення та повідомлення" at bounding box center [102, 119] width 107 height 30
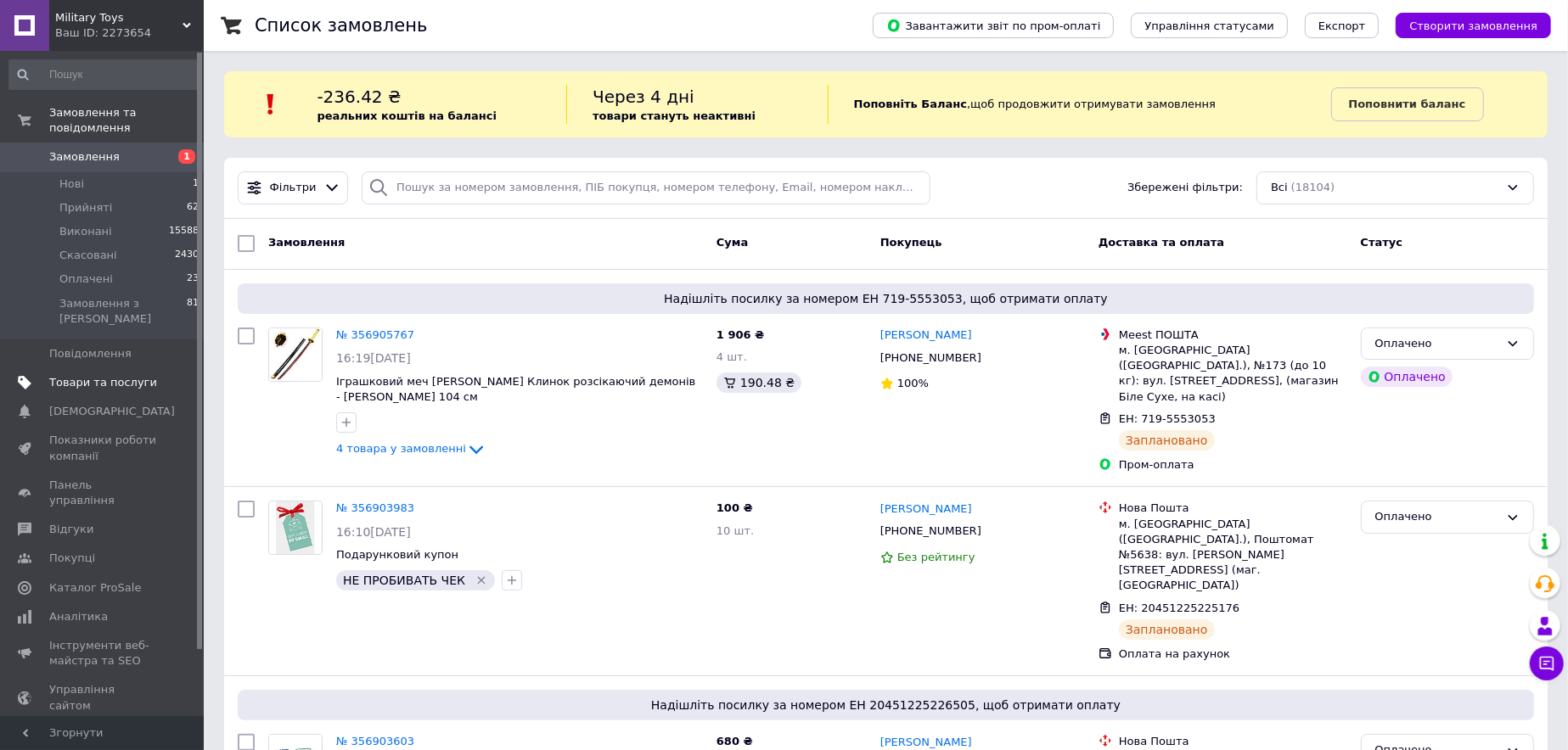
click at [120, 375] on span "Товари та послуги" at bounding box center [103, 382] width 108 height 15
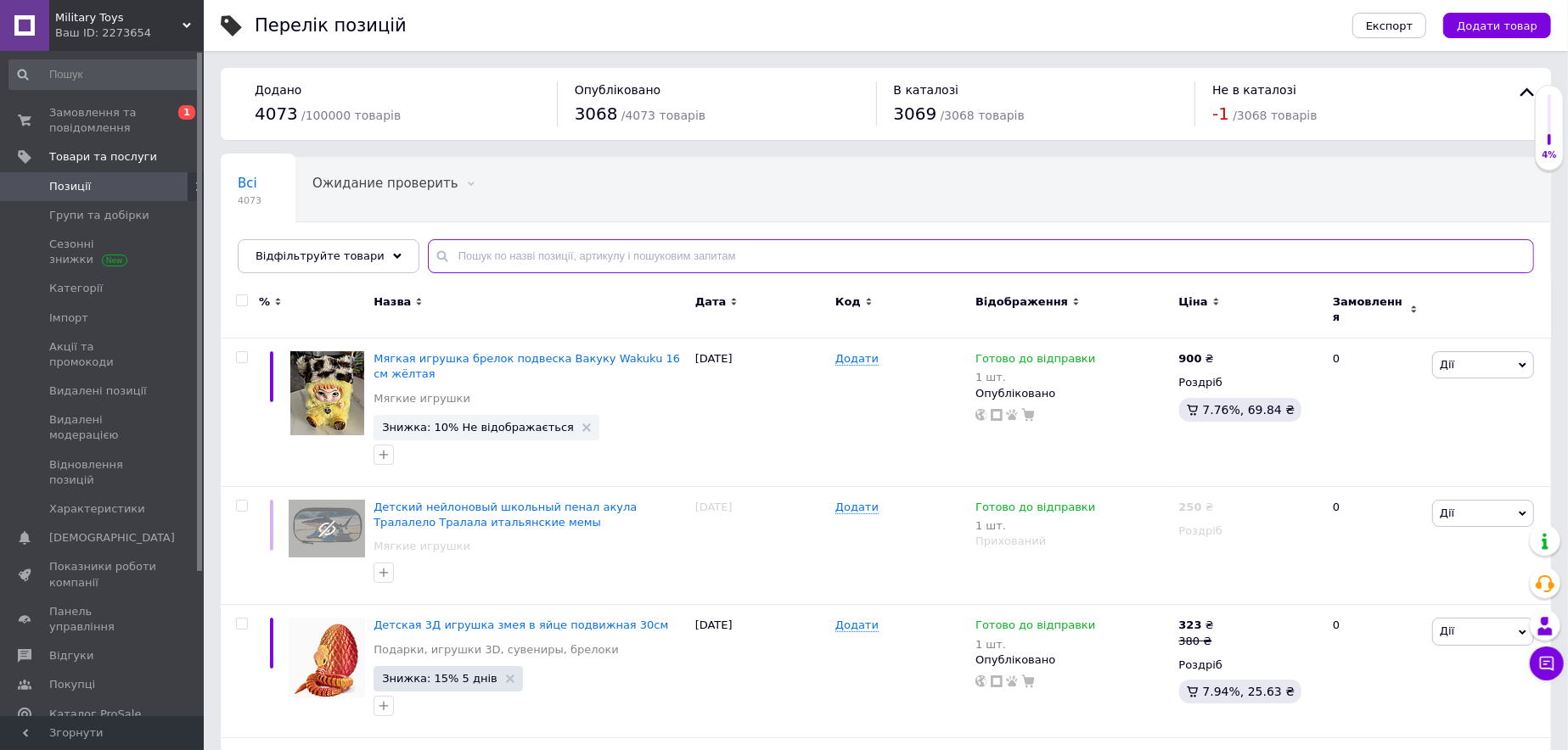
click at [490, 252] on input "text" at bounding box center [981, 256] width 1106 height 34
paste input "0000298"
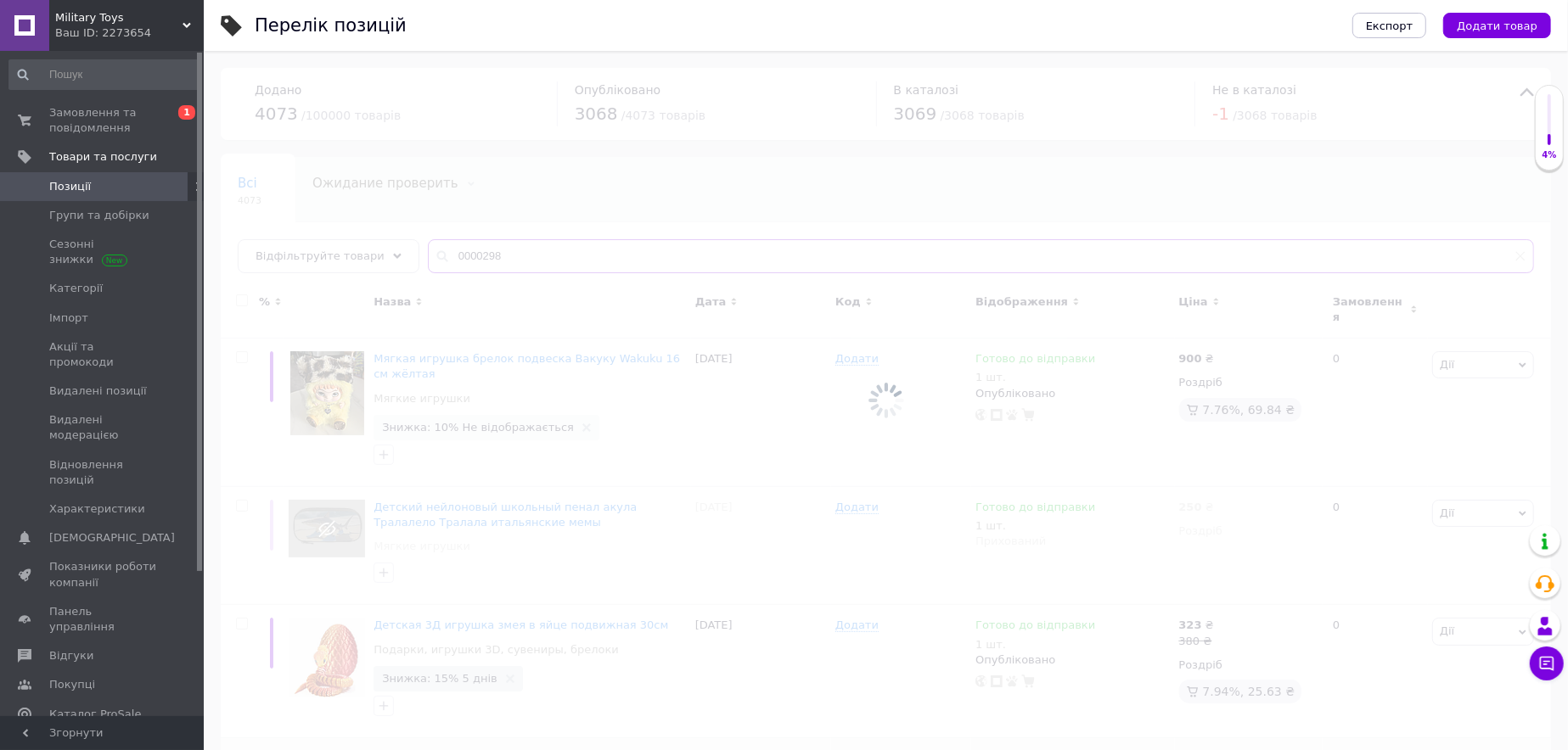
type input "0000298"
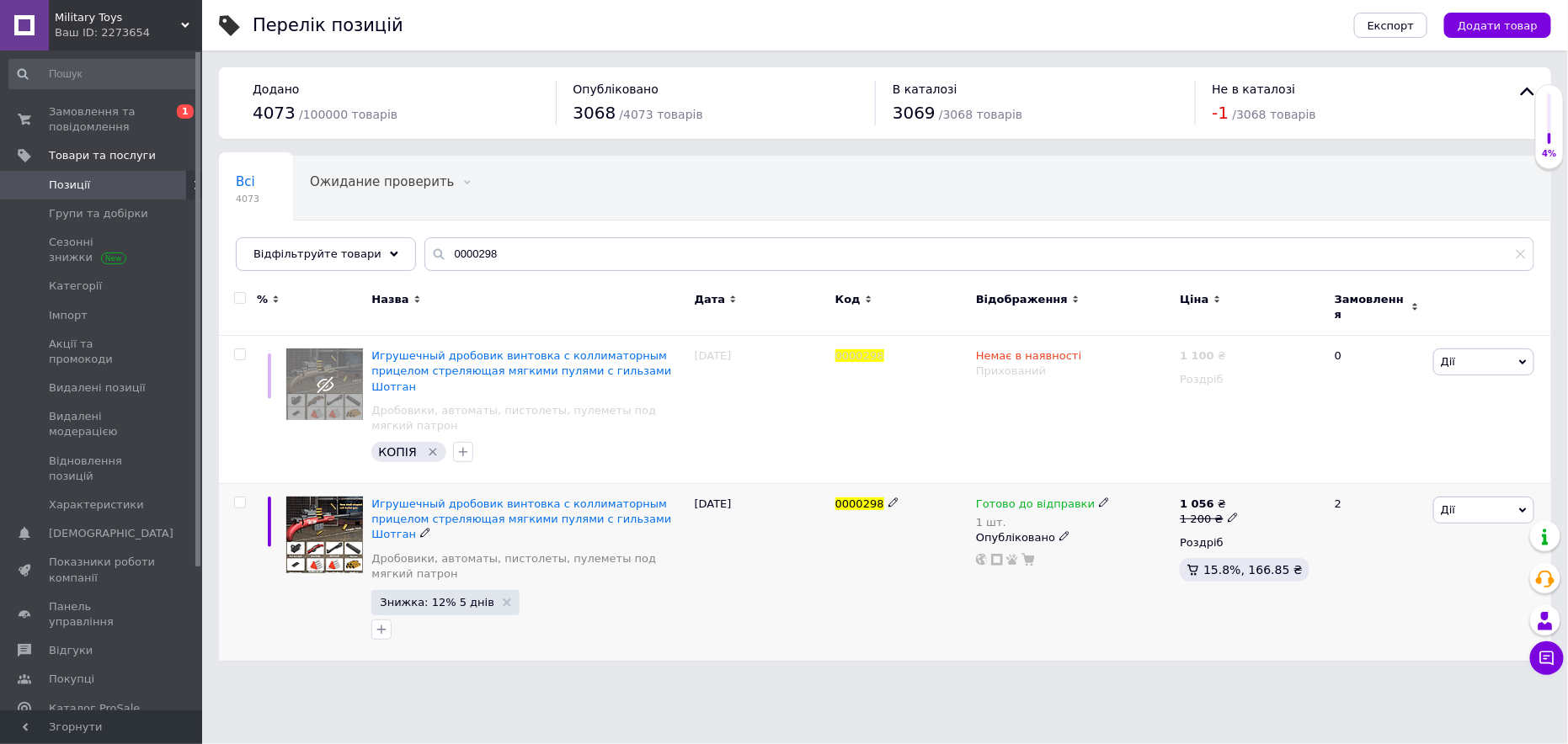
click at [1099, 498] on icon at bounding box center [1104, 503] width 10 height 10
click at [1136, 554] on li "Немає в наявності" at bounding box center [1190, 566] width 160 height 23
drag, startPoint x: 1137, startPoint y: 524, endPoint x: 1115, endPoint y: 533, distance: 23.8
click at [1122, 540] on input "1" at bounding box center [1174, 557] width 128 height 34
click at [1417, 484] on div "2" at bounding box center [1377, 573] width 104 height 178
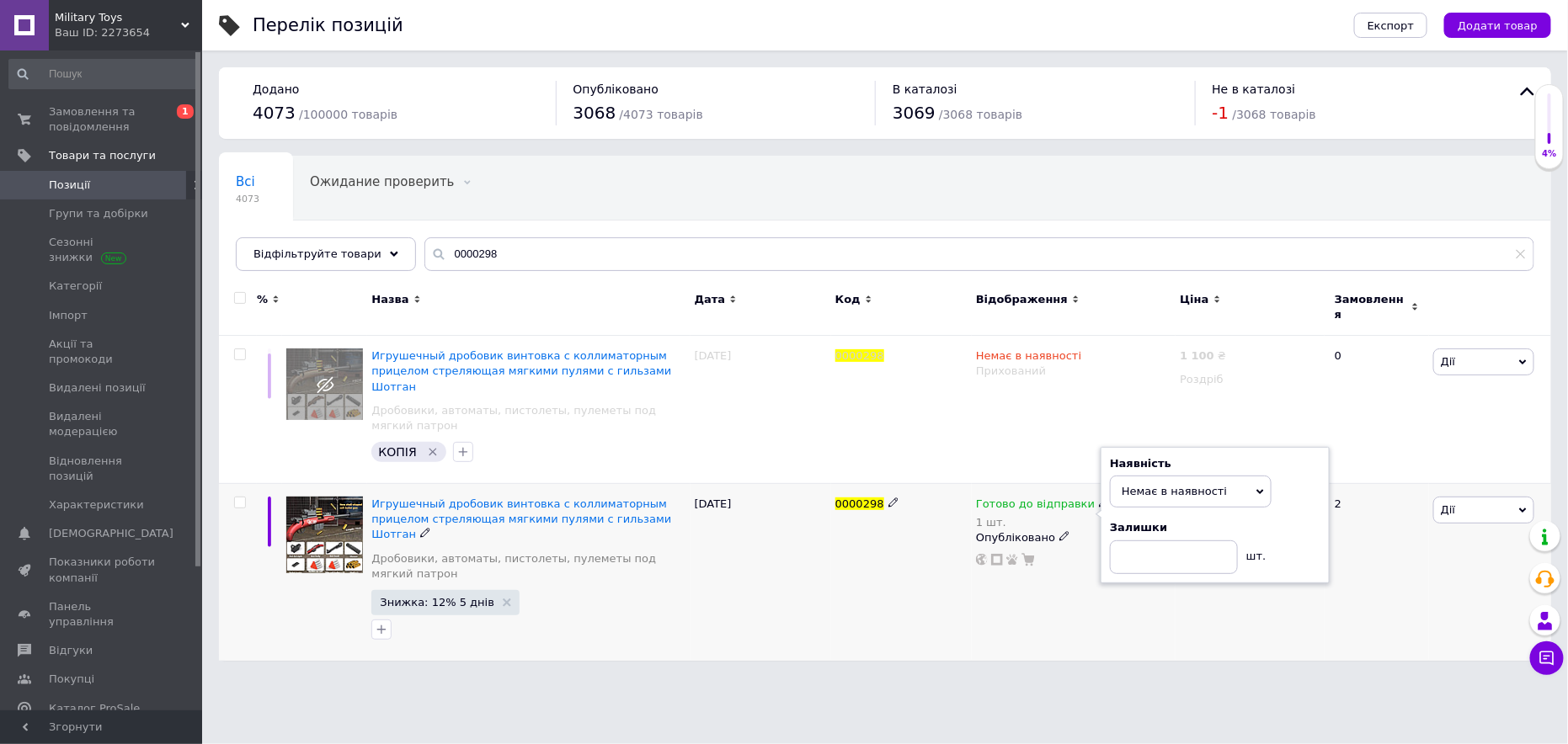
click at [1442, 504] on span "Дії" at bounding box center [1448, 510] width 14 height 13
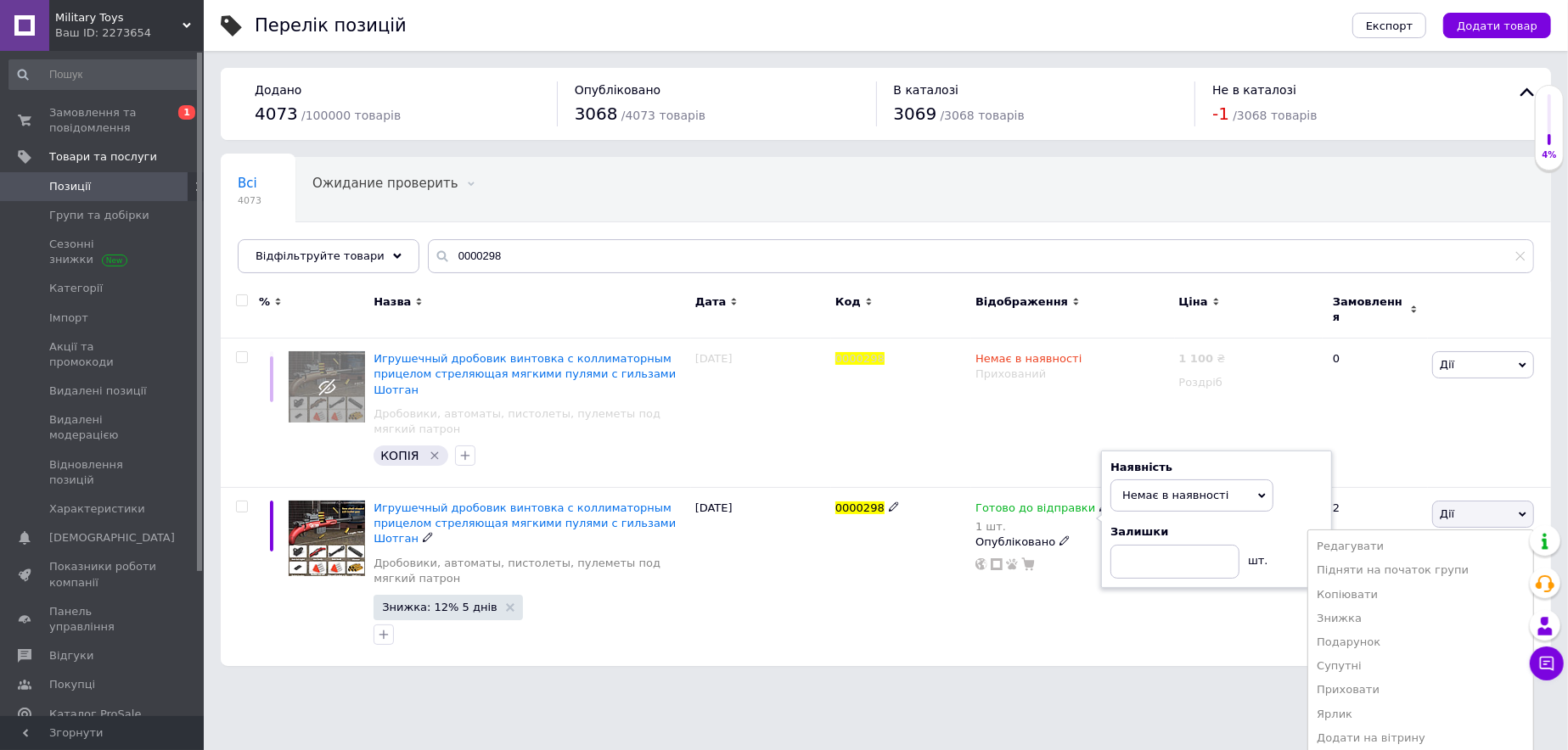
click at [1383, 678] on li "Приховати" at bounding box center [1421, 689] width 225 height 24
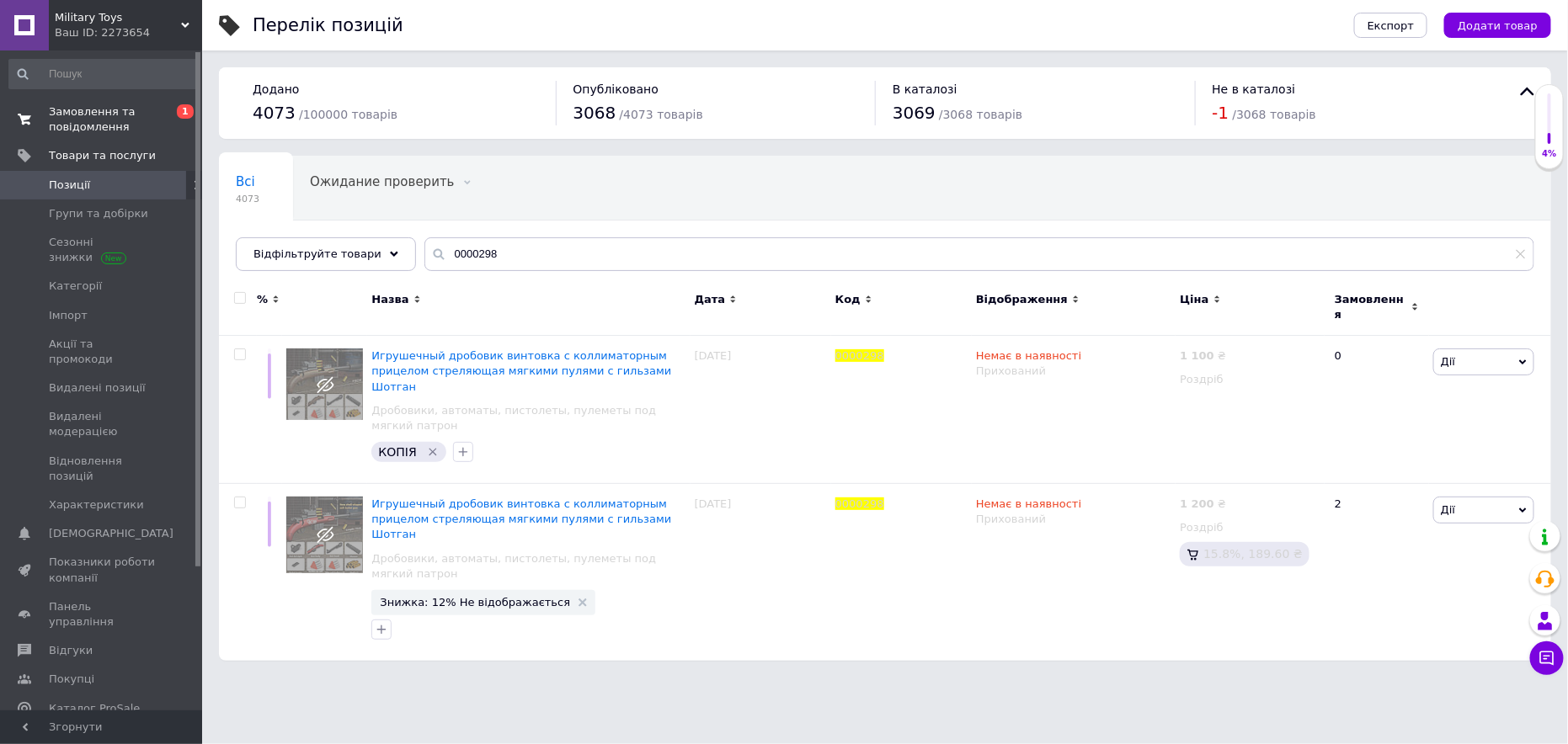
click at [85, 115] on span "Замовлення та повідомлення" at bounding box center [102, 119] width 107 height 30
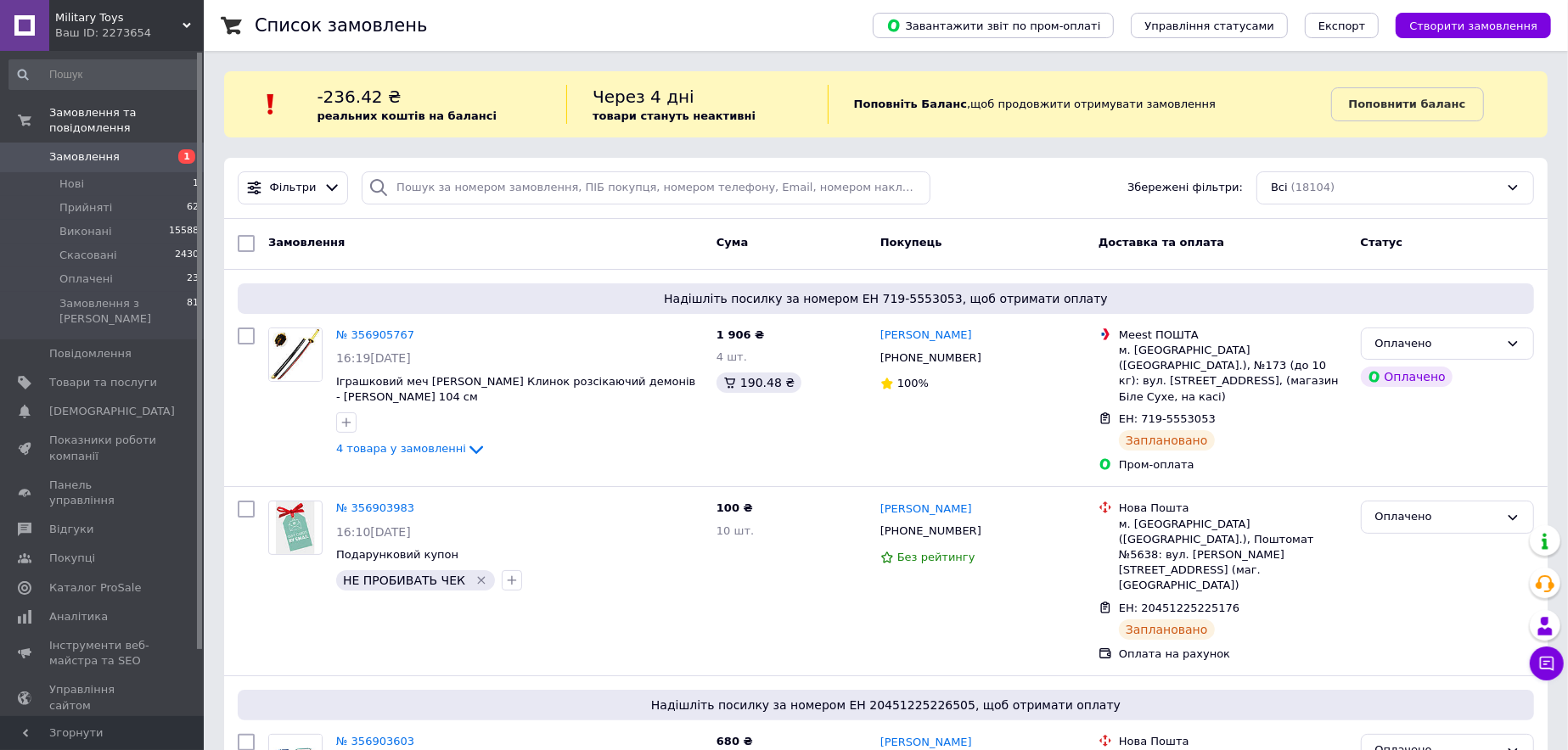
click at [104, 143] on link "Замовлення 1" at bounding box center [104, 157] width 209 height 29
click at [162, 172] on li "Нові 1" at bounding box center [104, 183] width 209 height 24
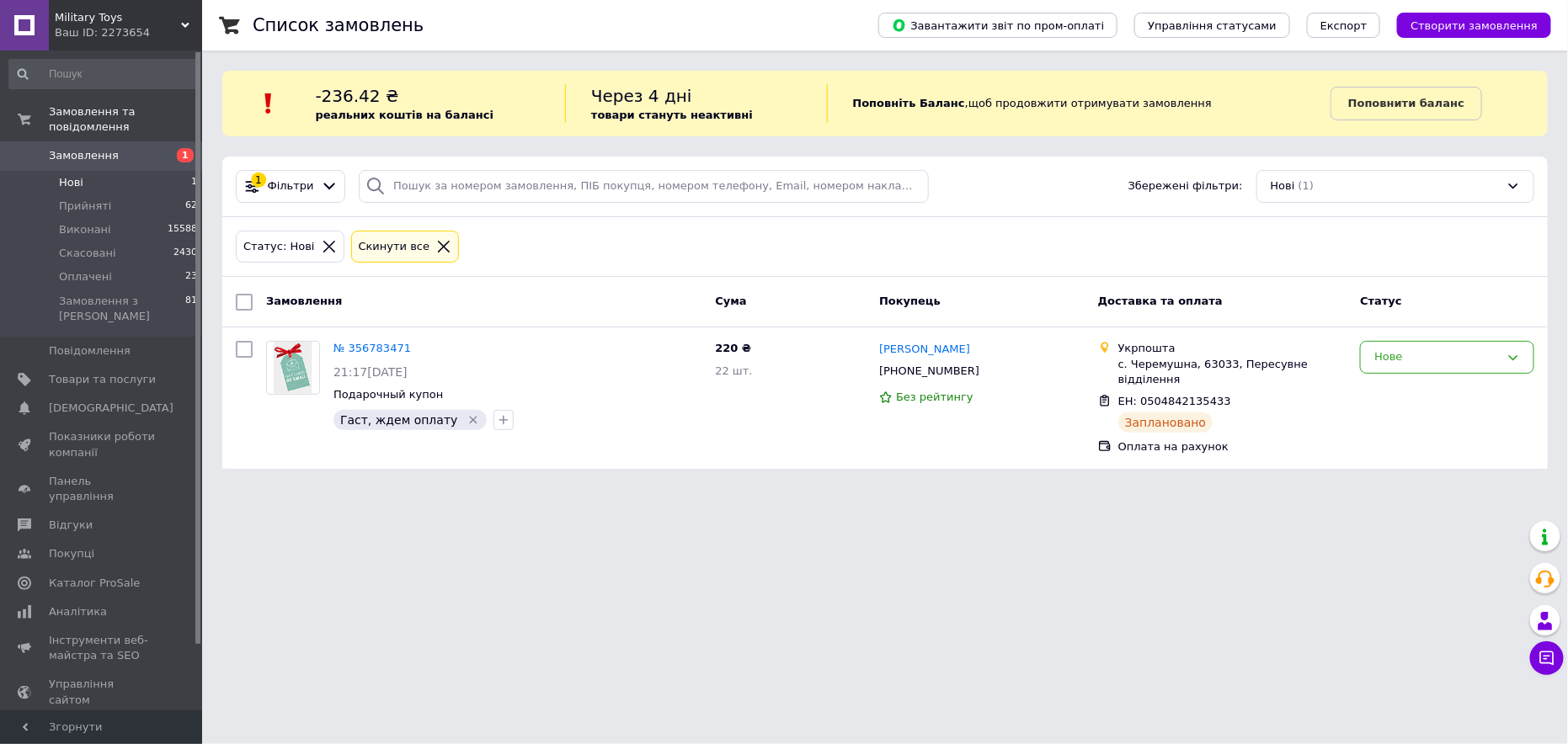
click at [150, 148] on span "Замовлення" at bounding box center [102, 155] width 107 height 15
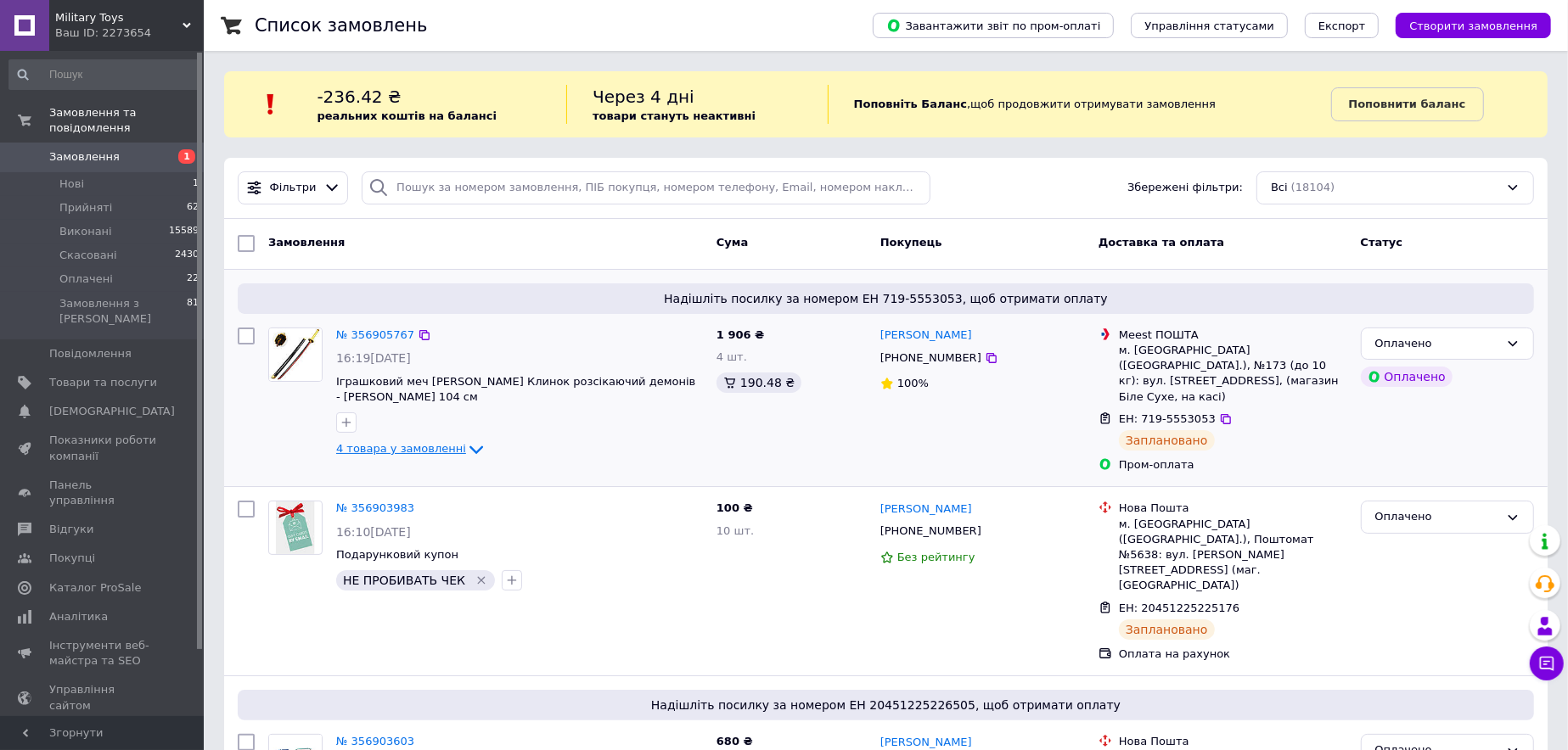
click at [384, 449] on span "4 товара у замовленні" at bounding box center [401, 448] width 130 height 13
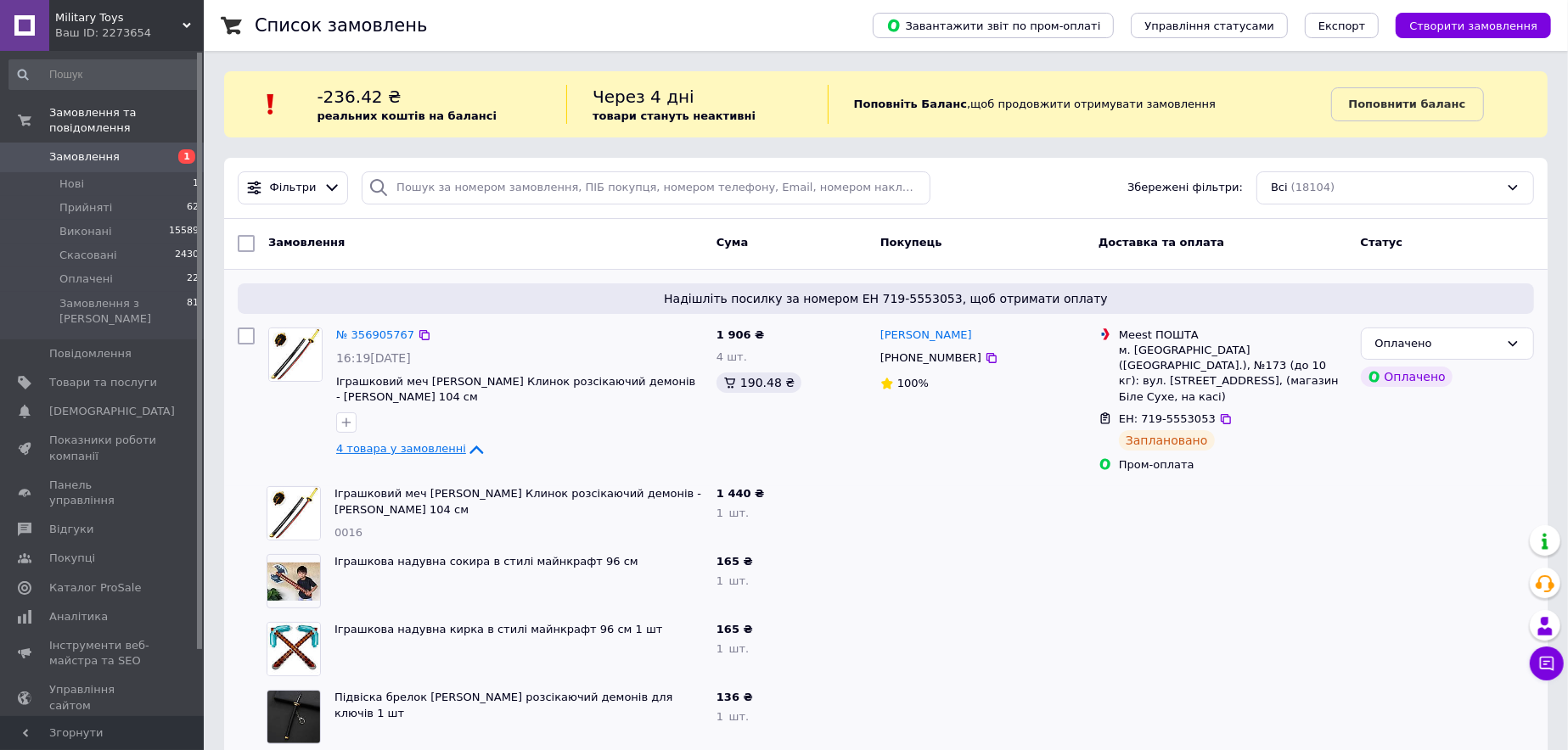
click at [384, 449] on span "4 товара у замовленні" at bounding box center [401, 448] width 130 height 13
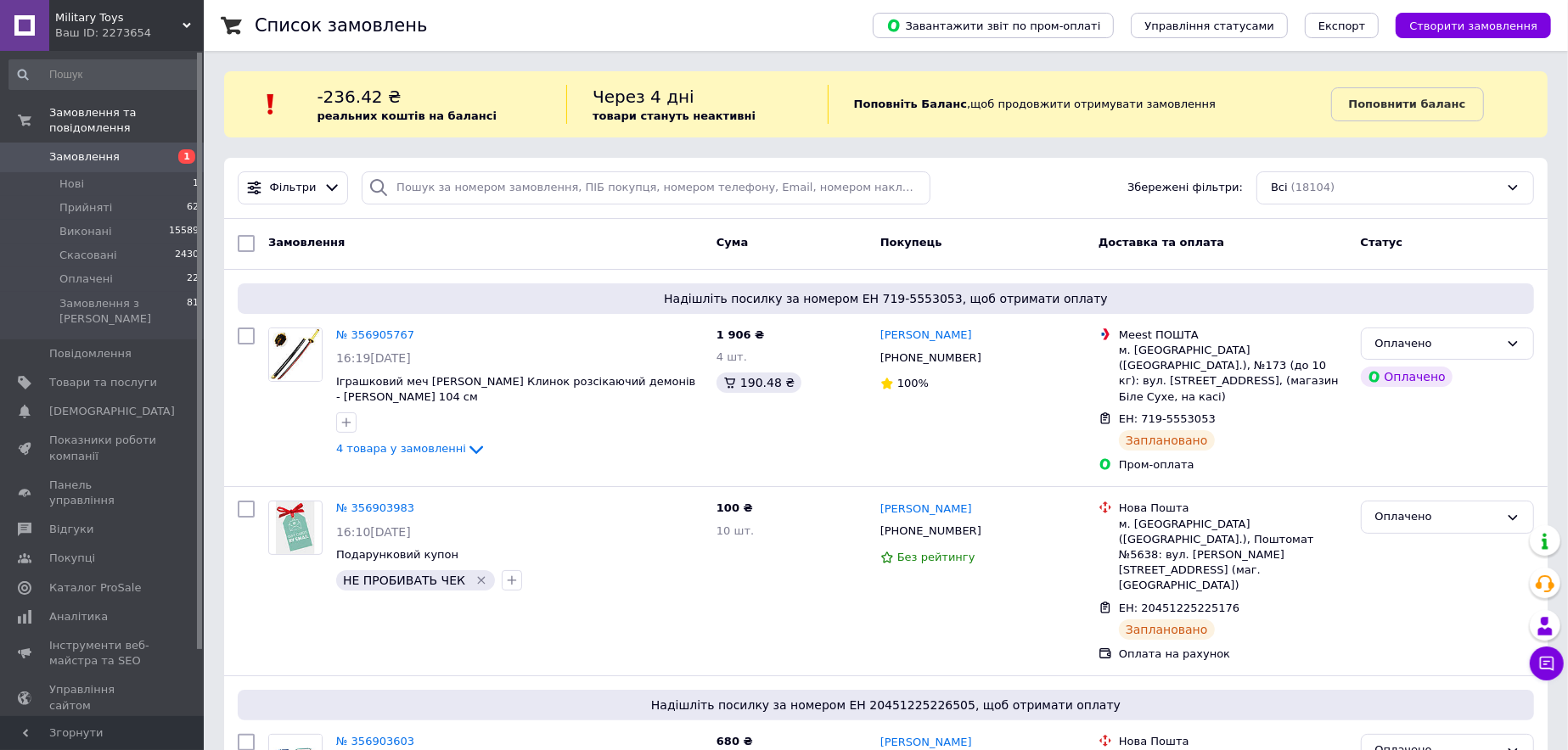
click at [65, 17] on span "Military Toys" at bounding box center [118, 18] width 127 height 15
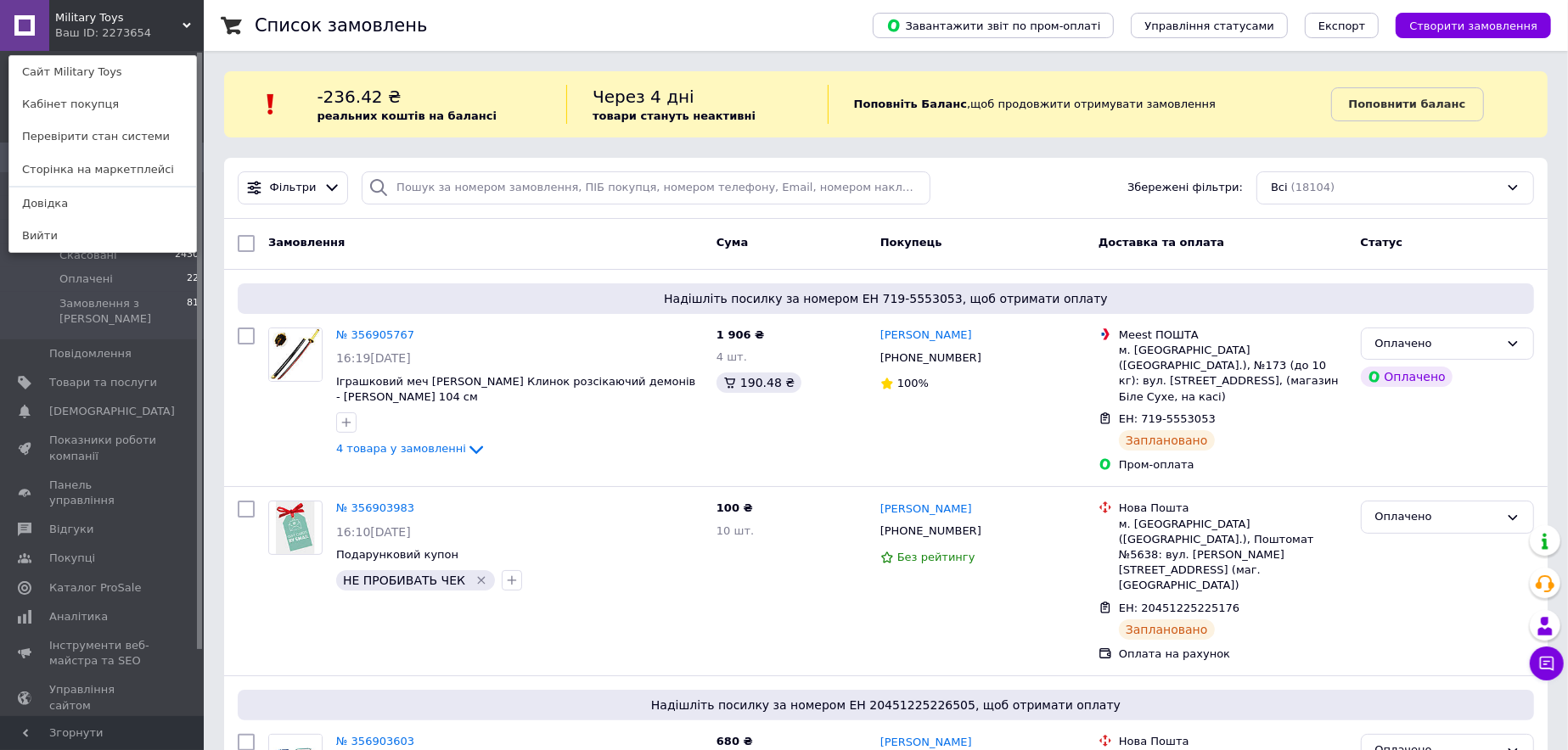
click at [111, 11] on span "Military Toys" at bounding box center [118, 18] width 127 height 15
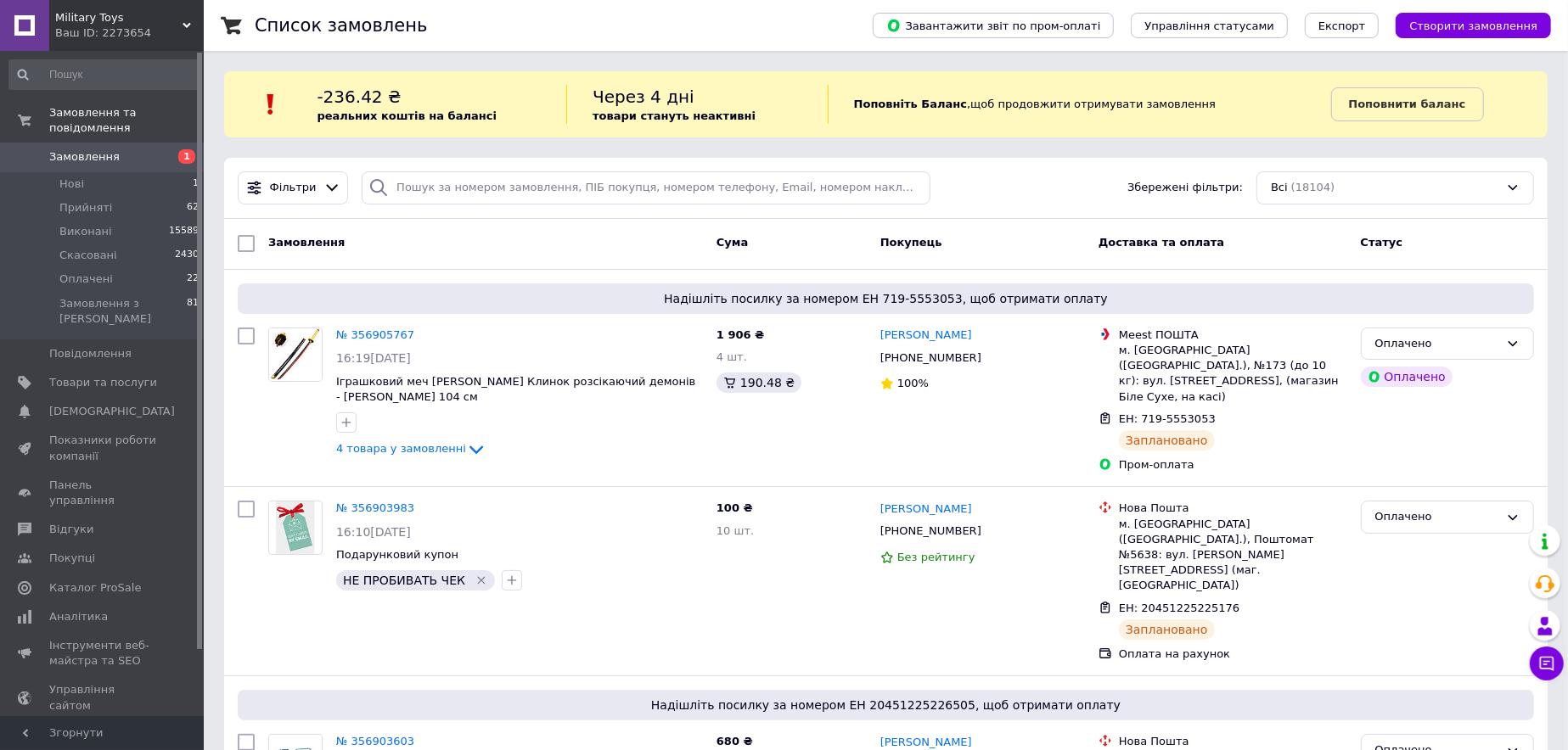
click at [92, 149] on span "Замовлення" at bounding box center [84, 156] width 70 height 15
click at [155, 149] on span "Замовлення" at bounding box center [103, 156] width 108 height 15
click at [118, 149] on span "Замовлення" at bounding box center [103, 156] width 108 height 15
click at [1554, 655] on span "2" at bounding box center [1556, 654] width 15 height 15
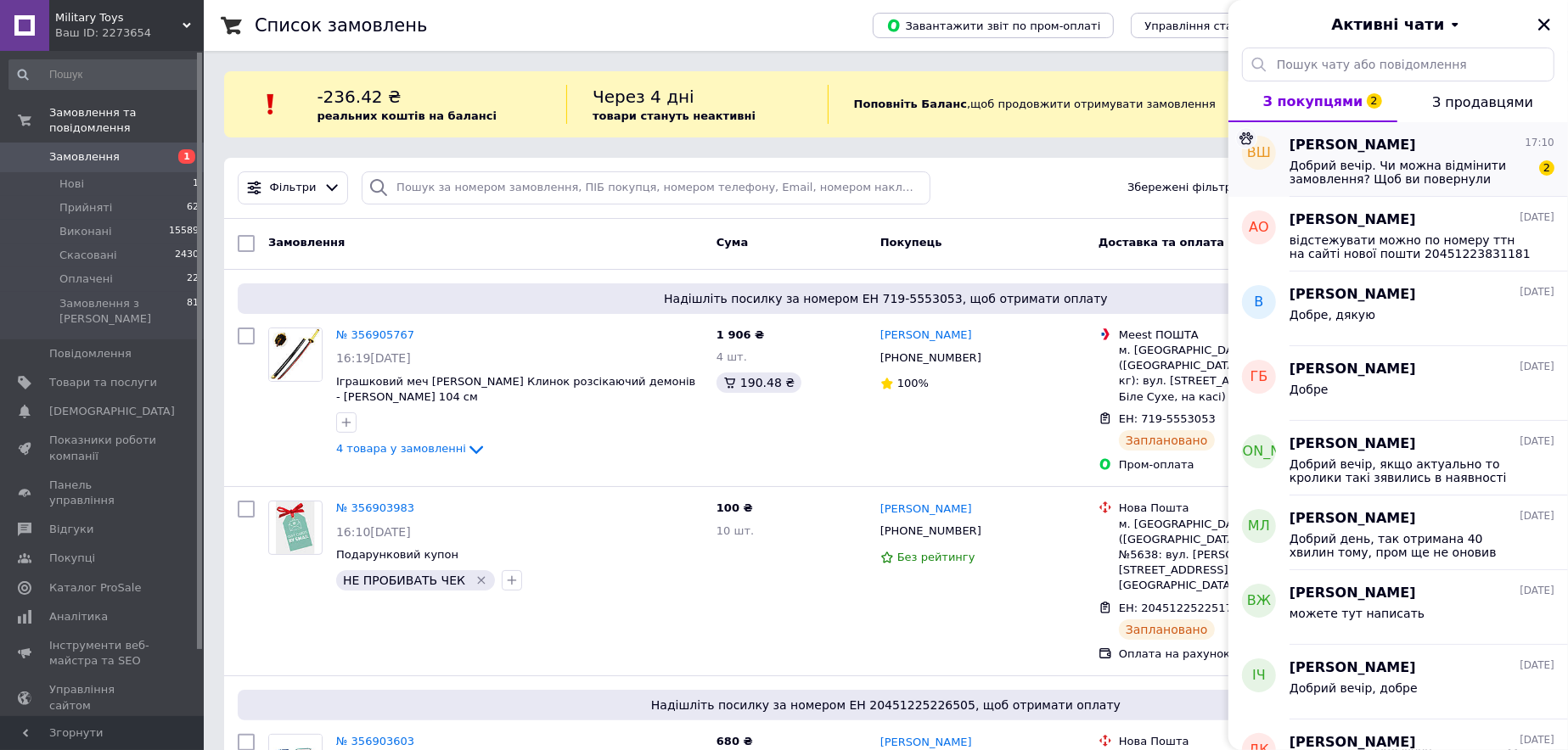
click at [1362, 159] on span "Добрий вечір. Чи можна відмінити замовлення? Щоб ви повернули кошти? Я не поміт…" at bounding box center [1410, 172] width 241 height 27
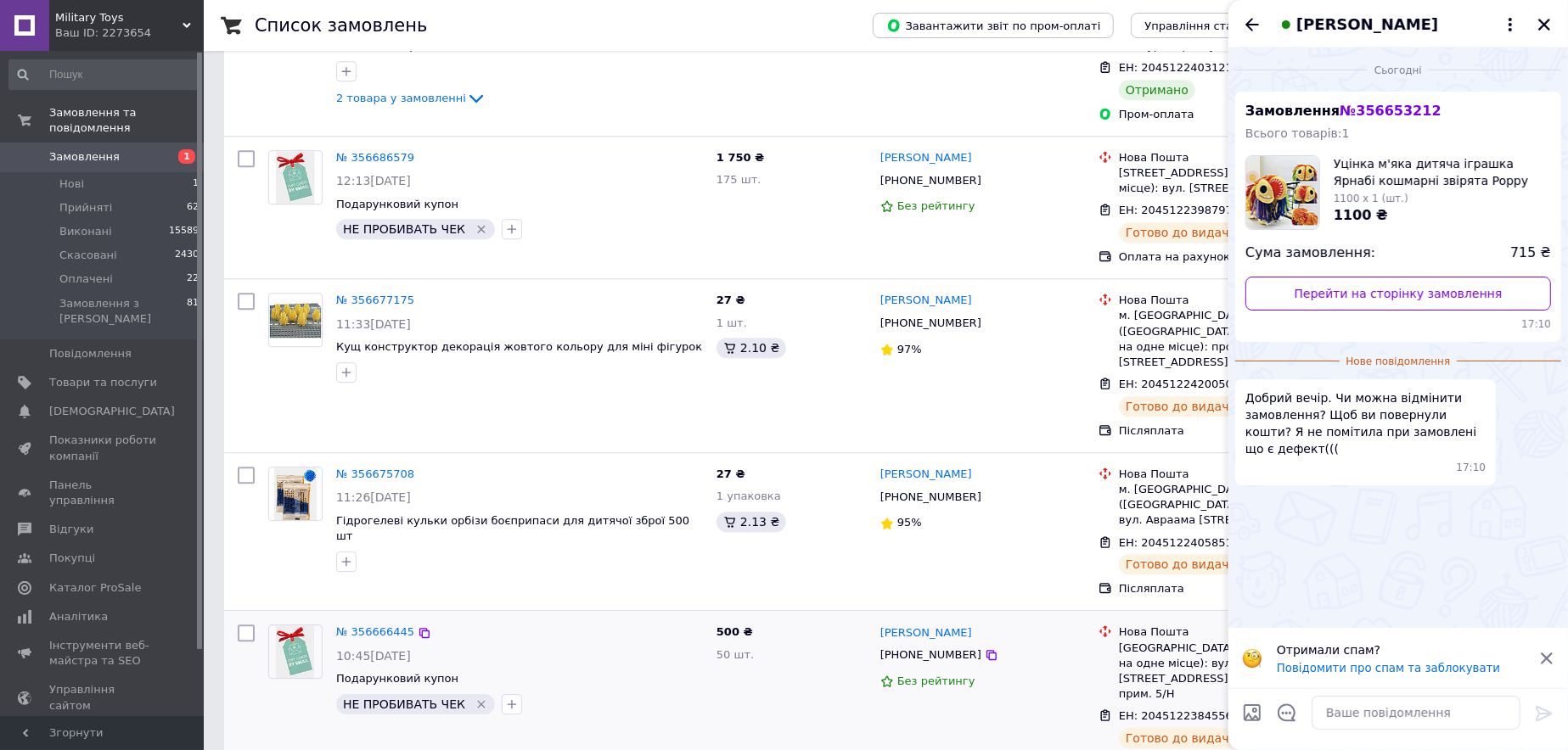
scroll to position [4669, 0]
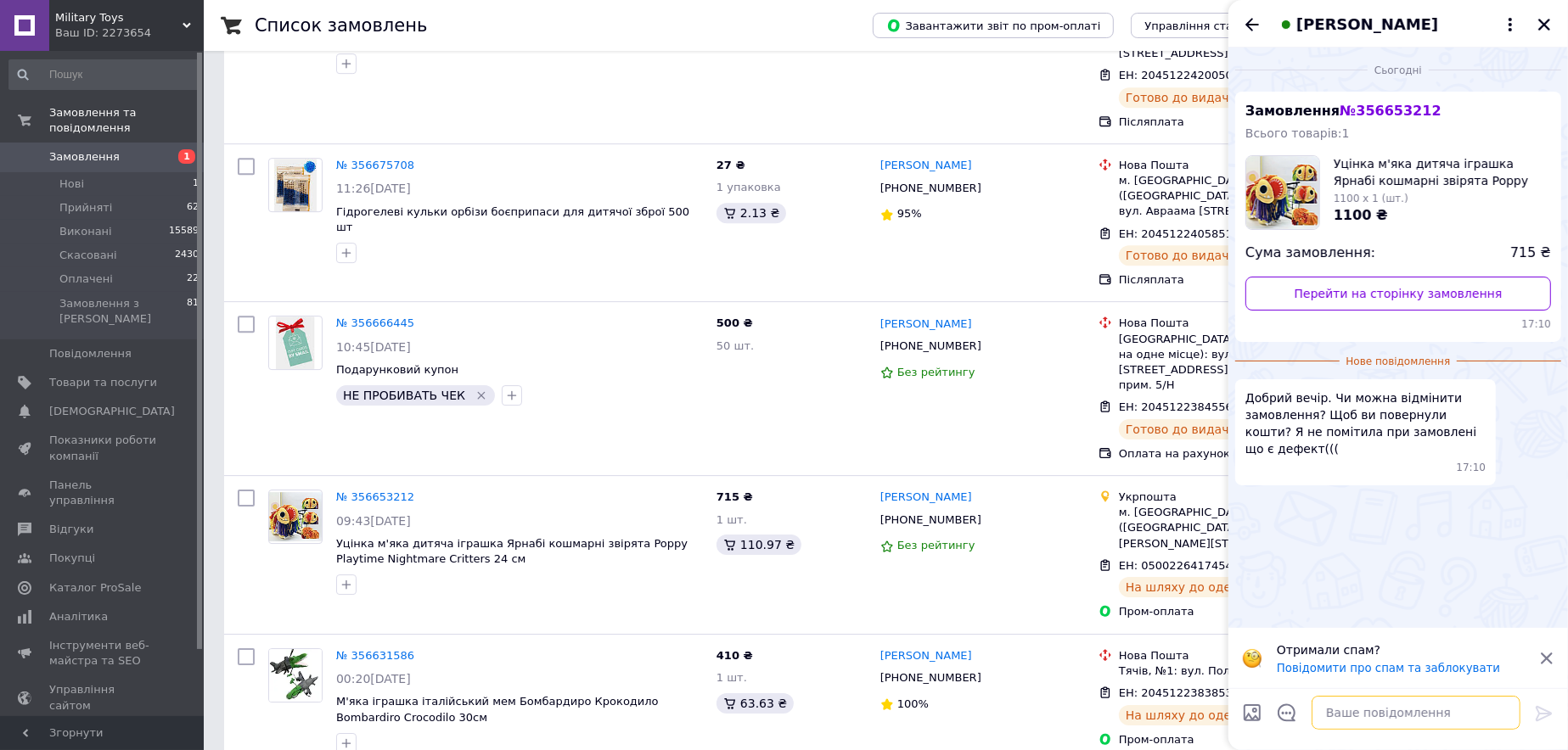
click at [1361, 706] on textarea at bounding box center [1416, 713] width 209 height 34
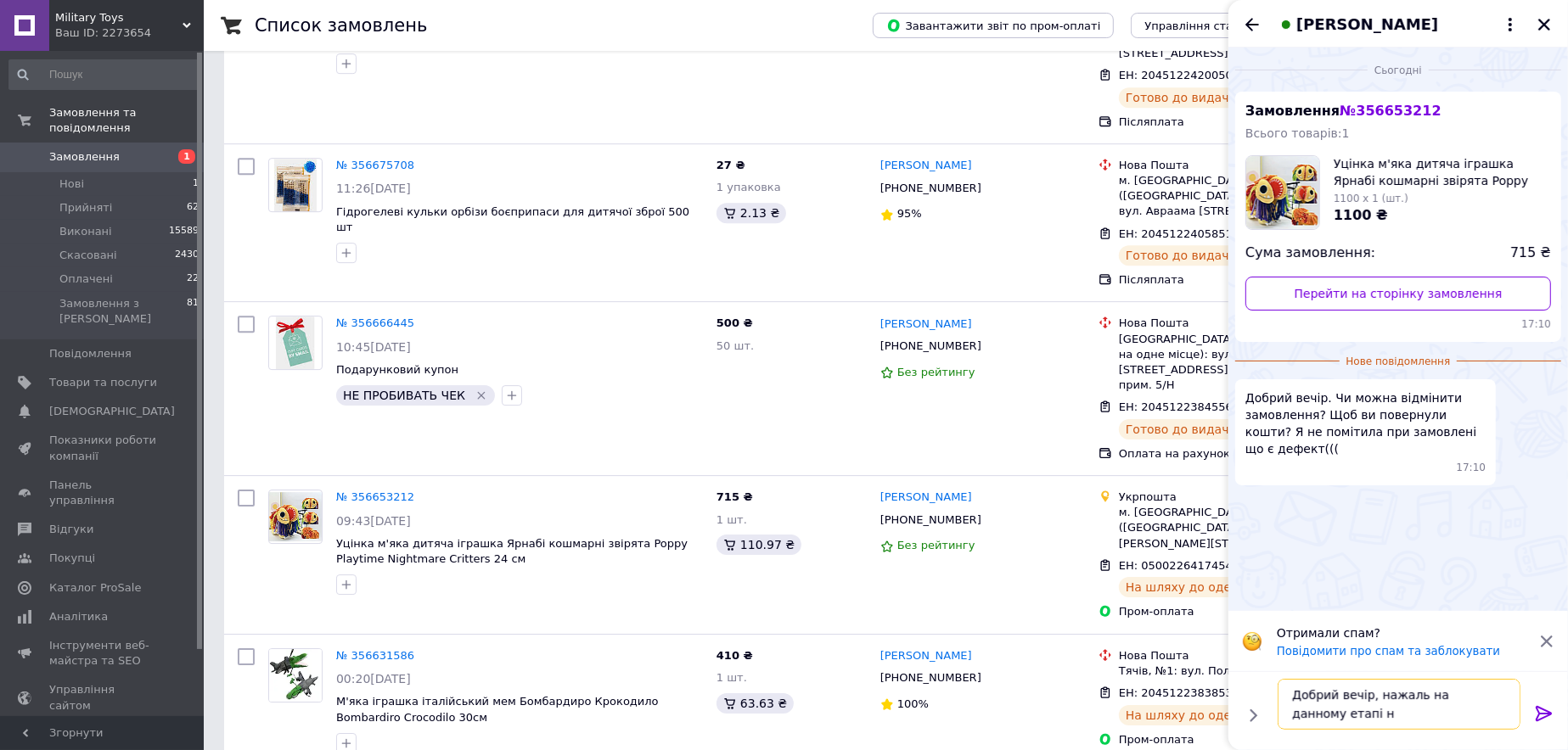
type textarea "Добрий вечір, нажаль на данному етапі ні"
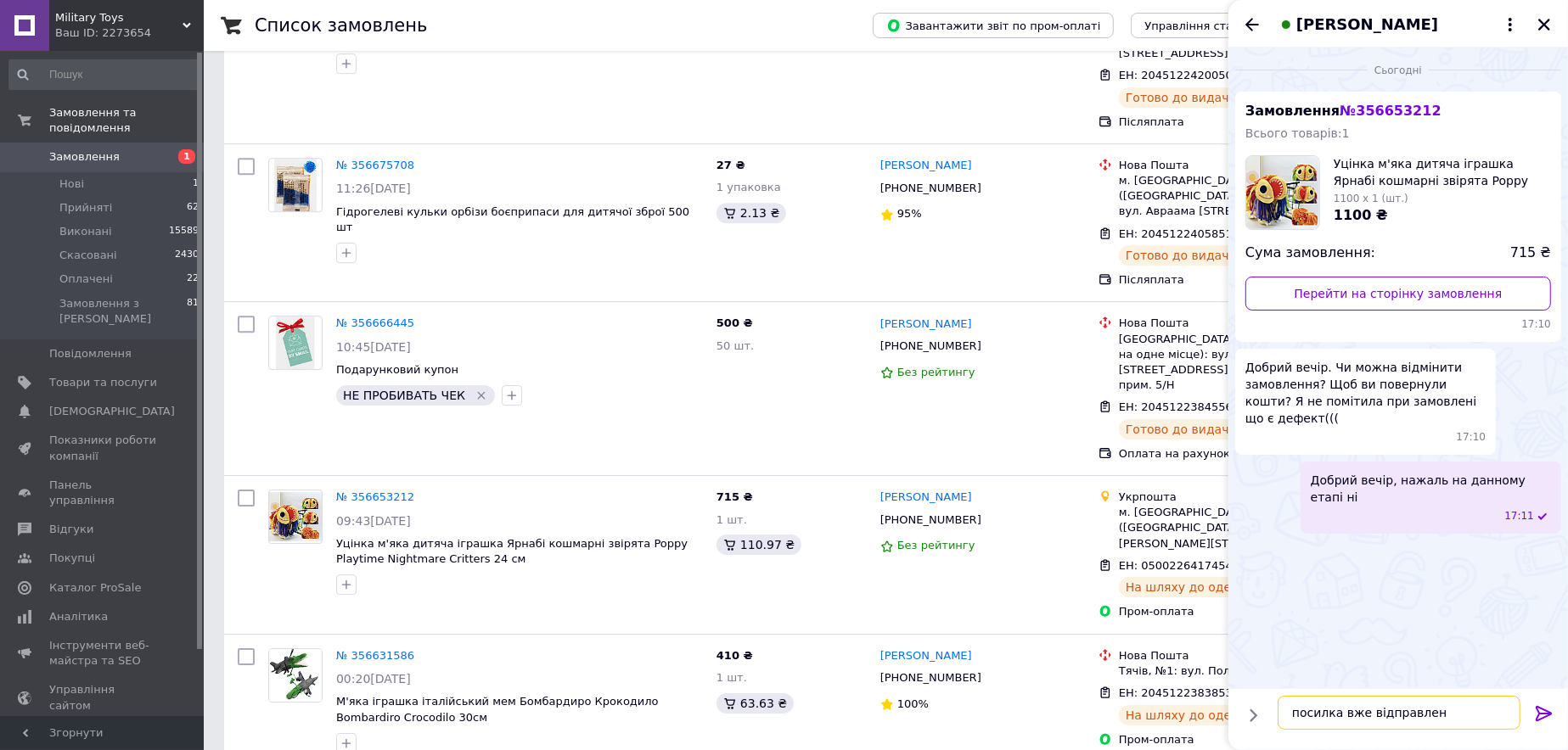
type textarea "посилка вже відправлена"
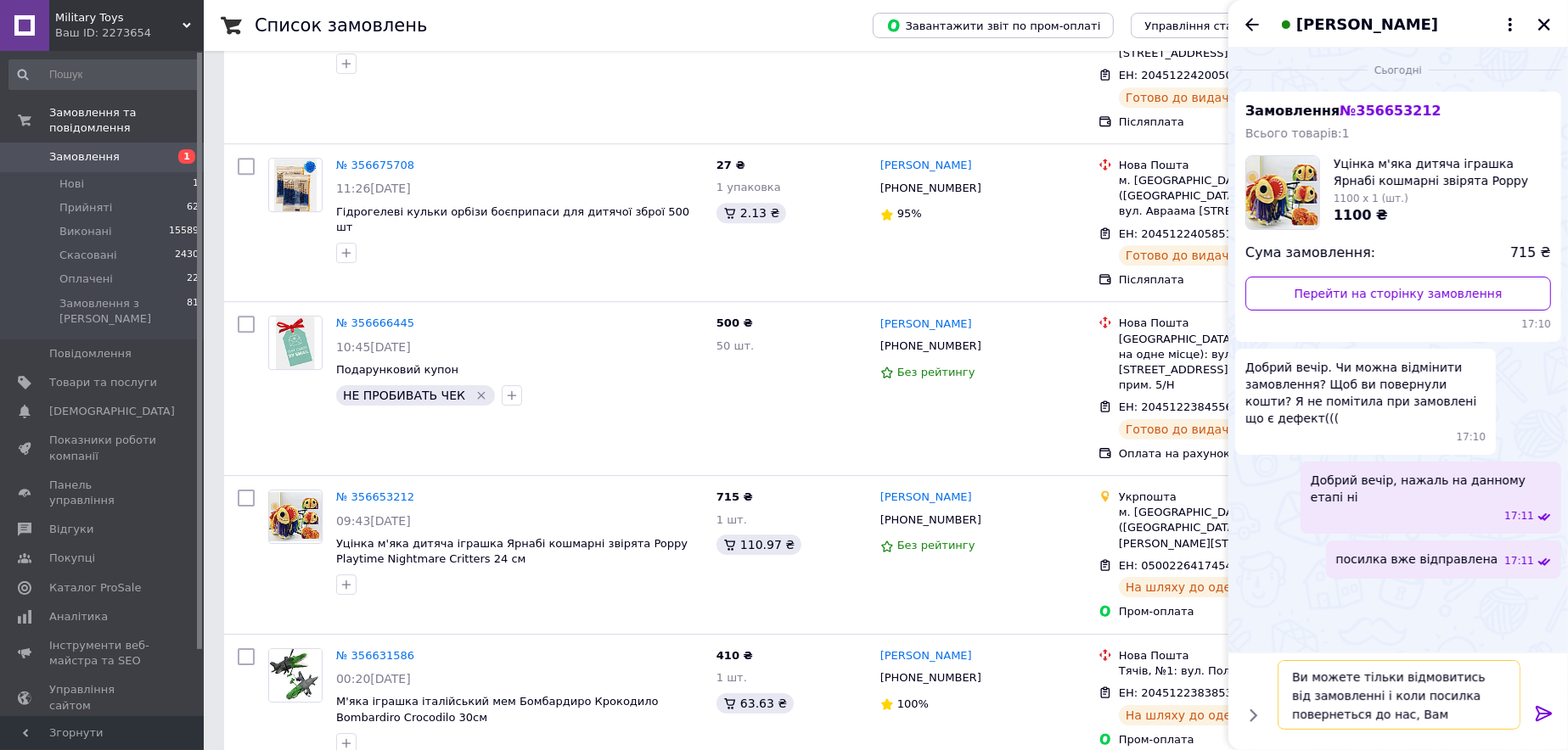
scroll to position [1, 0]
type textarea "Ви можете тільки відмовитись від замовленні і коли посилка повернеться до нас, …"
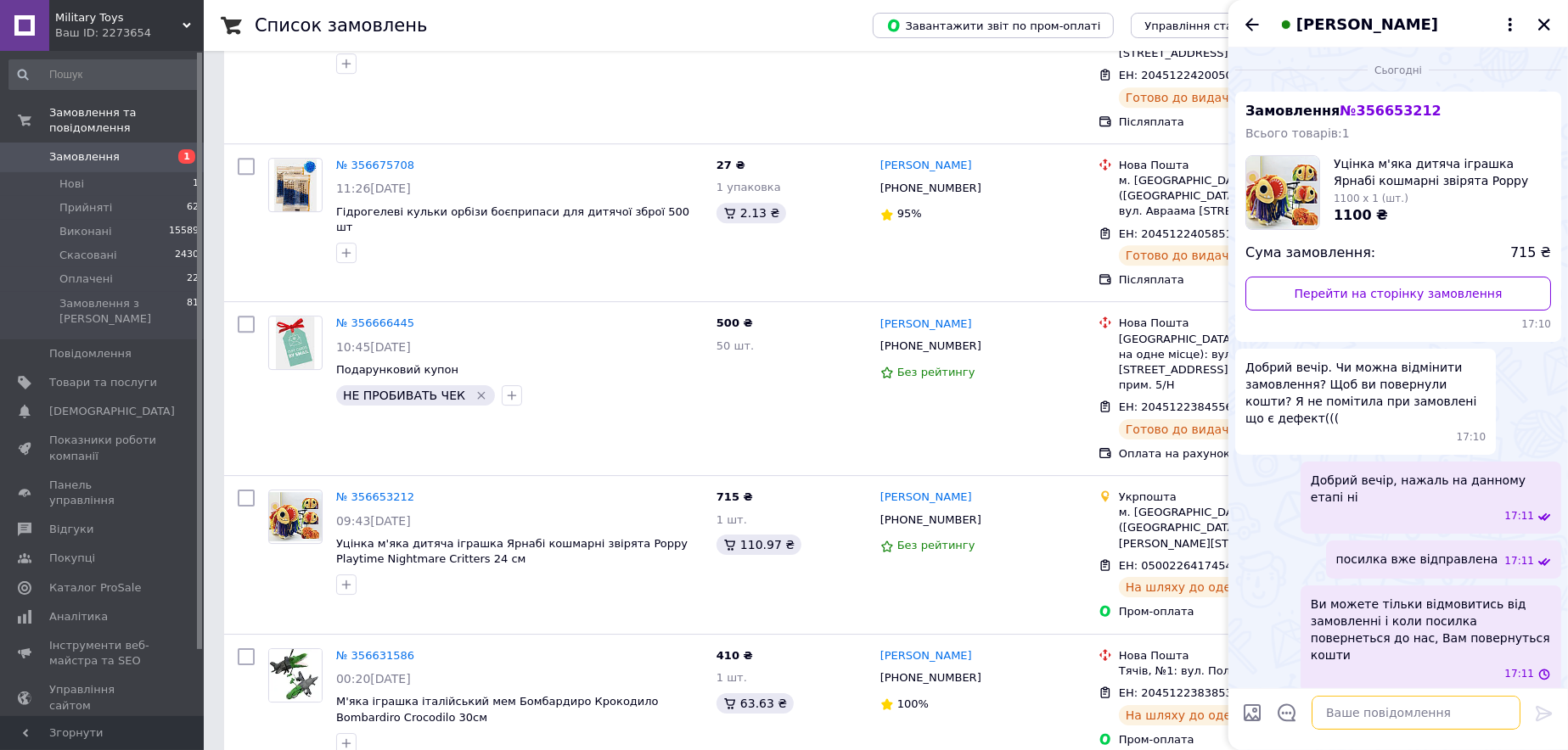
scroll to position [0, 0]
click at [985, 513] on icon at bounding box center [992, 519] width 13 height 13
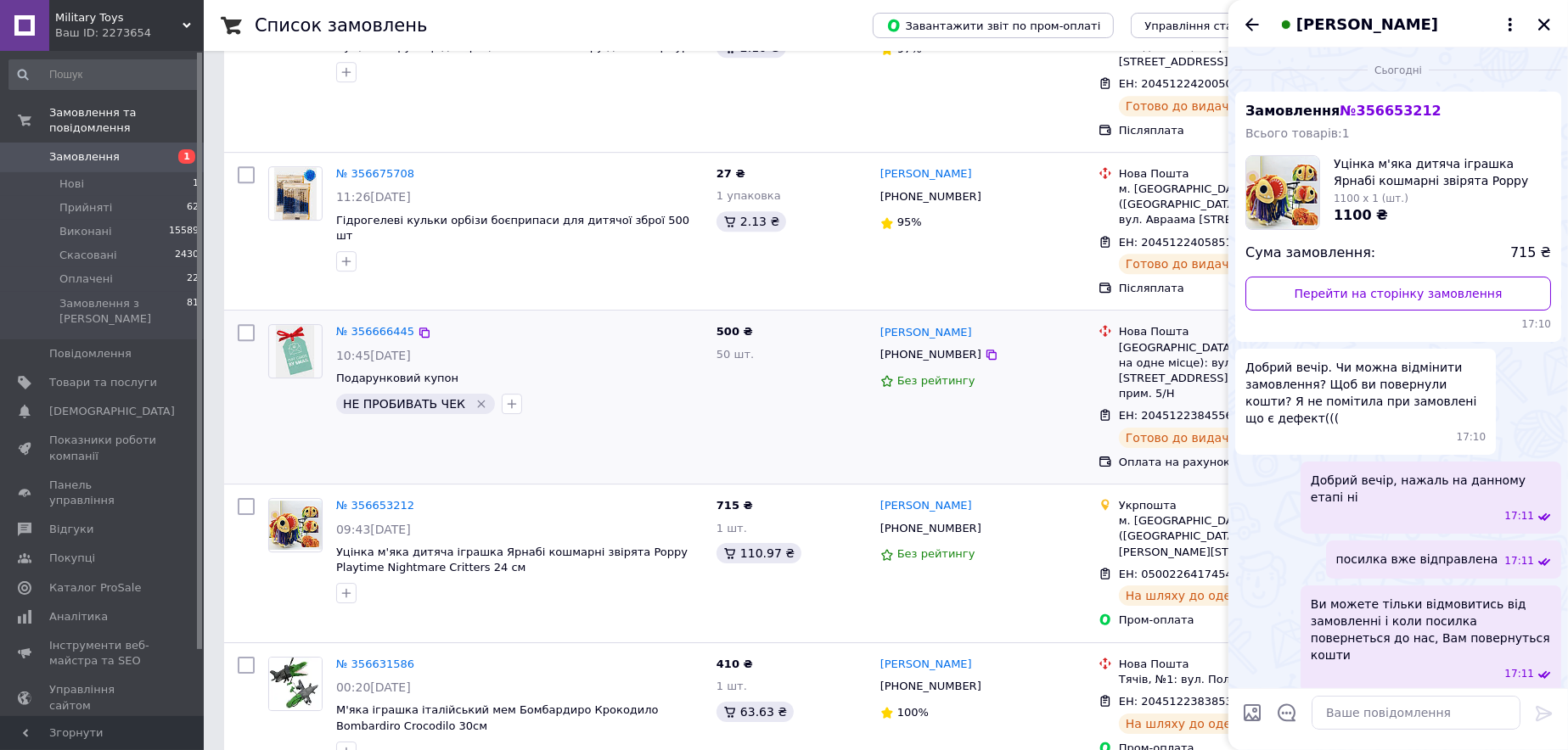
scroll to position [4669, 0]
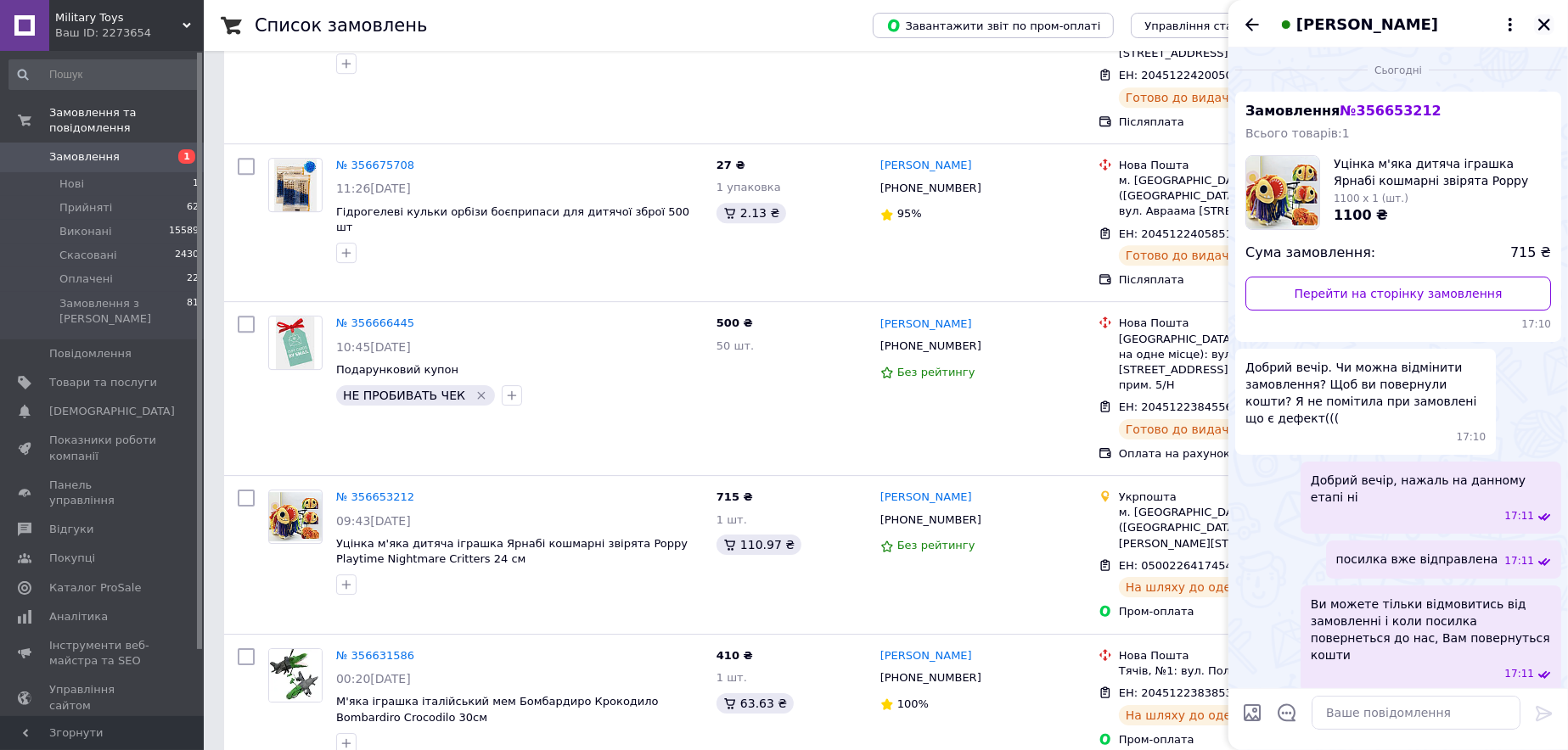
click at [1543, 19] on icon "Закрити" at bounding box center [1544, 24] width 15 height 15
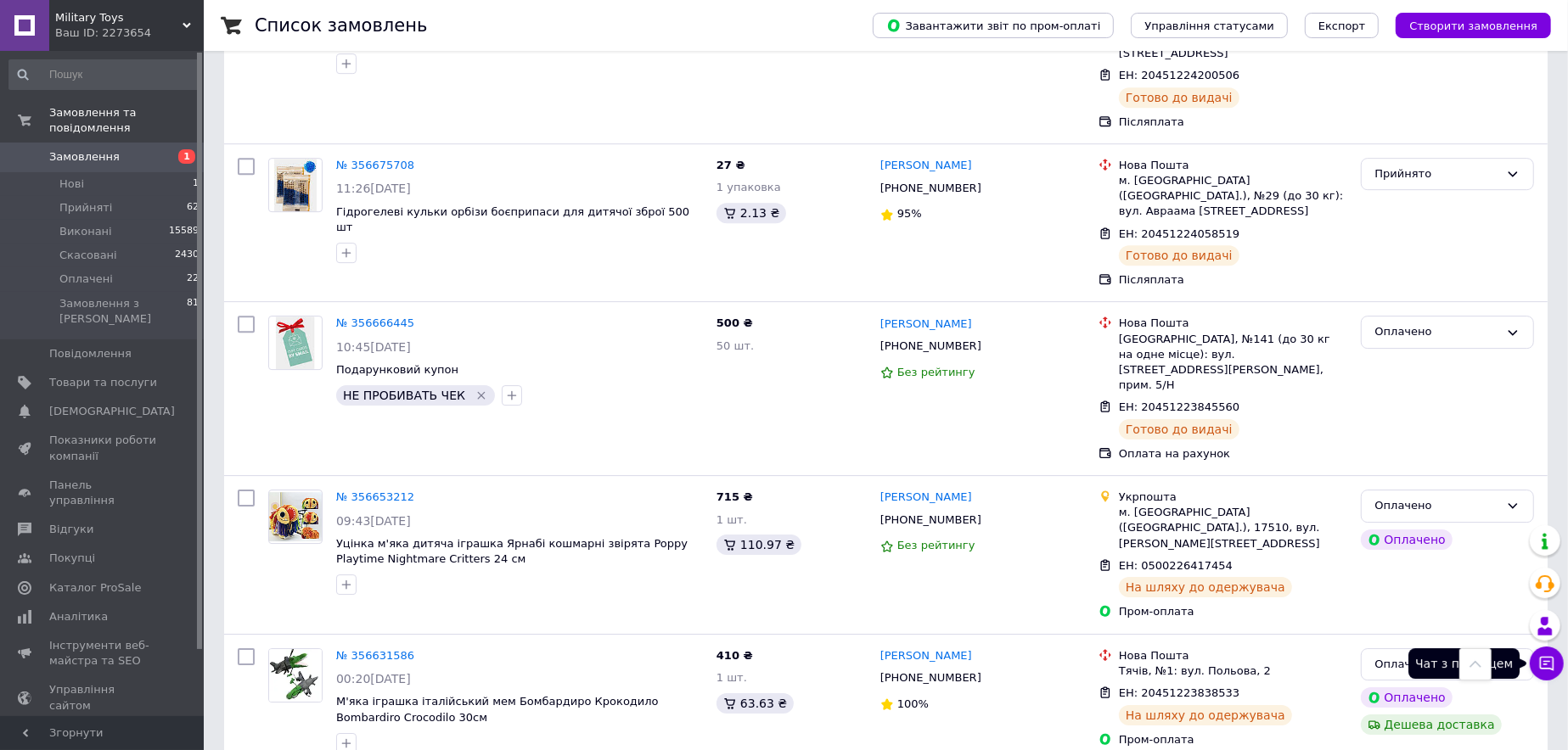
click at [1550, 670] on icon at bounding box center [1547, 663] width 17 height 17
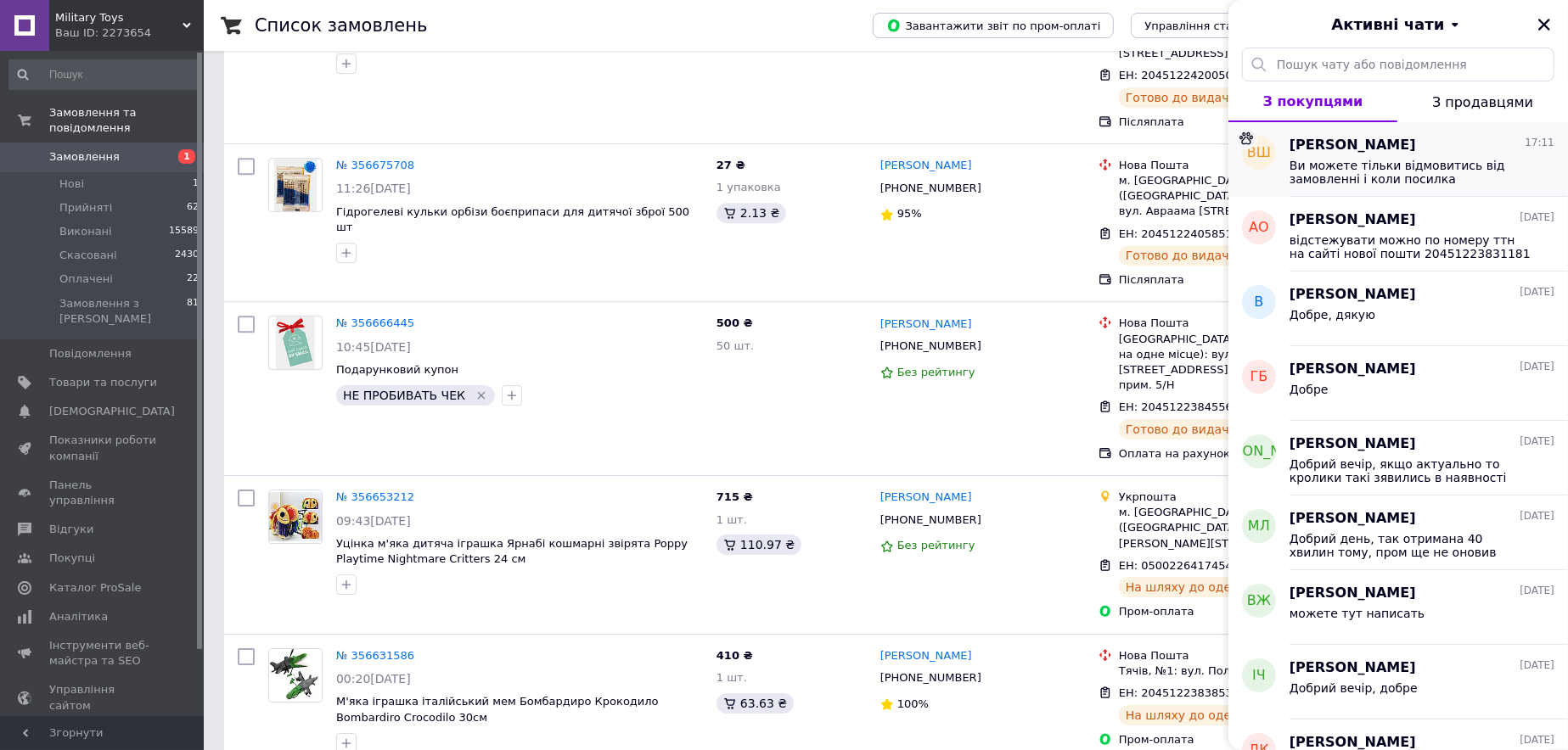
click at [1398, 171] on span "Ви можете тільки відмовитись від замовленні і коли посилка повернеться до нас, …" at bounding box center [1410, 172] width 241 height 27
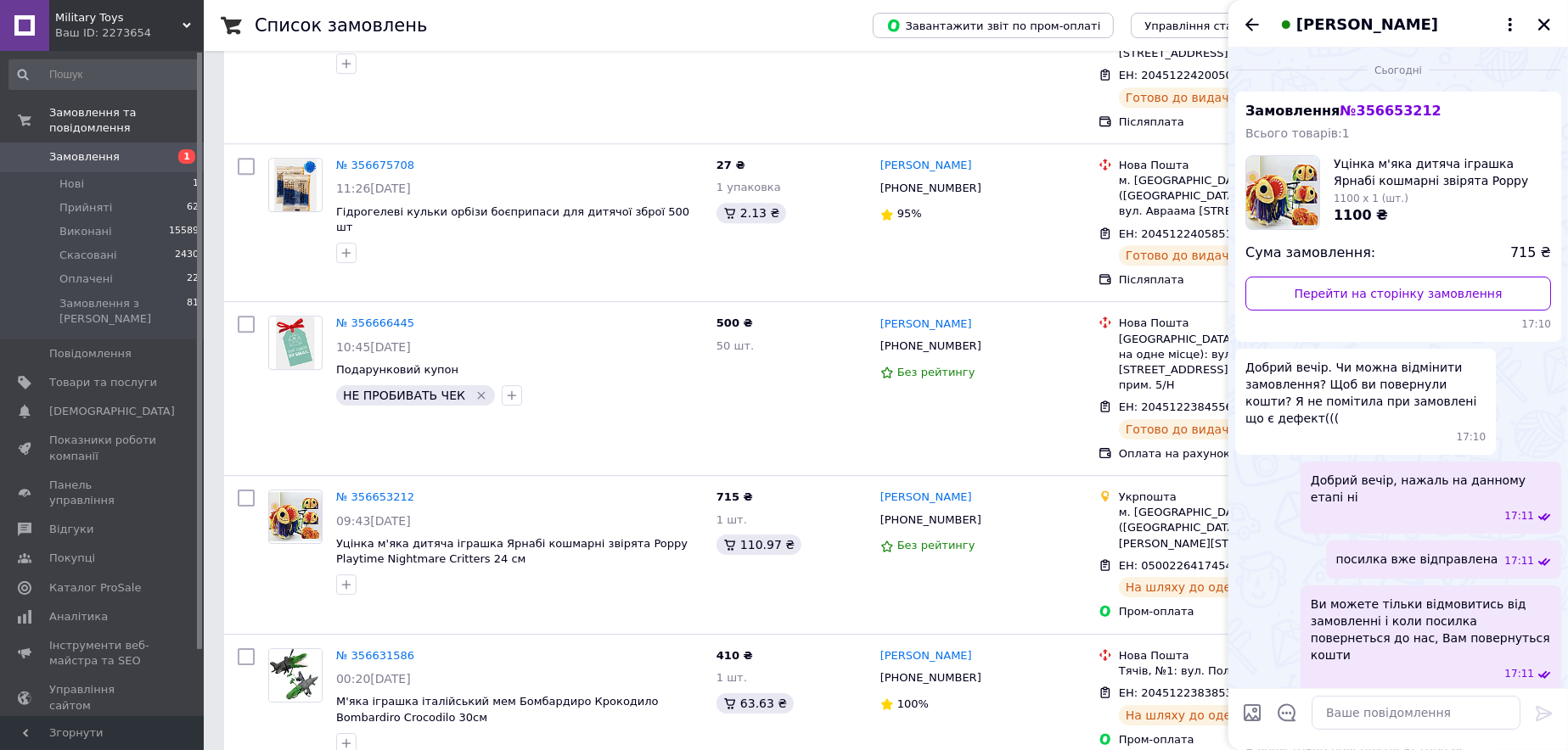
click at [1400, 596] on span "Ви можете тільки відмовитись від замовленні і коли посилка повернеться до нас, …" at bounding box center [1431, 629] width 240 height 68
click at [1437, 703] on button "Редагувати" at bounding box center [1459, 719] width 204 height 34
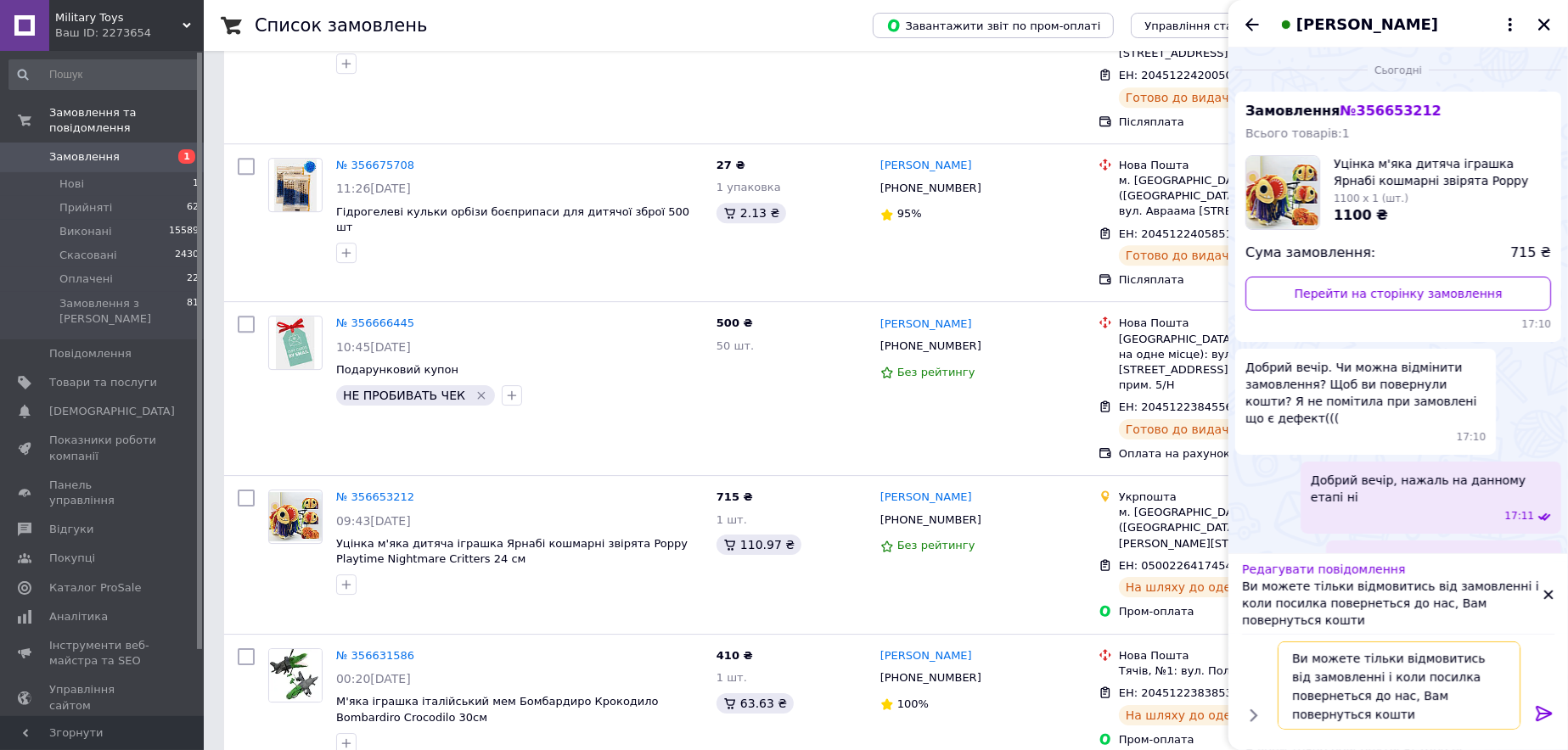
click at [1356, 680] on textarea "Ви можете тільки відмовитись від замовленні і коли посилка повернеться до нас, …" at bounding box center [1399, 686] width 243 height 89
type textarea "Ви можете тільки відмовитись від замовлення і коли посилка повернеться до нас, …"
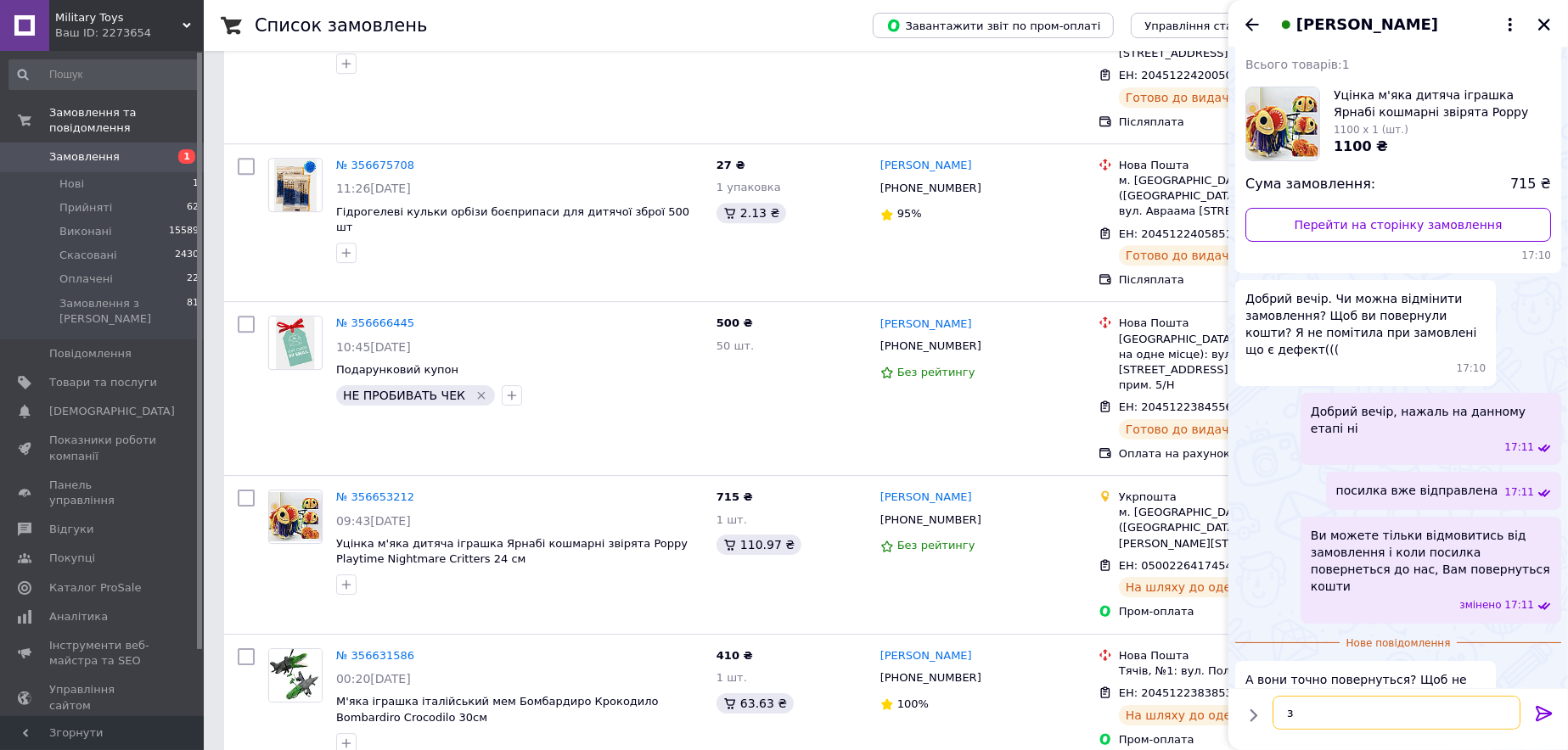
scroll to position [119, 0]
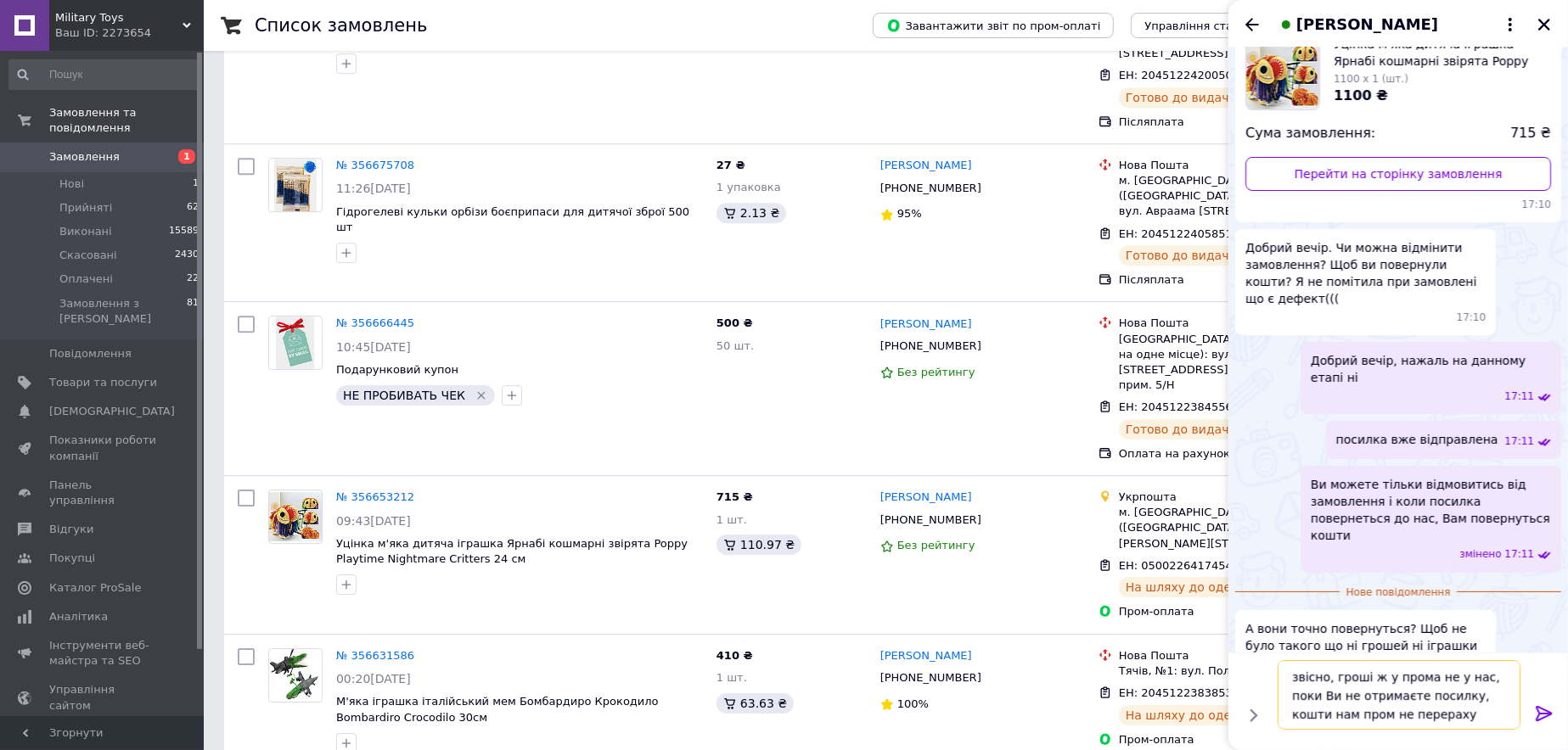
type textarea "звісно, гроші ж у прома не у нас, поки Ви не отримаєте посилку, кошти нам пром …"
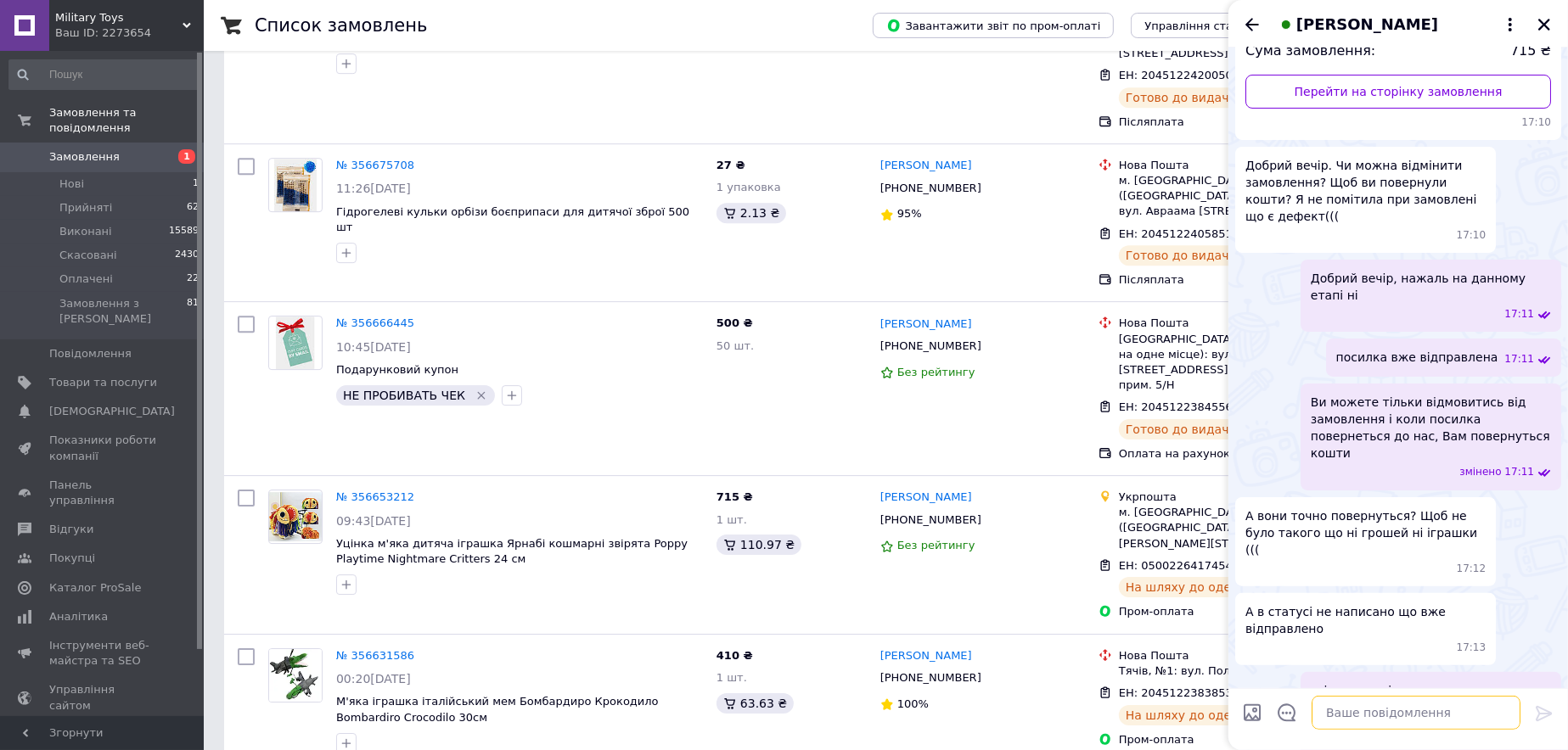
scroll to position [213, 0]
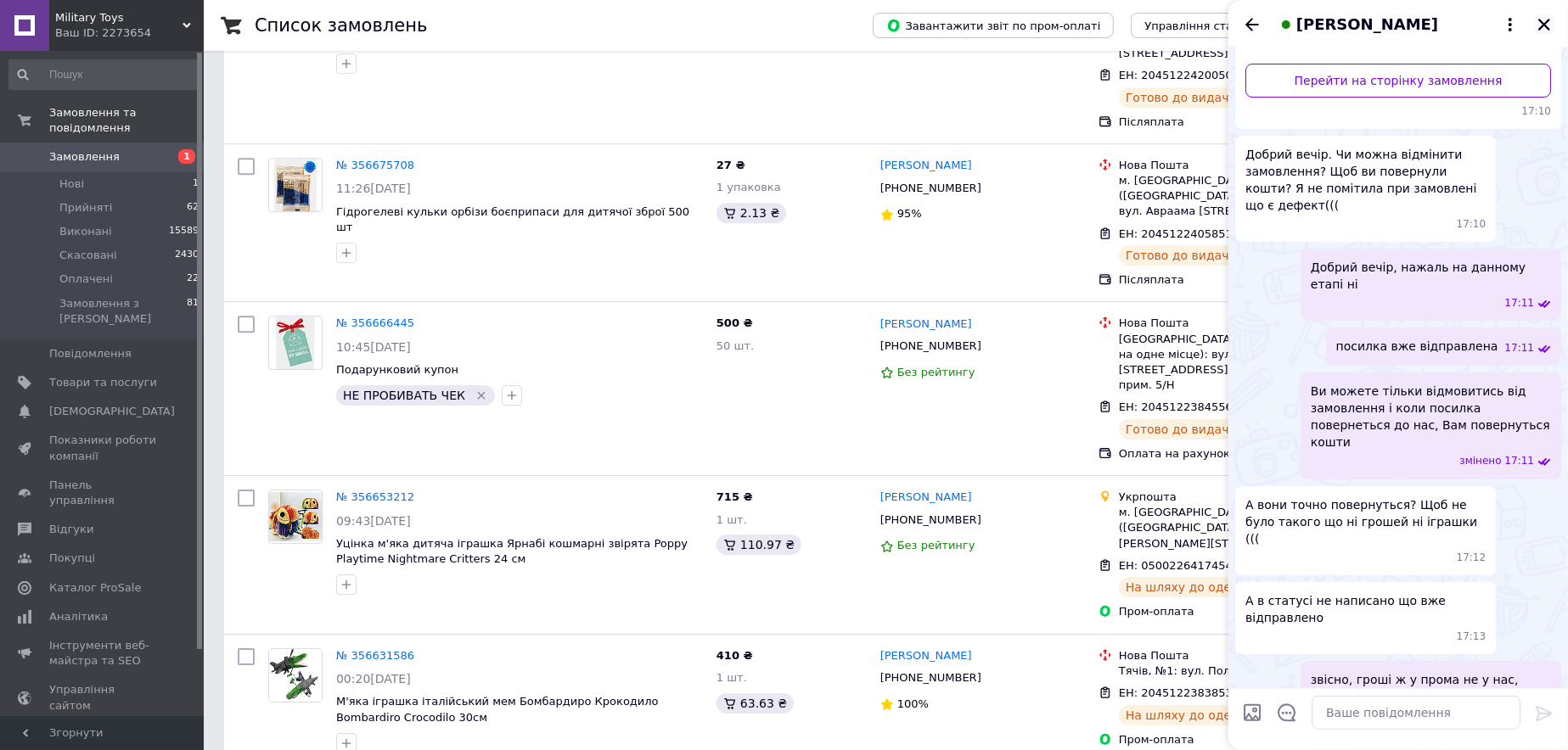
click at [1554, 21] on button "Закрити" at bounding box center [1544, 24] width 20 height 20
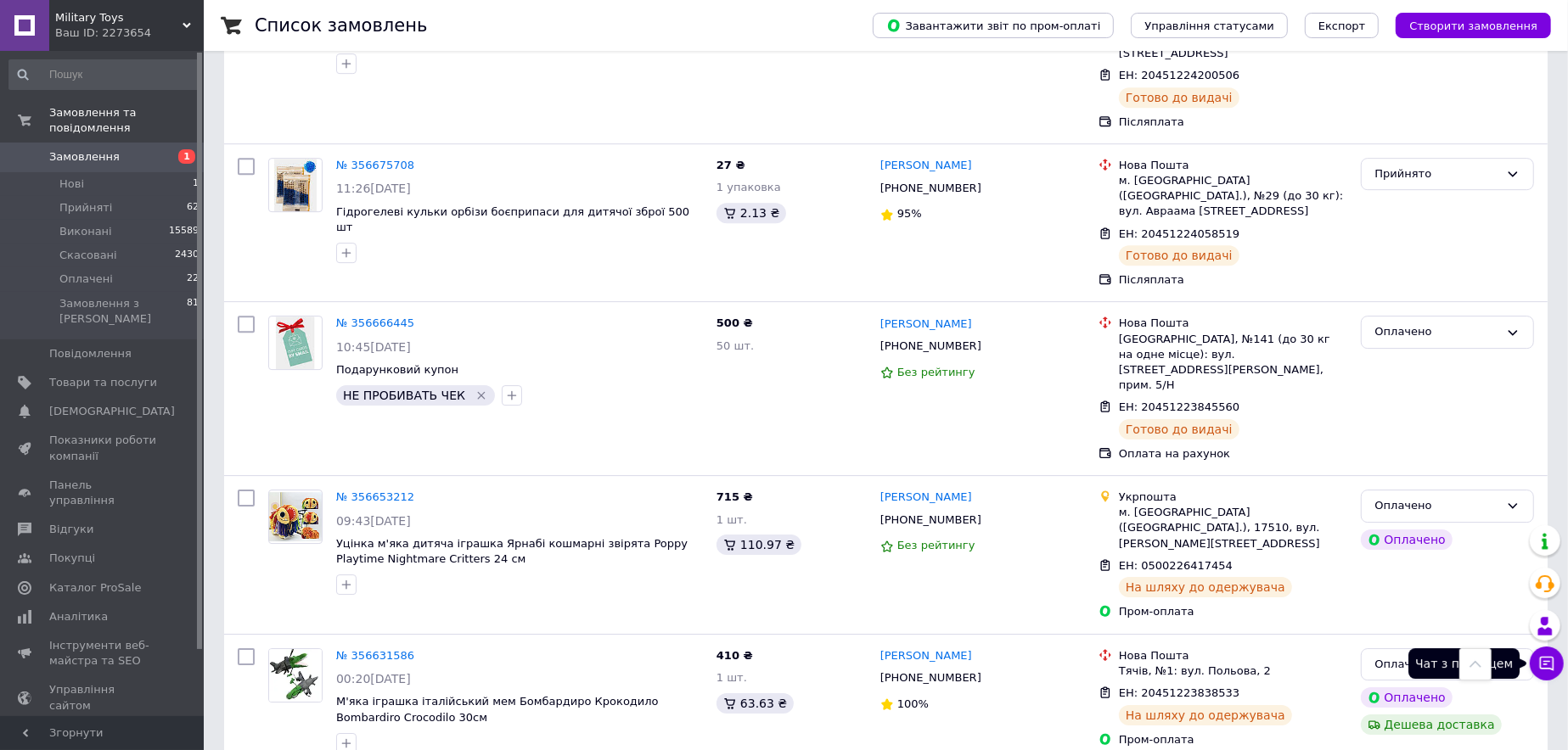
click at [1540, 659] on icon at bounding box center [1547, 663] width 17 height 17
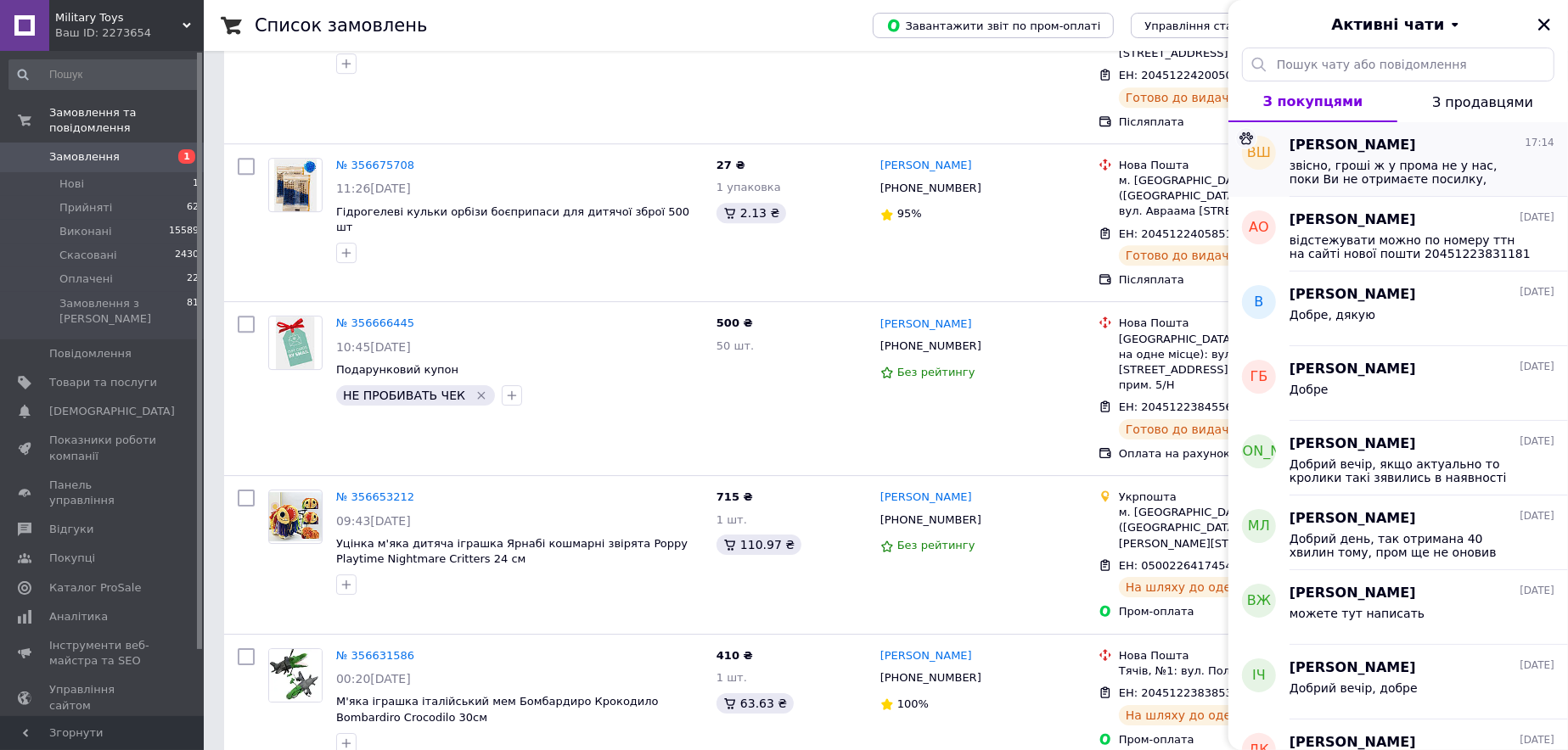
click at [1361, 160] on span "звісно, гроші ж у прома не у нас, поки Ви не отримаєте посилку, кошти нам пром …" at bounding box center [1410, 172] width 241 height 27
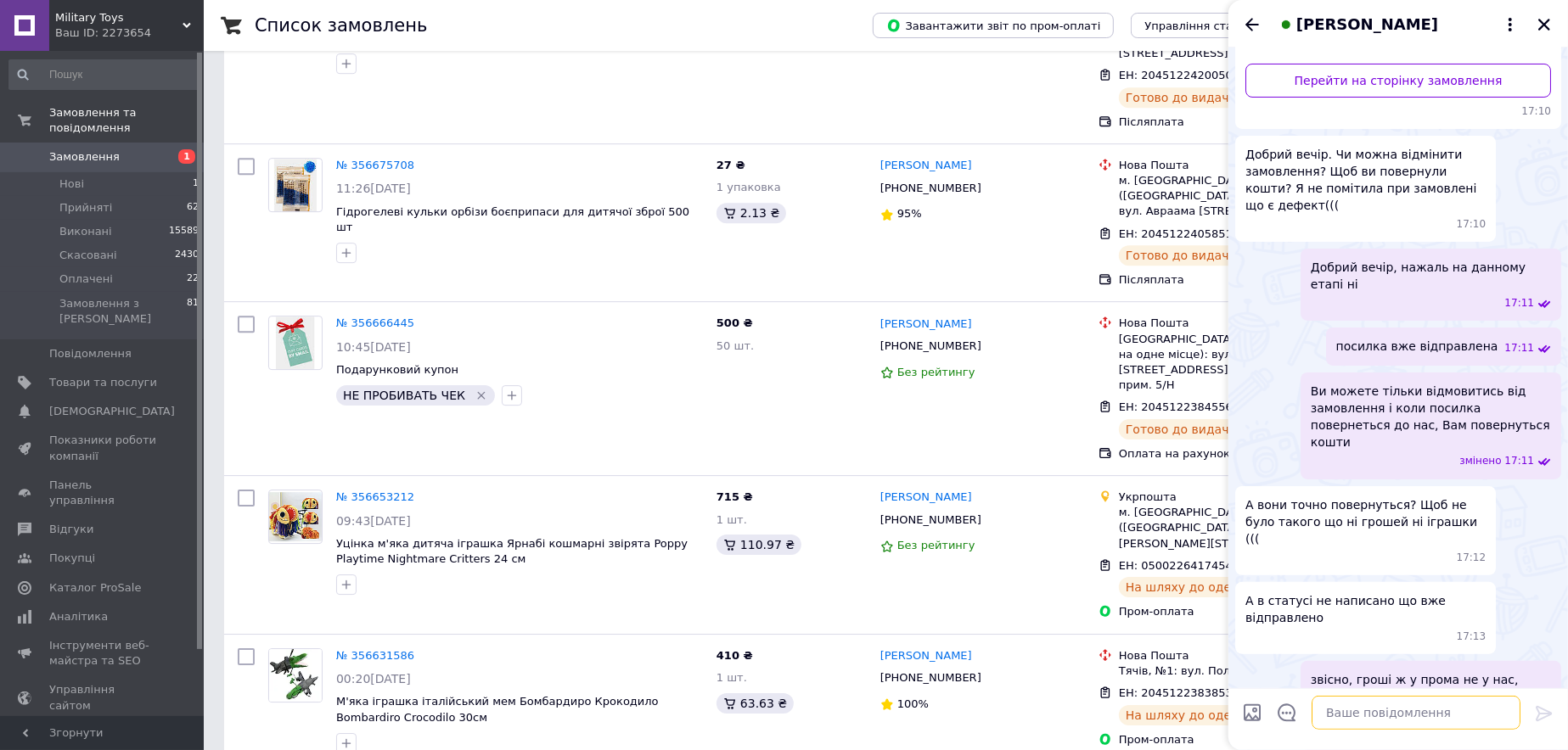
click at [1370, 718] on textarea at bounding box center [1416, 713] width 209 height 34
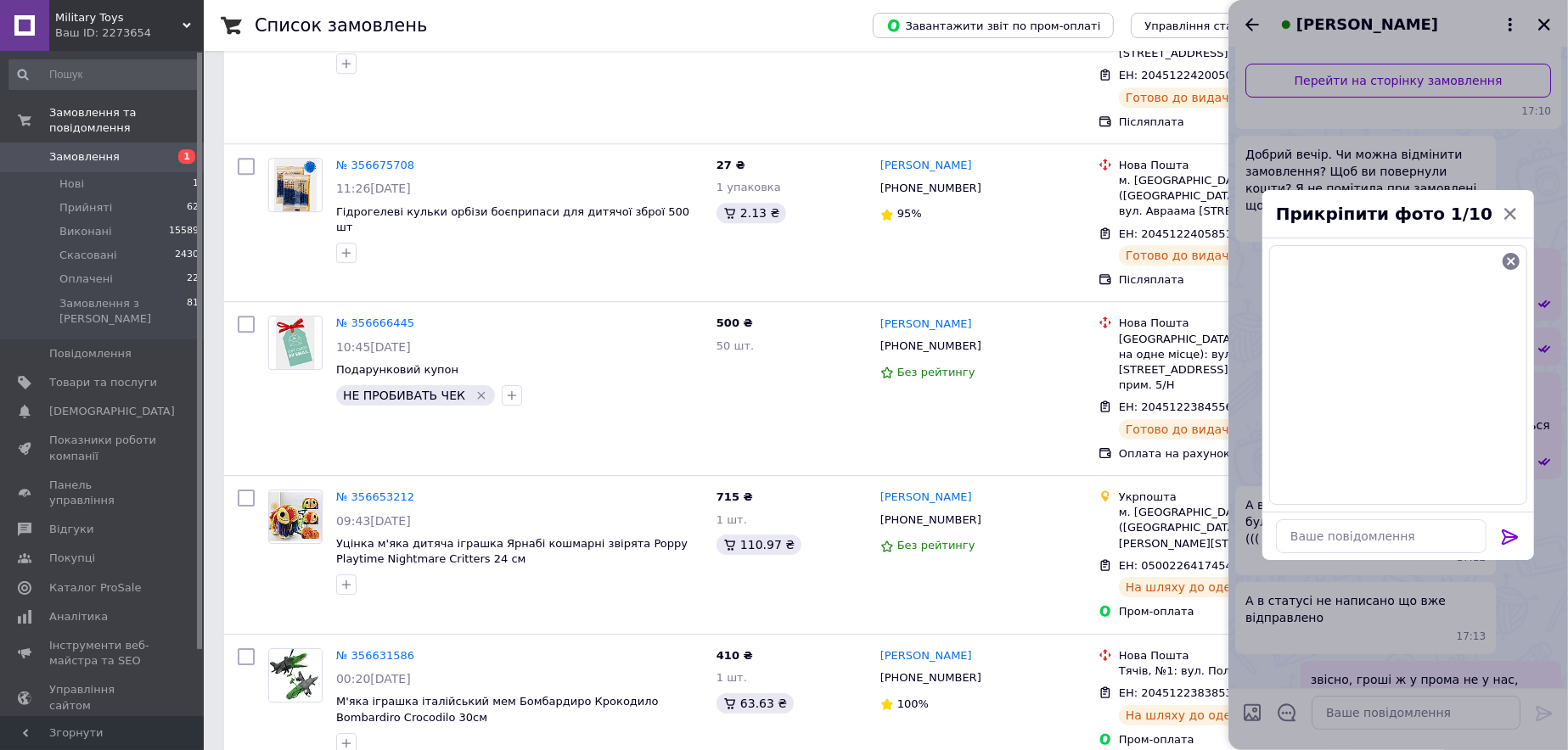
click at [1504, 532] on icon at bounding box center [1510, 537] width 16 height 15
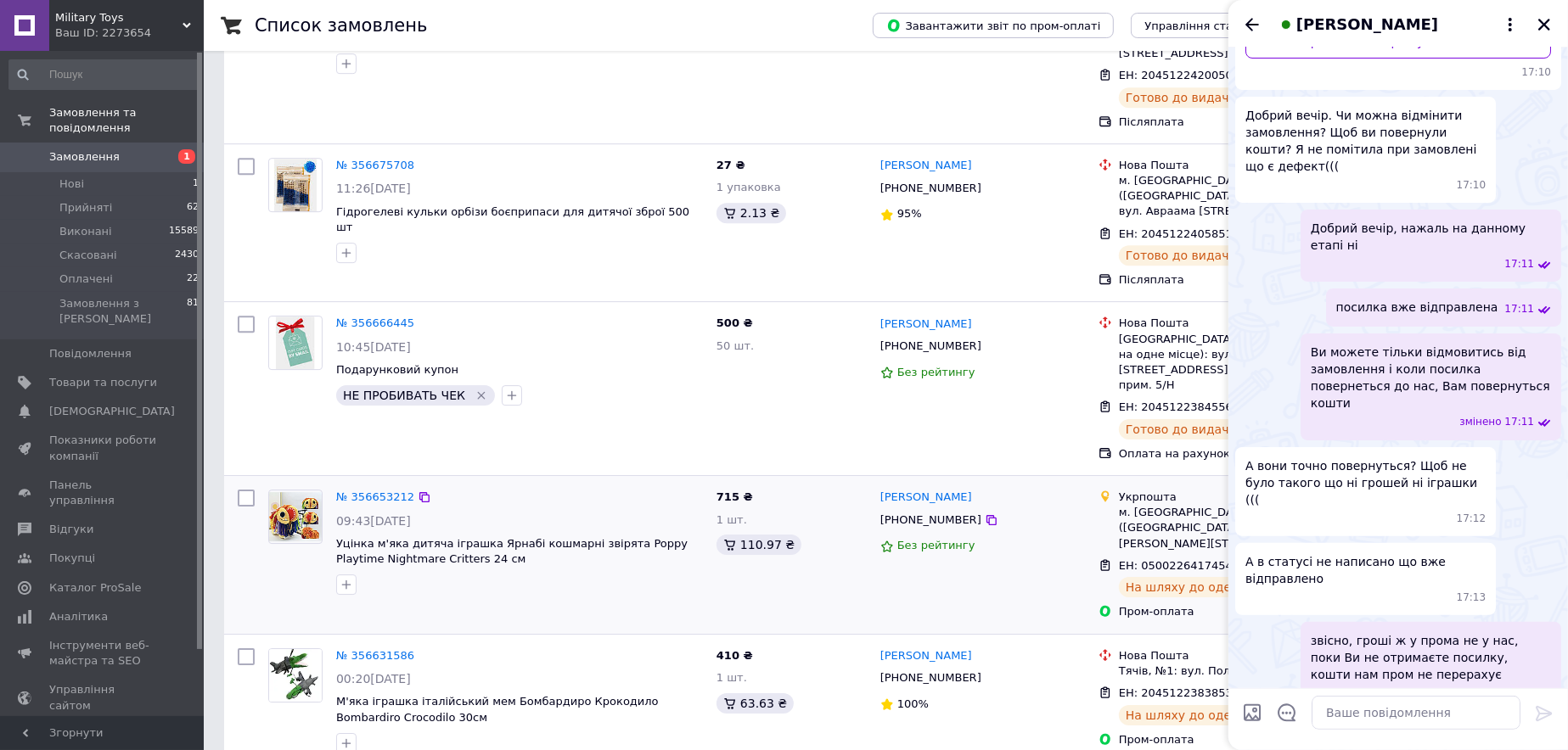
scroll to position [252, 0]
click at [1238, 561] on icon at bounding box center [1243, 567] width 11 height 11
click at [1379, 713] on textarea at bounding box center [1416, 713] width 209 height 34
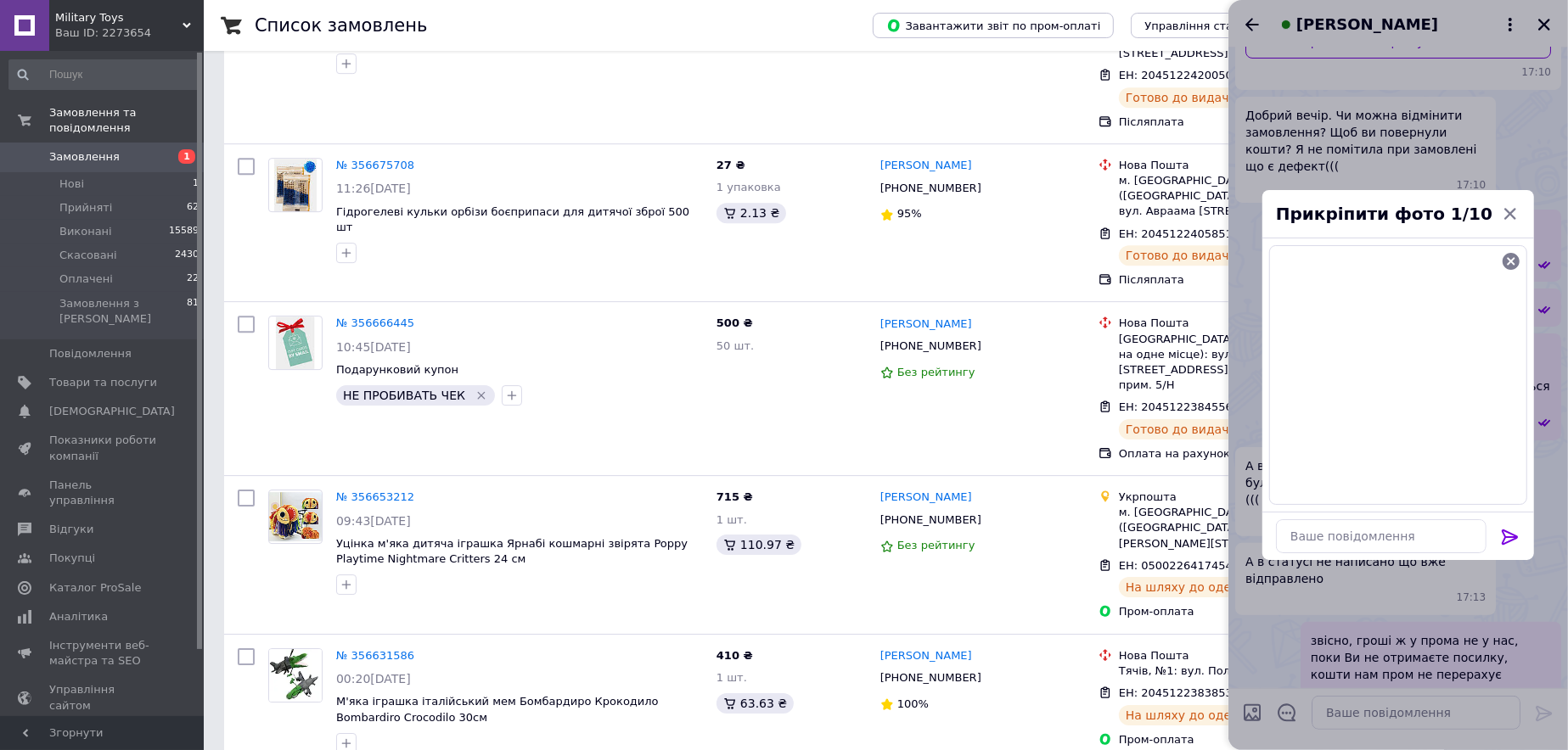
click at [1502, 524] on div at bounding box center [1510, 539] width 34 height 39
click at [1509, 540] on icon at bounding box center [1510, 537] width 16 height 15
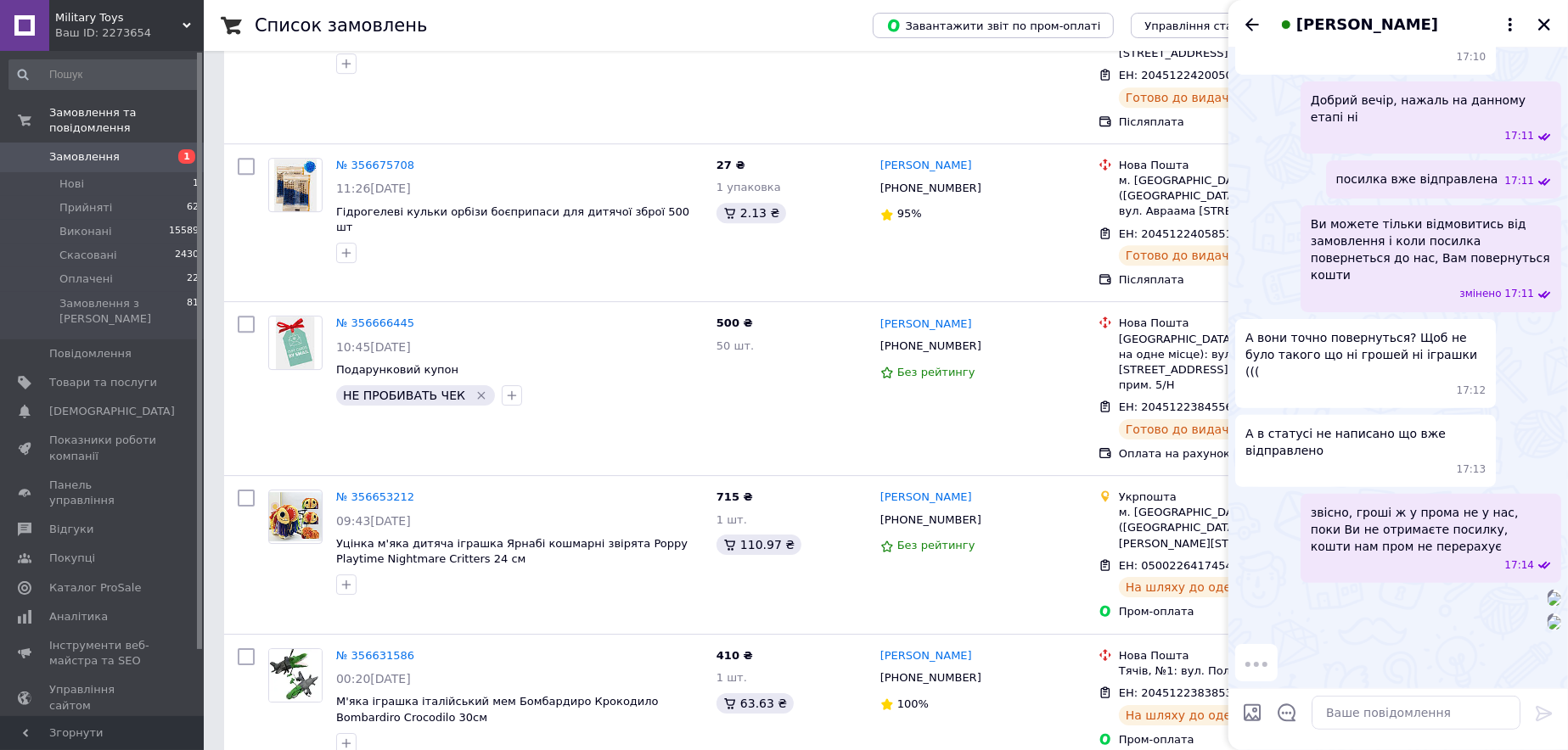
scroll to position [546, 0]
click at [1548, 592] on img at bounding box center [1554, 598] width 13 height 13
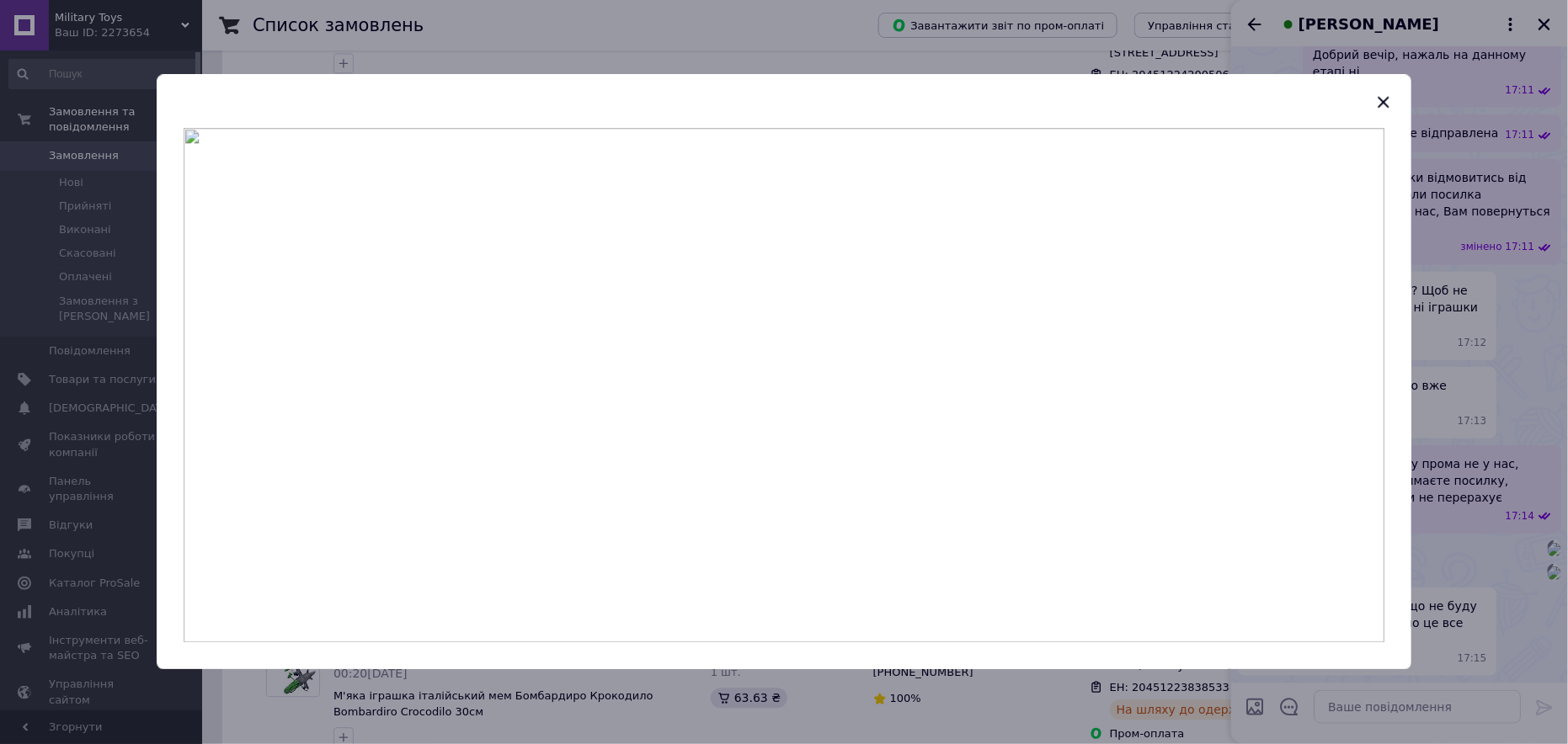
click at [1473, 284] on div at bounding box center [784, 372] width 1568 height 744
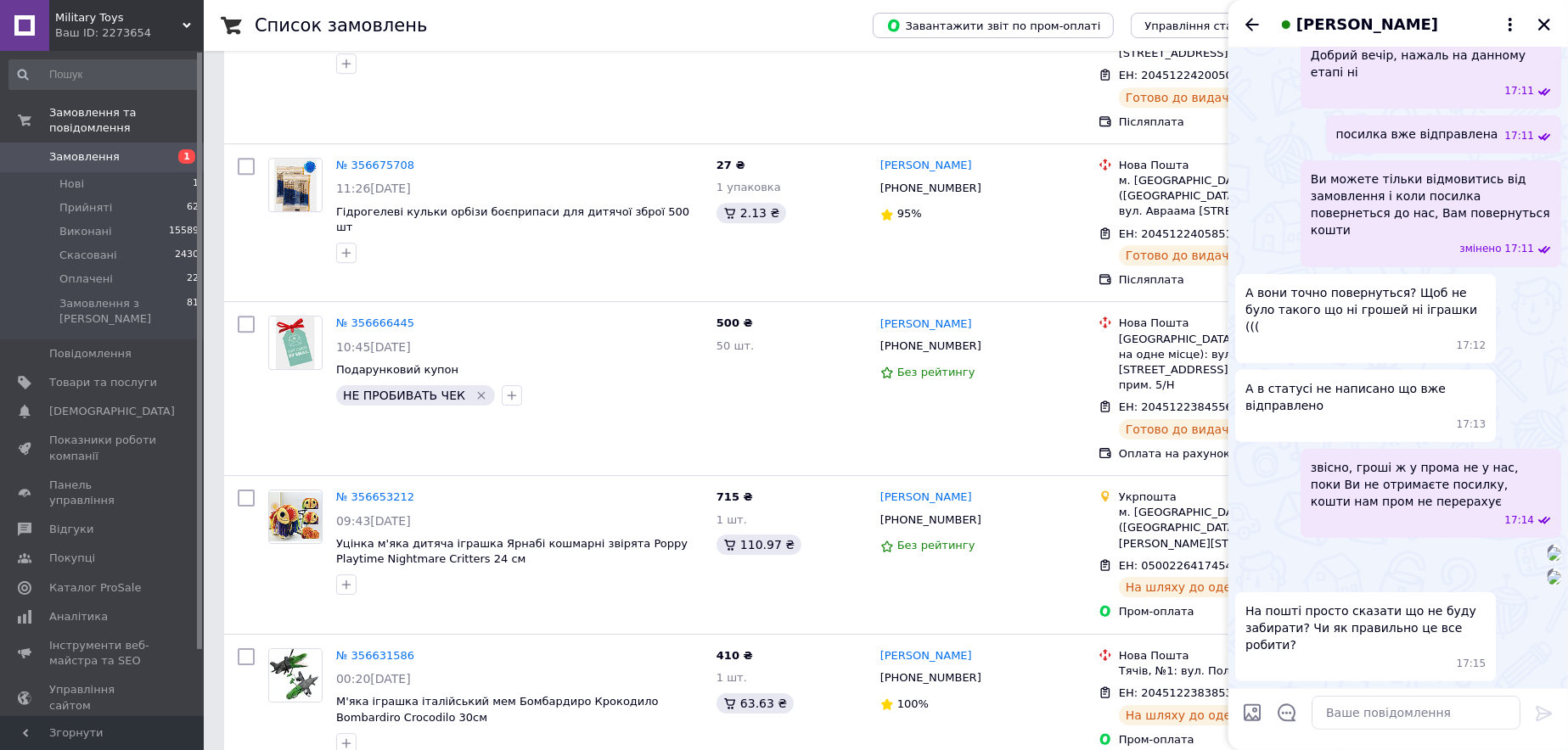
click at [1548, 571] on img at bounding box center [1554, 577] width 13 height 13
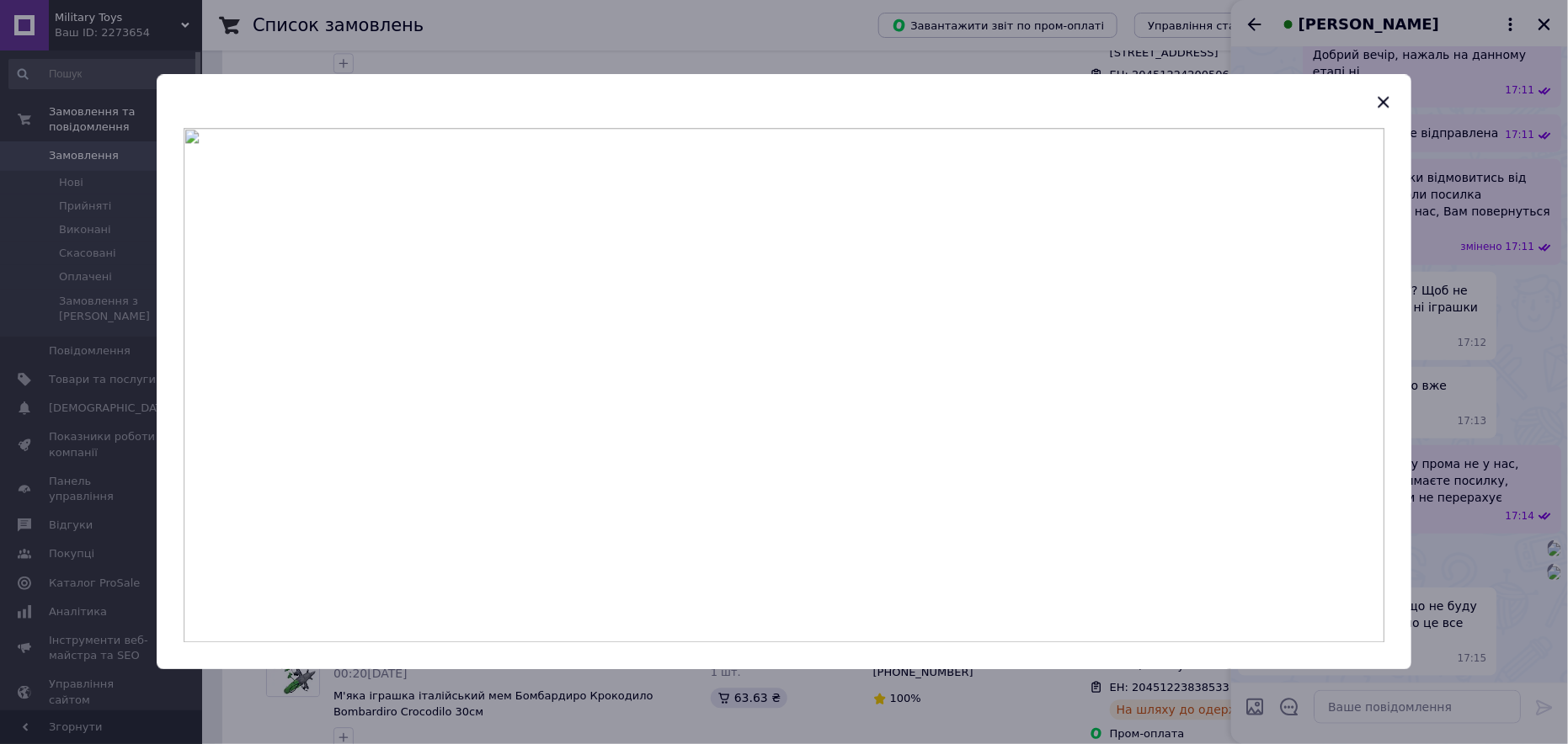
click at [1476, 375] on div at bounding box center [784, 372] width 1568 height 744
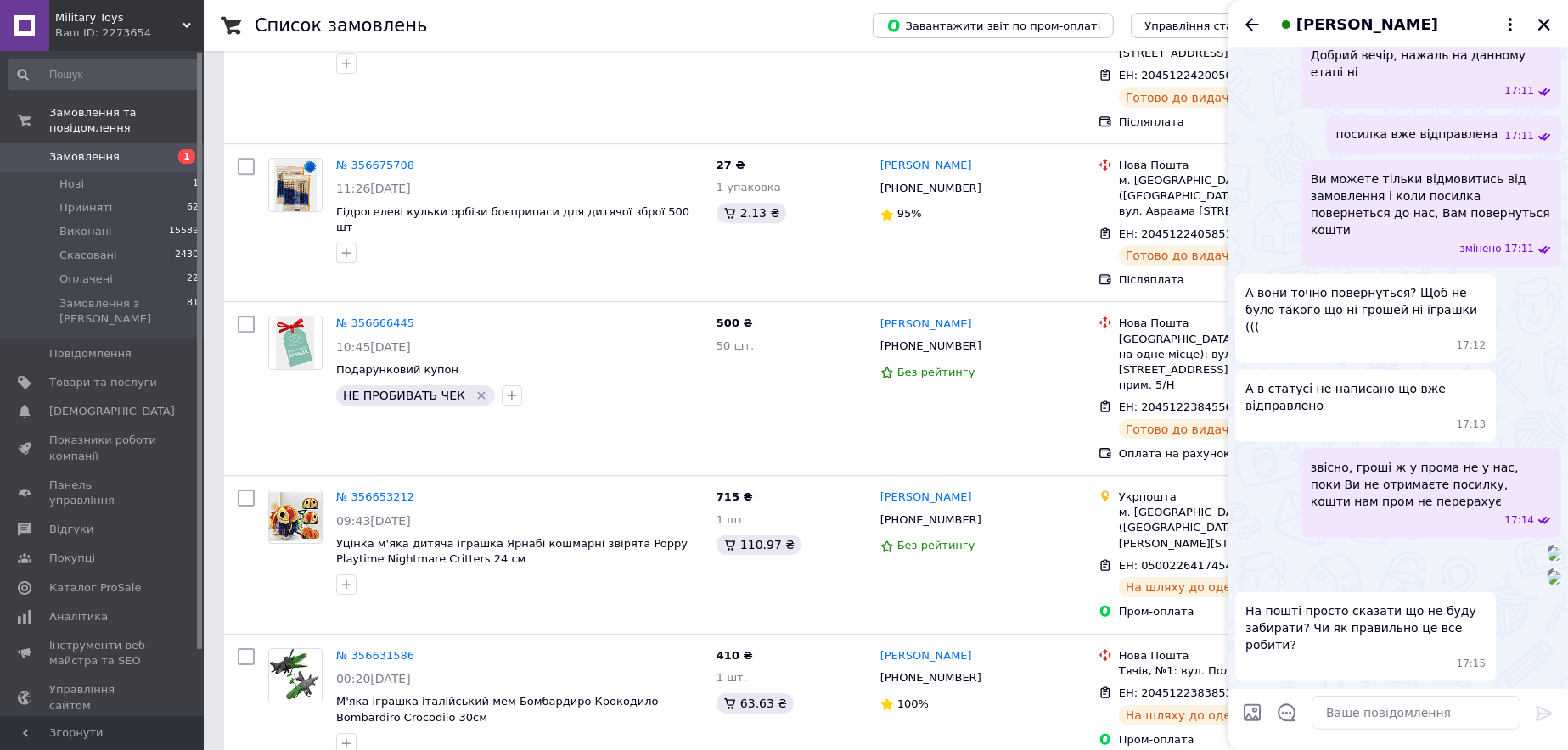
scroll to position [575, 0]
click at [1377, 717] on textarea at bounding box center [1416, 713] width 209 height 34
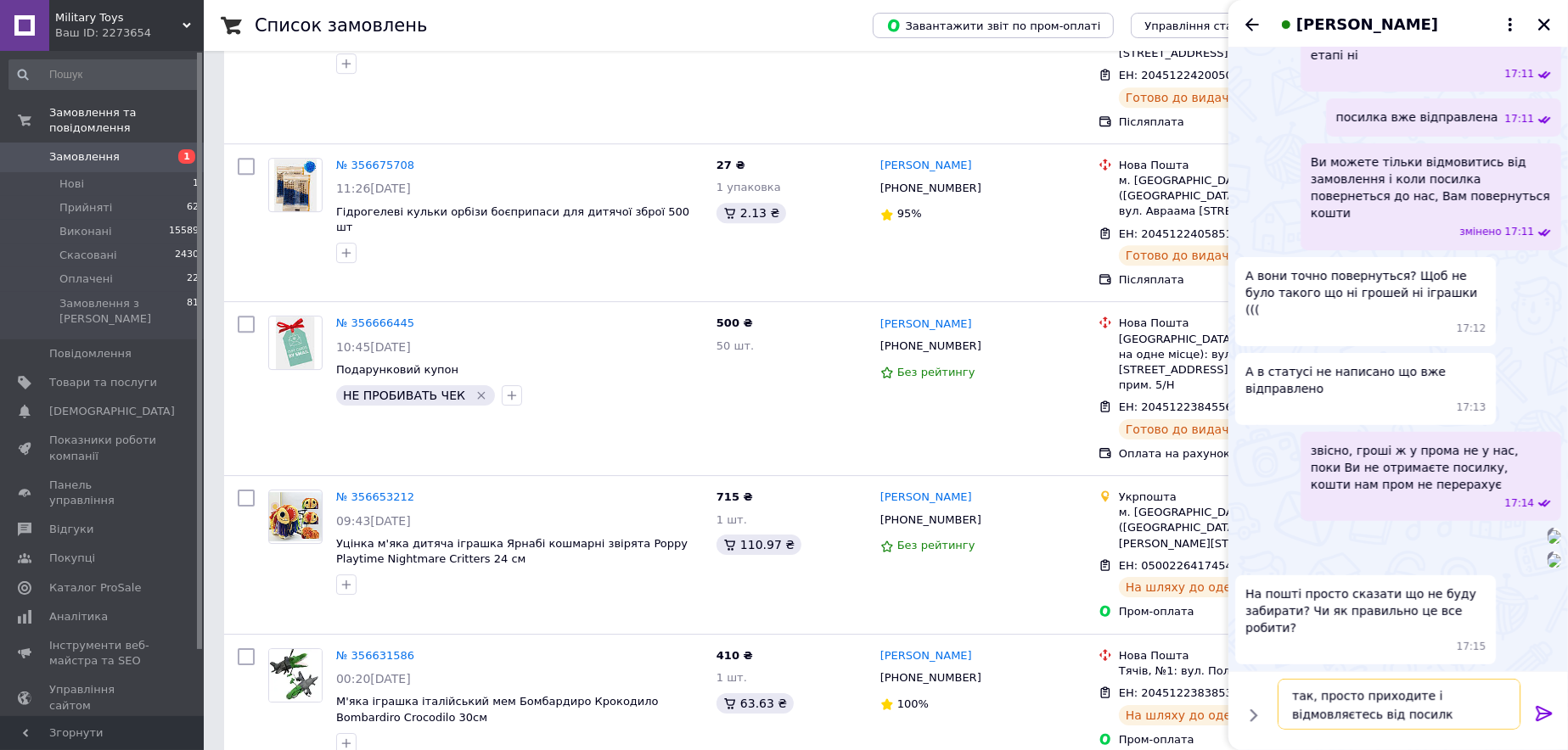
type textarea "так, просто приходите і відмовляєтесь від посилки"
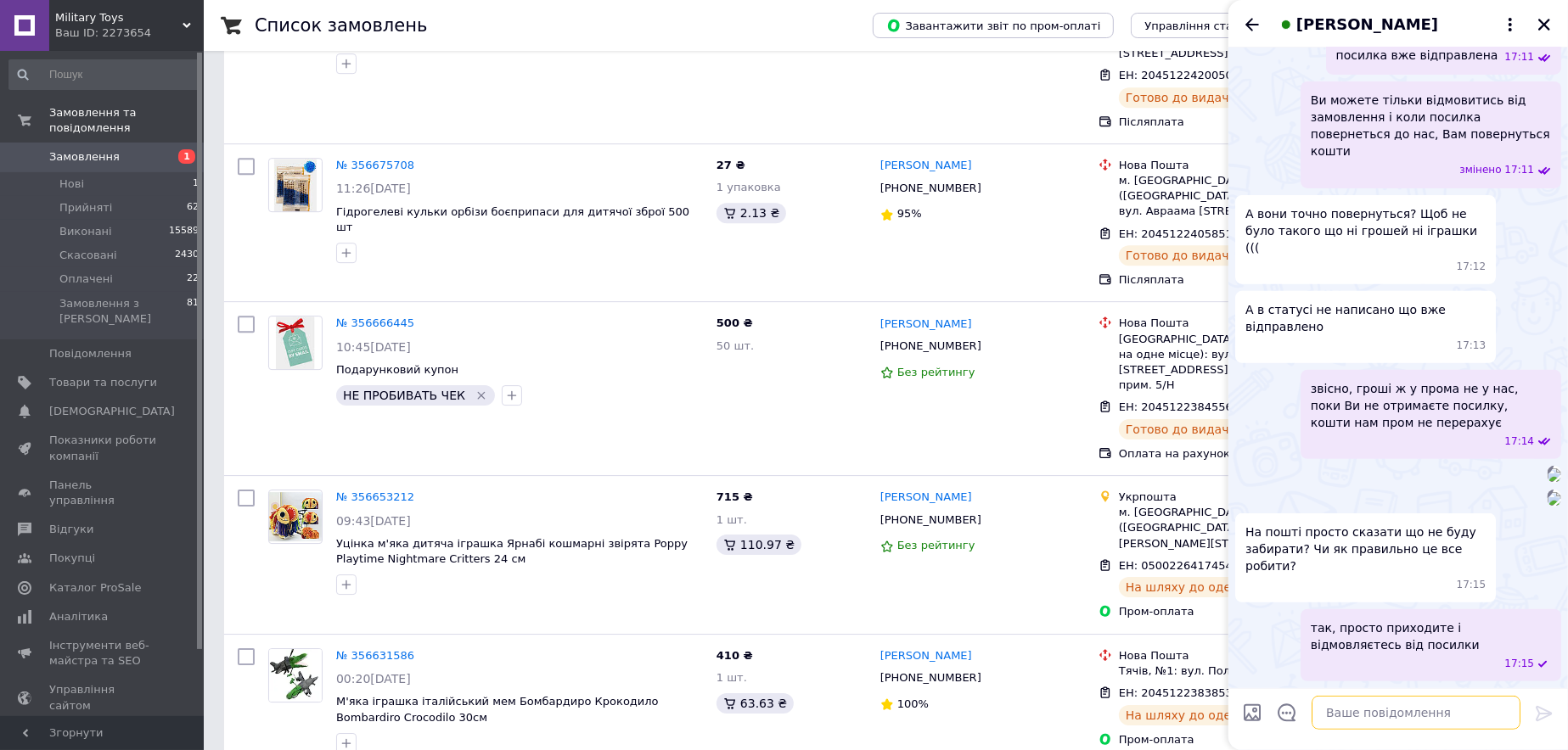
scroll to position [654, 0]
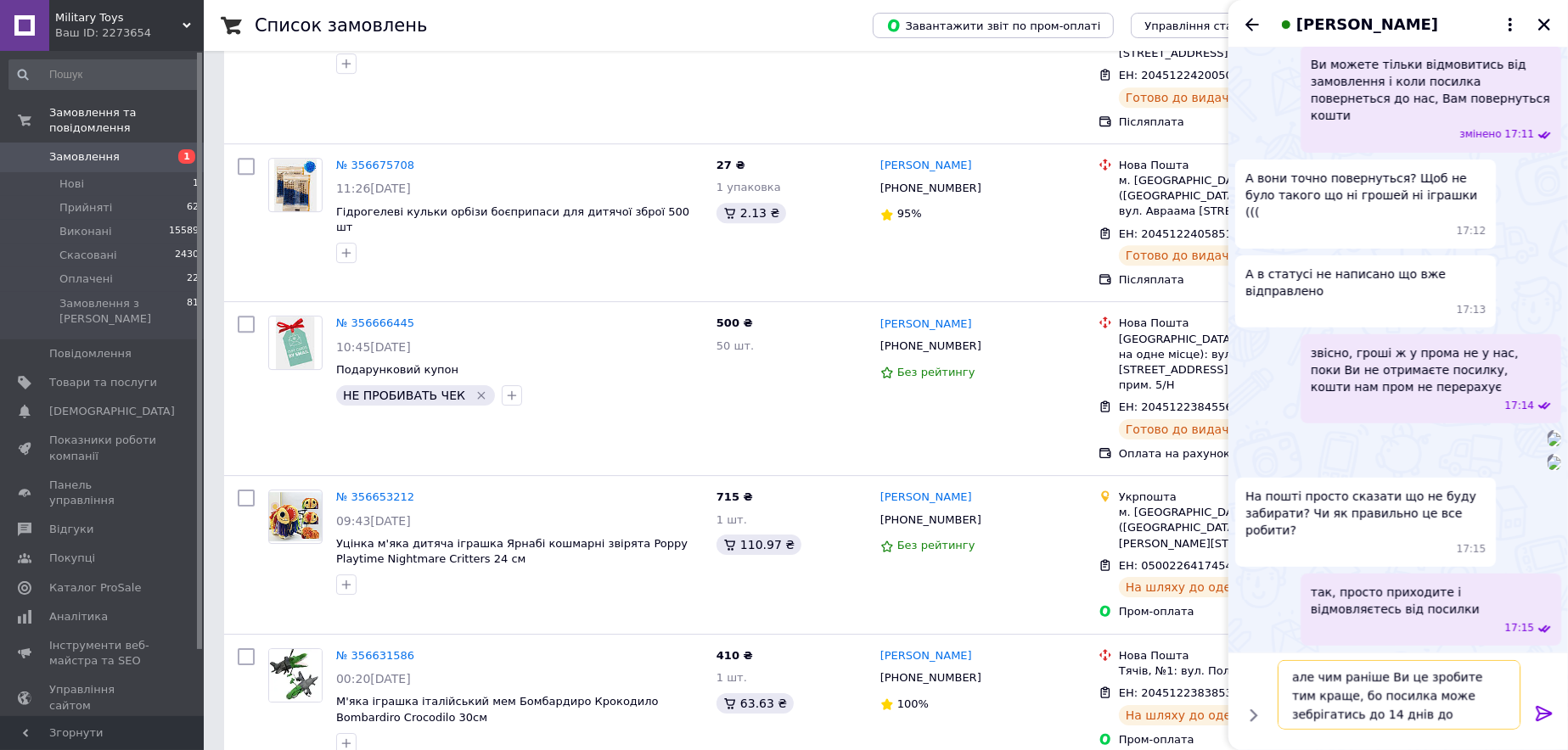
type textarea "але чим раніше Ви це зробите тим краще, бо посилка може зебрігатись до 14 днів …"
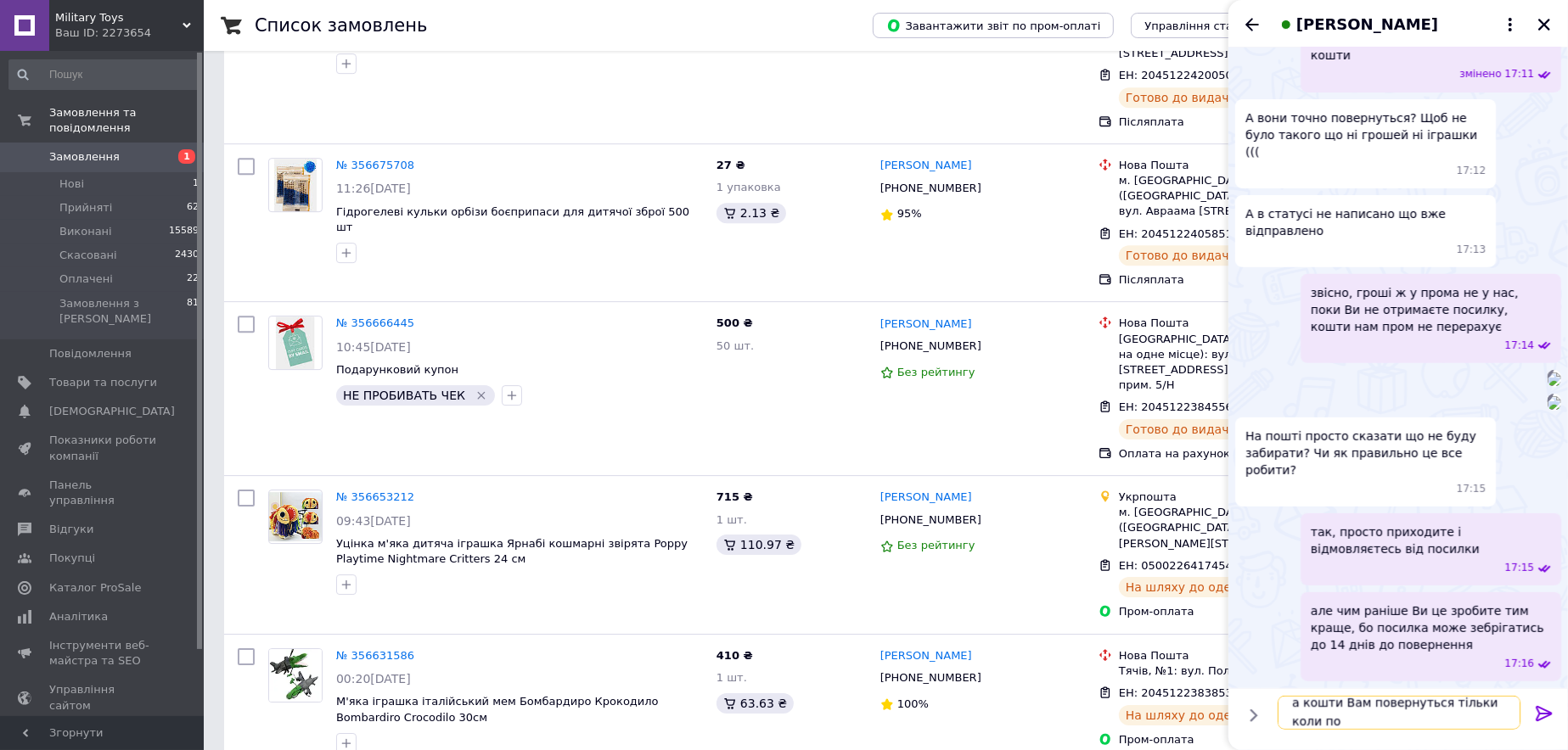
scroll to position [1, 0]
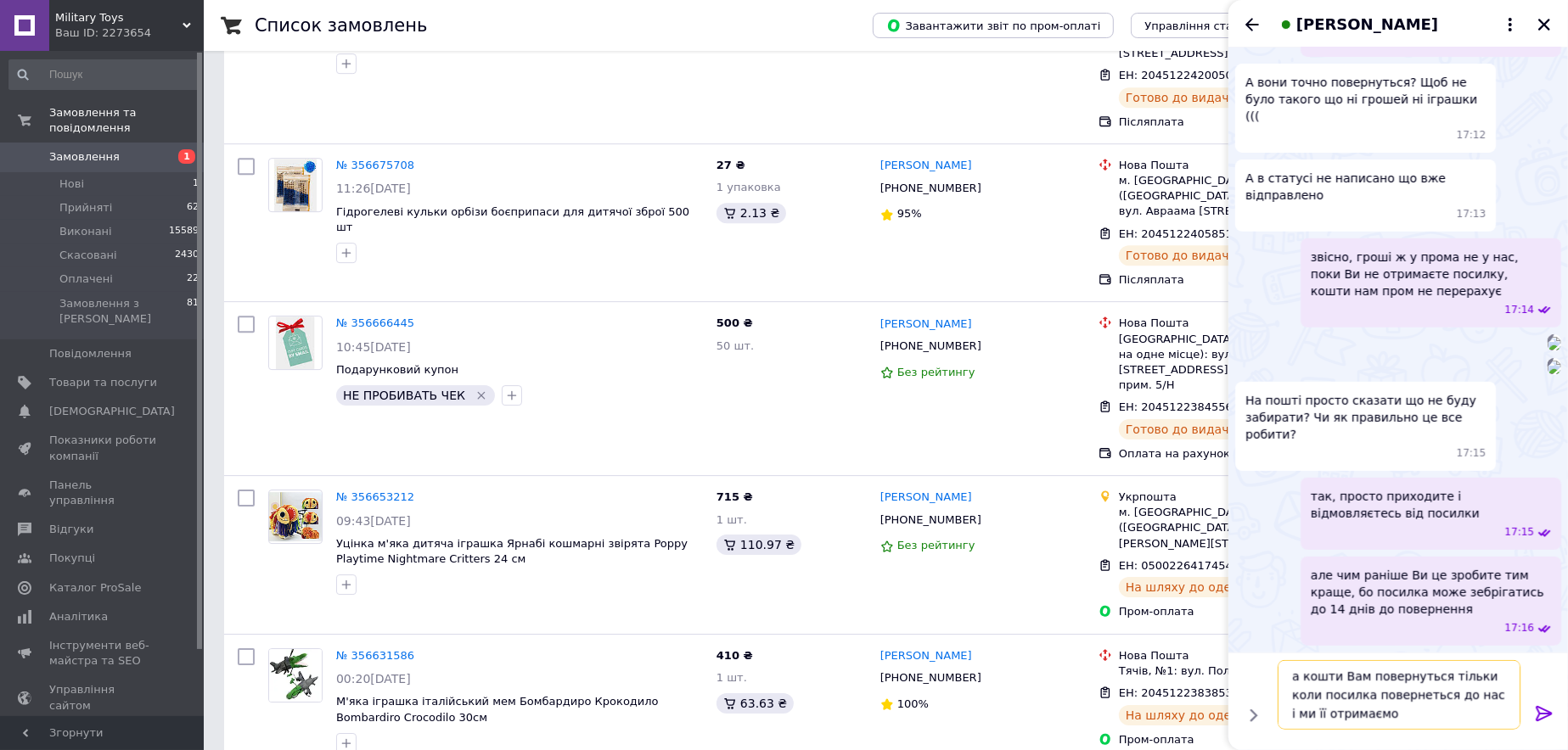
type textarea "а кошти Вам повернуться тільки коли посилка повернеться до нас і ми її отримаєм…"
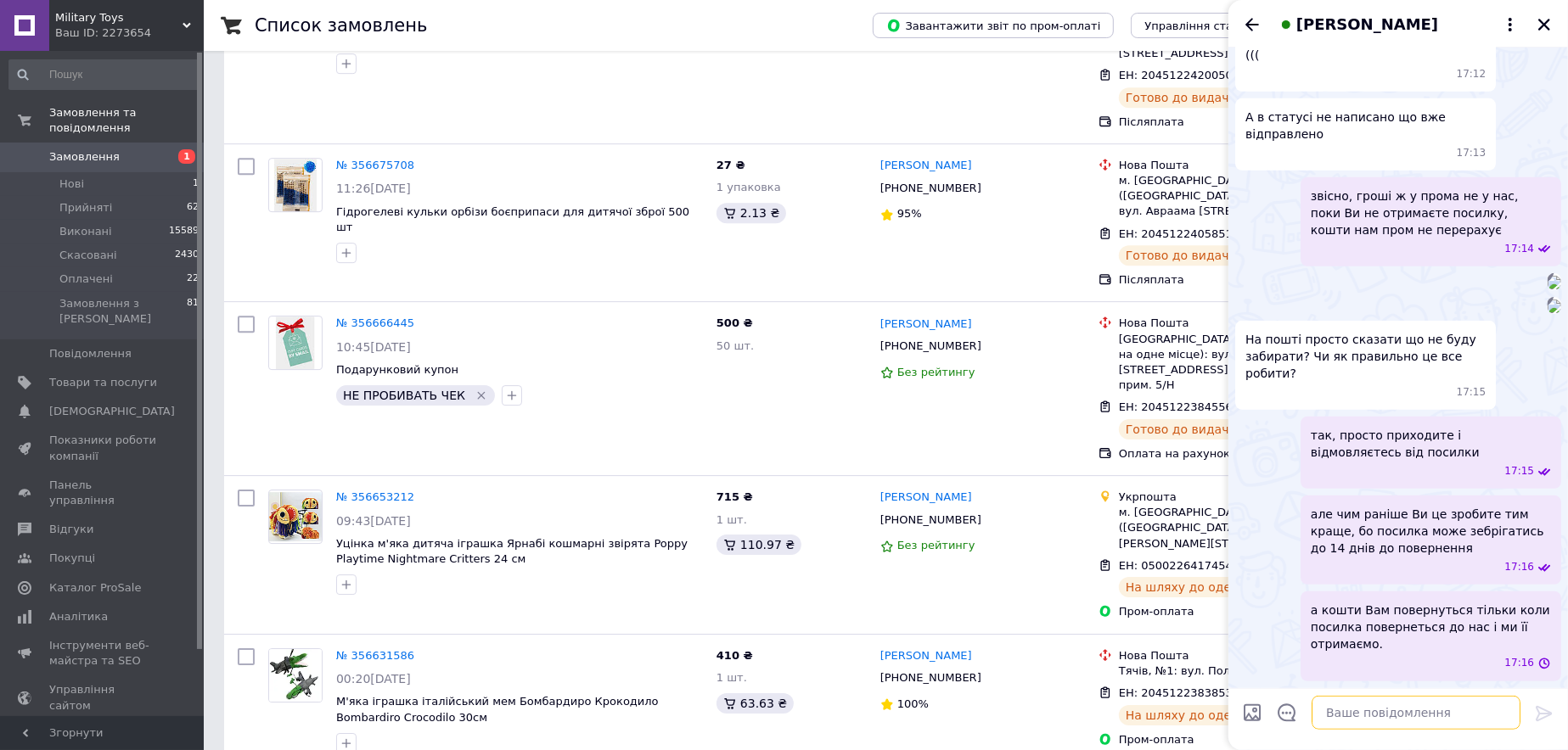
scroll to position [846, 0]
click at [1542, 15] on button "Закрити" at bounding box center [1544, 24] width 20 height 20
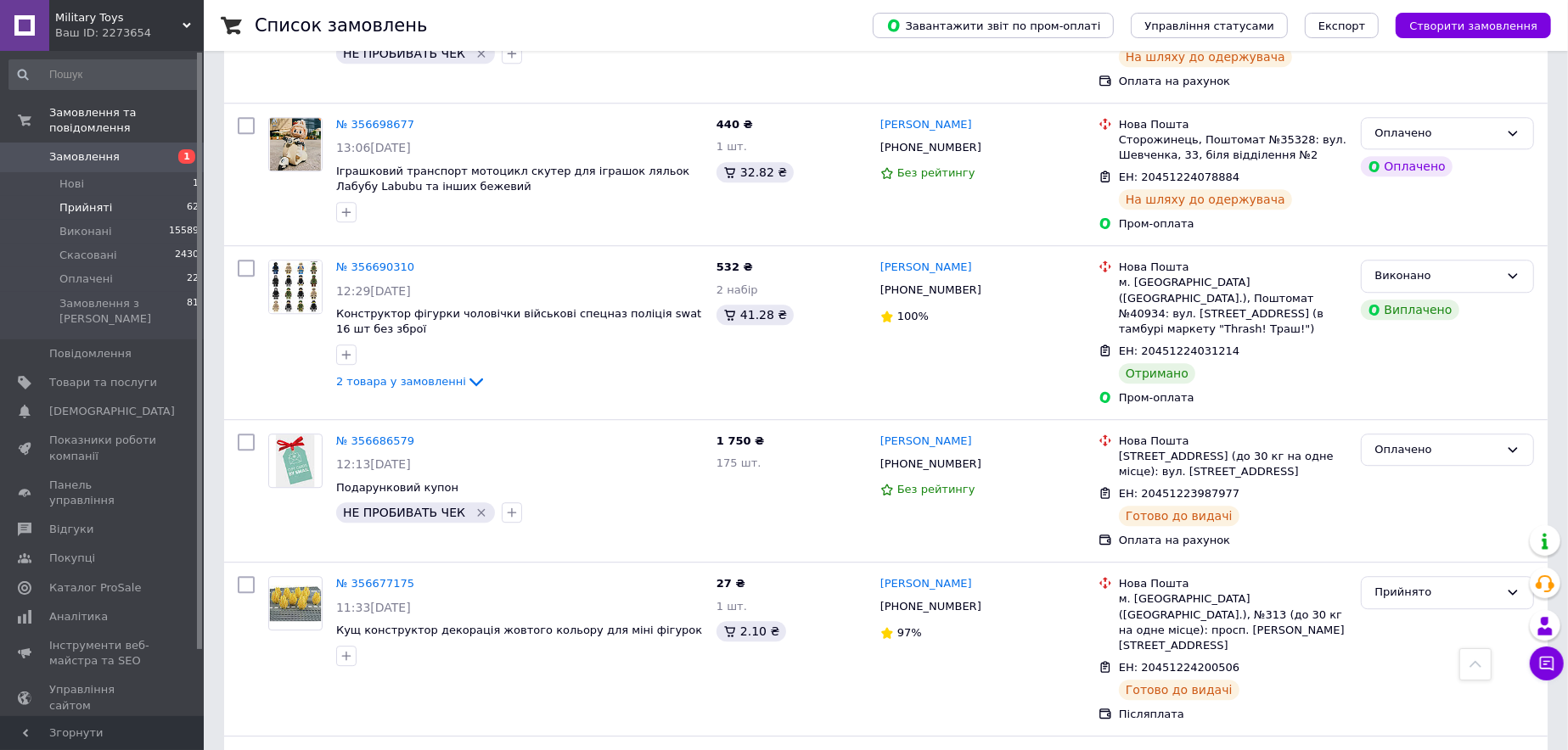
scroll to position [3905, 0]
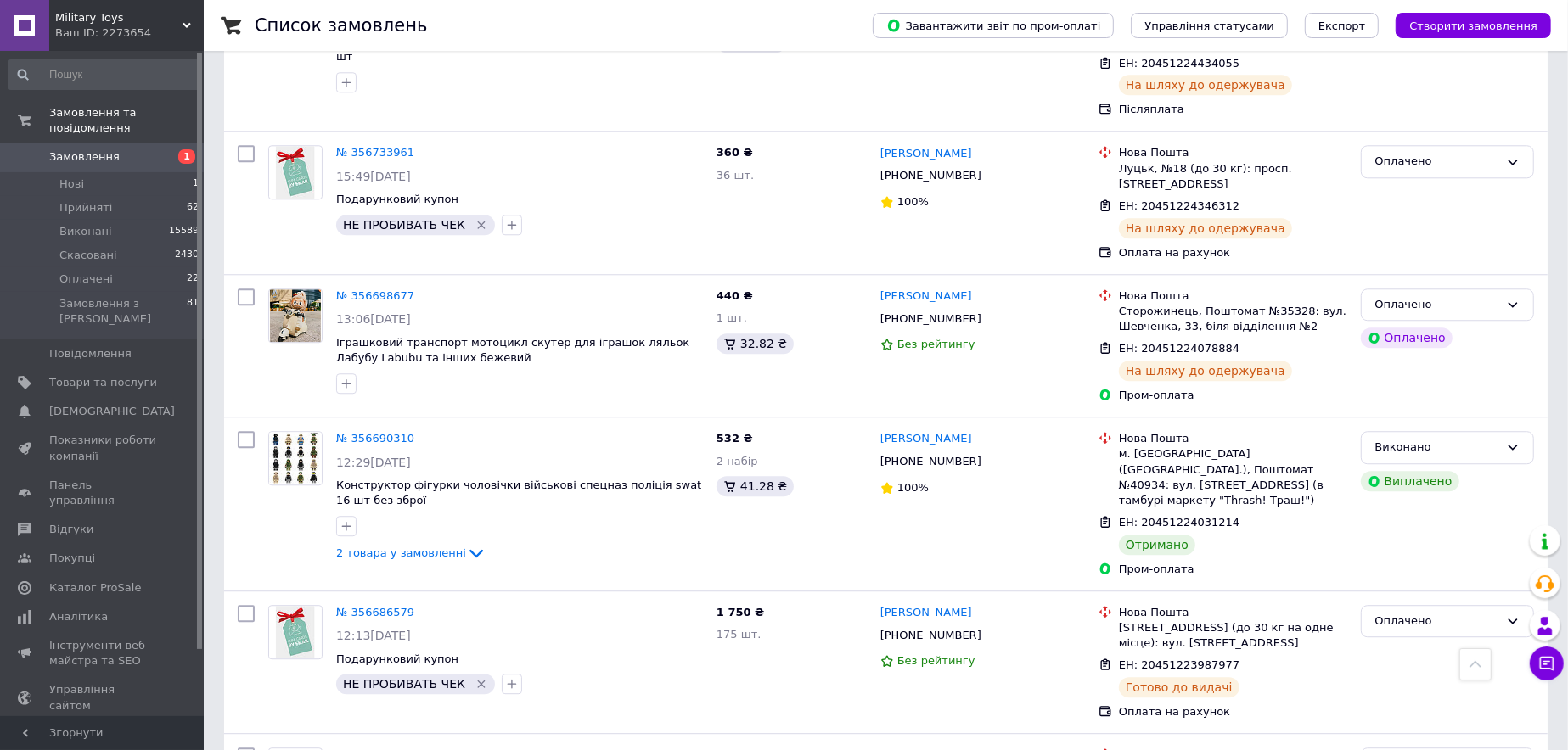
click at [118, 149] on span "Замовлення" at bounding box center [103, 156] width 108 height 15
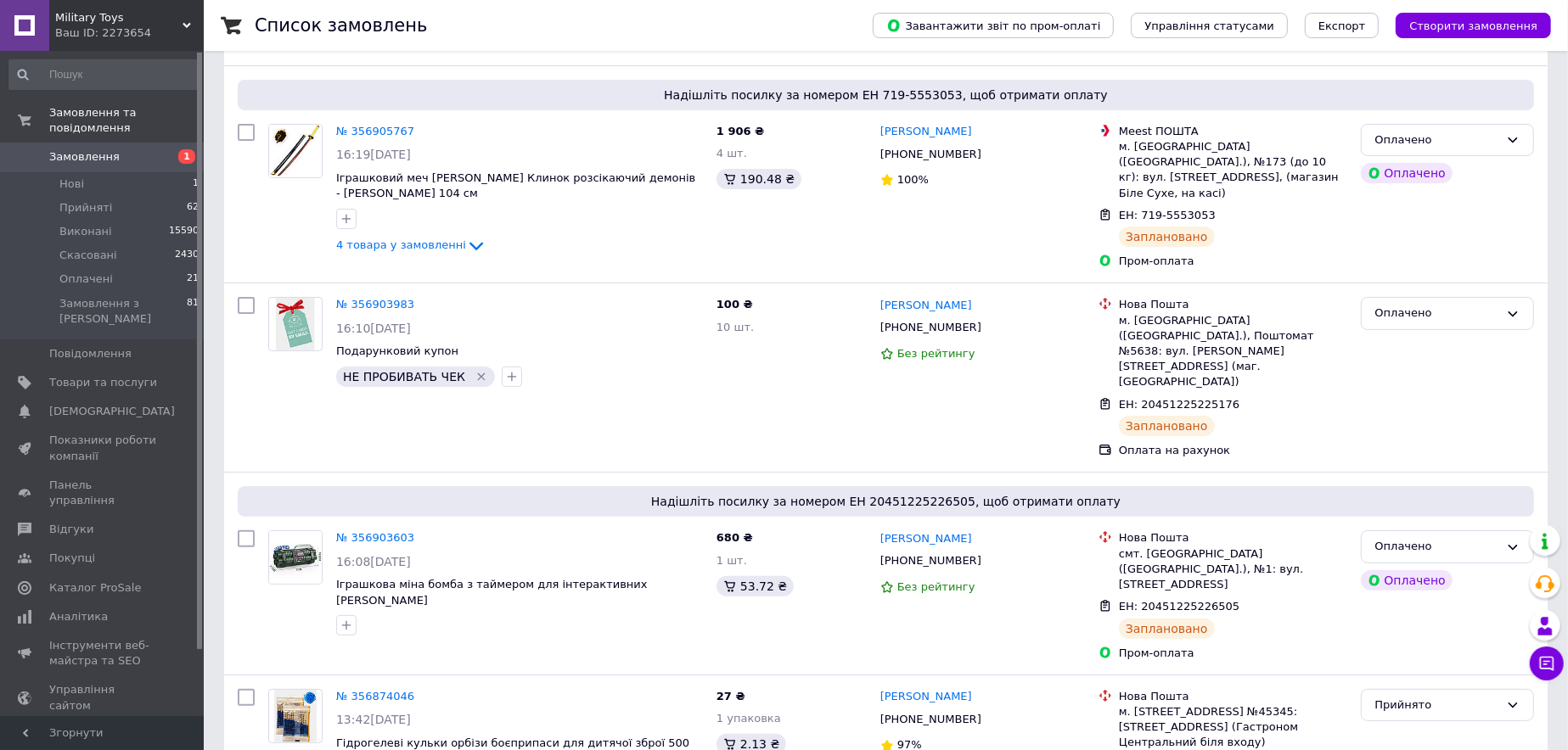
scroll to position [656, 0]
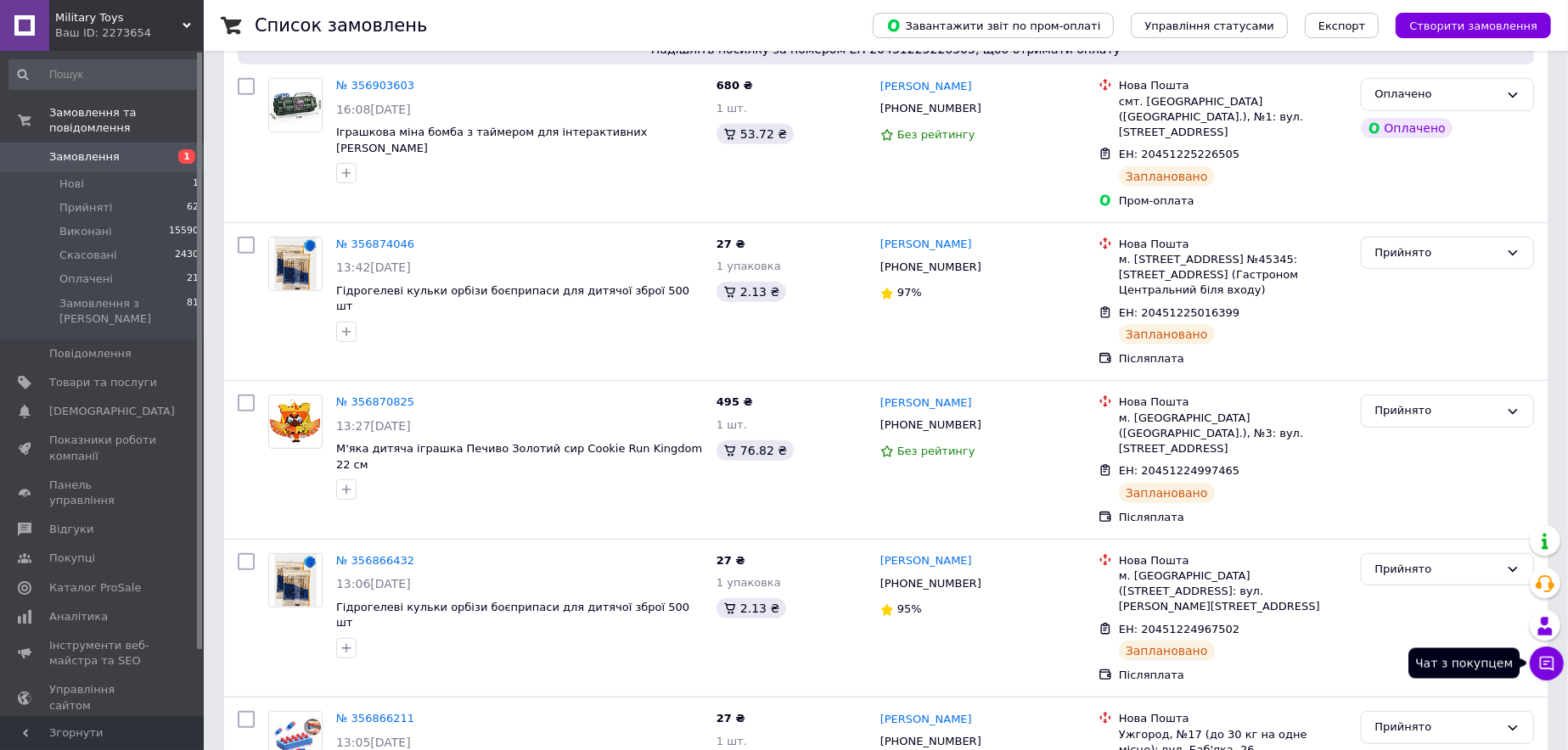
click at [1562, 663] on button "Чат з покупцем" at bounding box center [1547, 663] width 34 height 34
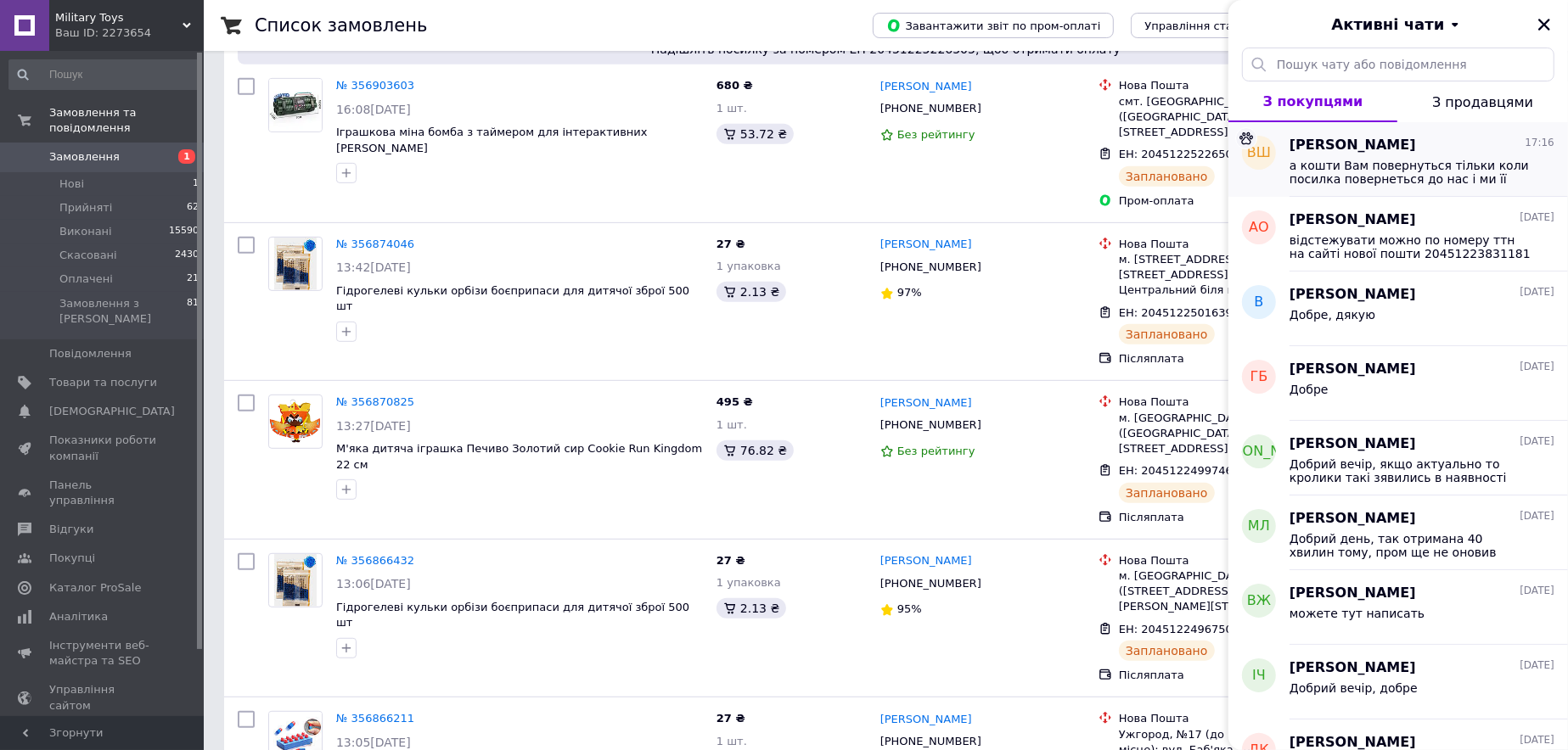
click at [1339, 168] on span "а кошти Вам повернуться тільки коли посилка повернеться до нас і ми її отримаєм…" at bounding box center [1410, 172] width 241 height 27
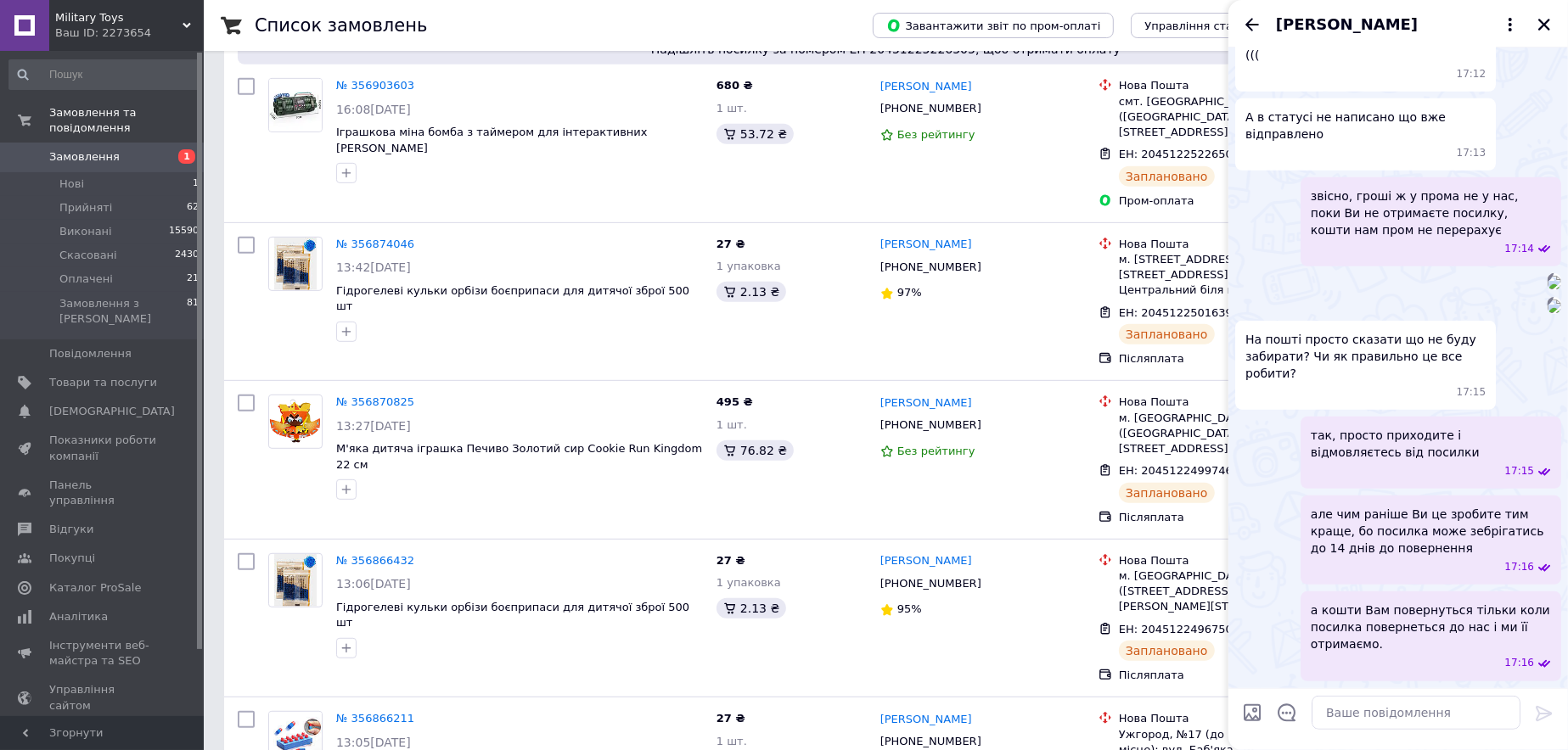
scroll to position [846, 0]
click at [1393, 724] on textarea at bounding box center [1416, 713] width 209 height 34
type textarea "з"
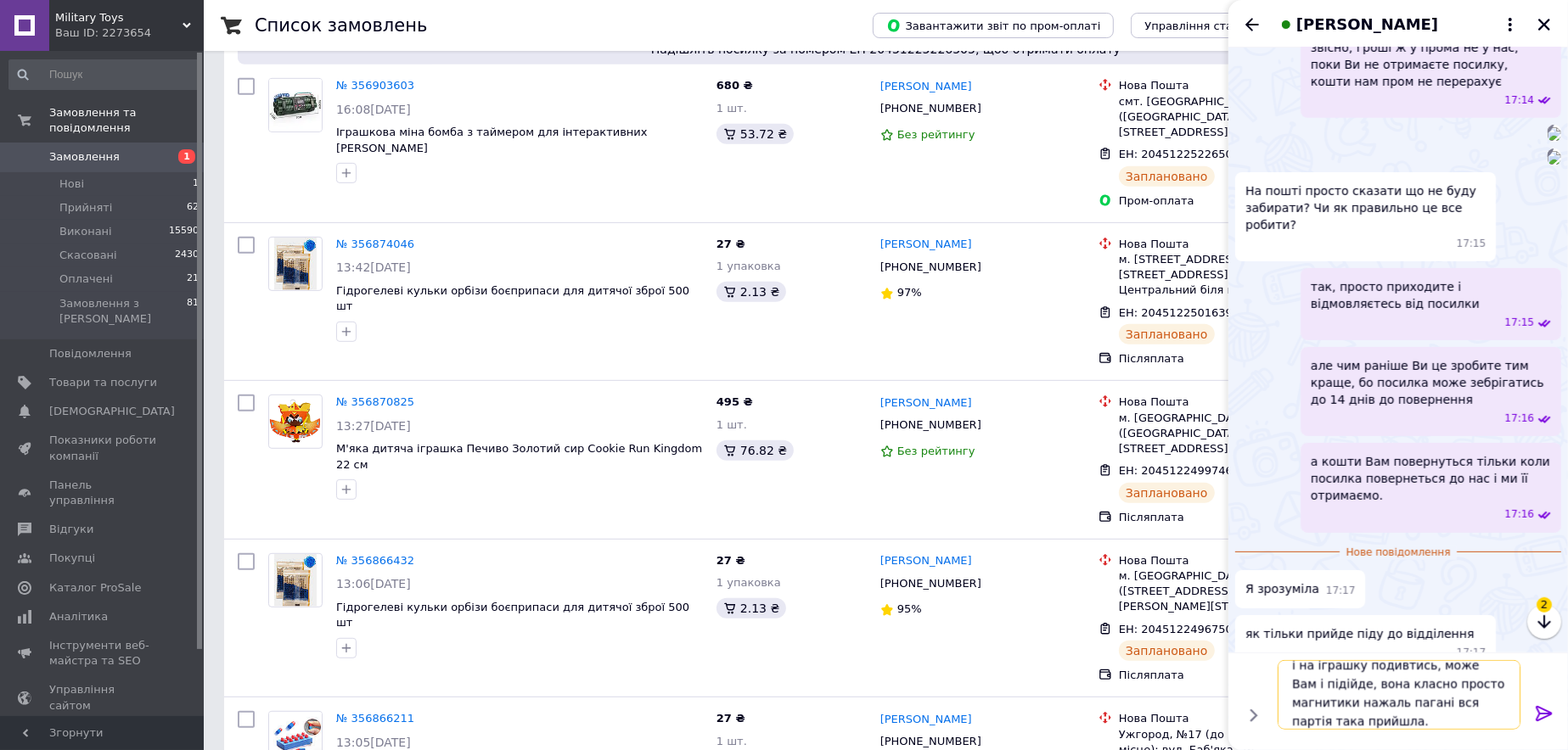
scroll to position [1, 0]
type textarea "і на іграшку подивтись, може Вам і підійде, вона класно просто магнитики нажаль…"
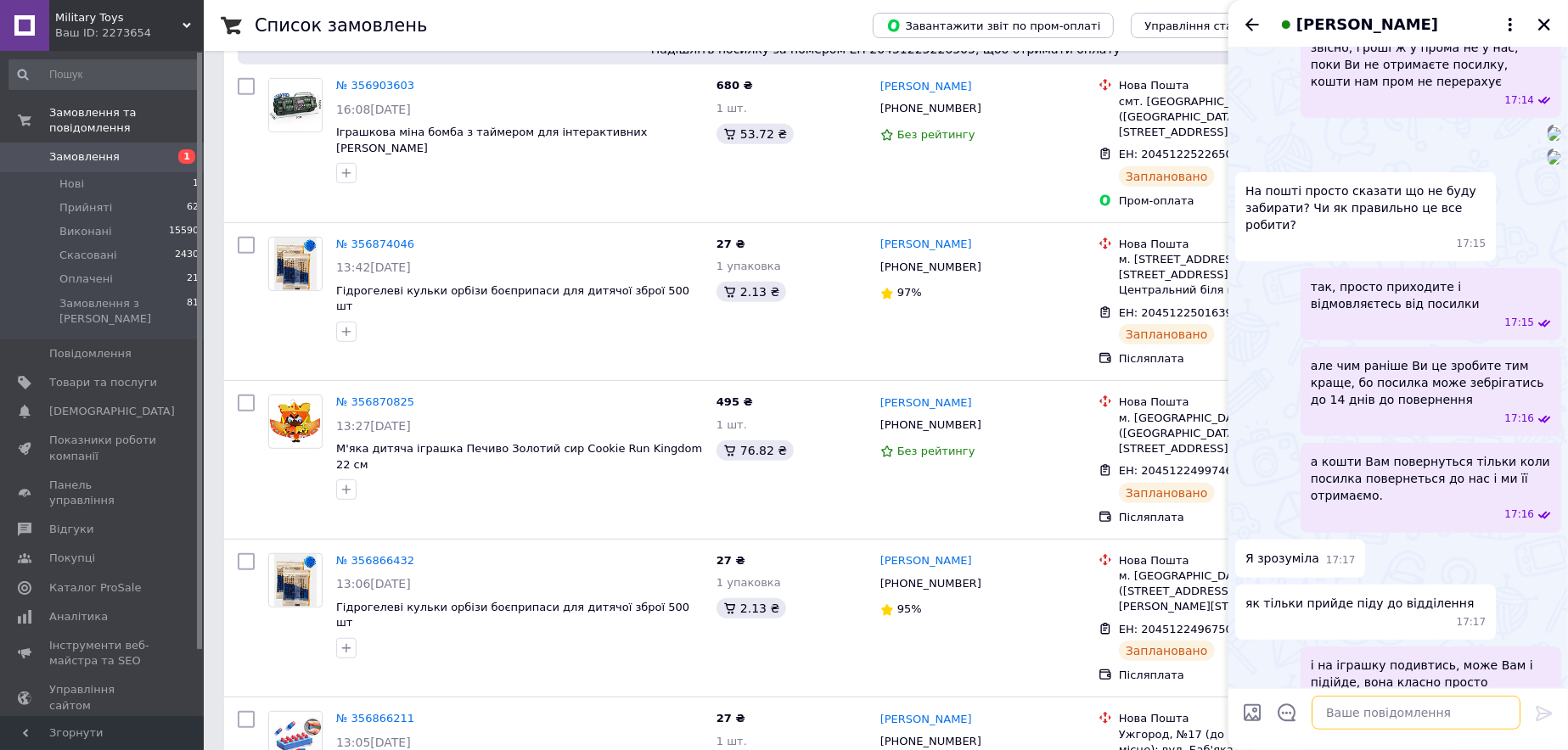
scroll to position [1032, 0]
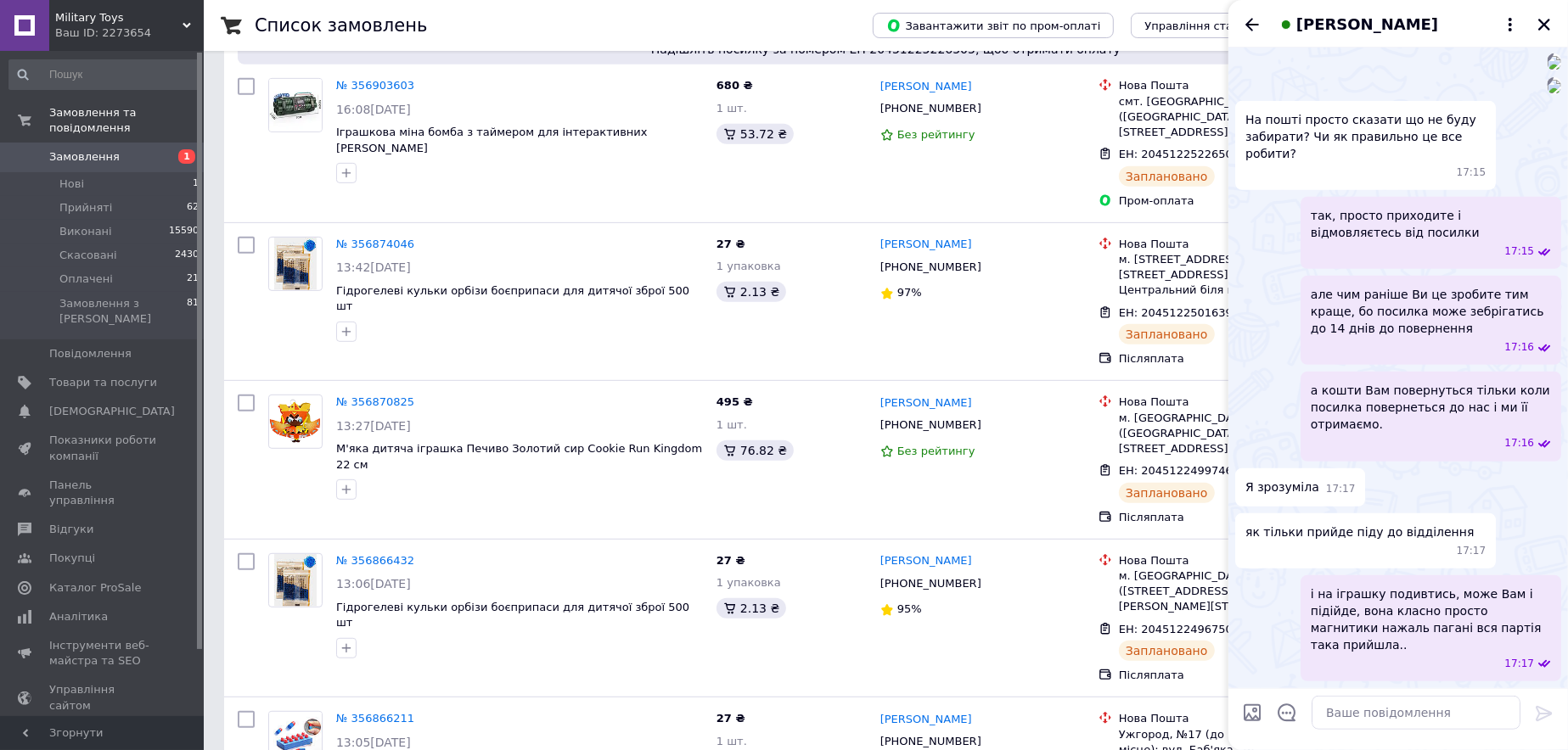
click at [1438, 617] on span "і на іграшку подивтись, може Вам і підійде, вона класно просто магнитики нажаль…" at bounding box center [1431, 619] width 240 height 68
click at [1429, 712] on button "Редагувати" at bounding box center [1459, 709] width 204 height 34
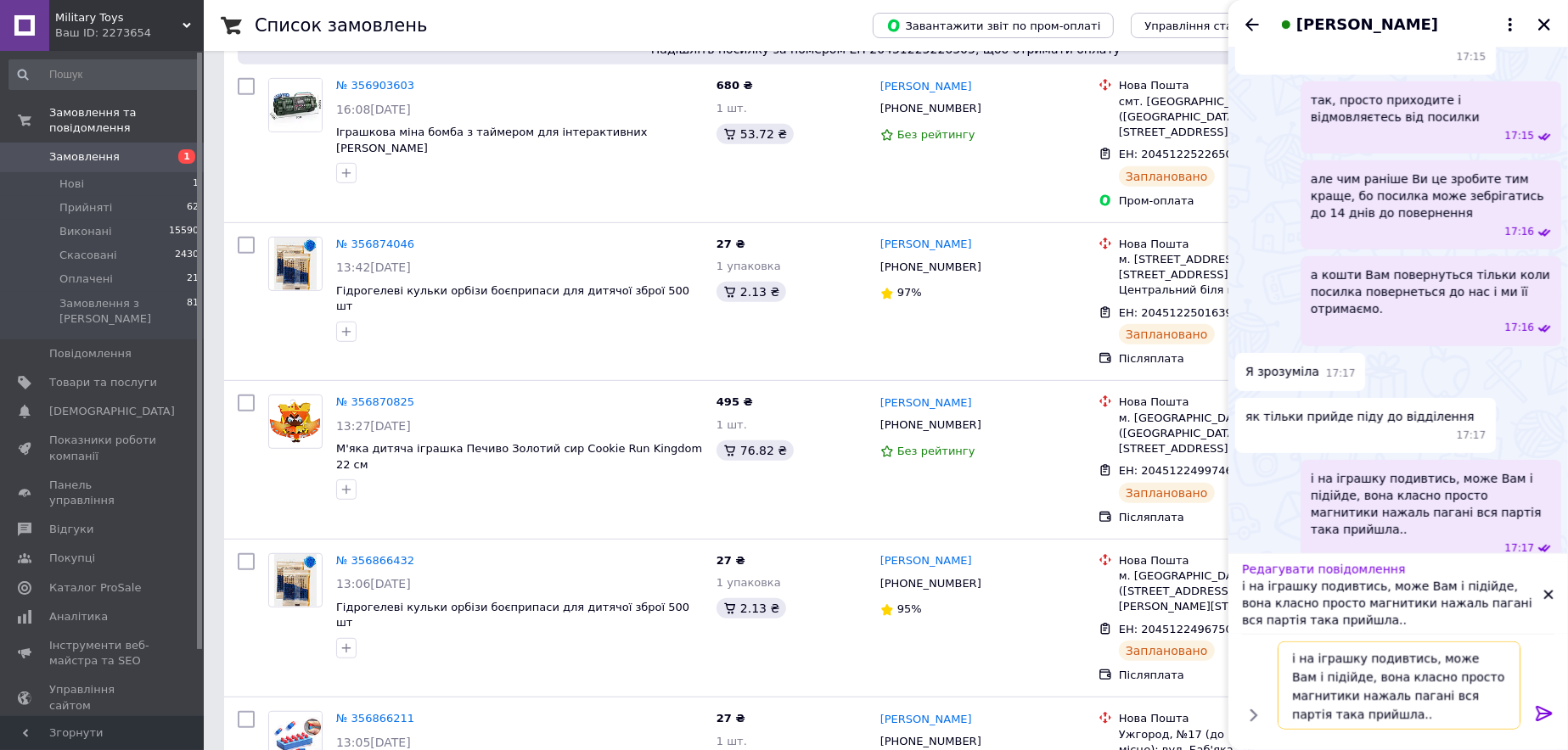
click at [1402, 680] on textarea "і на іграшку подивтись, може Вам і підійде, вона класно просто магнитики нажаль…" at bounding box center [1399, 686] width 243 height 89
type textarea "і на іграшку подивтись, може Вам і підійде, вона класна просто магнитики нажаль…"
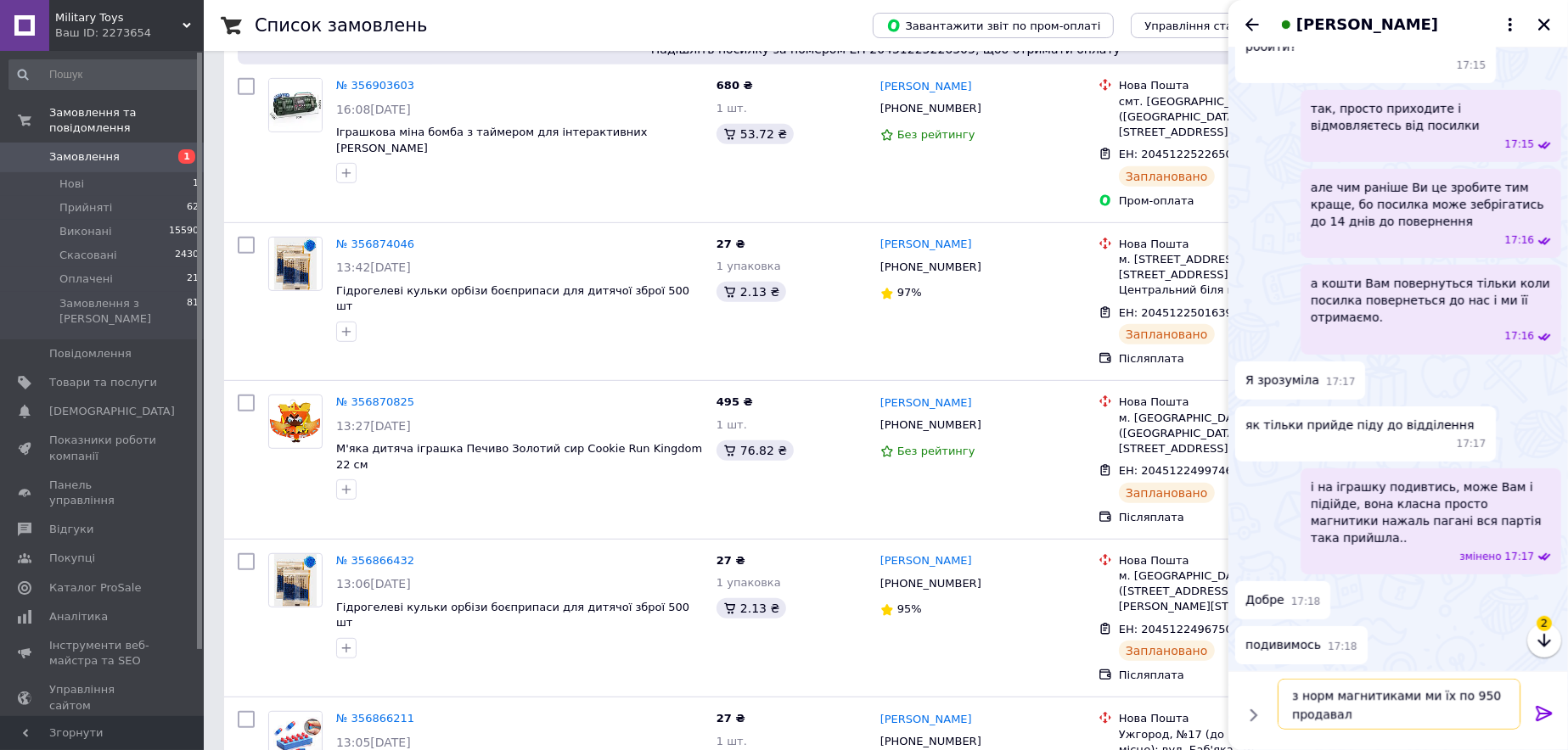
type textarea "з норм магнитиками ми їх по 950 продавали"
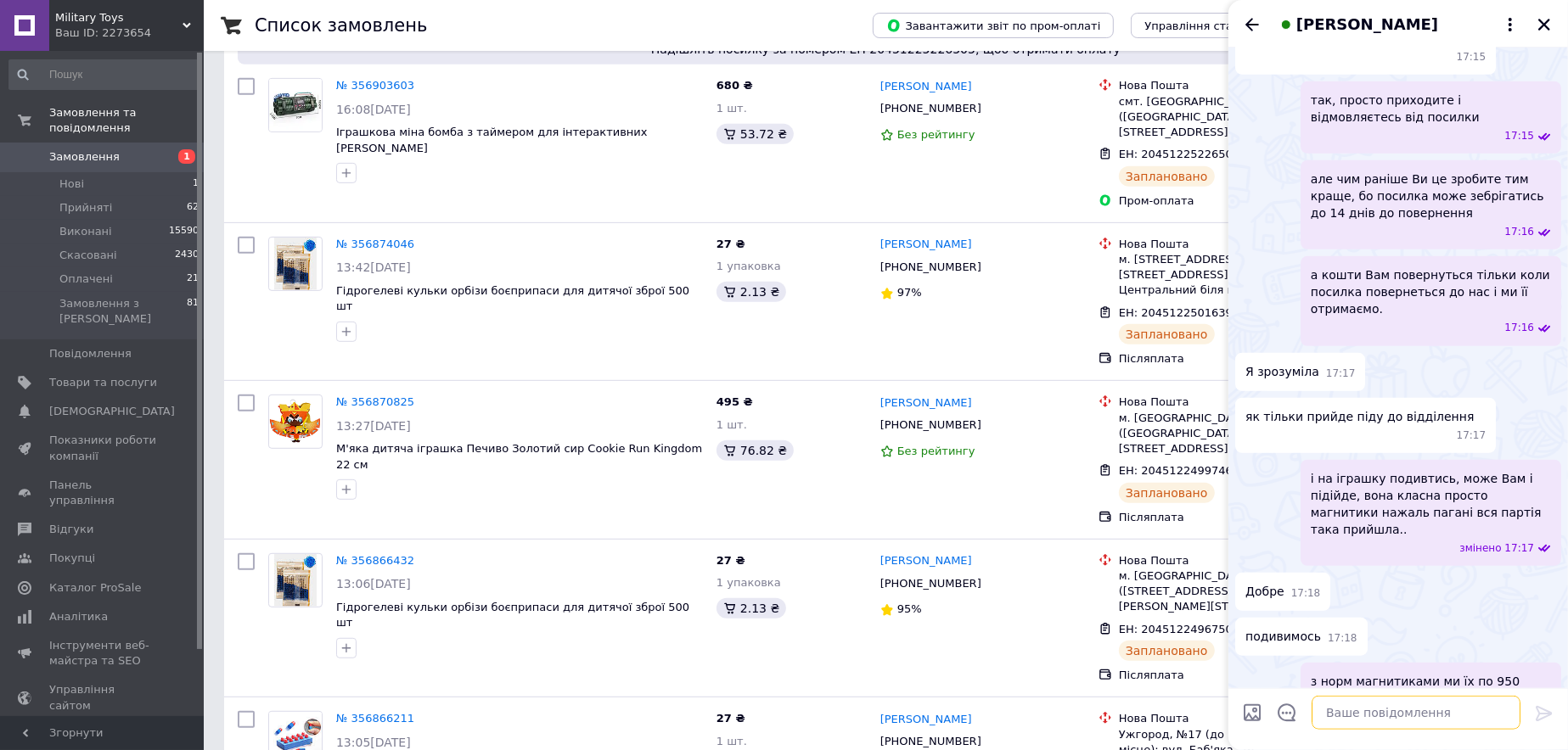
scroll to position [1201, 0]
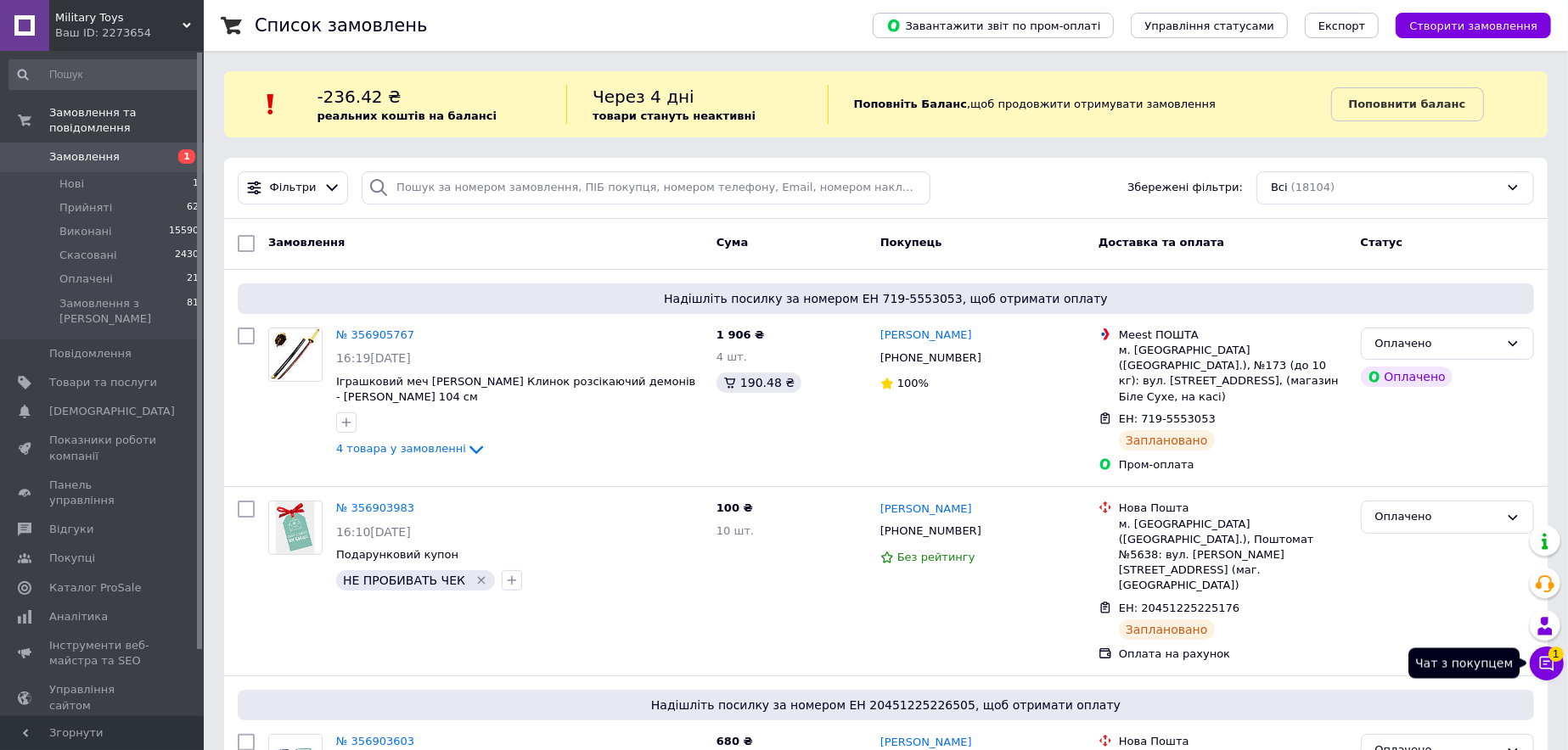
click at [1551, 675] on button "Чат з покупцем 1" at bounding box center [1547, 663] width 34 height 34
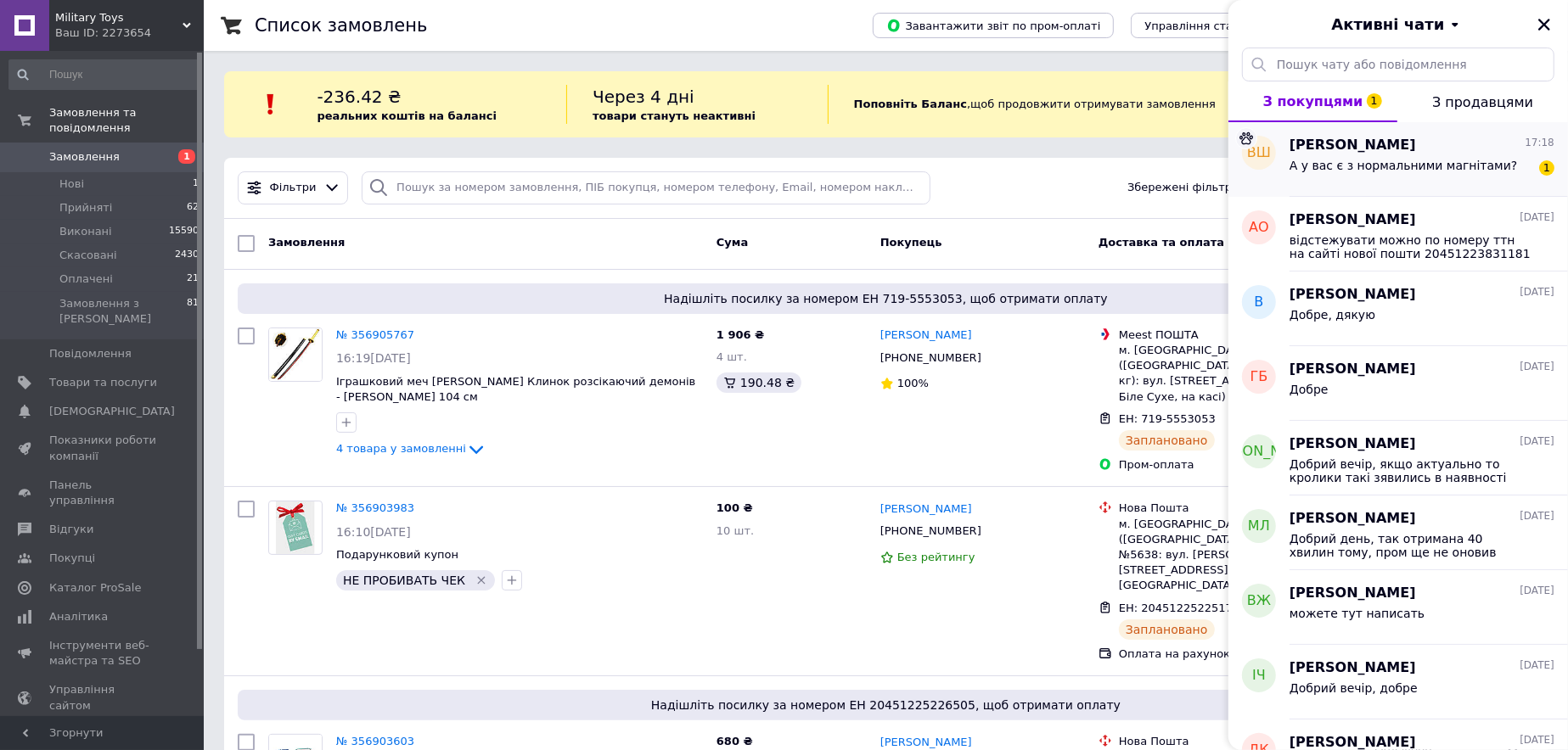
click at [1368, 162] on span "А у вас є з нормальними магнітами?" at bounding box center [1403, 165] width 227 height 13
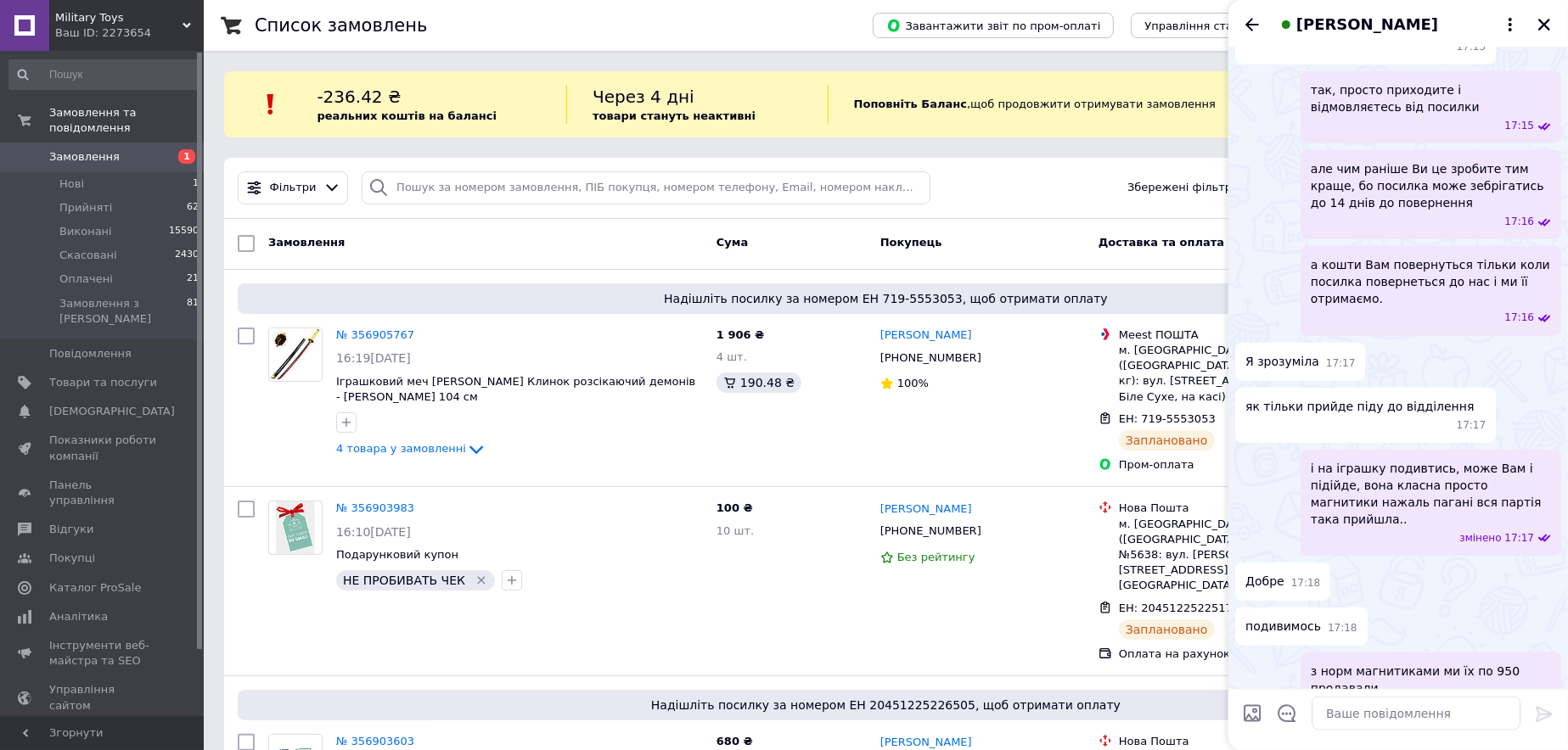
scroll to position [1277, 0]
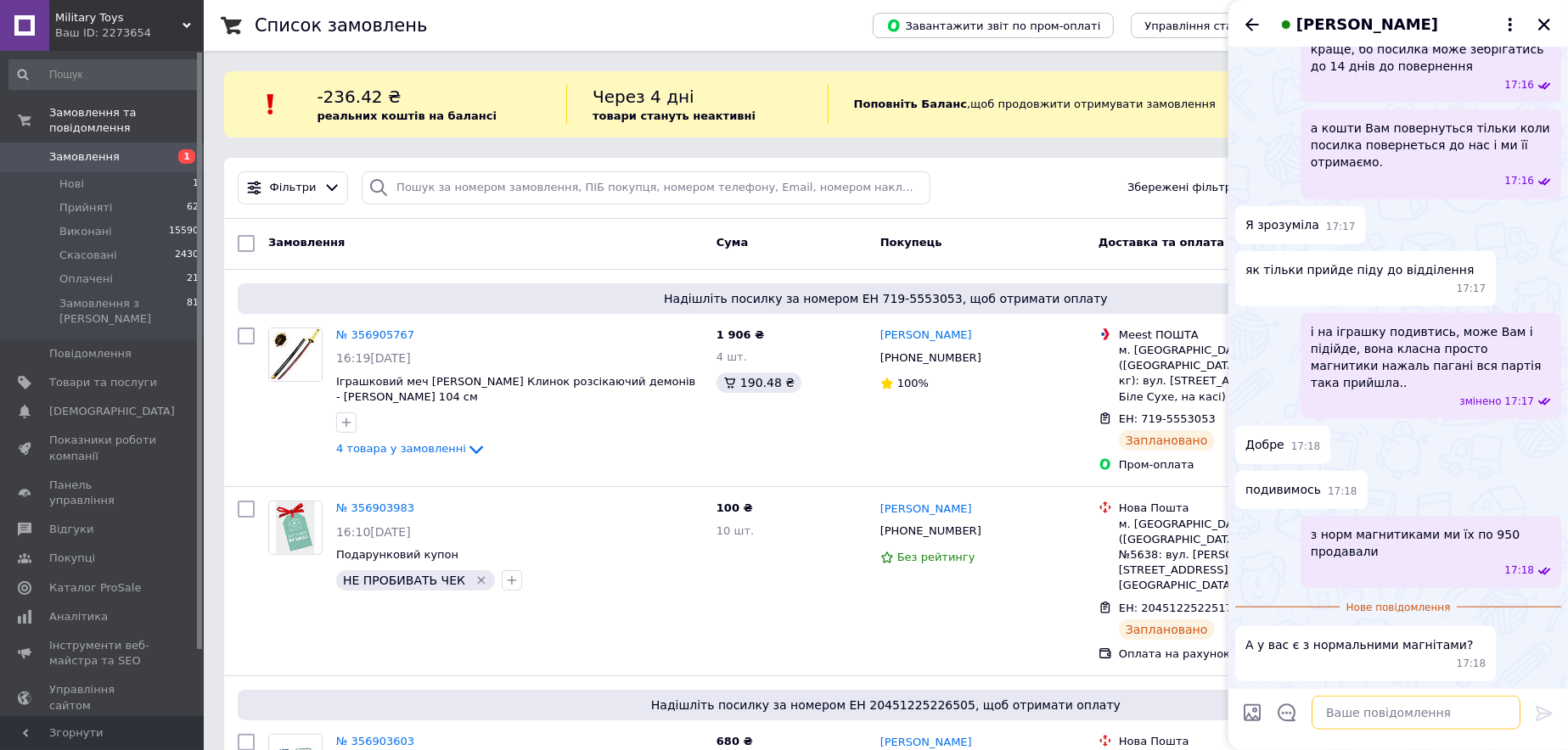
click at [1365, 719] on textarea at bounding box center [1416, 713] width 209 height 34
click at [1407, 710] on textarea "нажаль ні, вся партія такая прийшла" at bounding box center [1399, 713] width 243 height 34
type textarea "нажаль ні, вся партія такая прийшла"
click at [1538, 706] on icon at bounding box center [1544, 713] width 16 height 15
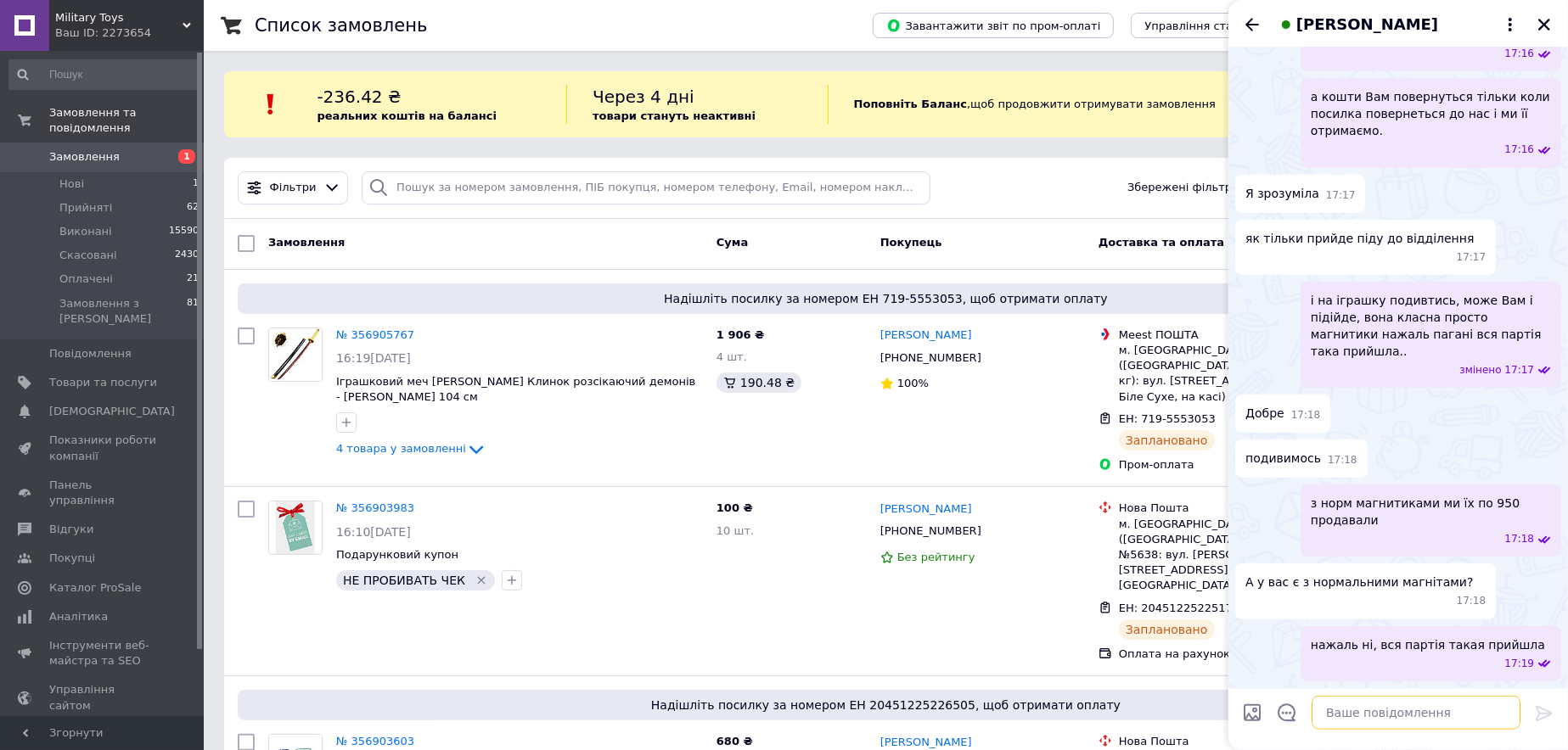
click at [1414, 709] on textarea at bounding box center [1416, 713] width 209 height 34
click at [1549, 24] on icon "Закрити" at bounding box center [1544, 24] width 15 height 15
